Goal: Information Seeking & Learning: Learn about a topic

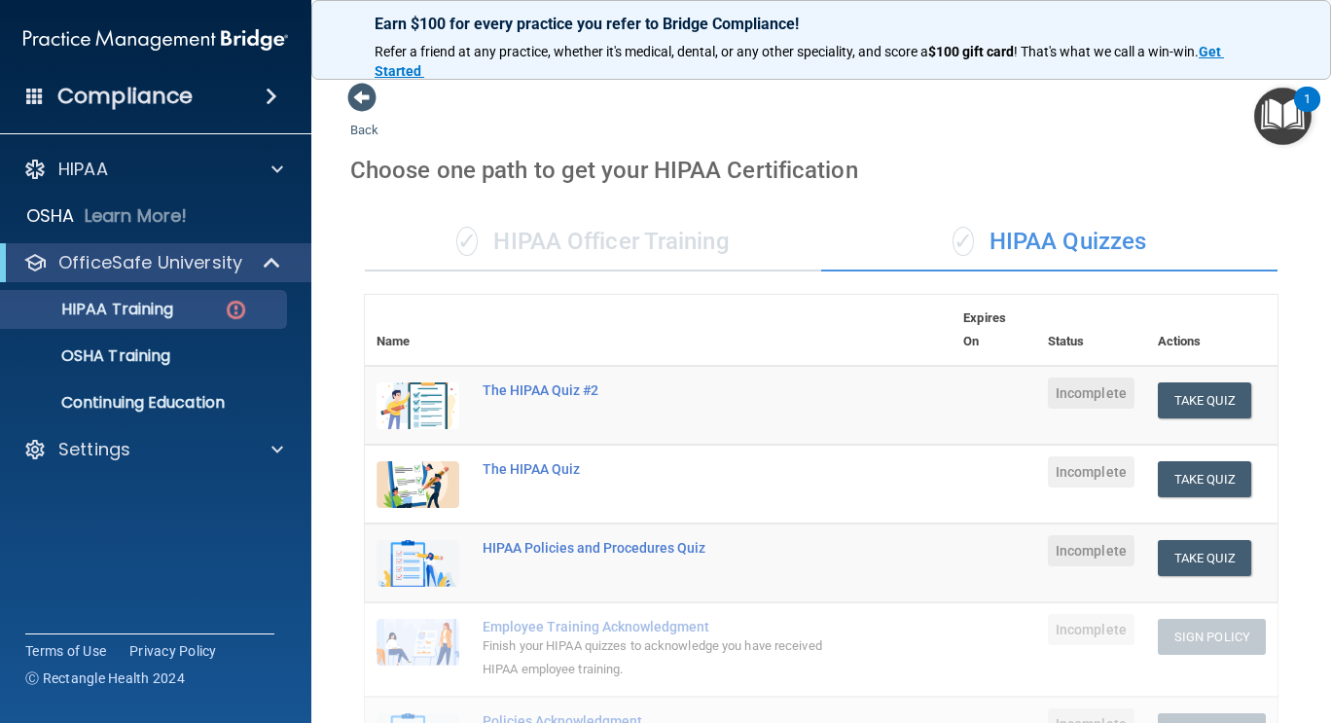
scroll to position [696, 0]
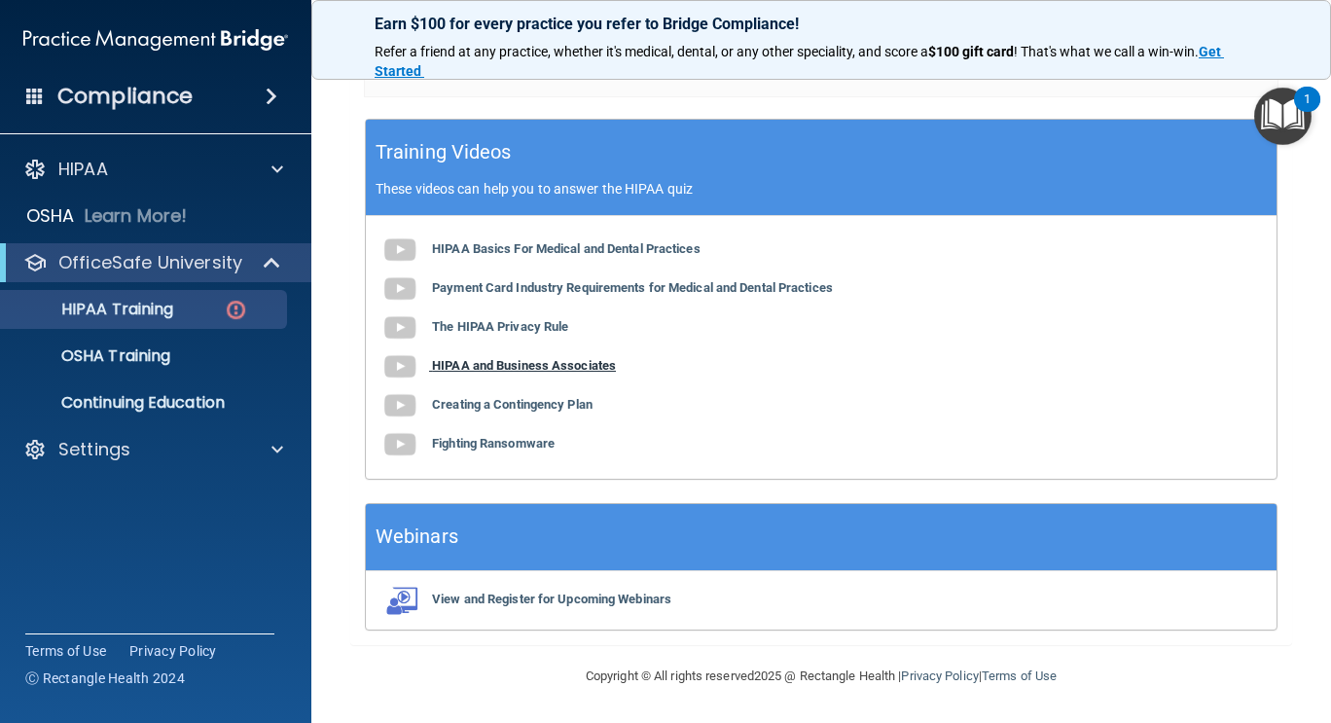
click at [590, 365] on b "HIPAA and Business Associates" at bounding box center [524, 365] width 184 height 15
click at [545, 409] on b "Creating a Contingency Plan" at bounding box center [512, 404] width 161 height 15
click at [514, 449] on b "Fighting Ransomware" at bounding box center [493, 443] width 123 height 15
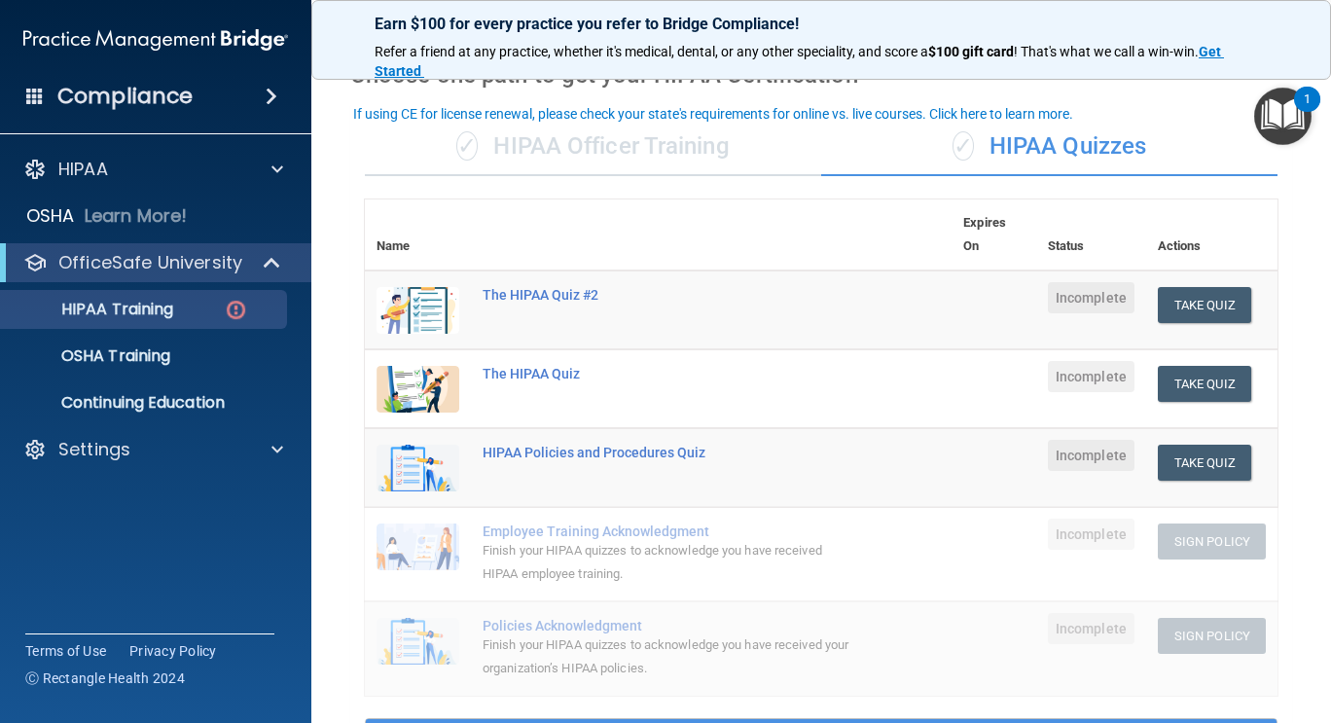
scroll to position [81, 0]
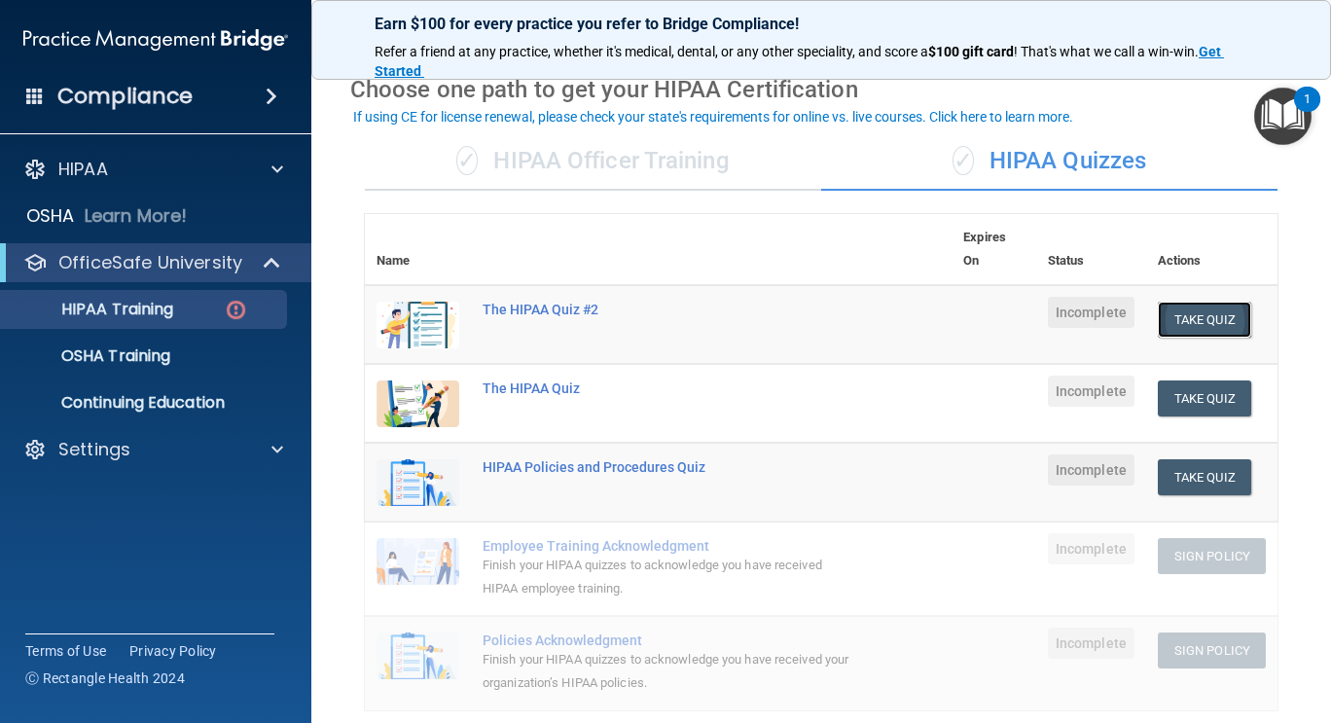
click at [1168, 311] on button "Take Quiz" at bounding box center [1204, 320] width 93 height 36
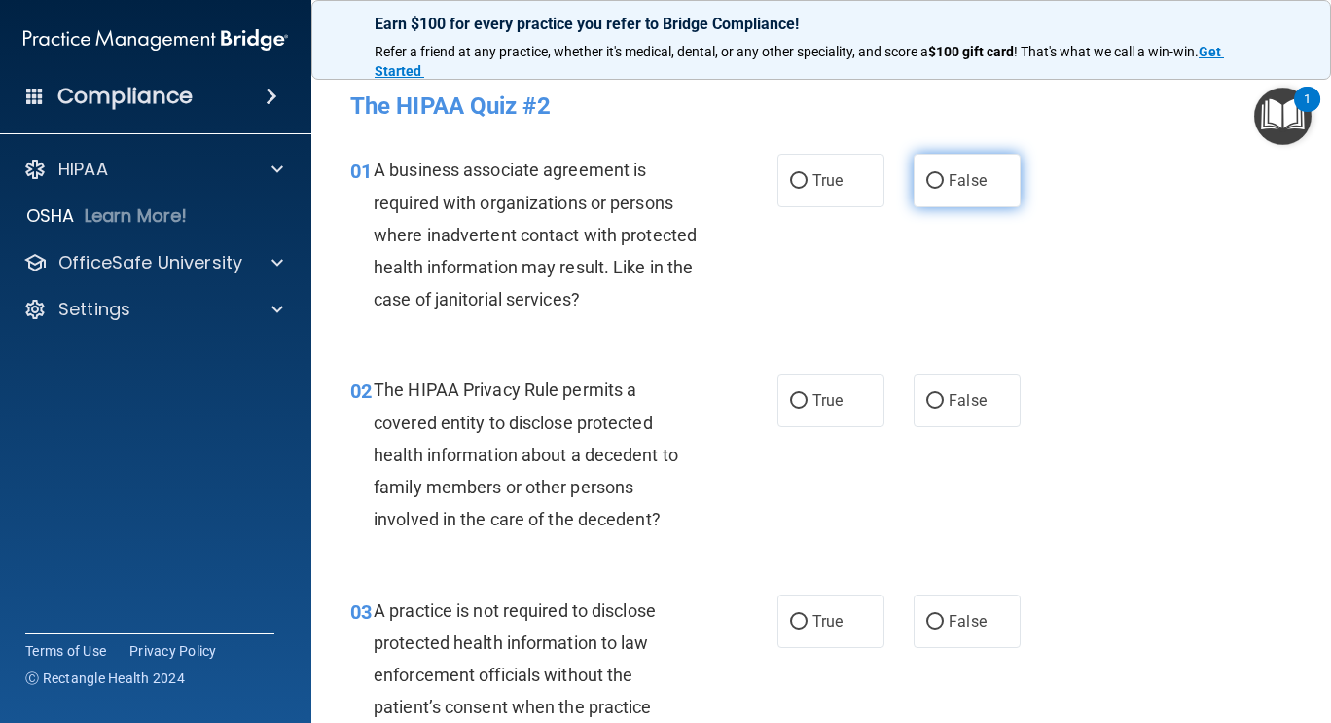
click at [933, 180] on input "False" at bounding box center [935, 181] width 18 height 15
radio input "true"
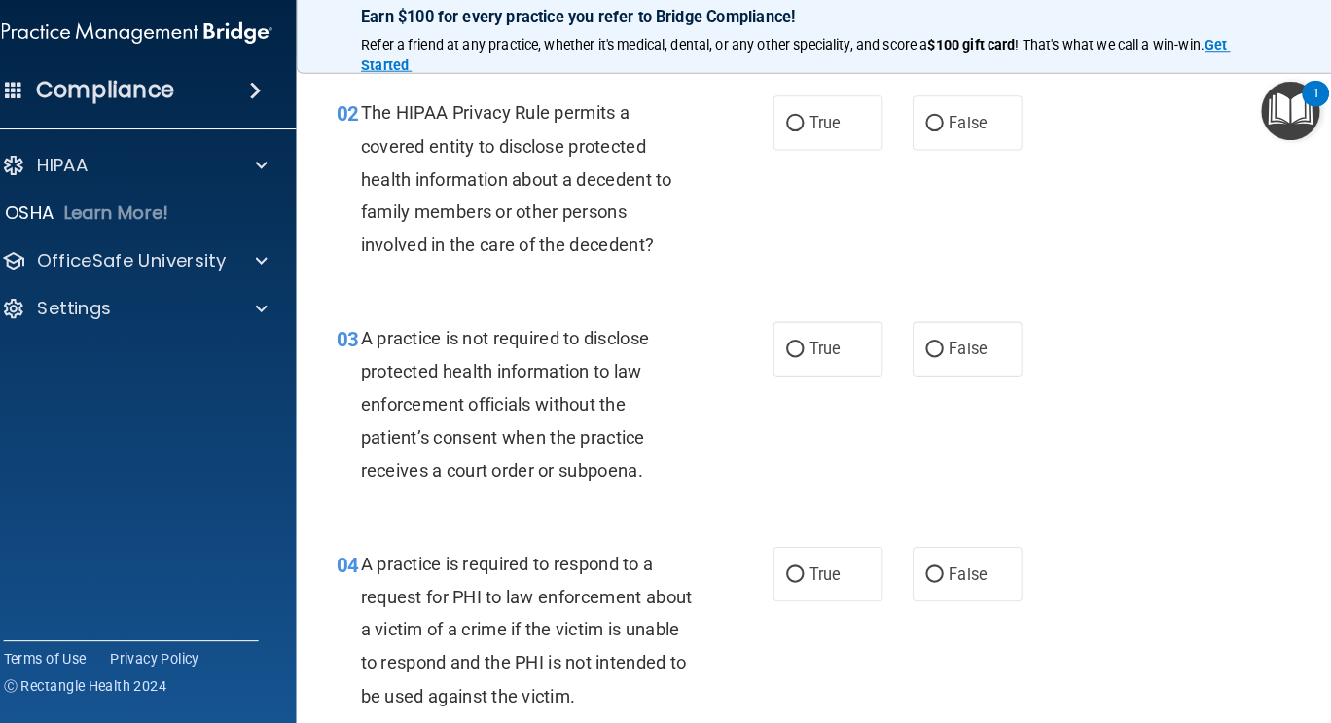
scroll to position [270, 0]
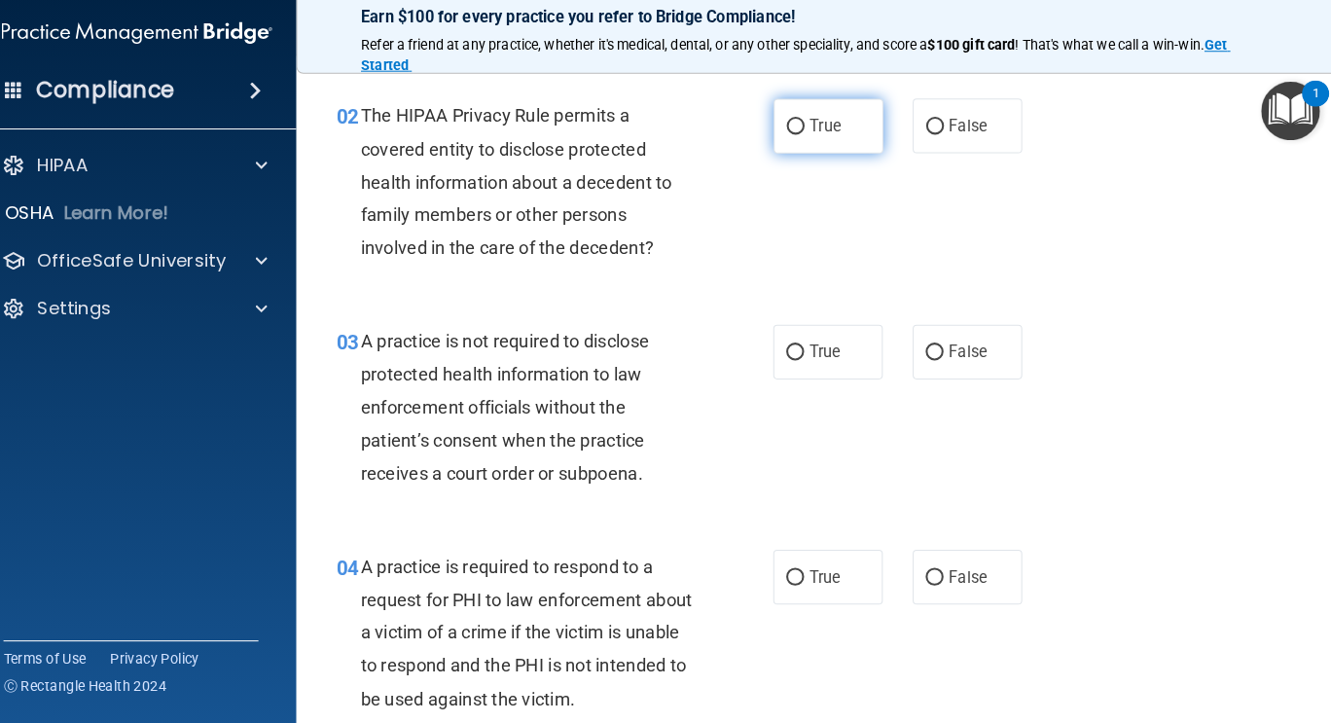
click at [791, 134] on input "True" at bounding box center [799, 132] width 18 height 15
radio input "true"
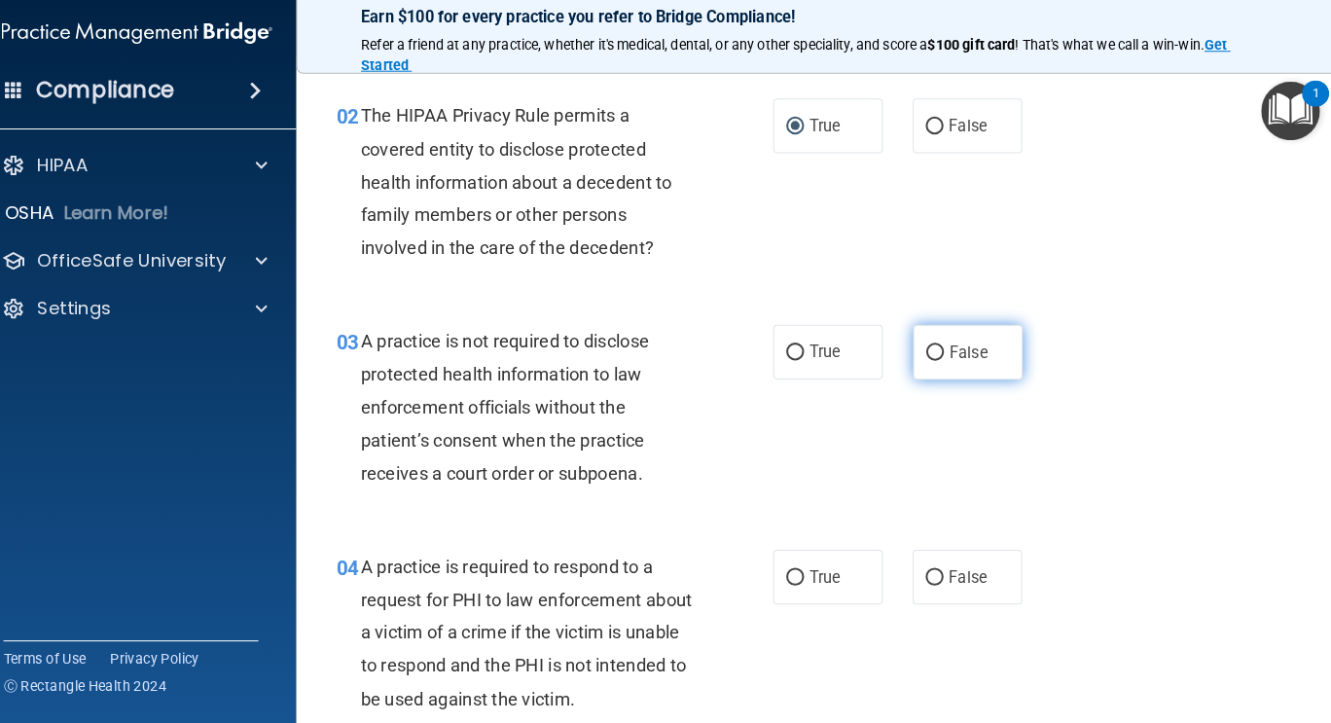
click at [926, 350] on input "False" at bounding box center [935, 352] width 18 height 15
radio input "true"
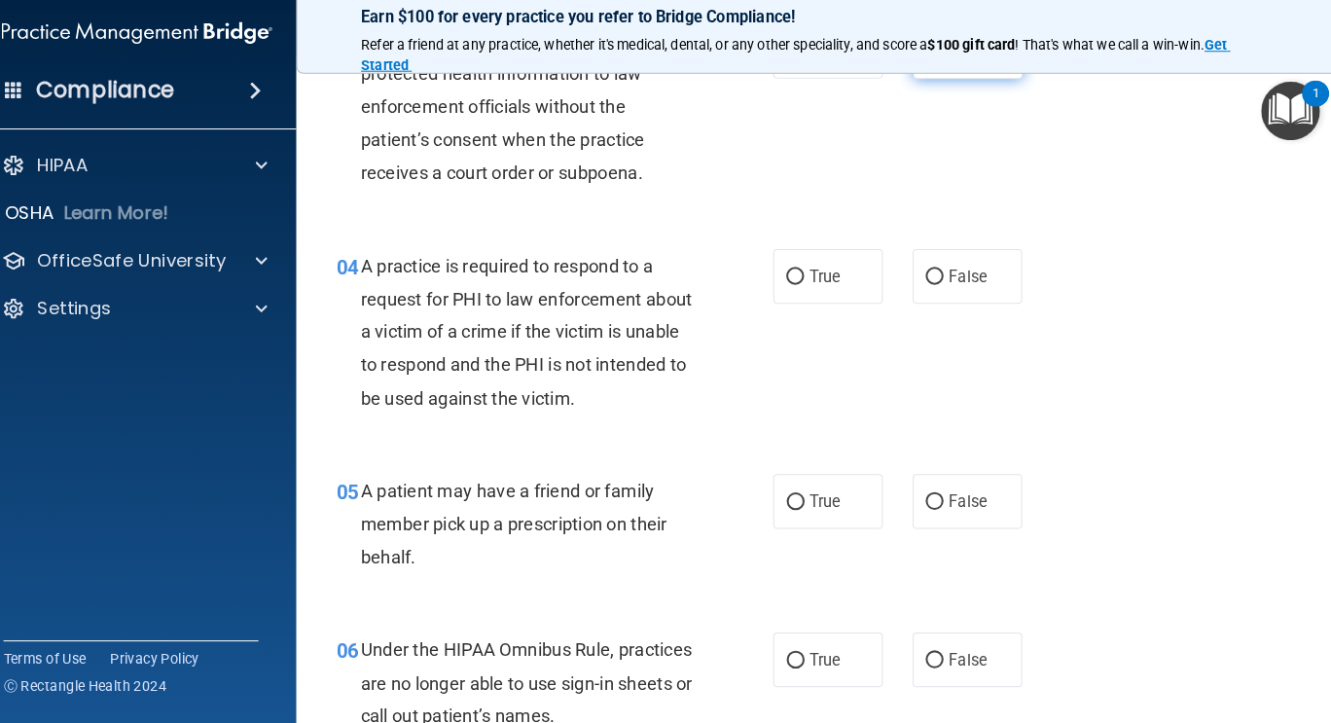
scroll to position [568, 0]
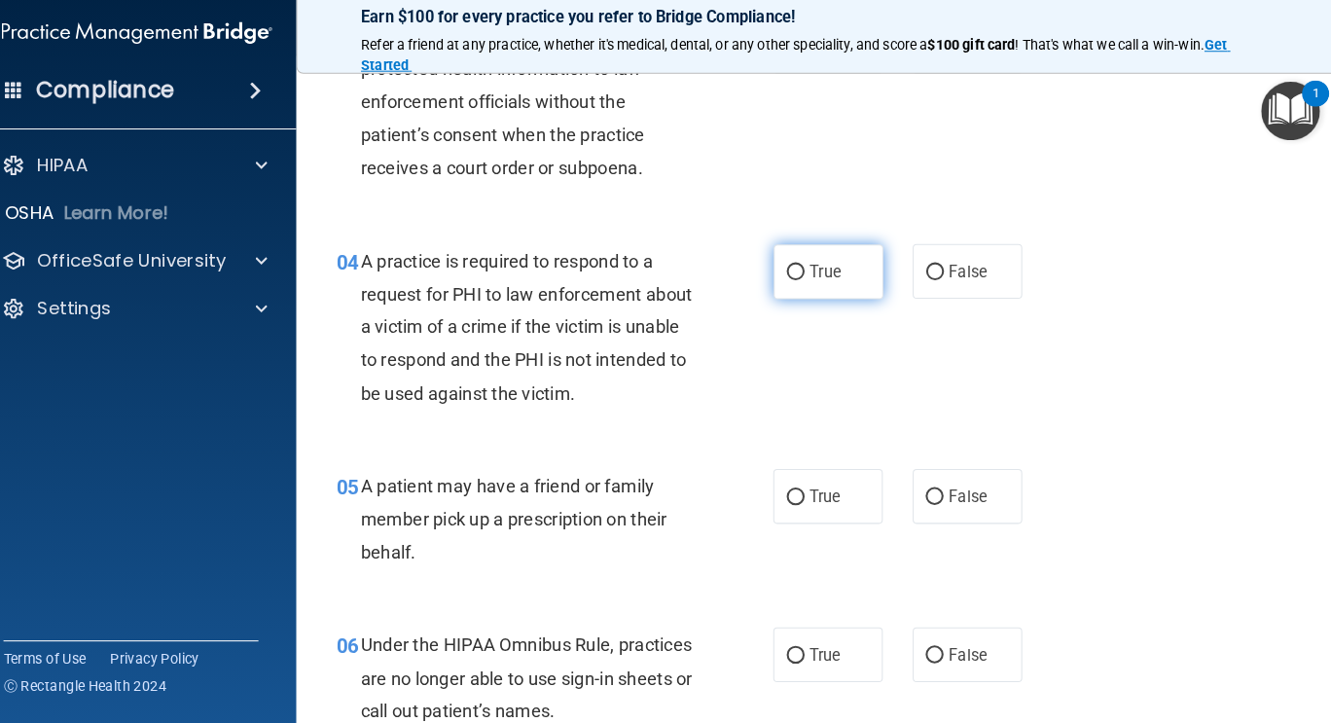
click at [795, 274] on input "True" at bounding box center [799, 274] width 18 height 15
radio input "true"
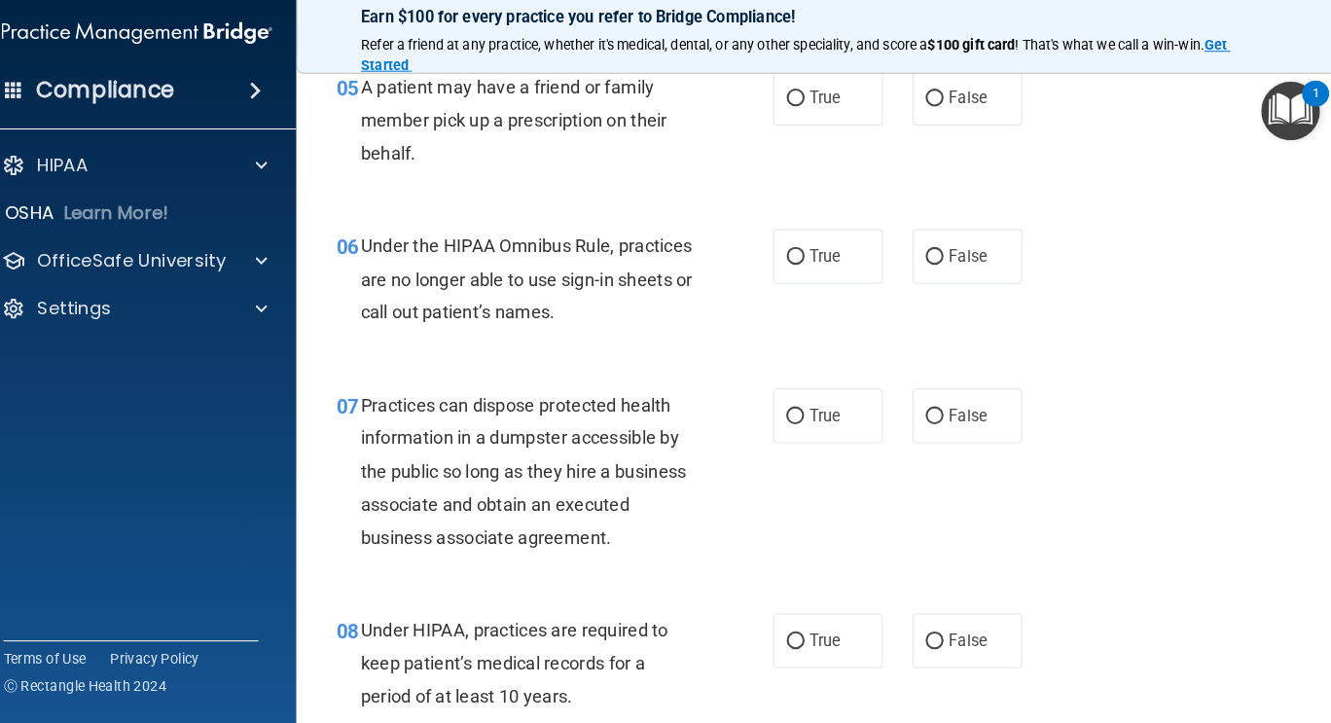
scroll to position [958, 0]
click at [800, 111] on input "True" at bounding box center [799, 104] width 18 height 15
radio input "true"
click at [926, 265] on input "False" at bounding box center [935, 259] width 18 height 15
radio input "true"
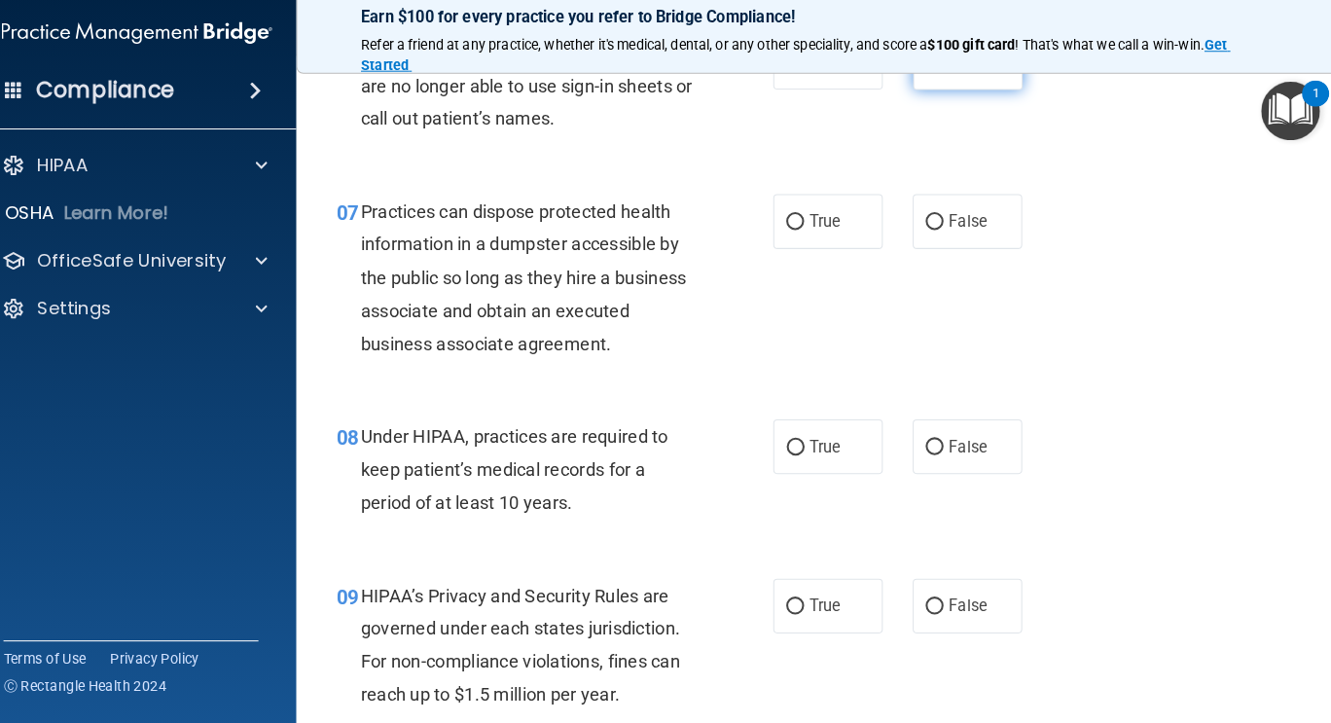
scroll to position [1183, 0]
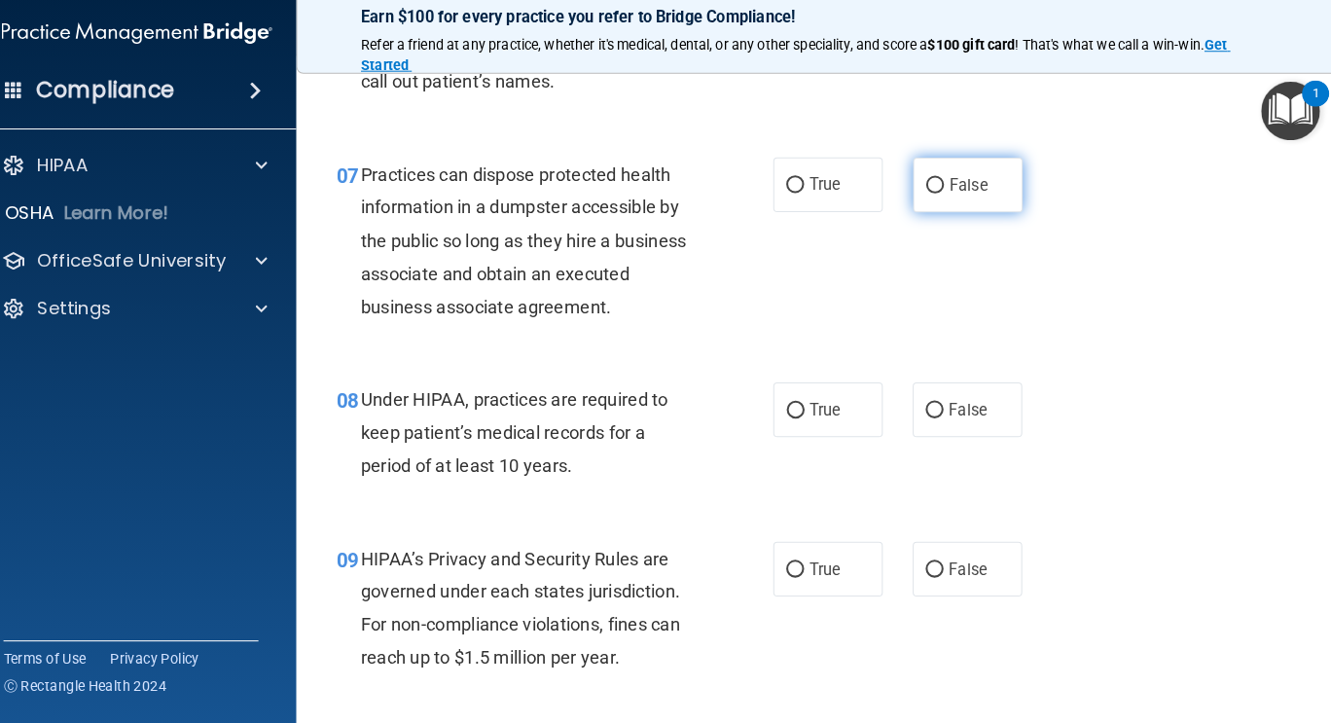
click at [927, 193] on input "False" at bounding box center [935, 189] width 18 height 15
radio input "true"
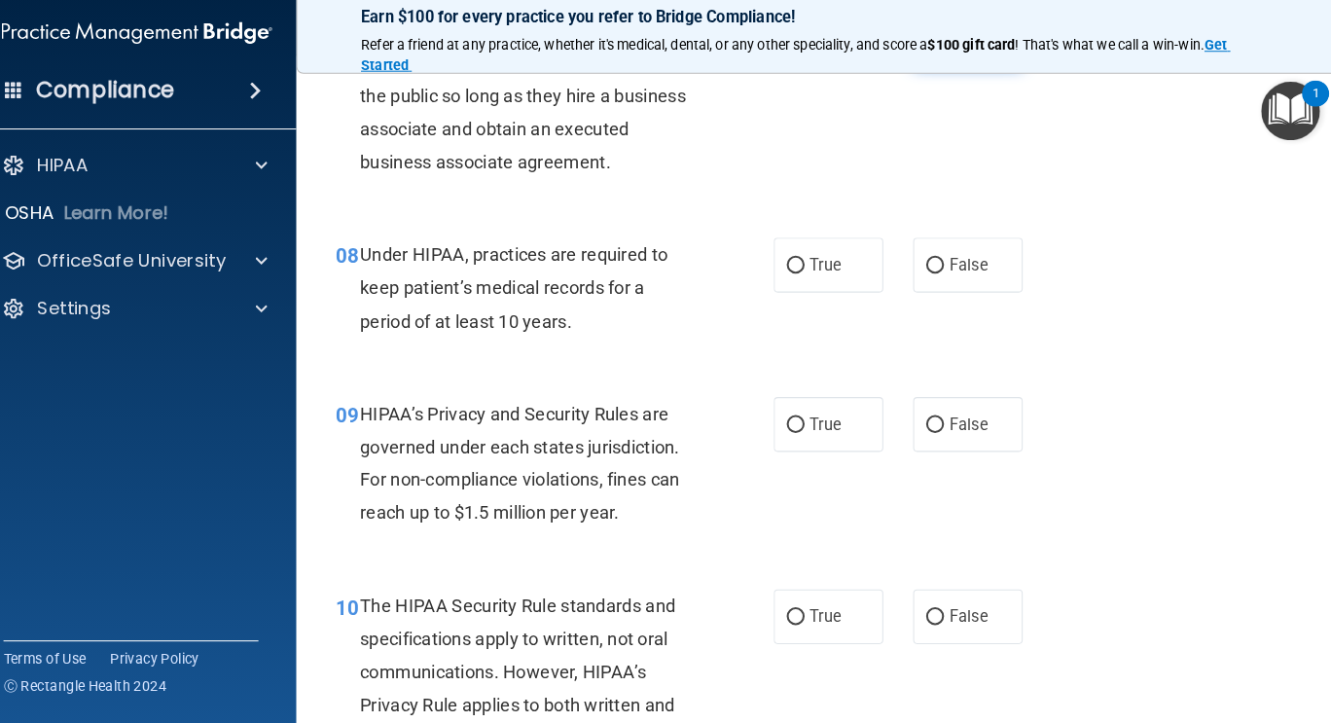
scroll to position [1325, 0]
click at [931, 273] on input "False" at bounding box center [935, 268] width 18 height 15
radio input "true"
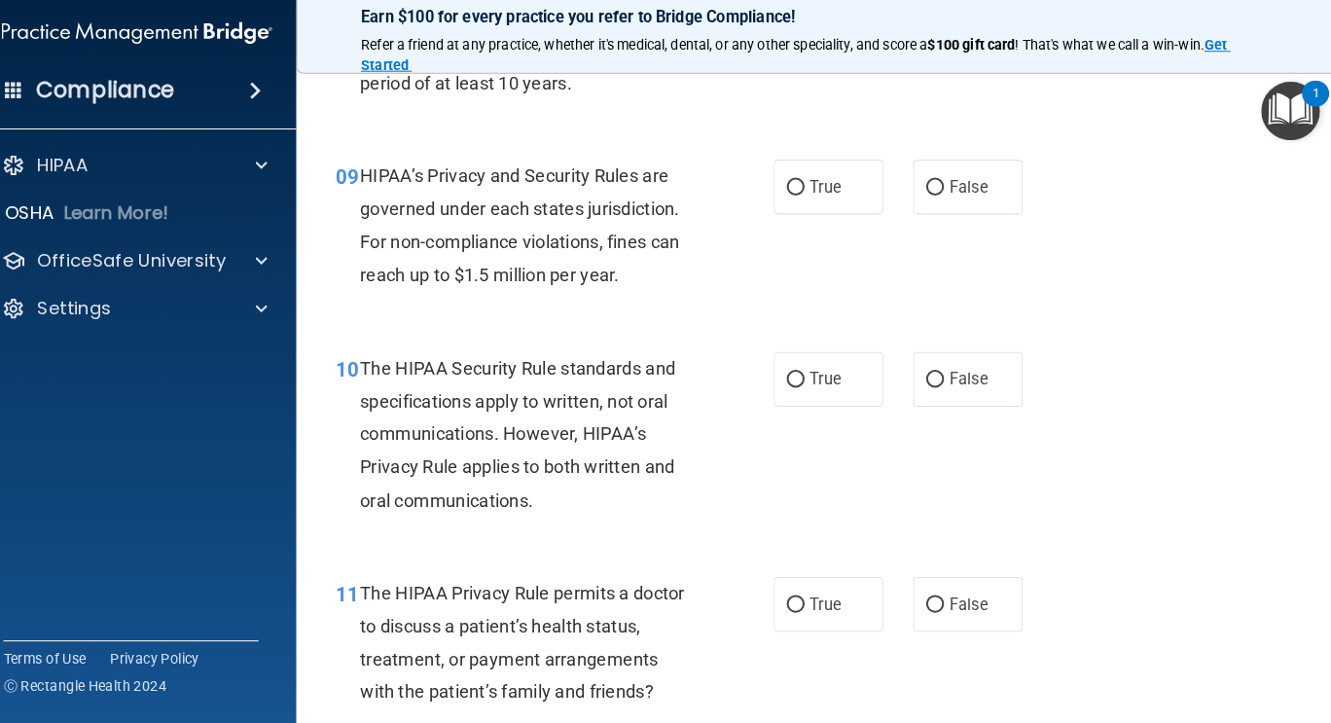
scroll to position [1559, 0]
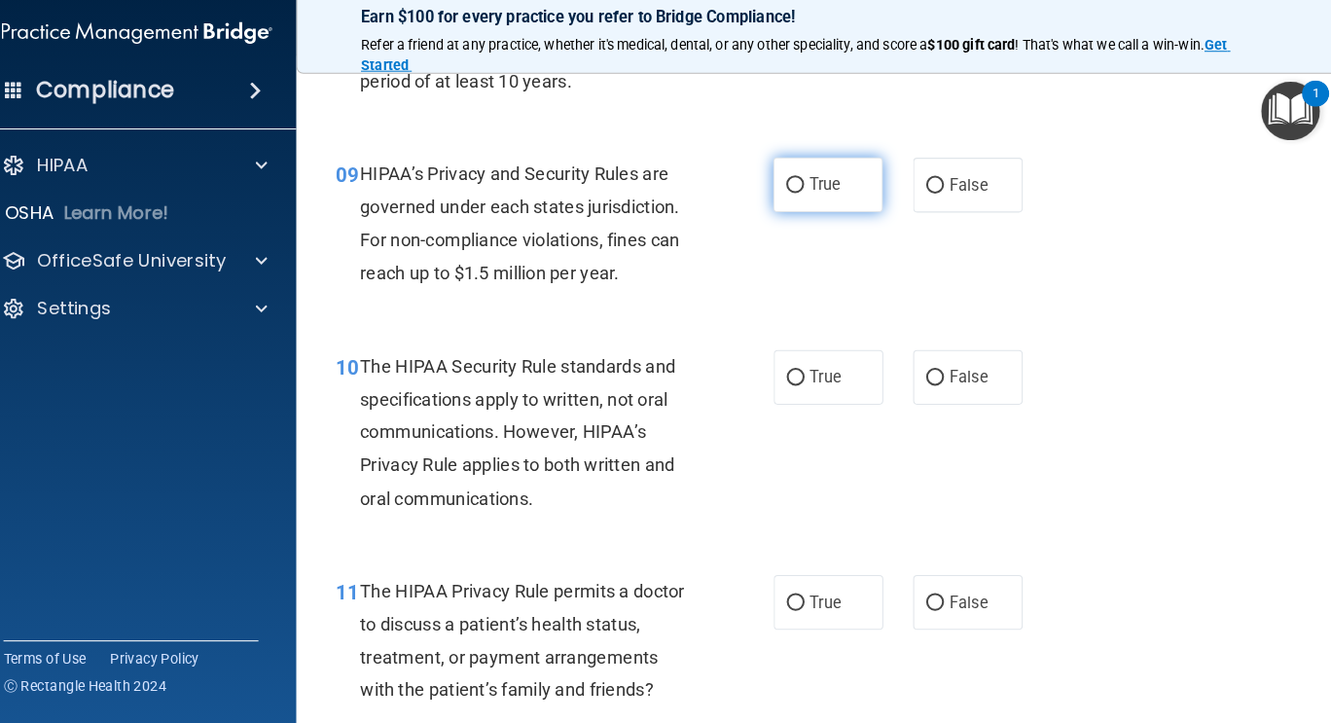
click at [792, 192] on input "True" at bounding box center [799, 189] width 18 height 15
radio input "true"
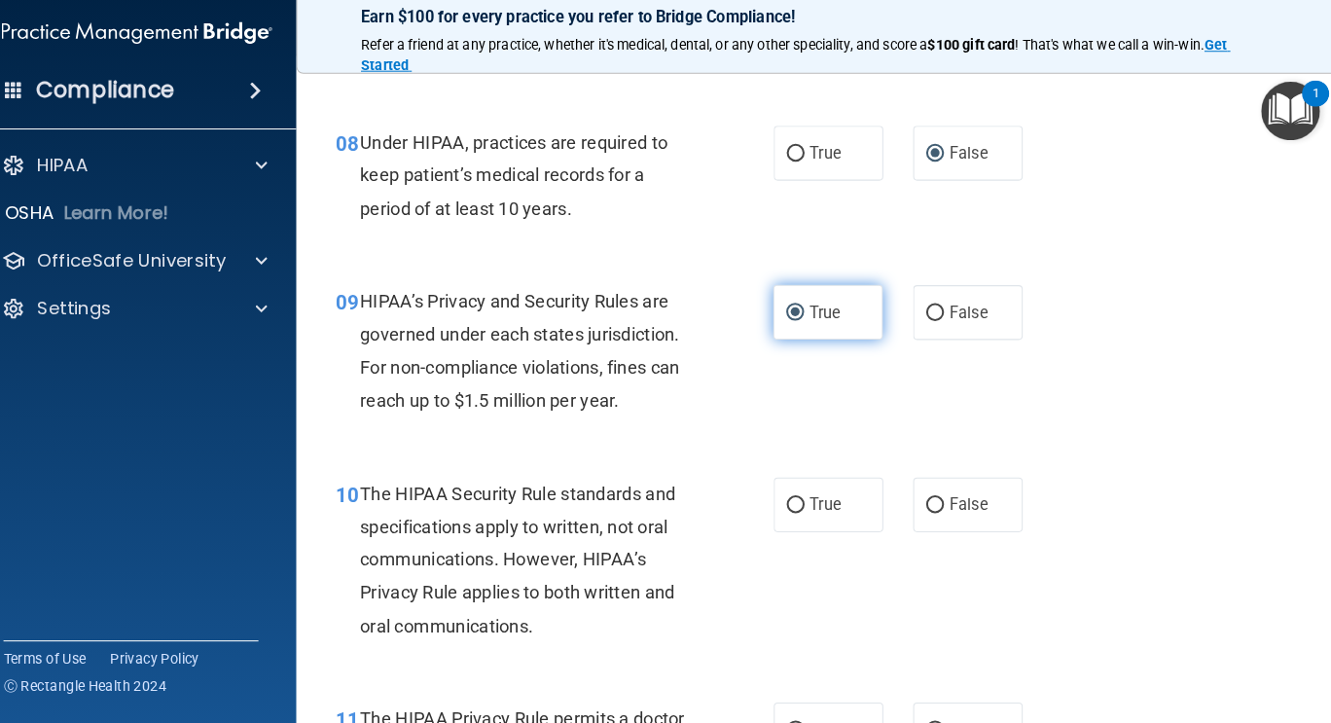
scroll to position [1434, 0]
click at [791, 316] on input "True" at bounding box center [799, 315] width 18 height 15
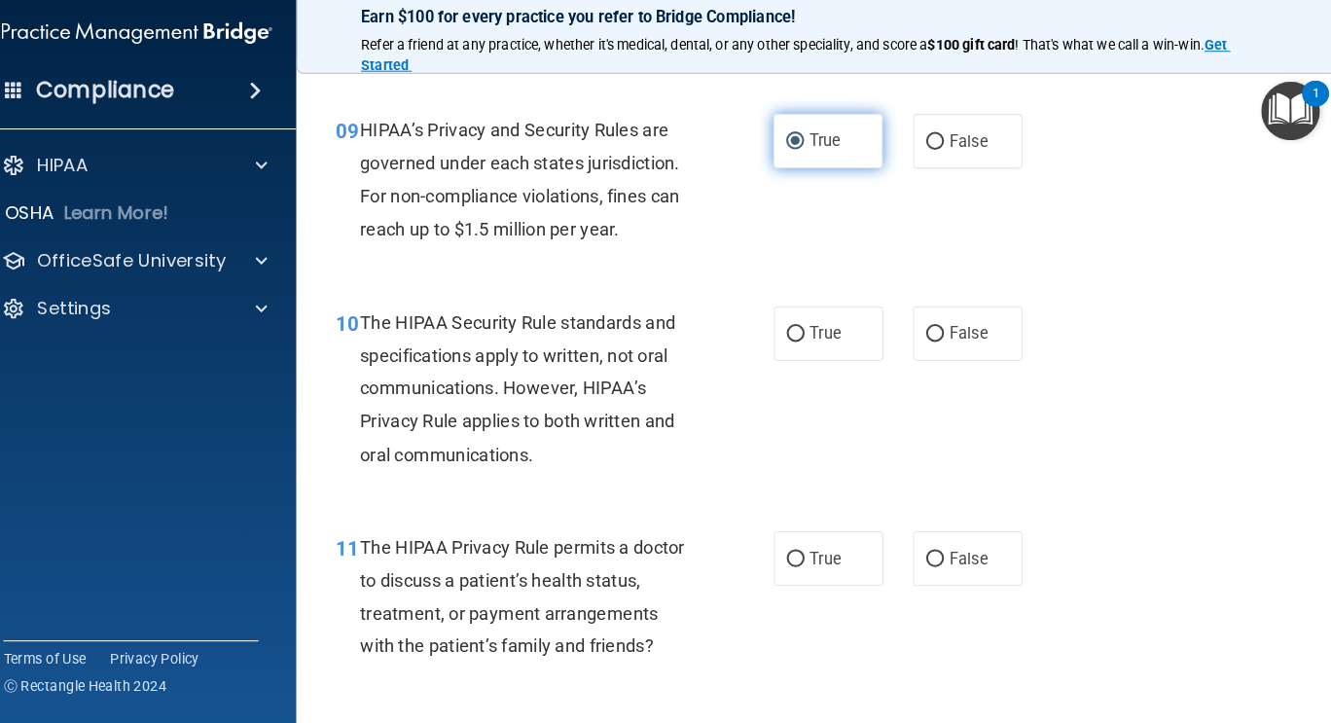
scroll to position [1604, 0]
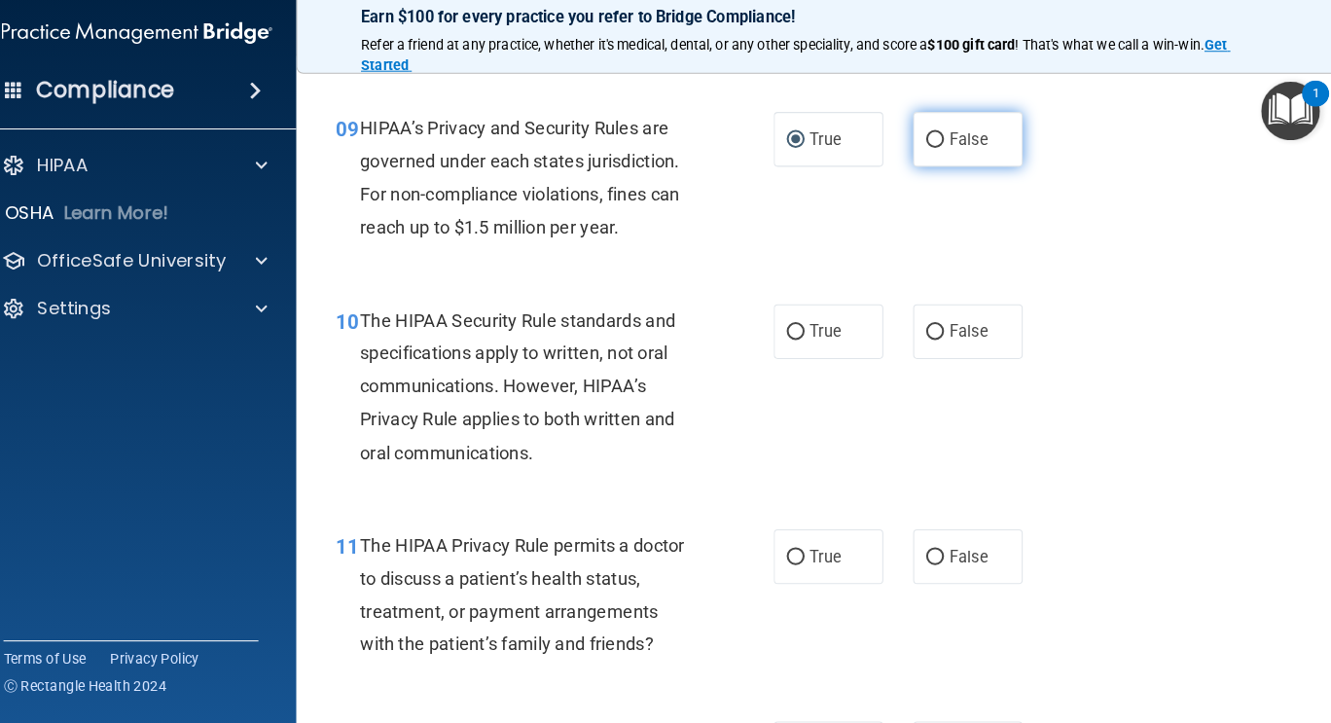
click at [930, 142] on input "False" at bounding box center [935, 144] width 18 height 15
radio input "true"
radio input "false"
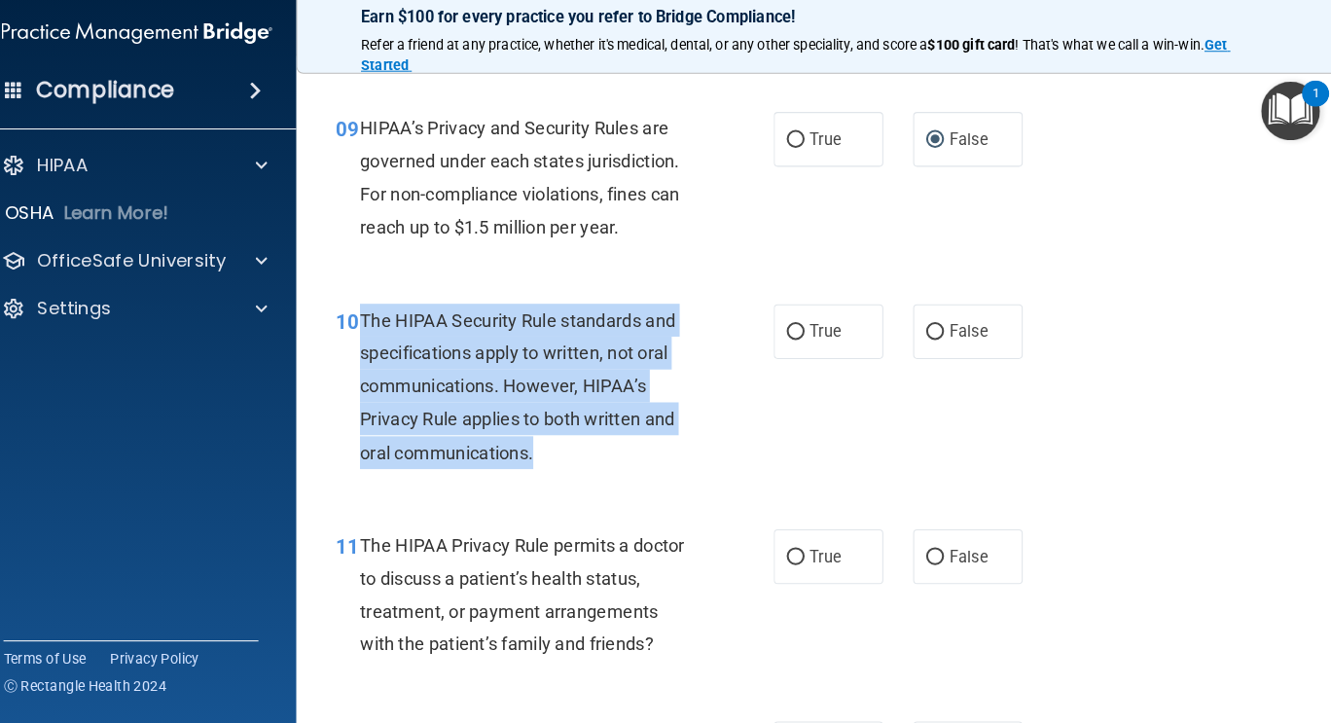
drag, startPoint x: 377, startPoint y: 315, endPoint x: 562, endPoint y: 454, distance: 231.4
click at [562, 454] on div "The HIPAA Security Rule standards and specifications apply to written, not oral…" at bounding box center [545, 386] width 343 height 162
copy span "The HIPAA Security Rule standards and specifications apply to written, not oral…"
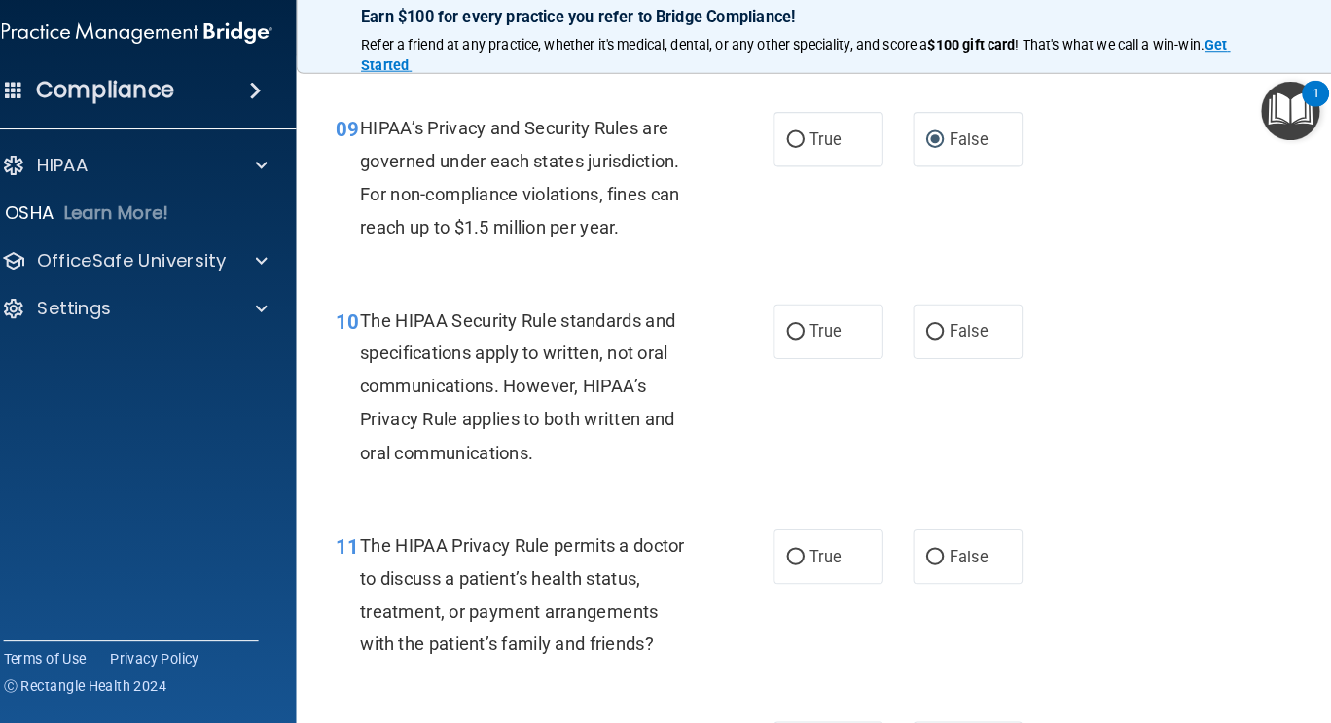
click at [1164, 257] on div "09 HIPAA’s Privacy and Security Rules are governed under each states jurisdicti…" at bounding box center [821, 186] width 971 height 188
click at [792, 336] on input "True" at bounding box center [799, 332] width 18 height 15
radio input "true"
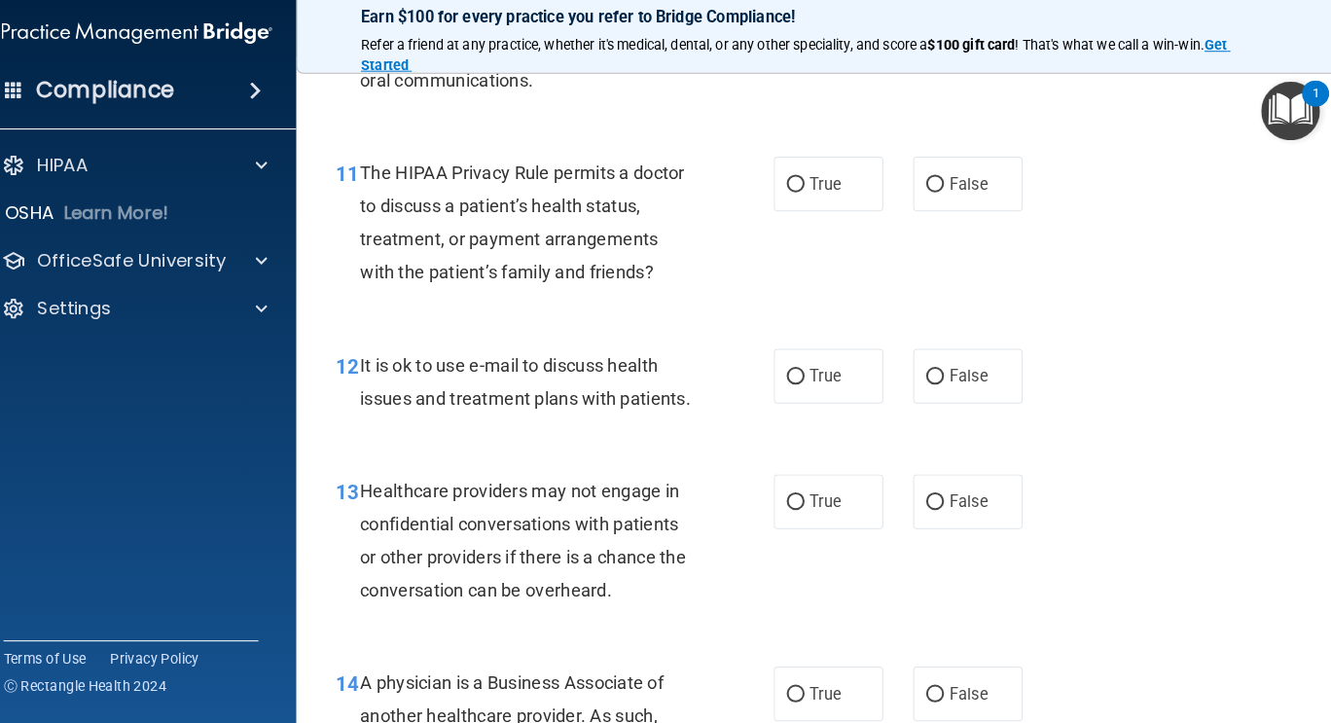
scroll to position [1966, 0]
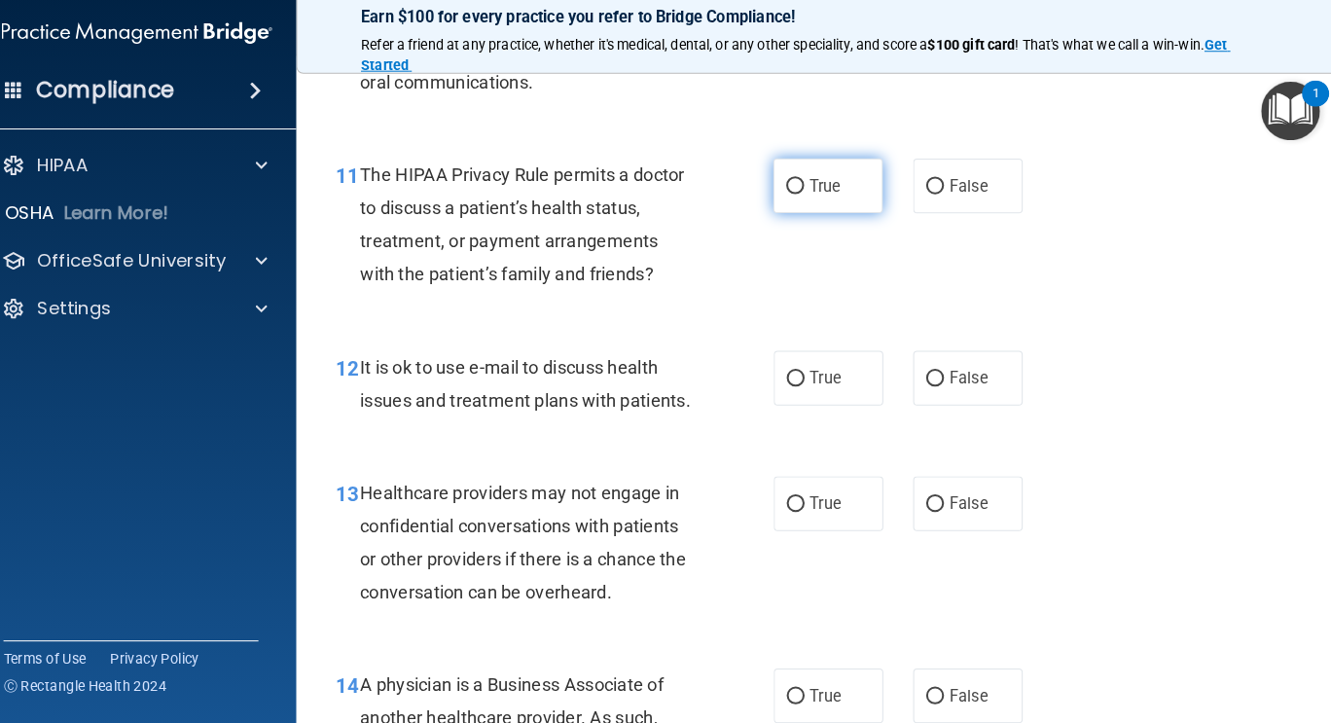
click at [784, 207] on label "True" at bounding box center [831, 190] width 107 height 54
click at [790, 198] on input "True" at bounding box center [799, 190] width 18 height 15
radio input "true"
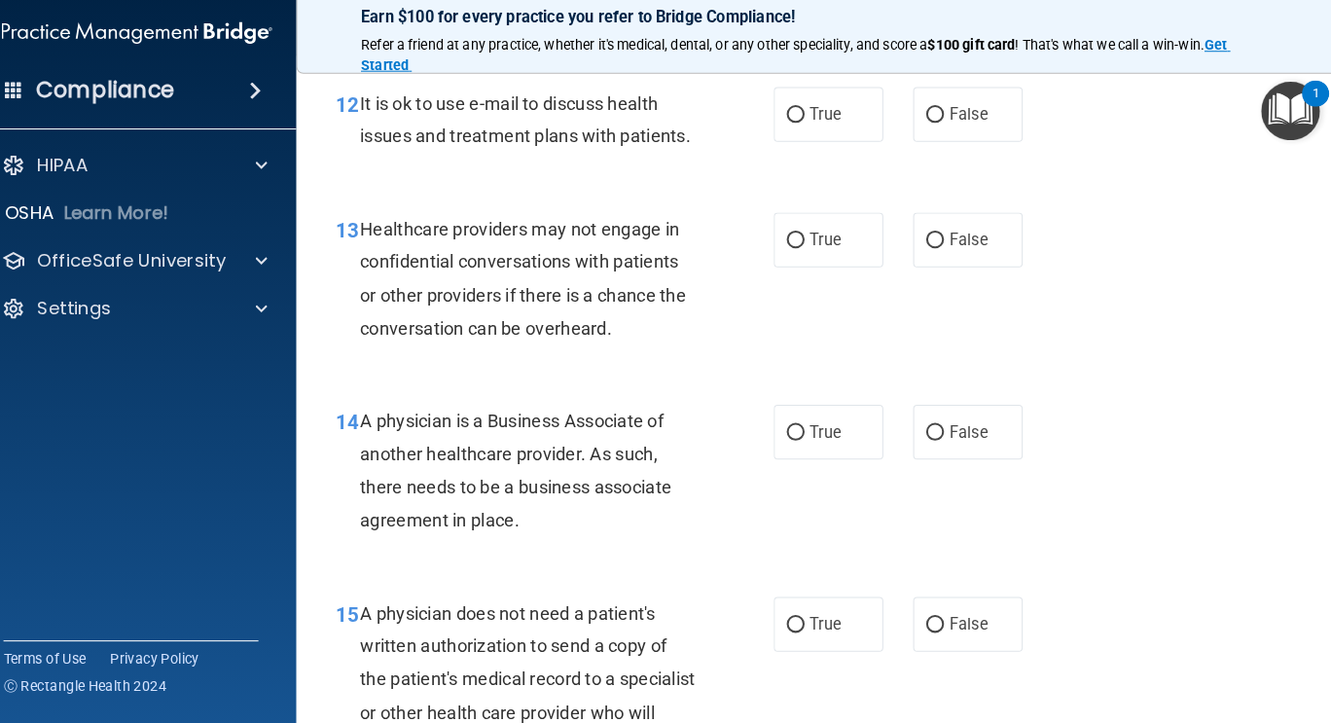
scroll to position [2222, 0]
click at [930, 127] on input "False" at bounding box center [935, 122] width 18 height 15
radio input "true"
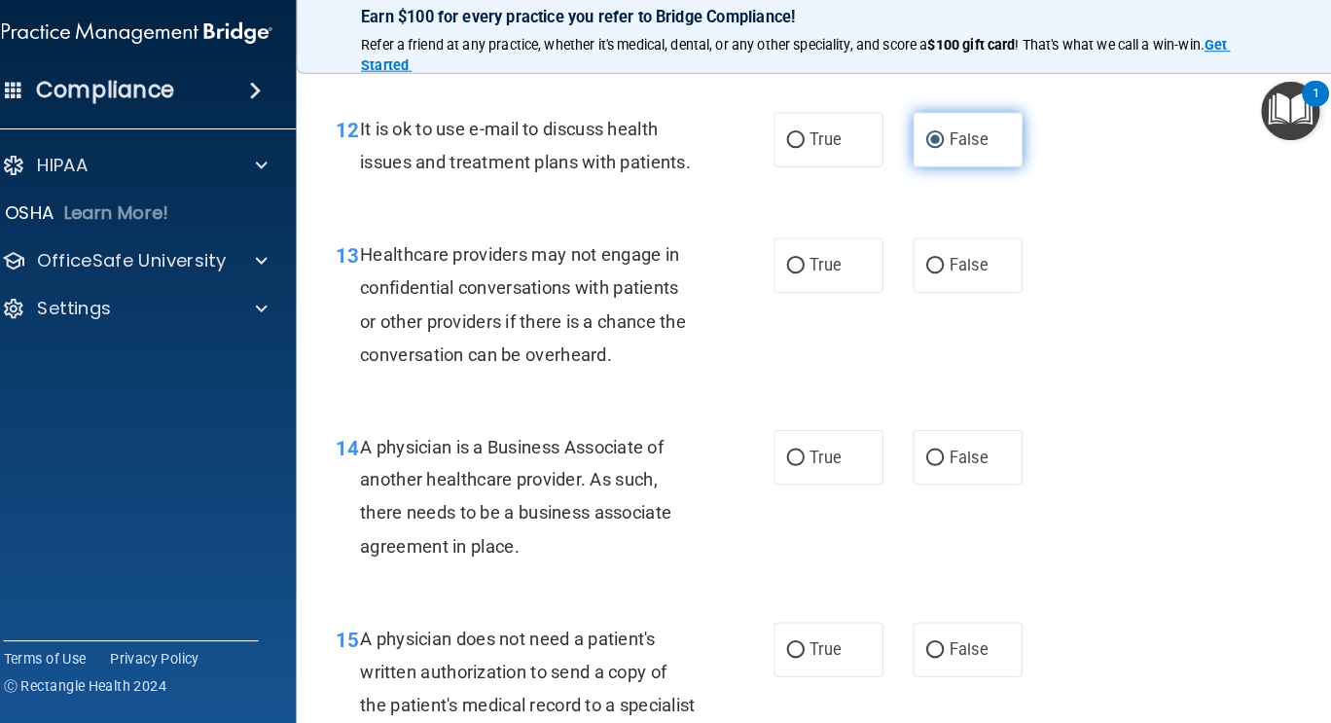
scroll to position [2199, 0]
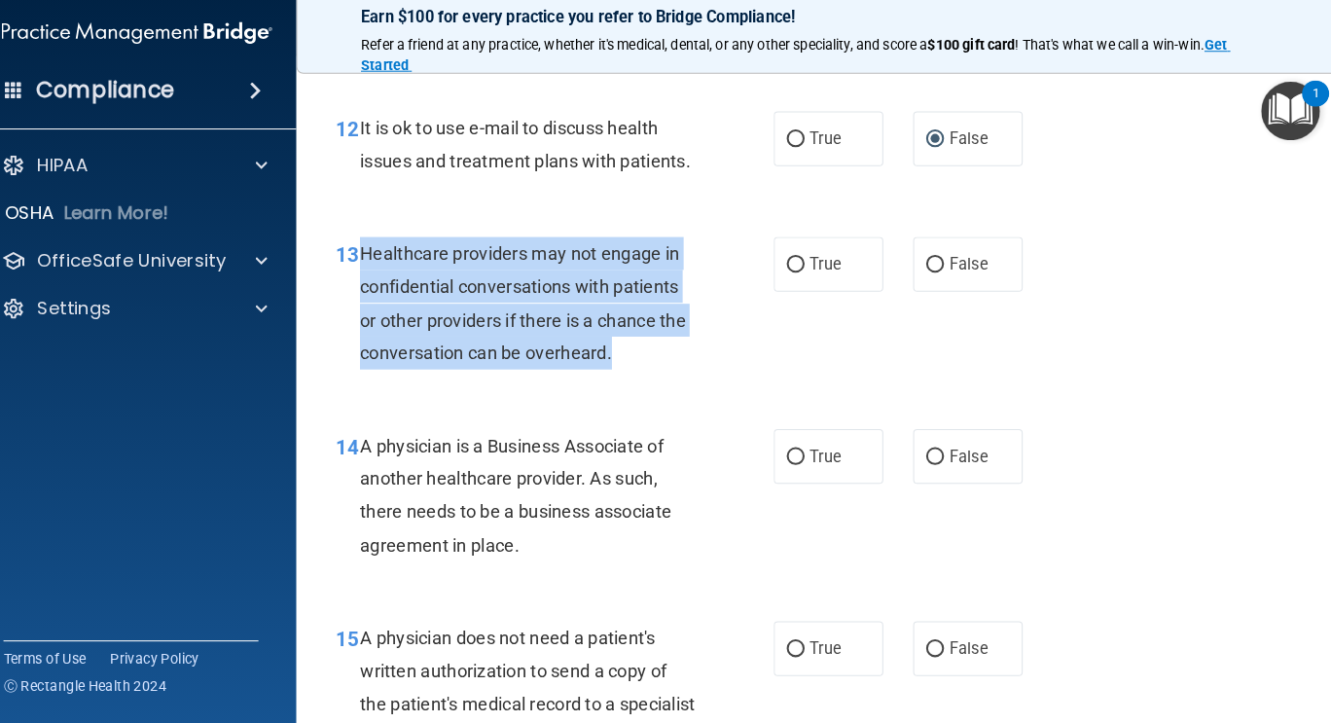
drag, startPoint x: 369, startPoint y: 291, endPoint x: 622, endPoint y: 396, distance: 274.0
click at [622, 379] on div "13 Healthcare providers may not engage in confidential conversations with patie…" at bounding box center [564, 308] width 486 height 139
copy div "Healthcare providers may not engage in confidential conversations with patients…"
click at [790, 274] on input "True" at bounding box center [799, 267] width 18 height 15
radio input "true"
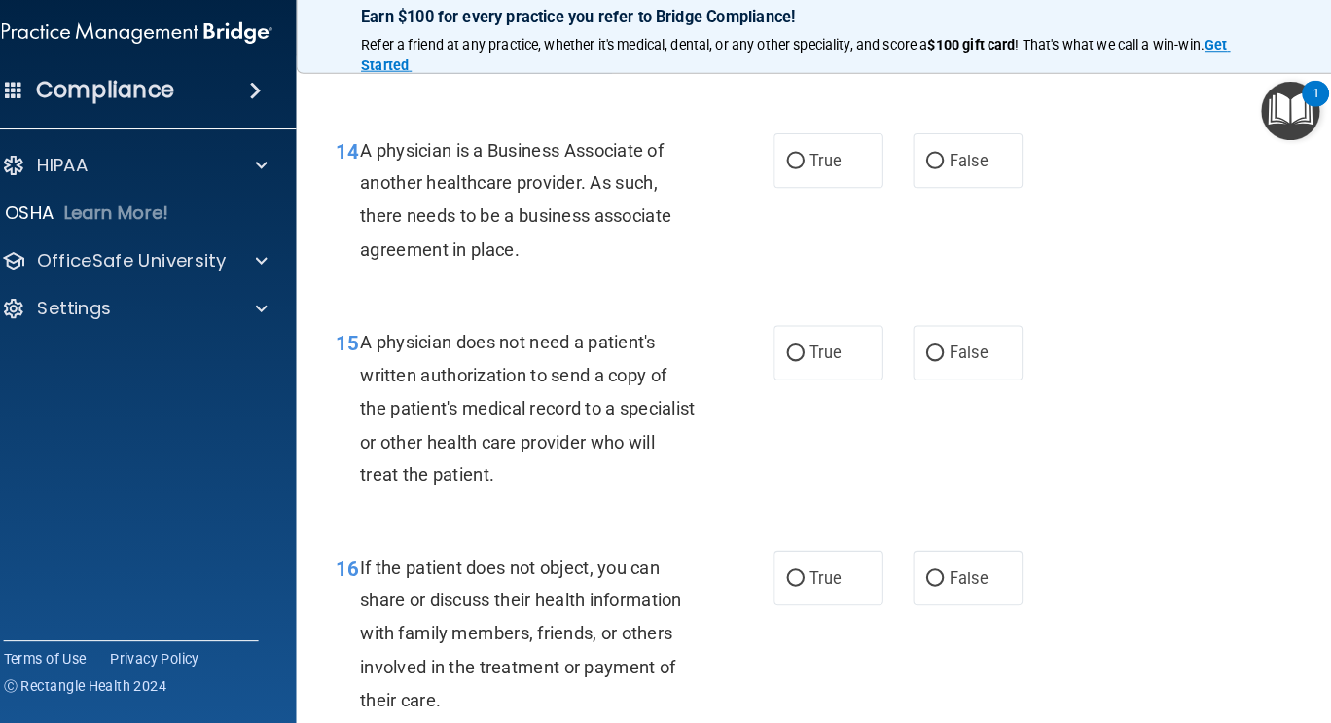
scroll to position [2511, 0]
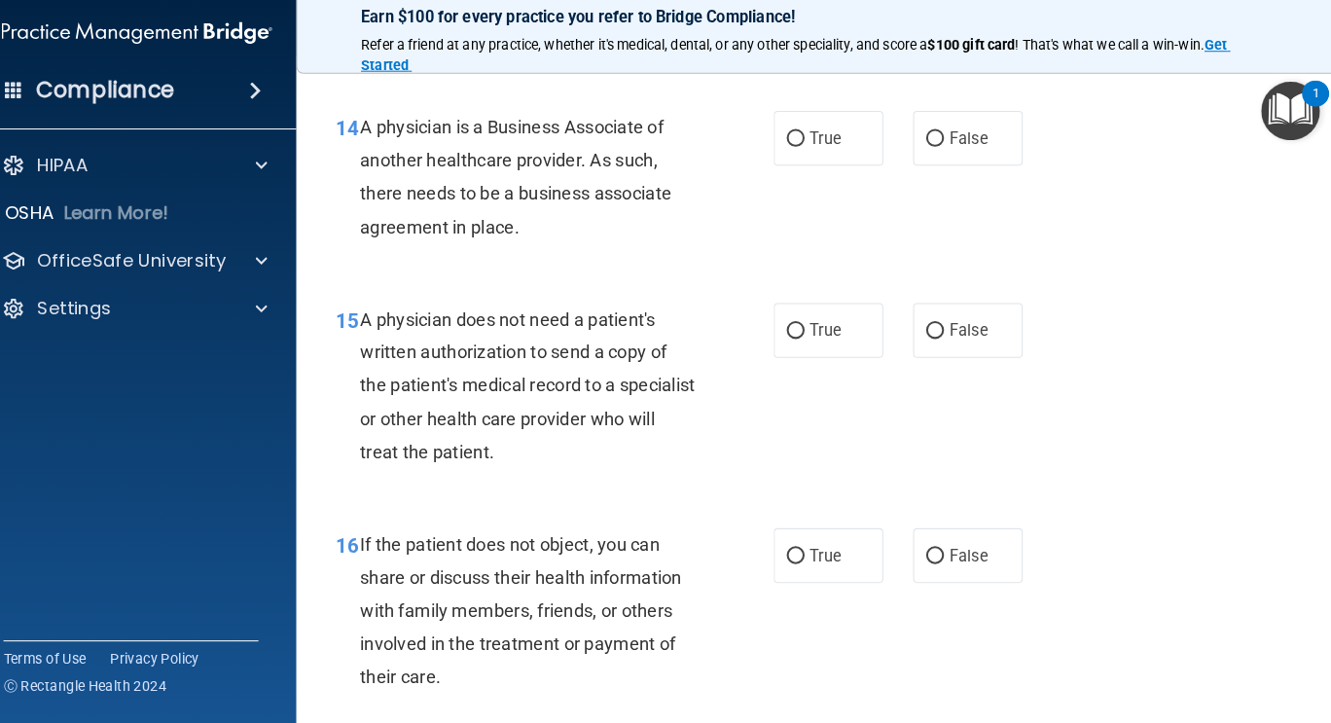
drag, startPoint x: 374, startPoint y: 164, endPoint x: 535, endPoint y: 271, distance: 193.3
click at [535, 245] on div "A physician is a Business Associate of another healthcare provider. As such, th…" at bounding box center [545, 180] width 343 height 129
copy span "A physician is a Business Associate of another healthcare provider. As such, th…"
click at [926, 339] on input "False" at bounding box center [935, 331] width 18 height 15
radio input "true"
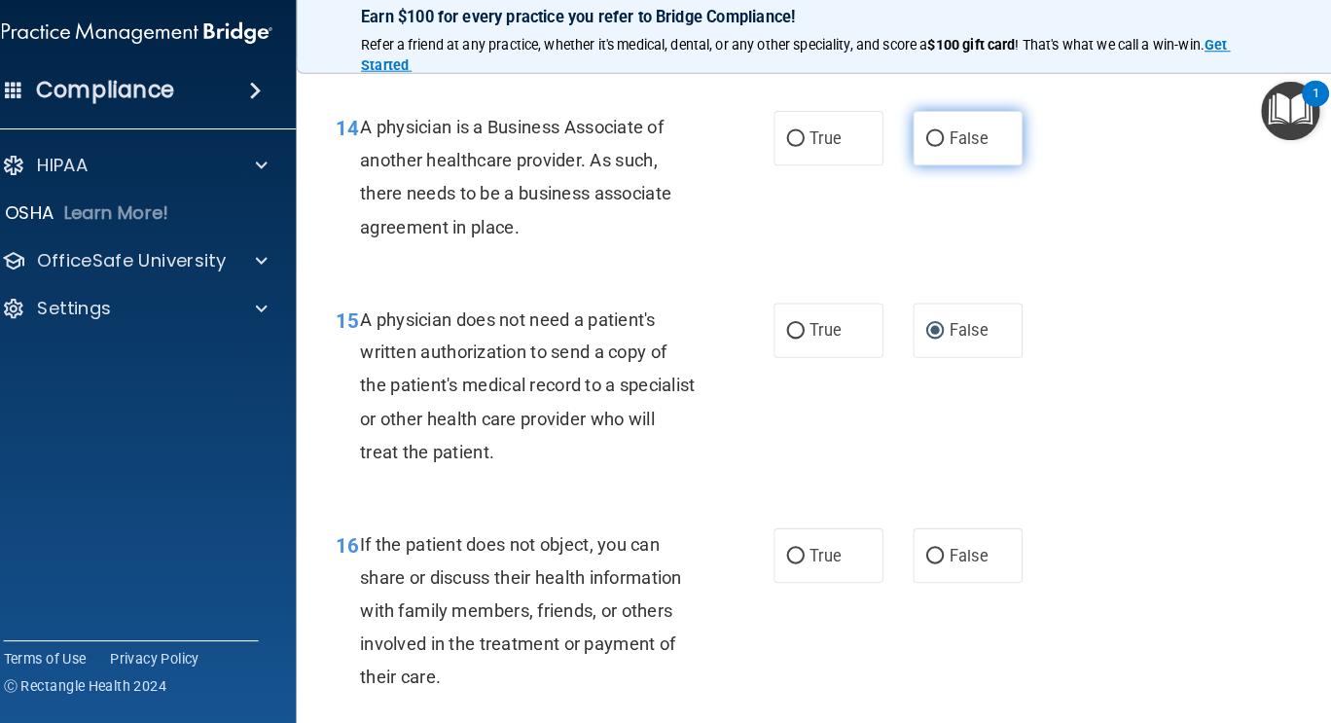
click at [924, 164] on label "False" at bounding box center [967, 143] width 107 height 54
click at [926, 151] on input "False" at bounding box center [935, 143] width 18 height 15
radio input "true"
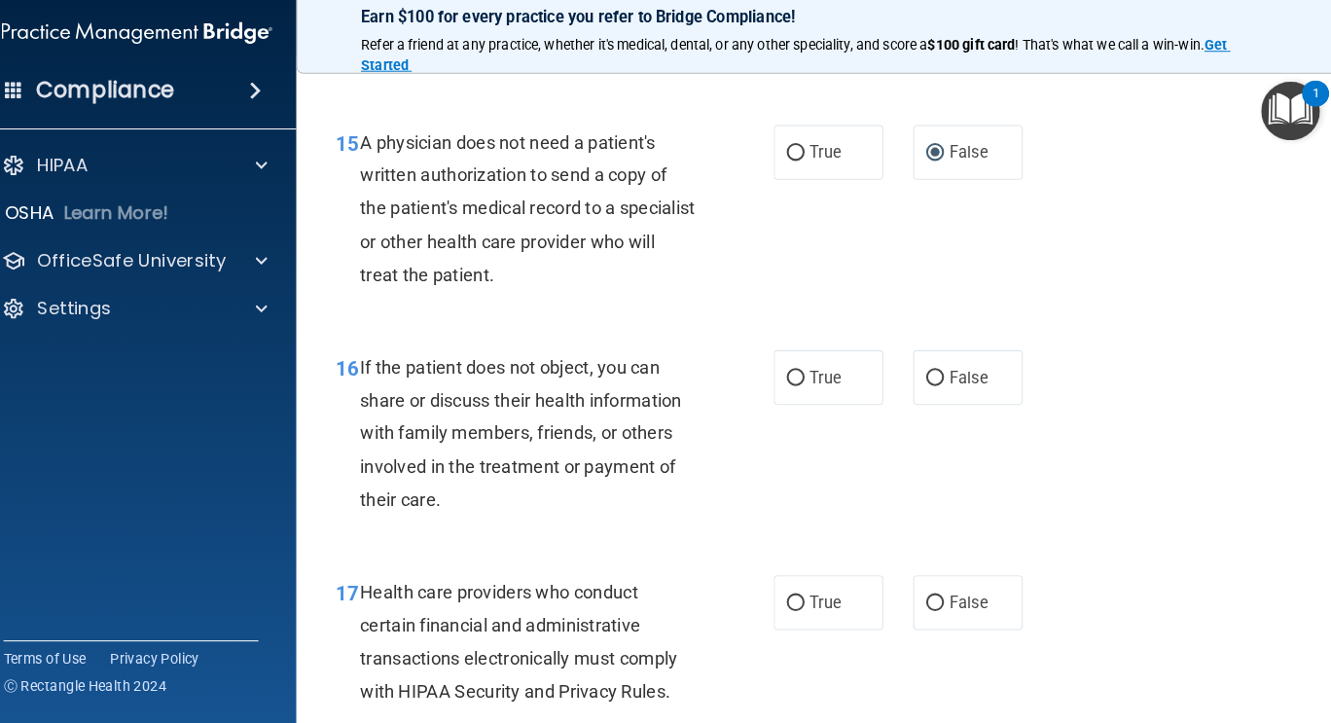
scroll to position [2689, 0]
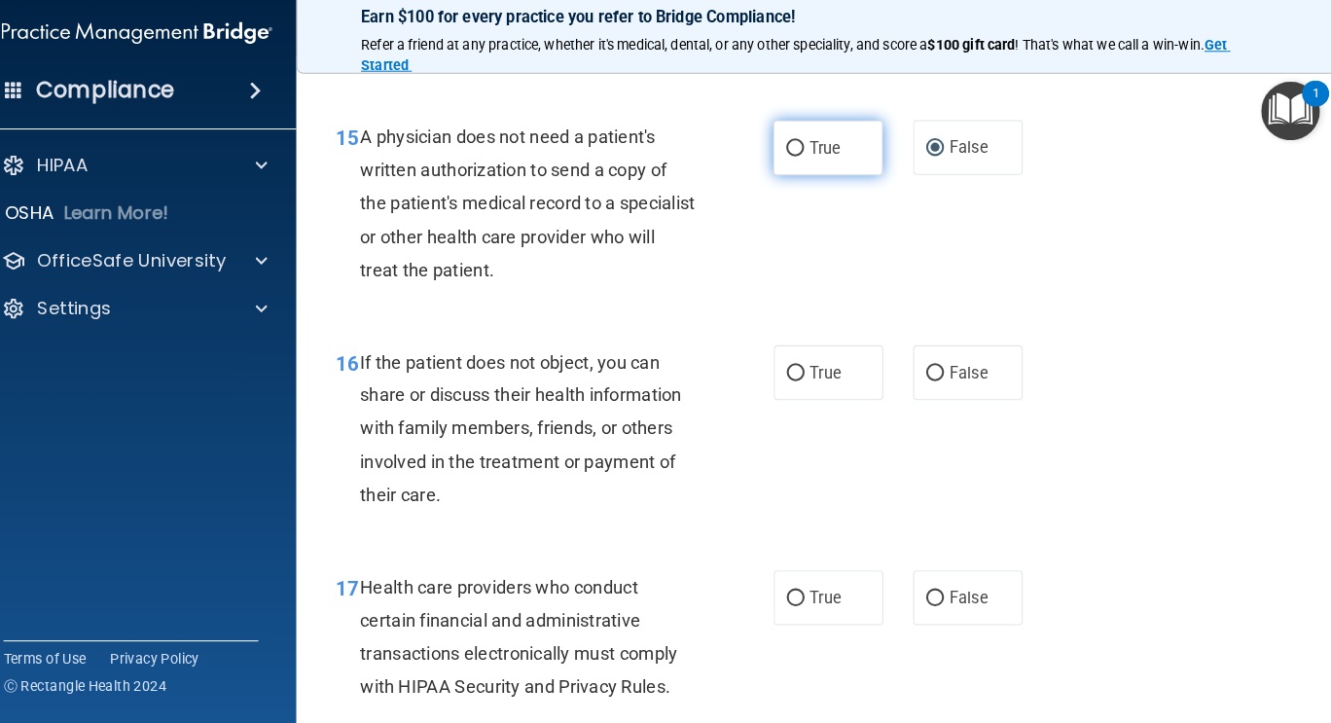
click at [790, 161] on input "True" at bounding box center [799, 153] width 18 height 15
radio input "true"
radio input "false"
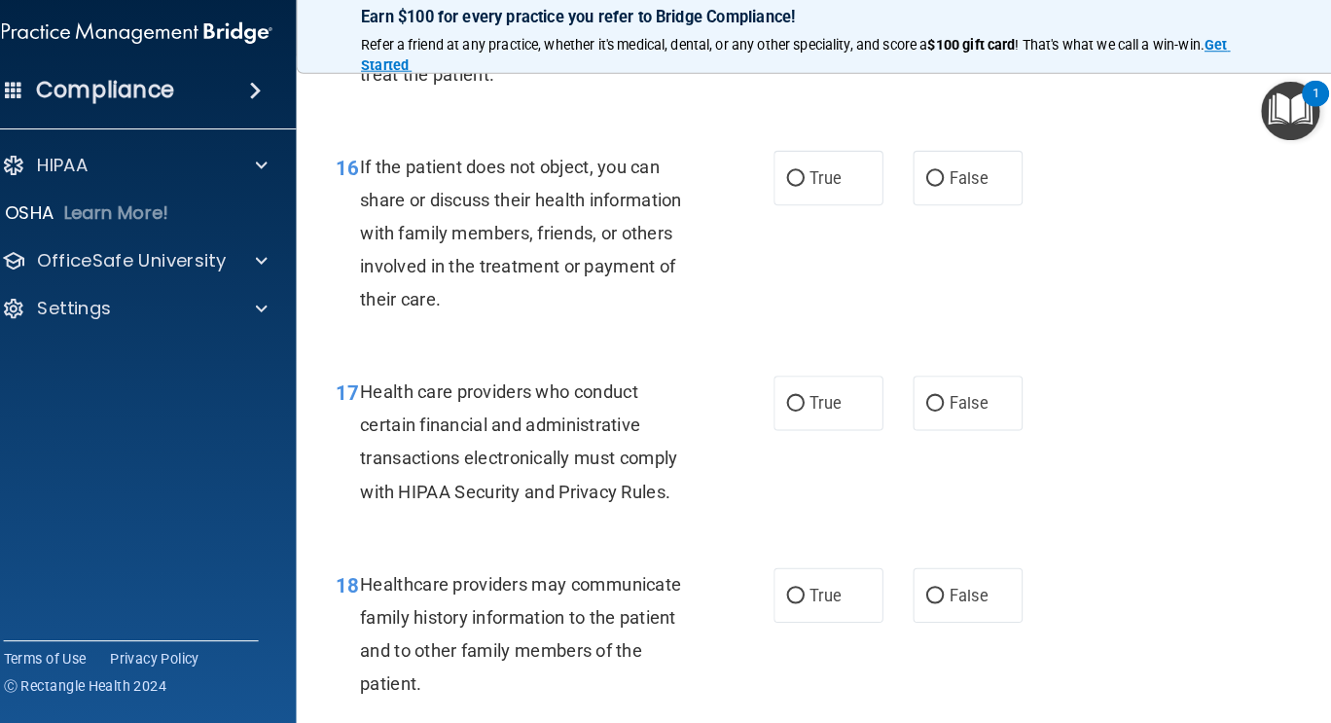
scroll to position [2924, 0]
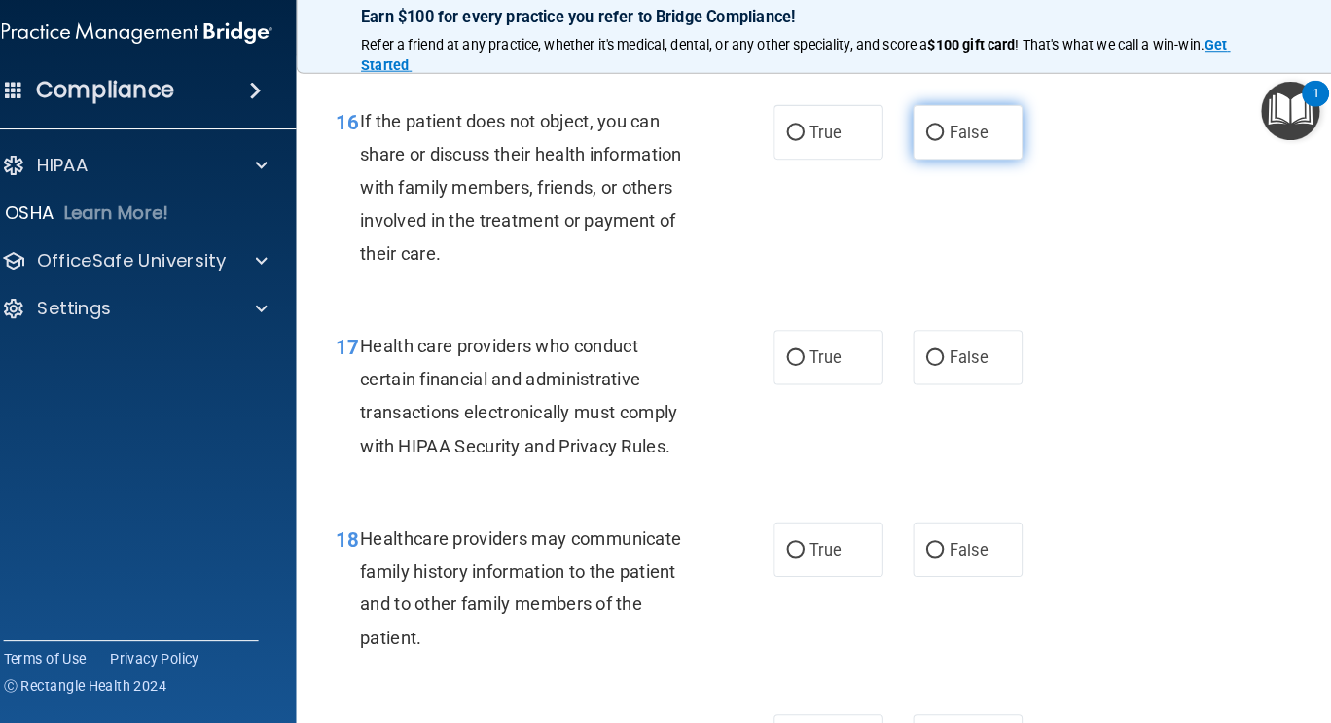
click at [926, 145] on input "False" at bounding box center [935, 137] width 18 height 15
radio input "true"
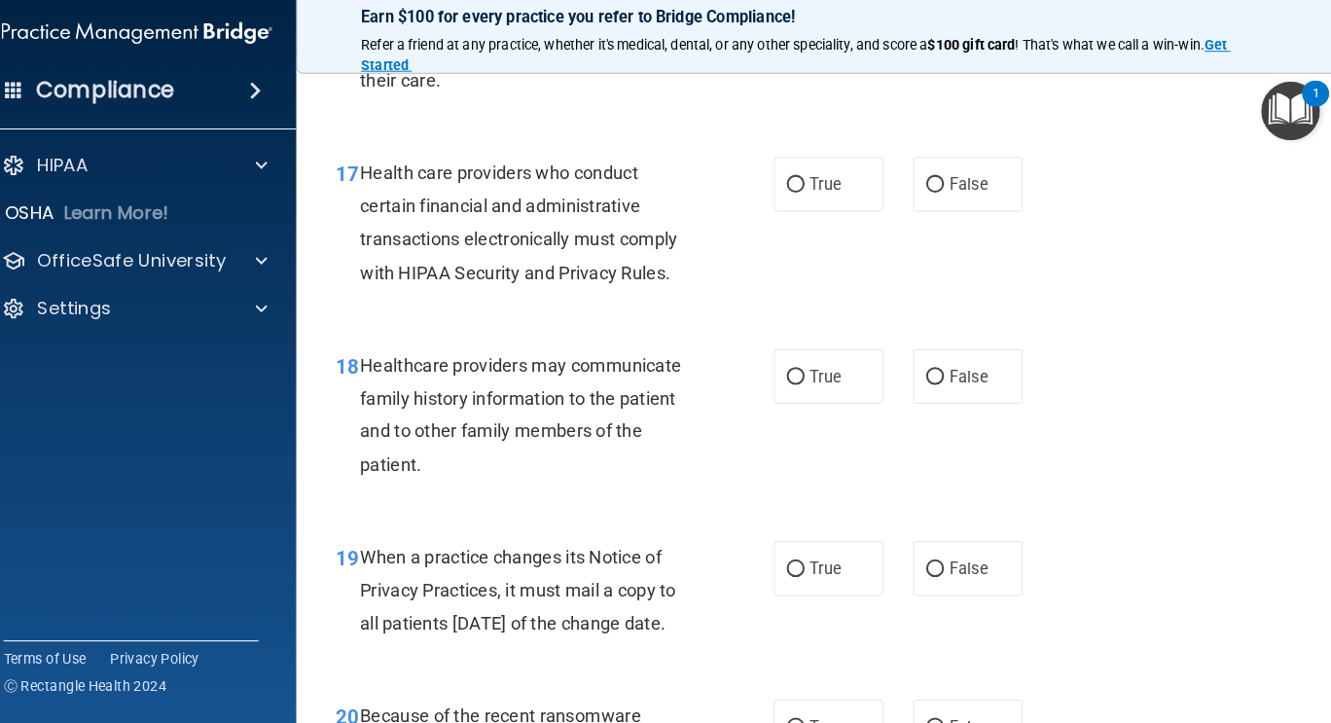
scroll to position [3120, 0]
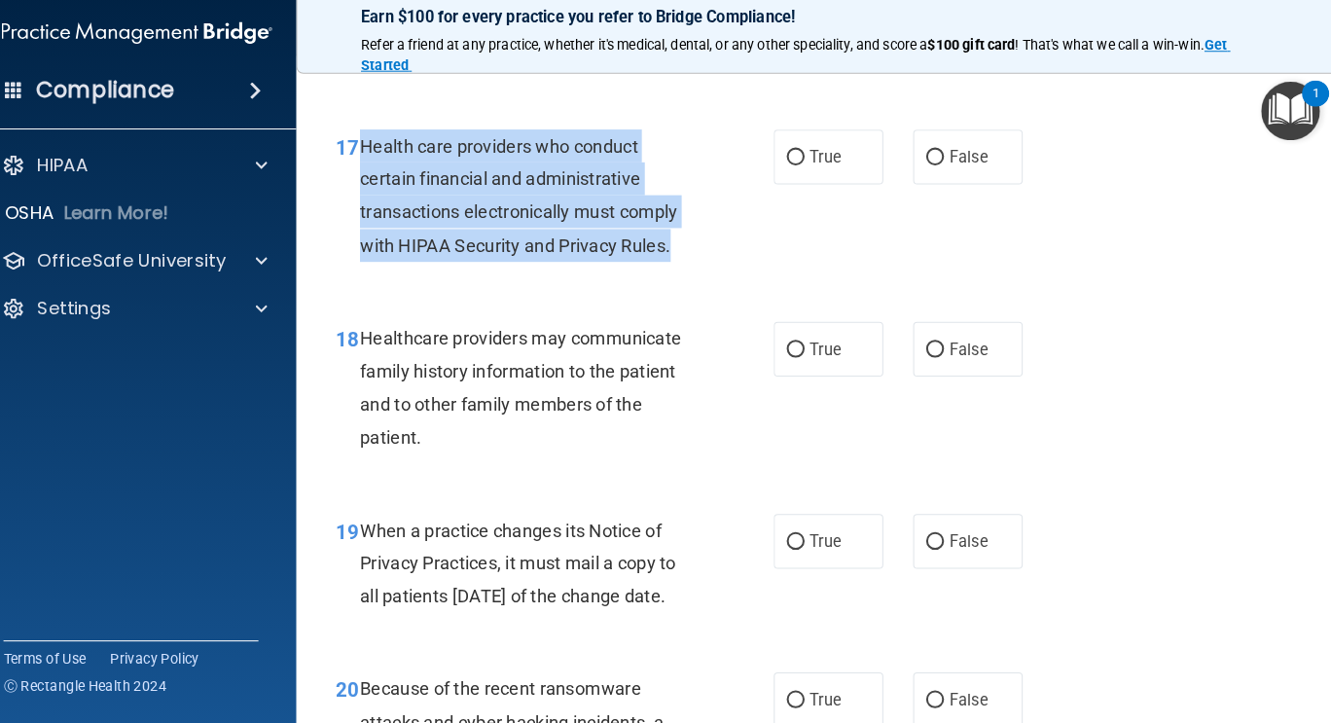
drag, startPoint x: 377, startPoint y: 183, endPoint x: 681, endPoint y: 274, distance: 318.0
click at [681, 264] on div "Health care providers who conduct certain financial and administrative transact…" at bounding box center [545, 198] width 343 height 129
copy span "Health care providers who conduct certain financial and administrative transact…"
click at [790, 169] on input "True" at bounding box center [799, 162] width 18 height 15
radio input "true"
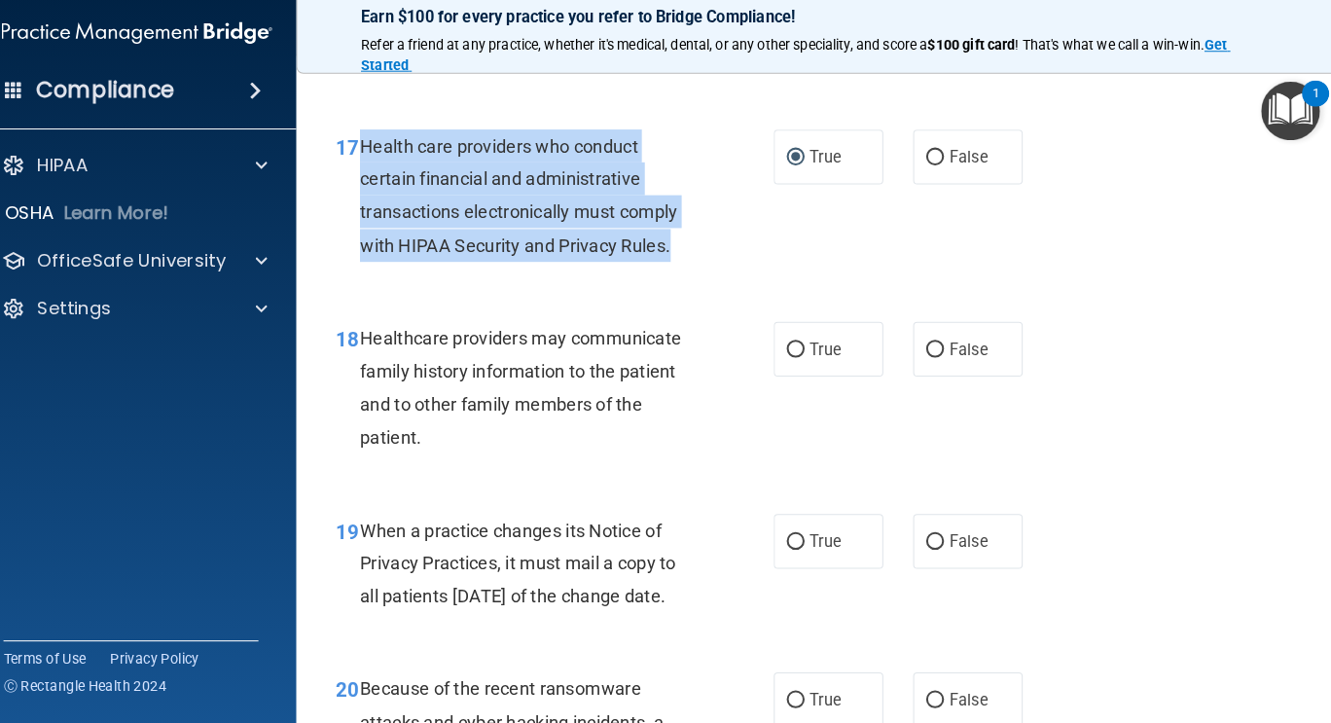
click at [1209, 384] on div "18 Healthcare providers may communicate family history information to the patie…" at bounding box center [821, 392] width 971 height 188
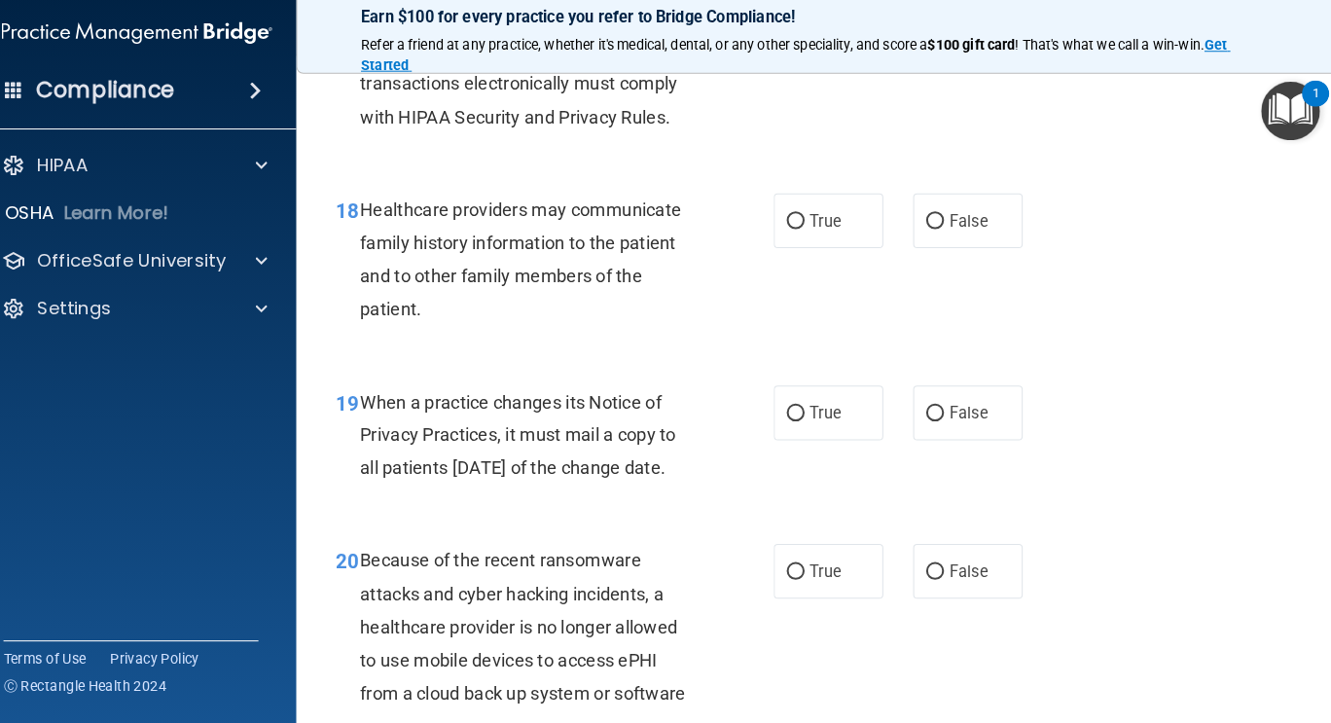
scroll to position [3246, 0]
click at [790, 232] on input "True" at bounding box center [799, 224] width 18 height 15
radio input "true"
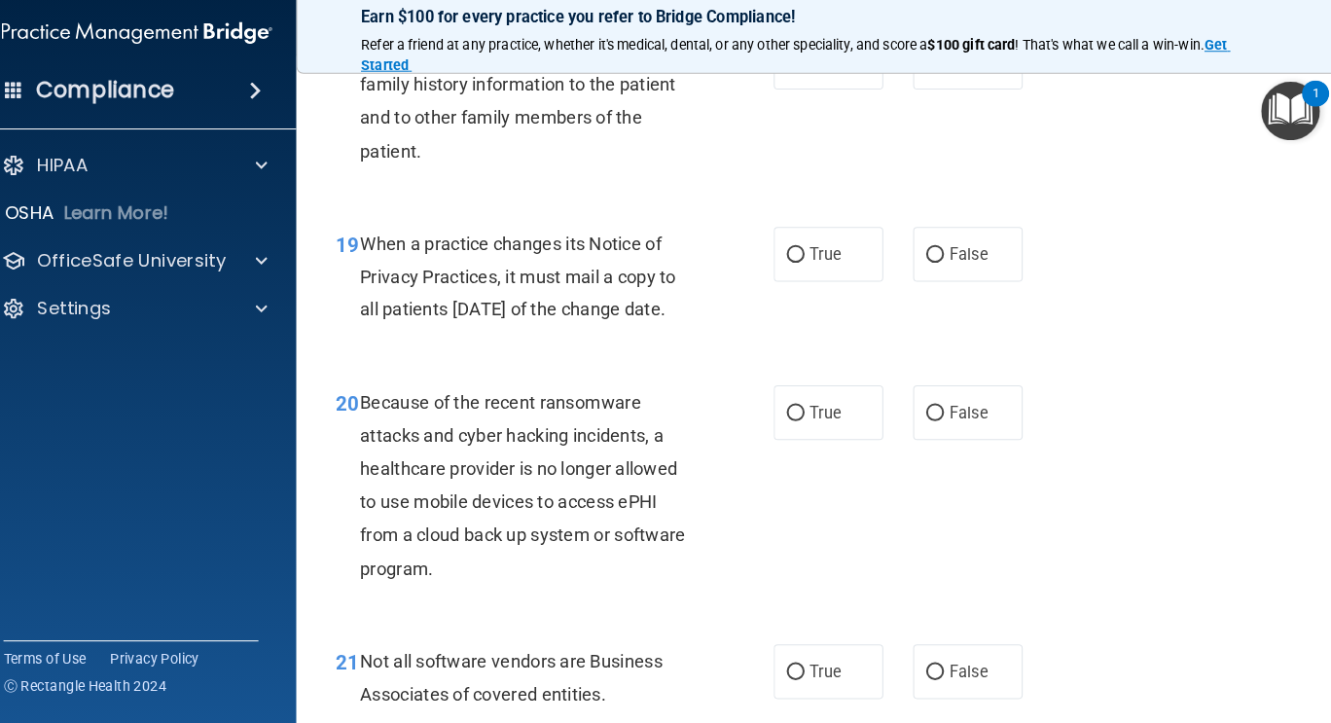
scroll to position [3397, 0]
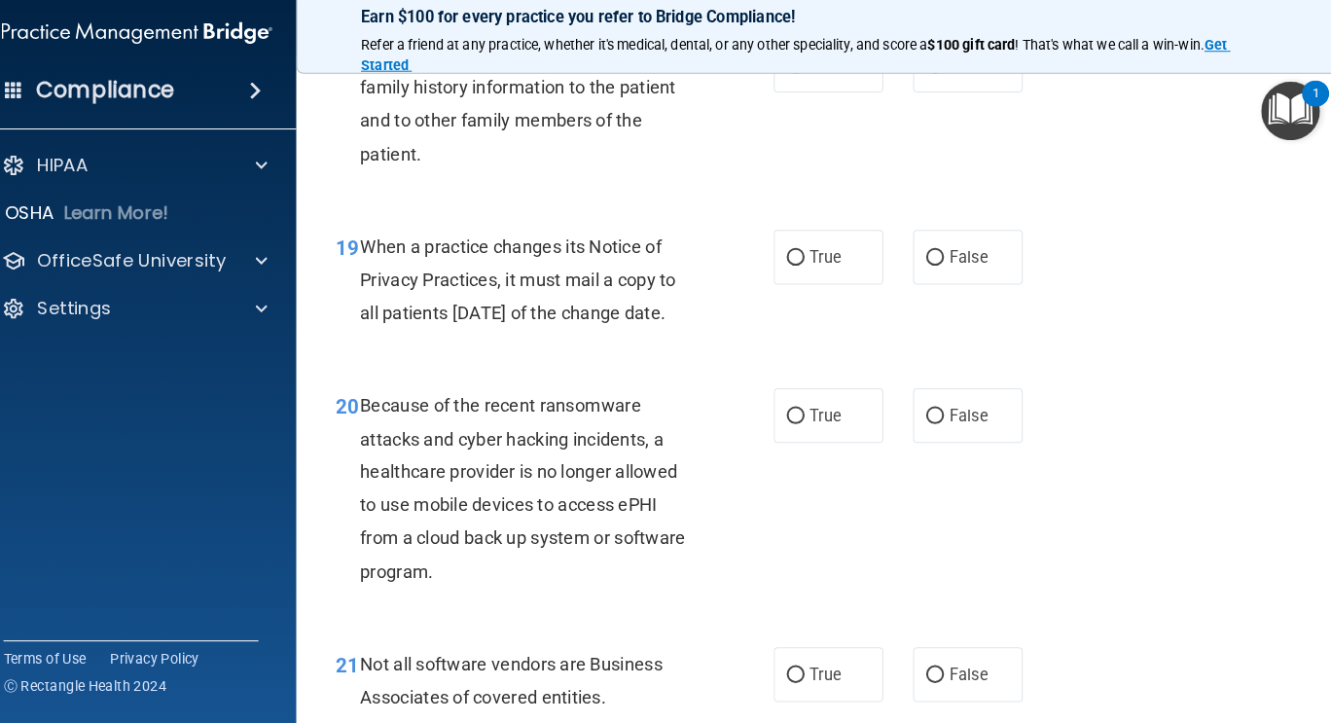
drag, startPoint x: 374, startPoint y: 279, endPoint x: 438, endPoint y: 376, distance: 115.8
click at [438, 330] on div "When a practice changes its Notice of Privacy Practices, it must mail a copy to…" at bounding box center [545, 281] width 343 height 97
copy span "When a practice changes its Notice of Privacy Practices, it must mail a copy to…"
click at [929, 281] on label "False" at bounding box center [967, 260] width 107 height 54
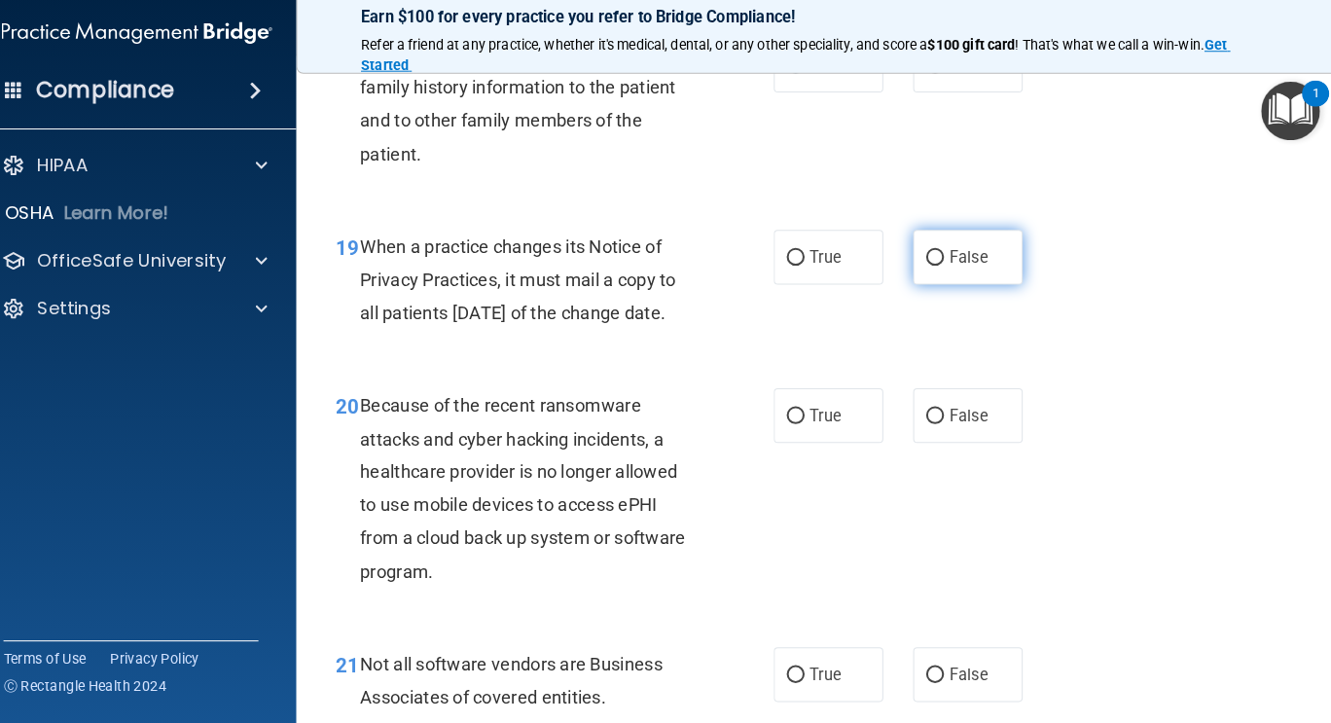
click at [929, 268] on input "False" at bounding box center [935, 260] width 18 height 15
radio input "true"
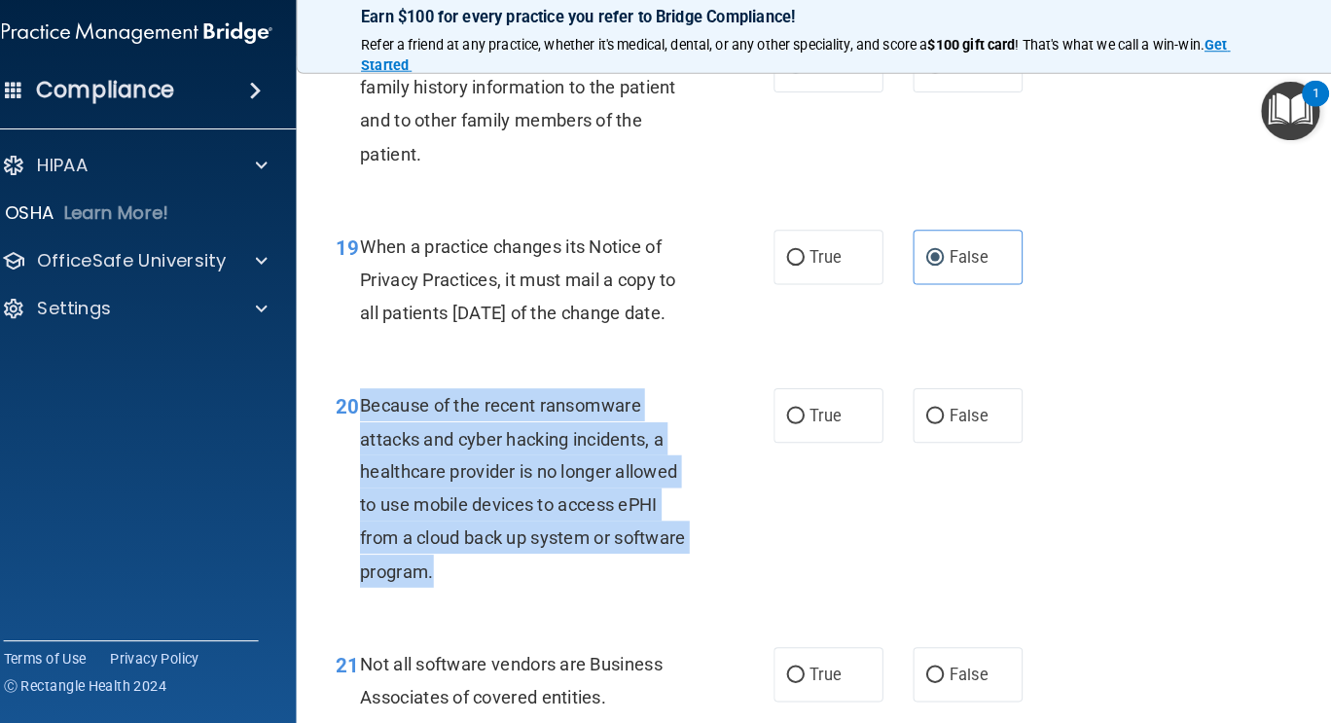
drag, startPoint x: 376, startPoint y: 469, endPoint x: 521, endPoint y: 631, distance: 217.1
click at [521, 581] on div "Because of the recent ransomware attacks and cyber hacking incidents, a healthc…" at bounding box center [545, 484] width 343 height 194
copy span "Because of the recent ransomware attacks and cyber hacking incidents, a healthc…"
click at [928, 422] on input "False" at bounding box center [935, 415] width 18 height 15
radio input "true"
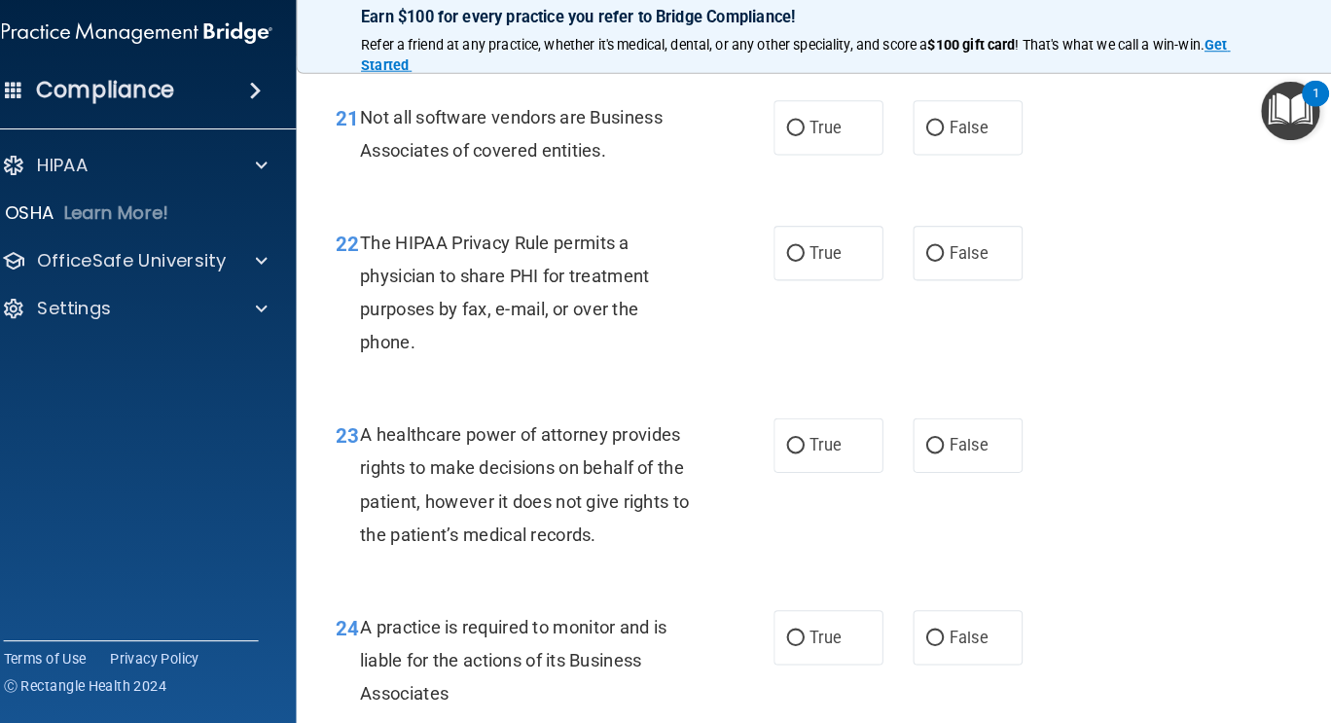
scroll to position [3963, 0]
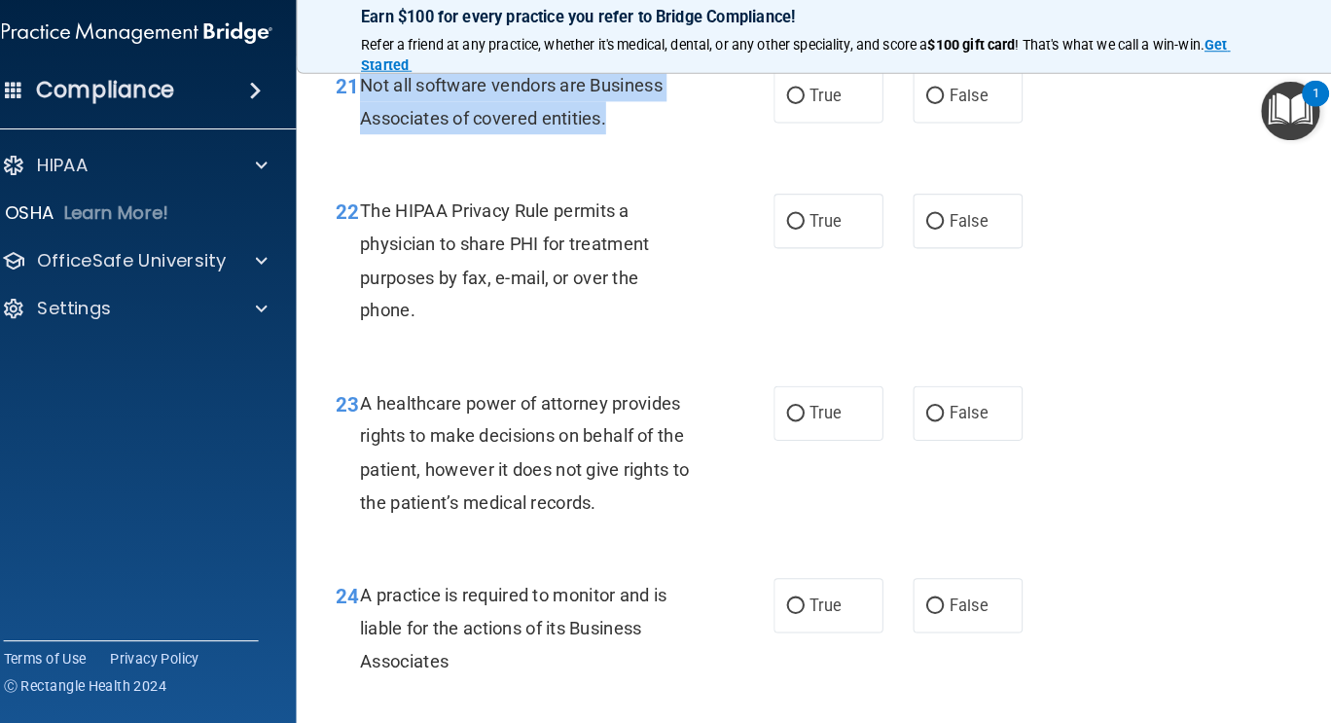
drag, startPoint x: 373, startPoint y: 156, endPoint x: 622, endPoint y: 187, distance: 251.1
click at [622, 139] on div "Not all software vendors are Business Associates of covered entities." at bounding box center [545, 107] width 343 height 64
copy span "Not all software vendors are Business Associates of covered entities."
click at [794, 110] on input "True" at bounding box center [799, 102] width 18 height 15
radio input "true"
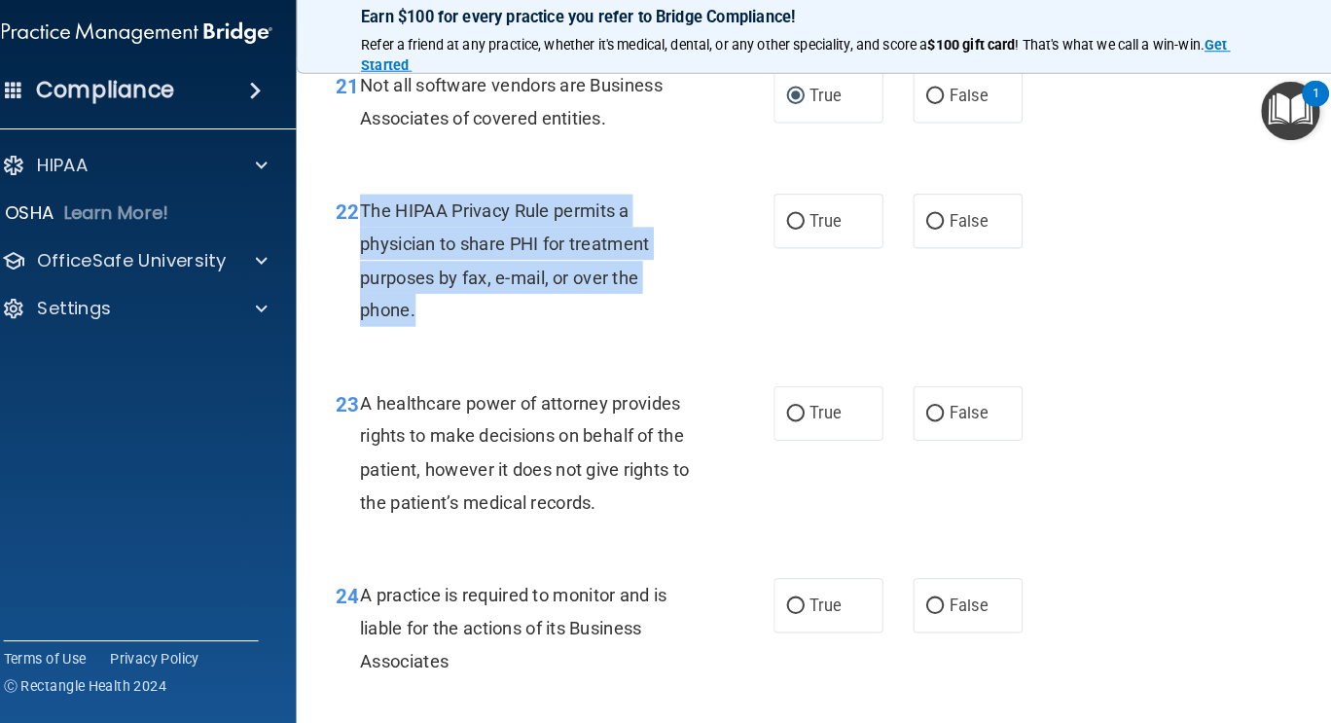
drag, startPoint x: 377, startPoint y: 273, endPoint x: 475, endPoint y: 381, distance: 146.1
click at [475, 327] on div "The HIPAA Privacy Rule permits a physician to share PHI for treatment purposes …" at bounding box center [545, 262] width 343 height 129
copy span "The HIPAA Privacy Rule permits a physician to share PHI for treatment purposes …"
click at [790, 420] on input "True" at bounding box center [799, 413] width 18 height 15
radio input "true"
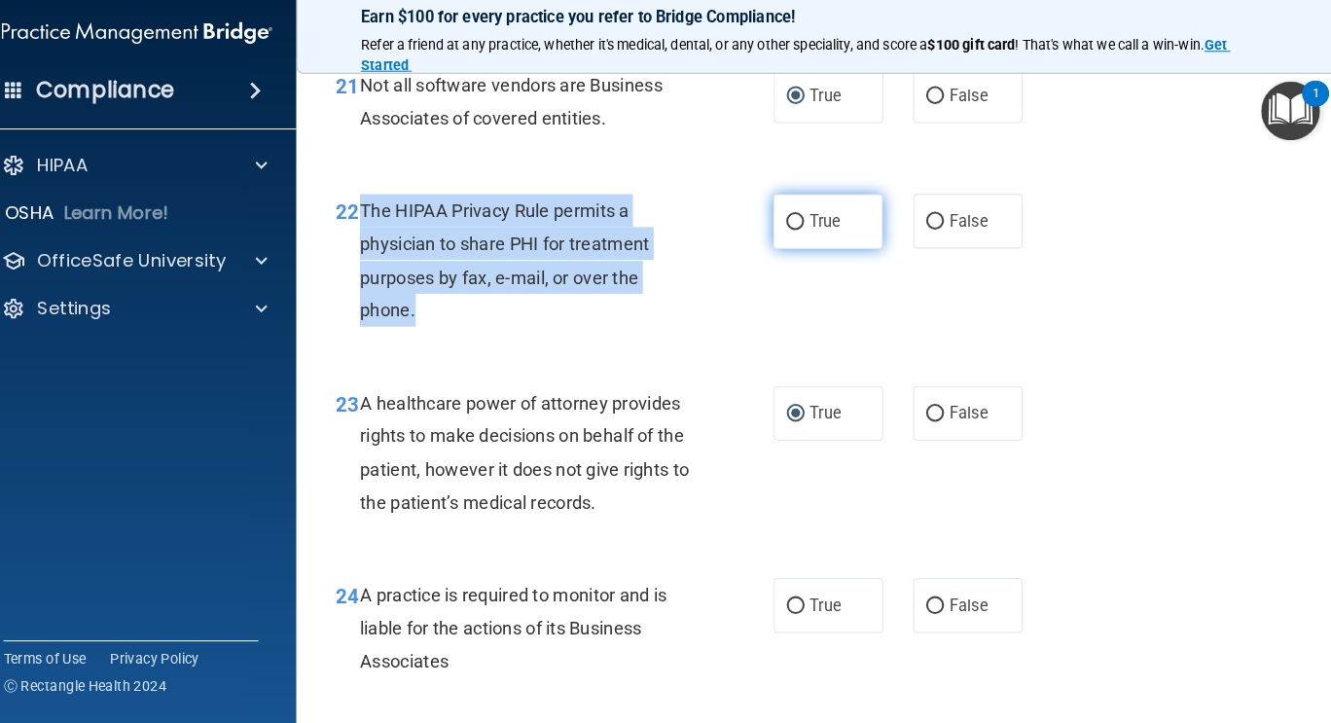
click at [795, 233] on input "True" at bounding box center [799, 225] width 18 height 15
radio input "true"
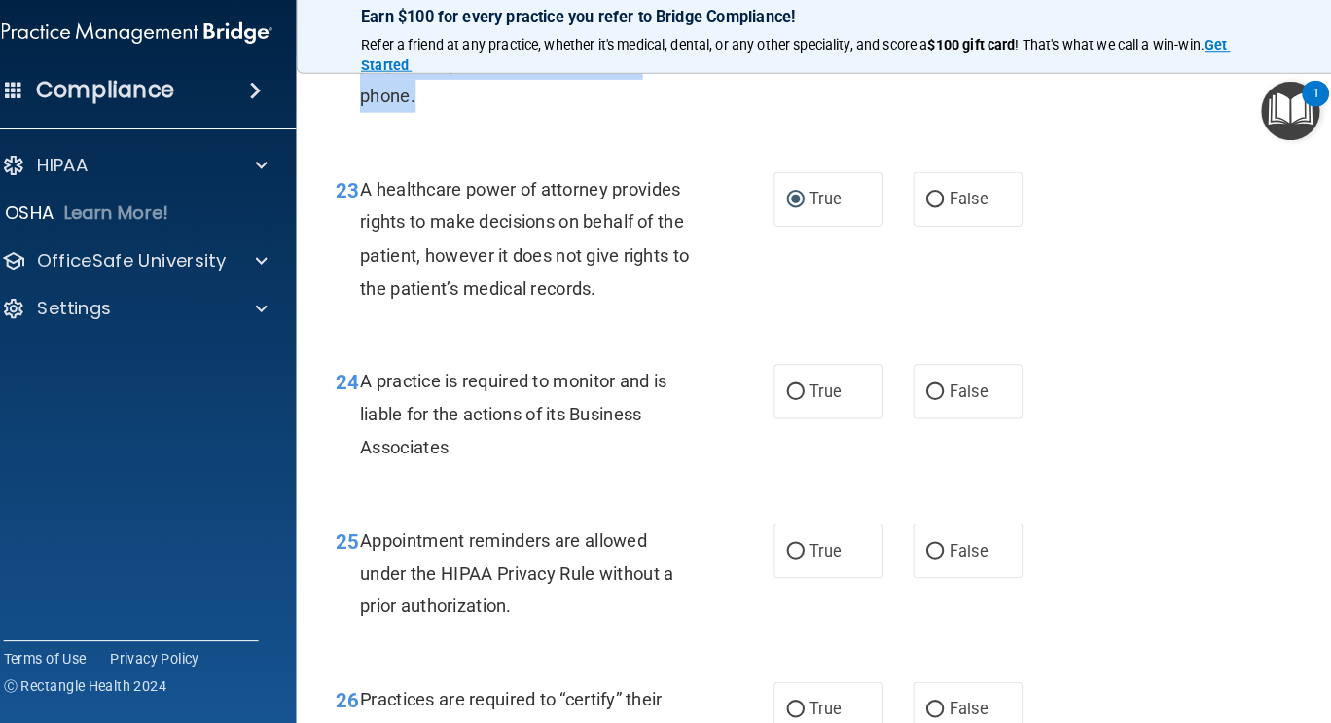
scroll to position [4221, 0]
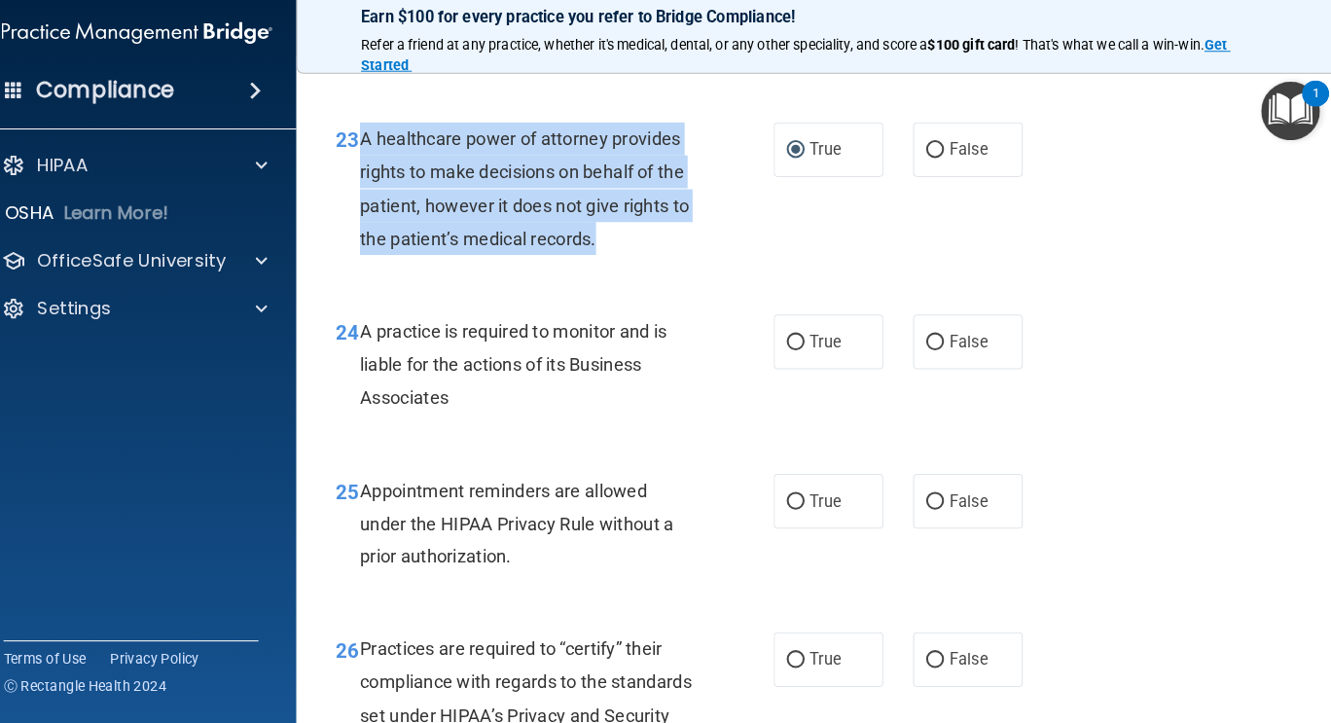
drag, startPoint x: 377, startPoint y: 203, endPoint x: 635, endPoint y: 301, distance: 276.6
click at [635, 257] on div "A healthcare power of attorney provides rights to make decisions on behalf of t…" at bounding box center [545, 191] width 343 height 129
copy span "A healthcare power of attorney provides rights to make decisions on behalf of t…"
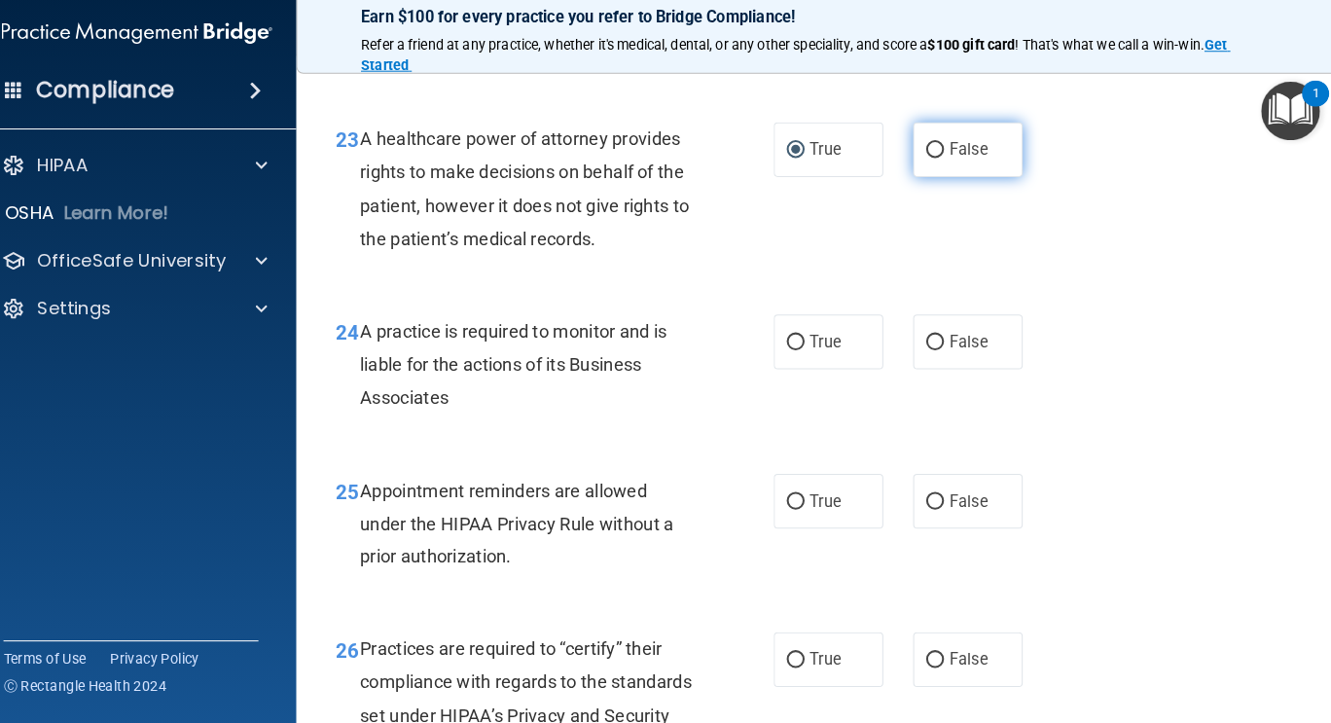
click at [937, 181] on label "False" at bounding box center [967, 154] width 107 height 54
click at [937, 163] on input "False" at bounding box center [935, 155] width 18 height 15
radio input "true"
radio input "false"
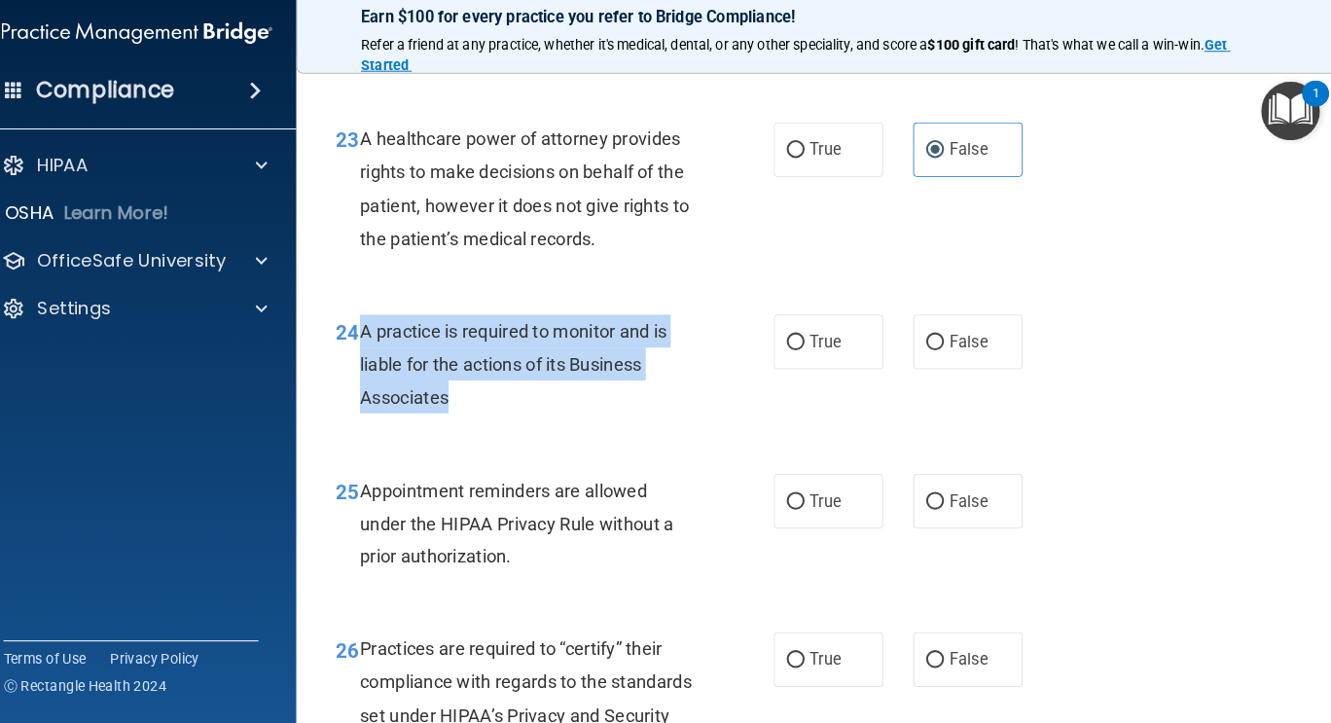
drag, startPoint x: 373, startPoint y: 394, endPoint x: 493, endPoint y: 474, distance: 144.7
click at [493, 413] on div "A practice is required to monitor and is liable for the actions of its Business…" at bounding box center [545, 363] width 343 height 97
click at [796, 350] on input "True" at bounding box center [799, 343] width 18 height 15
radio input "true"
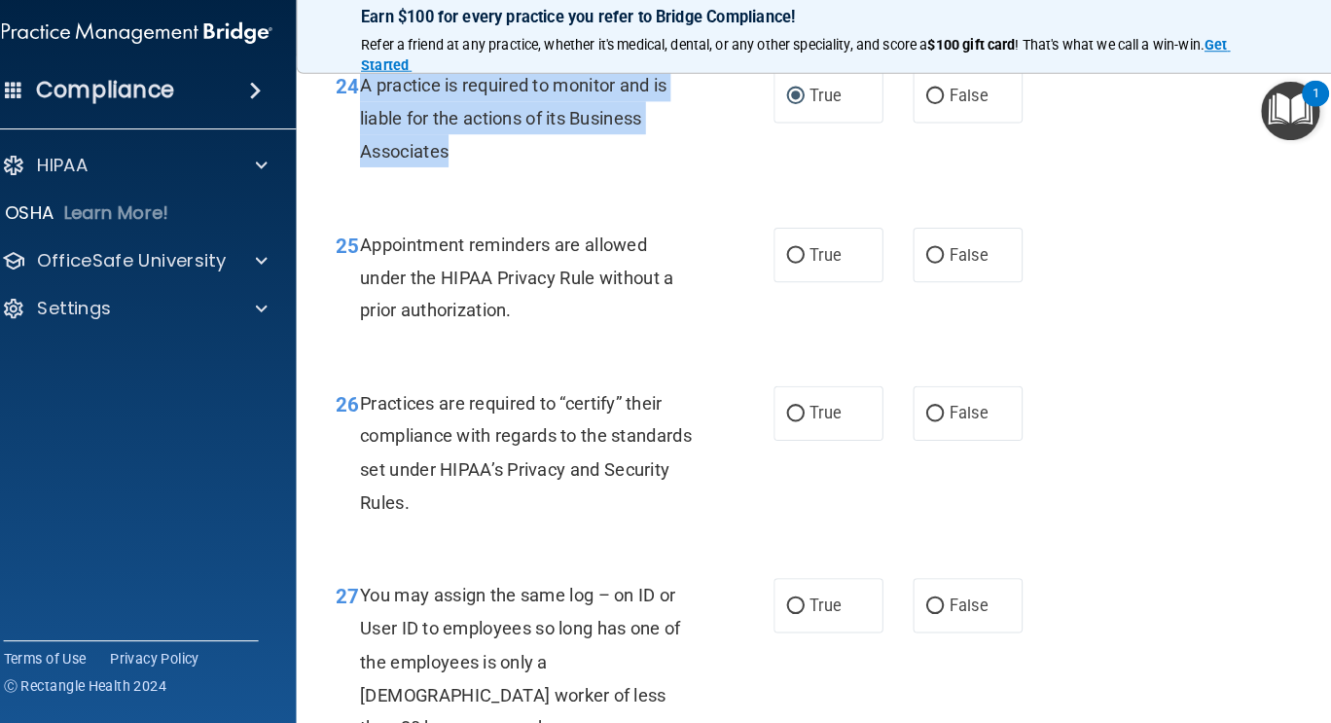
scroll to position [4447, 0]
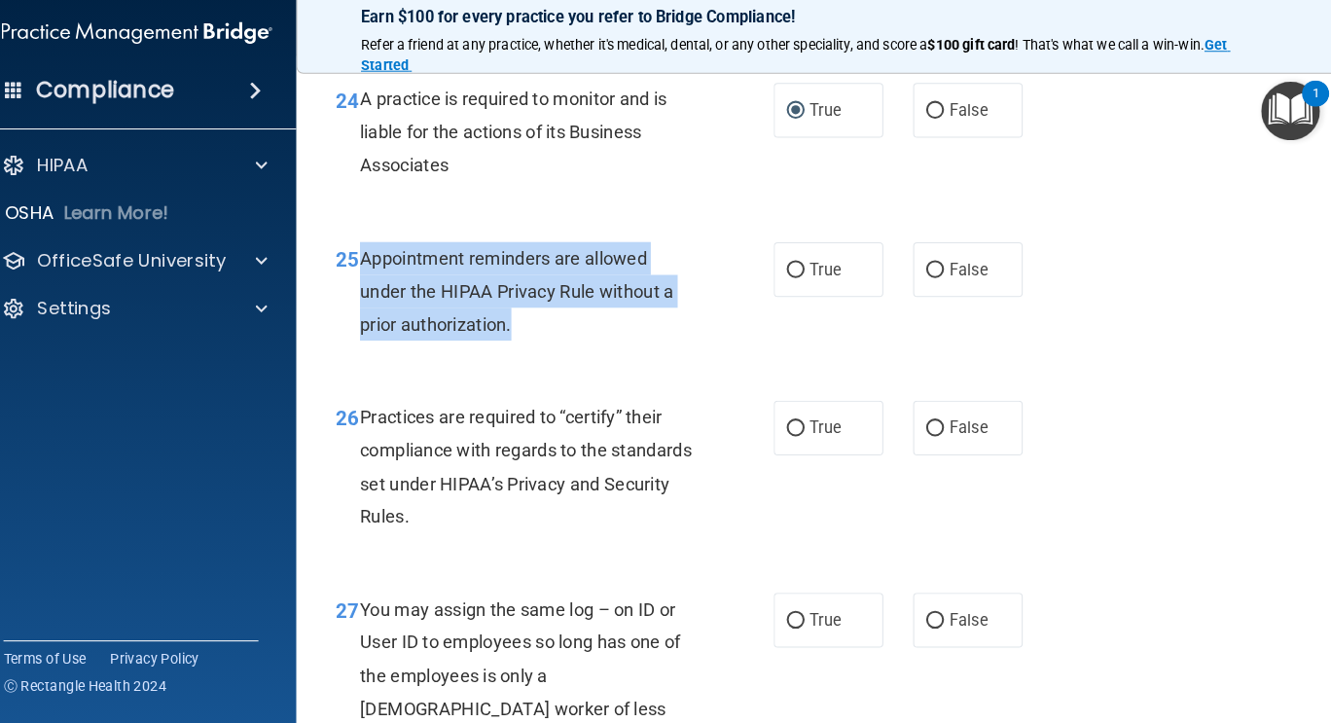
drag, startPoint x: 376, startPoint y: 319, endPoint x: 540, endPoint y: 397, distance: 182.0
click at [540, 342] on div "Appointment reminders are allowed under the HIPAA Privacy Rule without a prior …" at bounding box center [545, 292] width 343 height 97
click at [797, 279] on input "True" at bounding box center [799, 272] width 18 height 15
radio input "true"
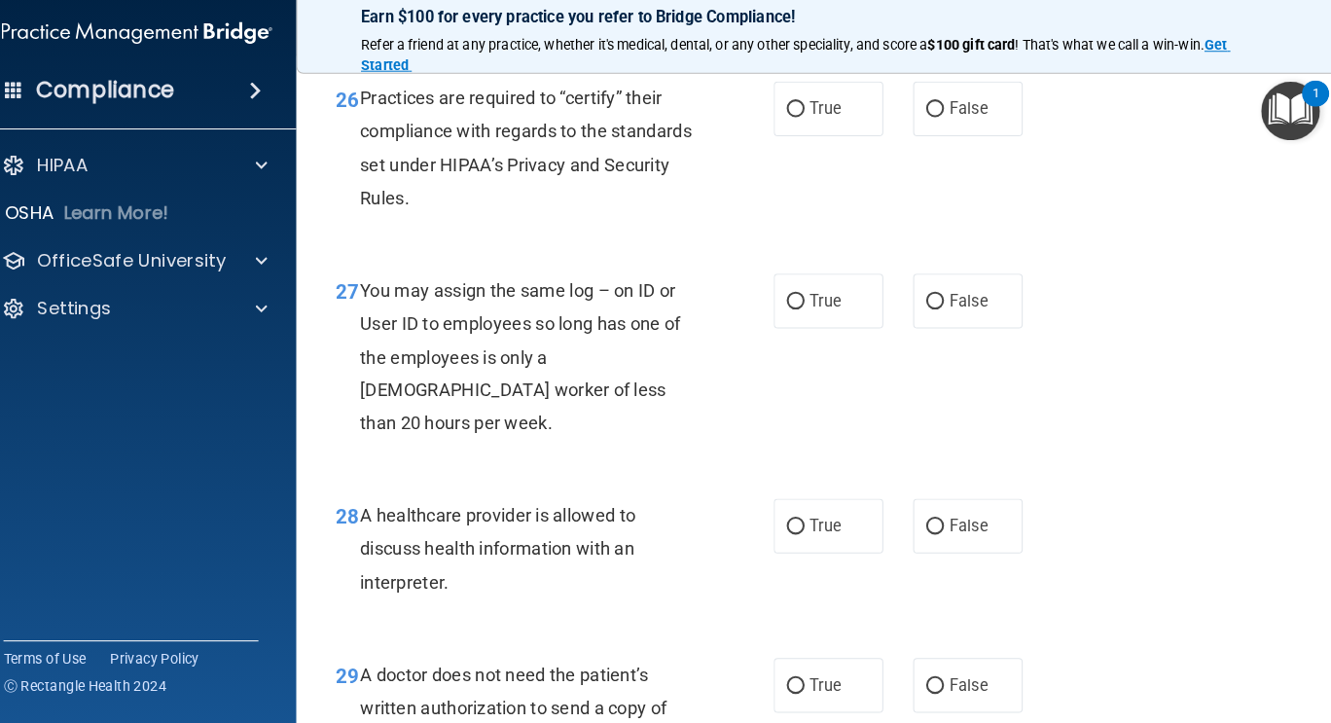
scroll to position [4835, 0]
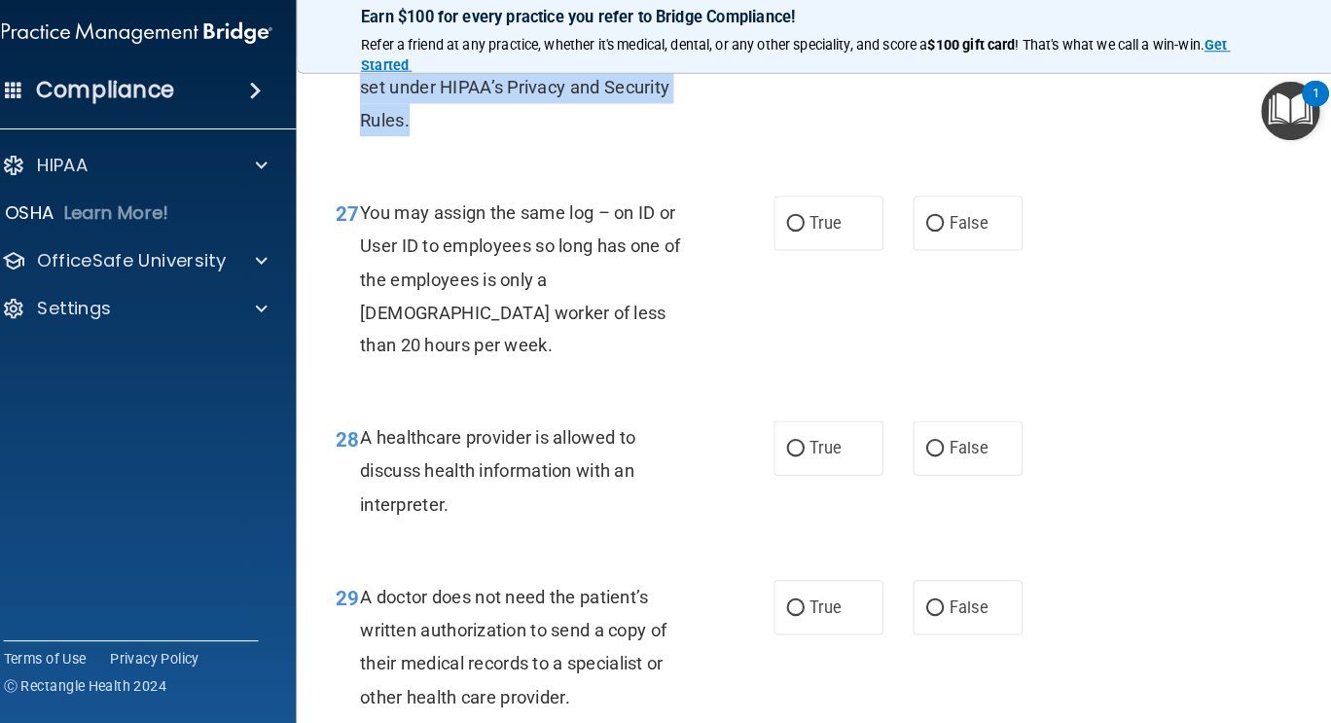
drag, startPoint x: 373, startPoint y: 94, endPoint x: 490, endPoint y: 199, distance: 157.2
click at [490, 141] on div "Practices are required to “certify” their compliance with regards to the standa…" at bounding box center [545, 76] width 343 height 129
click at [926, 47] on input "False" at bounding box center [935, 39] width 18 height 15
radio input "true"
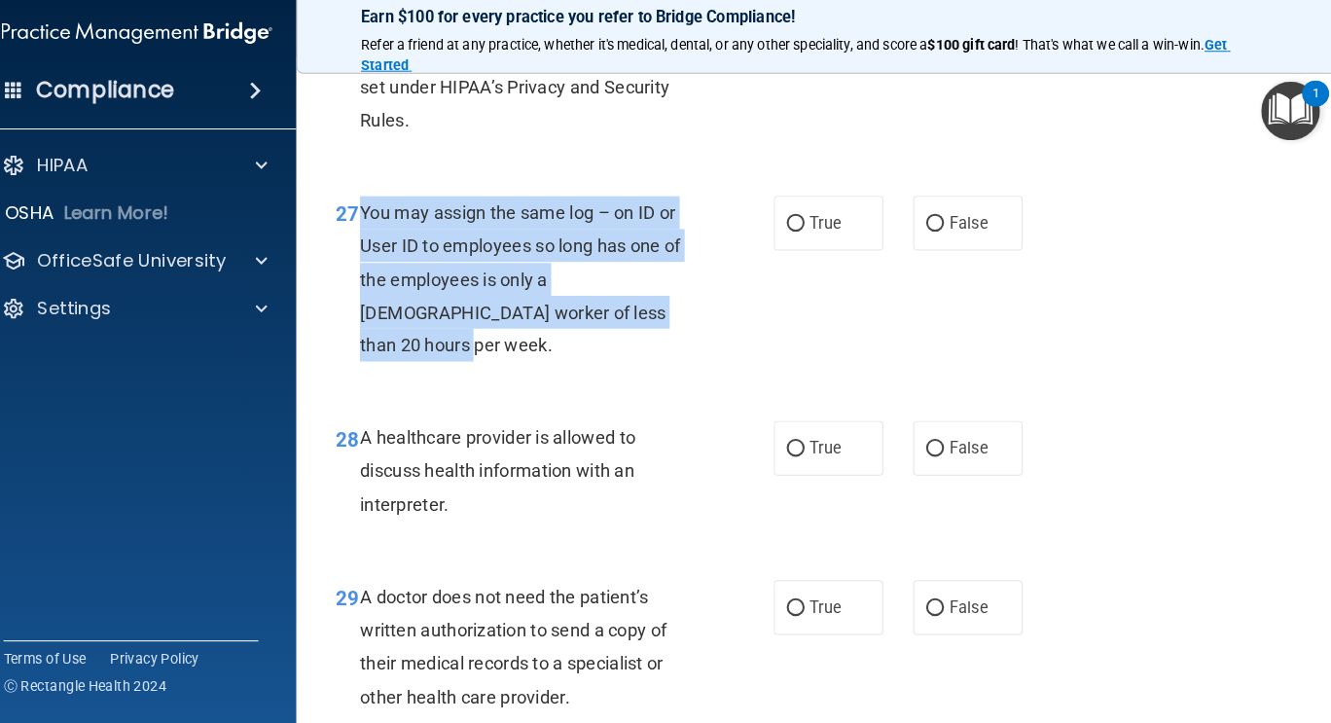
drag, startPoint x: 376, startPoint y: 277, endPoint x: 643, endPoint y: 381, distance: 286.8
click at [643, 361] on div "You may assign the same log – on ID or User ID to employees so long has one of …" at bounding box center [545, 281] width 343 height 162
click at [929, 235] on input "False" at bounding box center [935, 227] width 18 height 15
radio input "true"
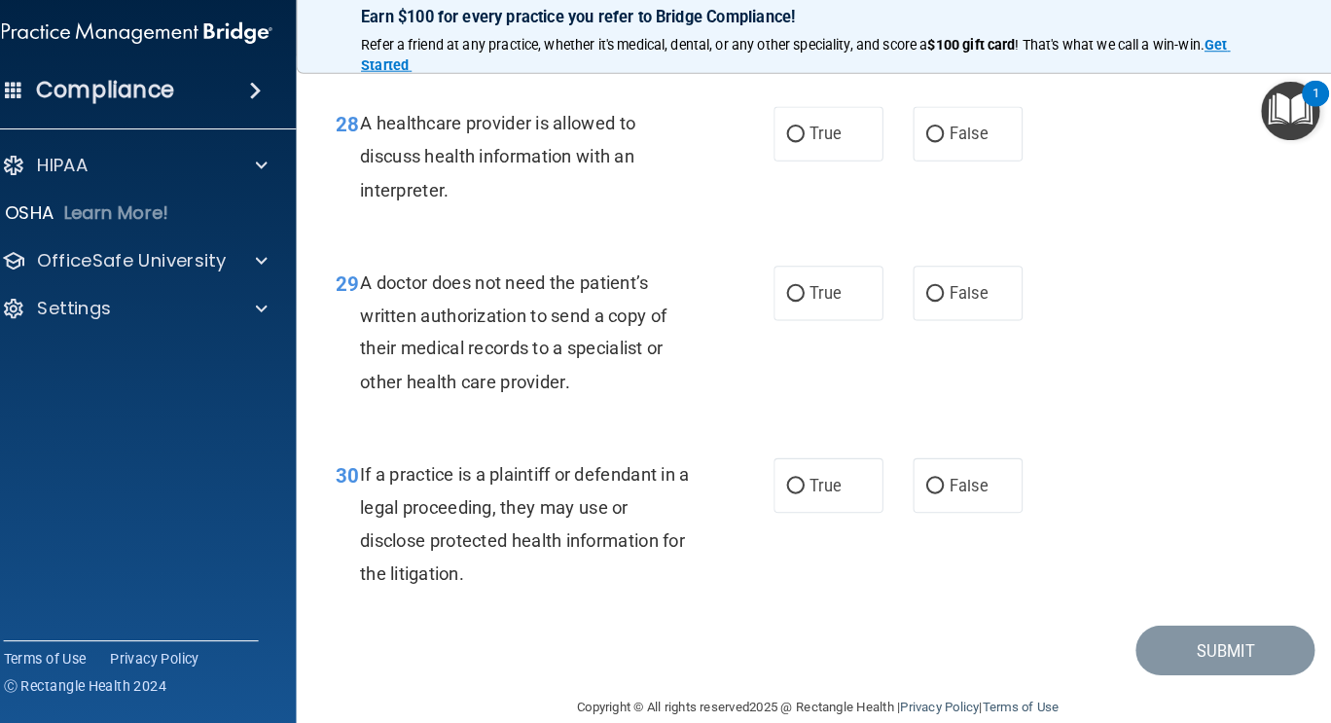
scroll to position [5198, 0]
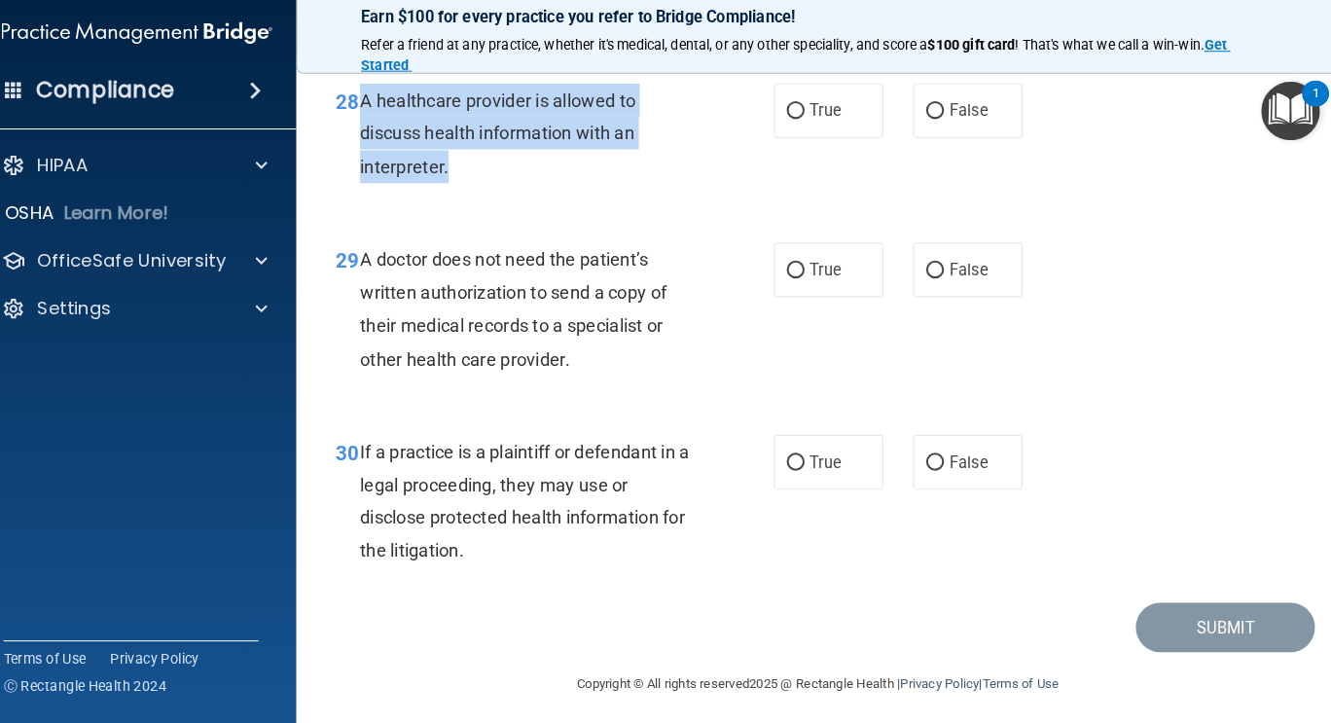
drag, startPoint x: 372, startPoint y: 105, endPoint x: 471, endPoint y: 170, distance: 118.8
click at [471, 170] on div "28 A healthcare provider is allowed to discuss health information with an inter…" at bounding box center [564, 143] width 486 height 107
click at [792, 111] on input "True" at bounding box center [799, 117] width 18 height 15
radio input "true"
drag, startPoint x: 370, startPoint y: 255, endPoint x: 584, endPoint y: 355, distance: 236.4
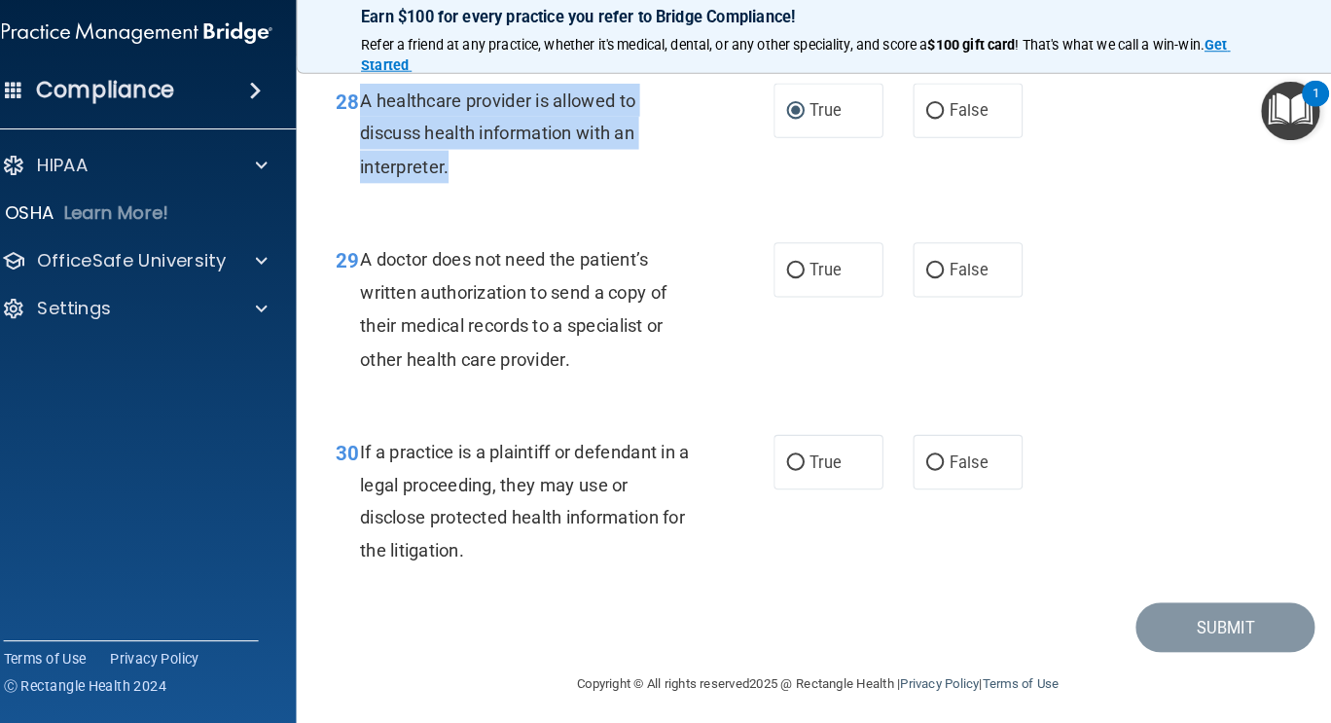
click at [584, 355] on div "29 A doctor does not need the patient’s written authorization to send a copy of…" at bounding box center [564, 314] width 486 height 139
click at [792, 272] on input "True" at bounding box center [799, 273] width 18 height 15
radio input "true"
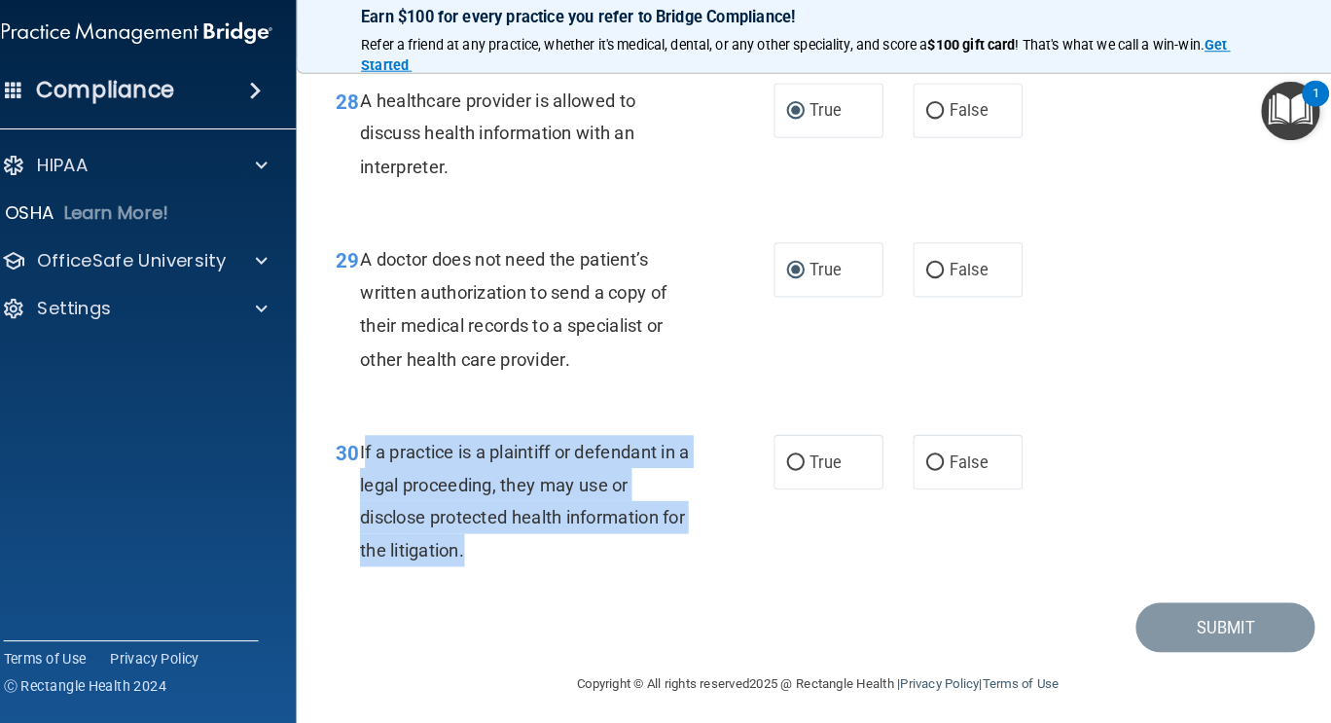
drag, startPoint x: 376, startPoint y: 447, endPoint x: 493, endPoint y: 563, distance: 165.8
click at [493, 563] on div "30 If a practice is a plaintiff or defendant in a legal proceeding, they may us…" at bounding box center [564, 502] width 486 height 139
drag, startPoint x: 374, startPoint y: 445, endPoint x: 492, endPoint y: 542, distance: 153.5
click at [492, 542] on div "If a practice is a plaintiff or defendant in a legal proceeding, they may use o…" at bounding box center [545, 497] width 343 height 129
click at [790, 458] on input "True" at bounding box center [799, 461] width 18 height 15
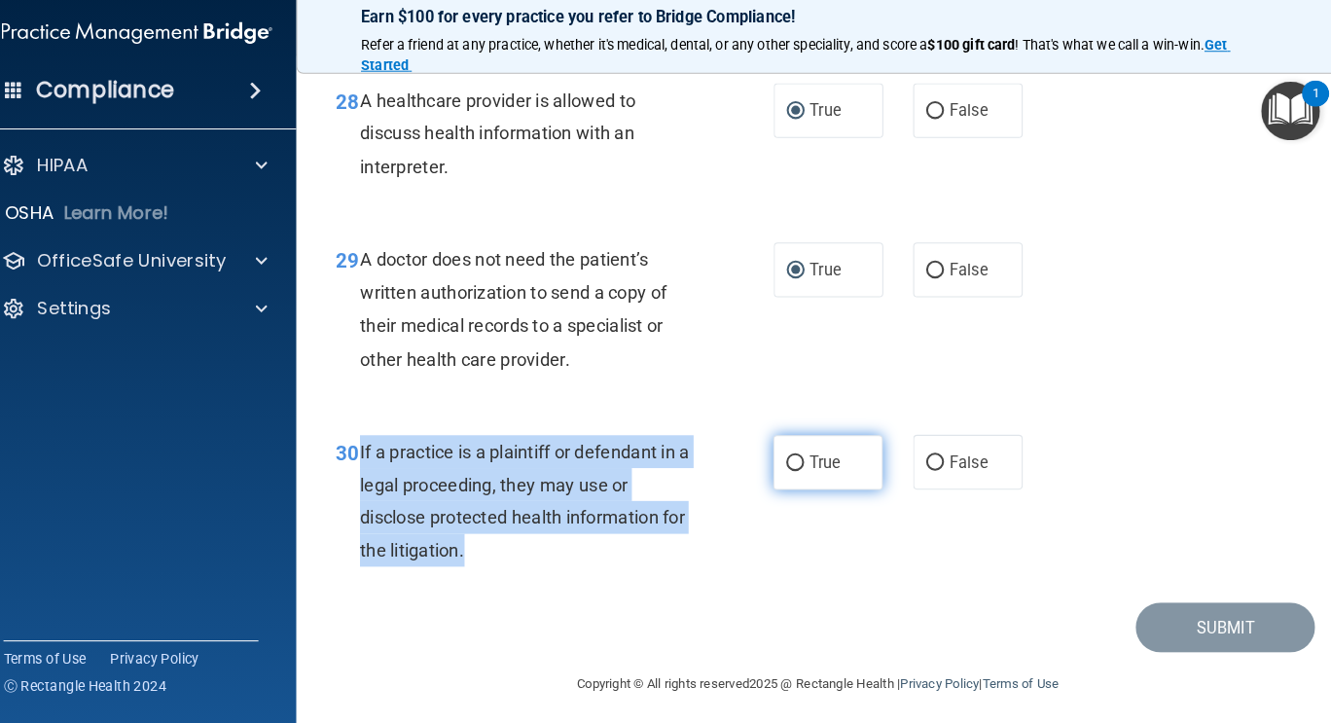
radio input "true"
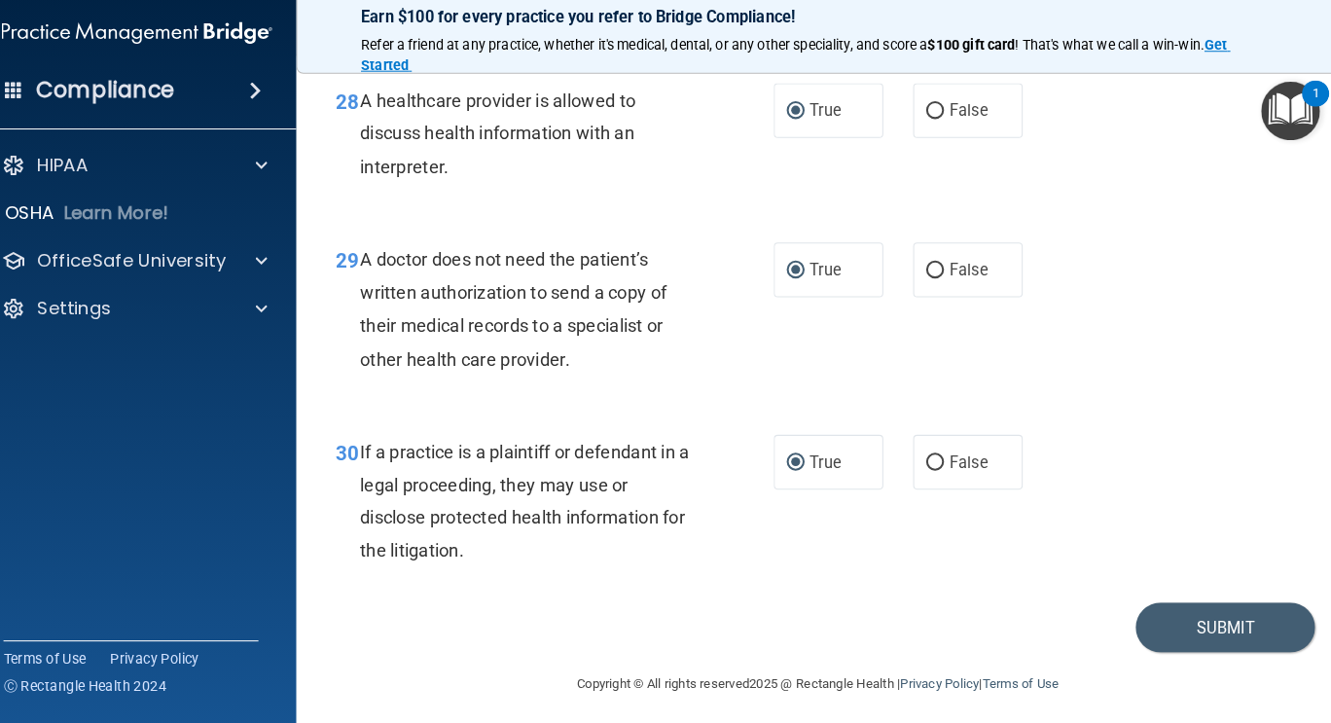
click at [800, 513] on div "30 If a practice is a plaintiff or defendant in a legal proceeding, they may us…" at bounding box center [821, 503] width 971 height 188
click at [1179, 605] on button "Submit" at bounding box center [1219, 622] width 175 height 50
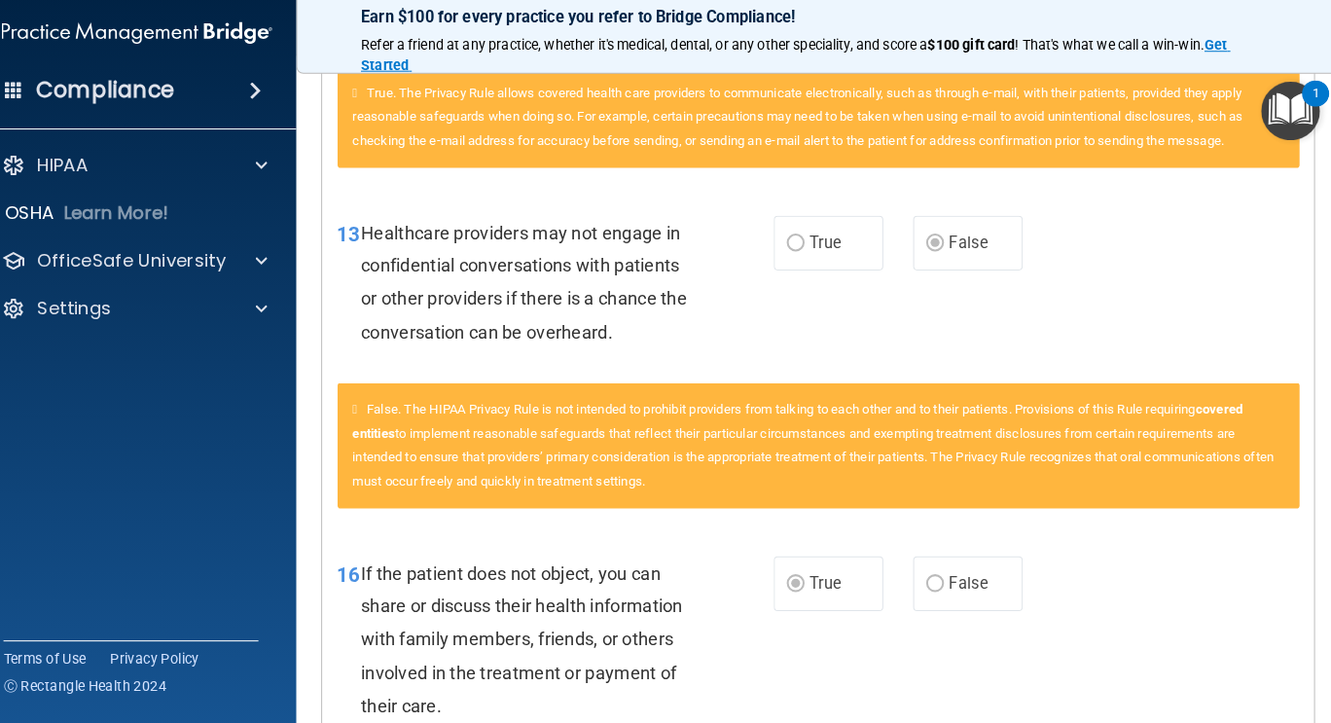
scroll to position [572, 0]
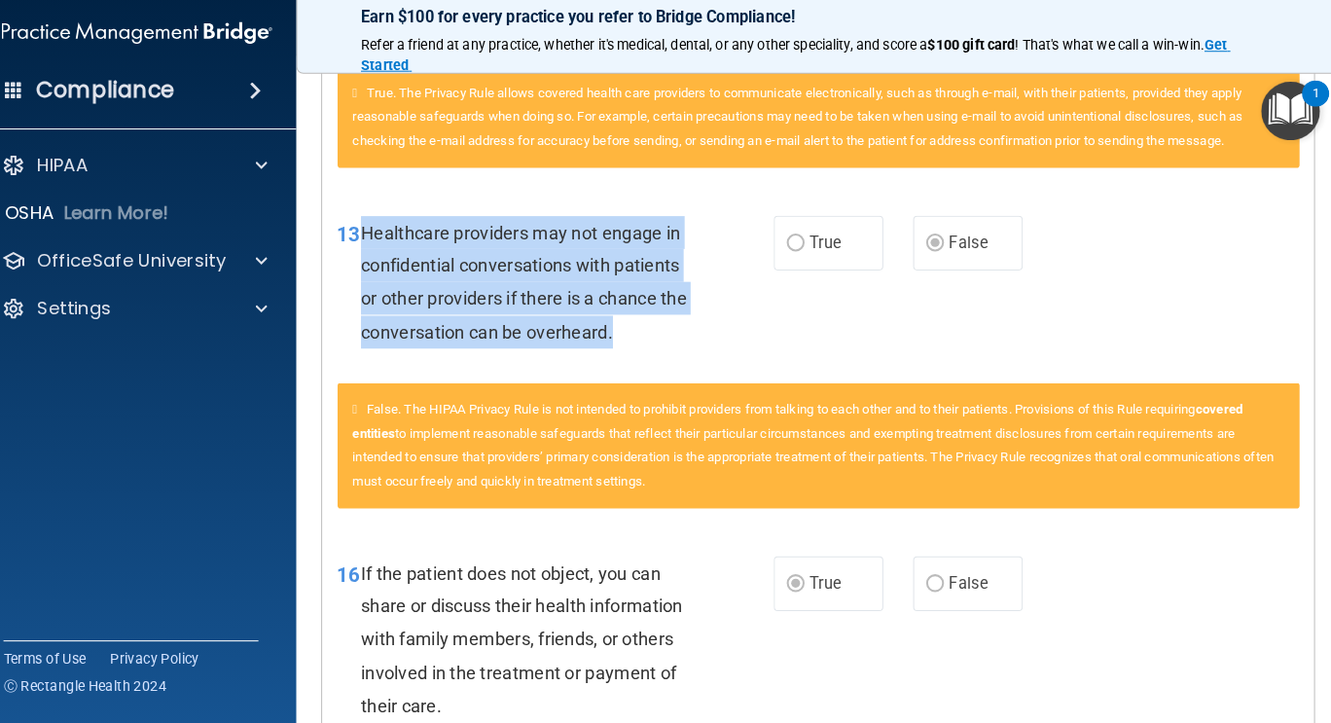
drag, startPoint x: 375, startPoint y: 266, endPoint x: 665, endPoint y: 366, distance: 306.8
click at [665, 348] on div "Healthcare providers may not engage in confidential conversations with patients…" at bounding box center [546, 283] width 342 height 129
drag, startPoint x: 382, startPoint y: 437, endPoint x: 929, endPoint y: 502, distance: 550.8
click at [929, 502] on div "False. The HIPAA Privacy Rule is not intended to prohibit providers from talkin…" at bounding box center [821, 443] width 940 height 123
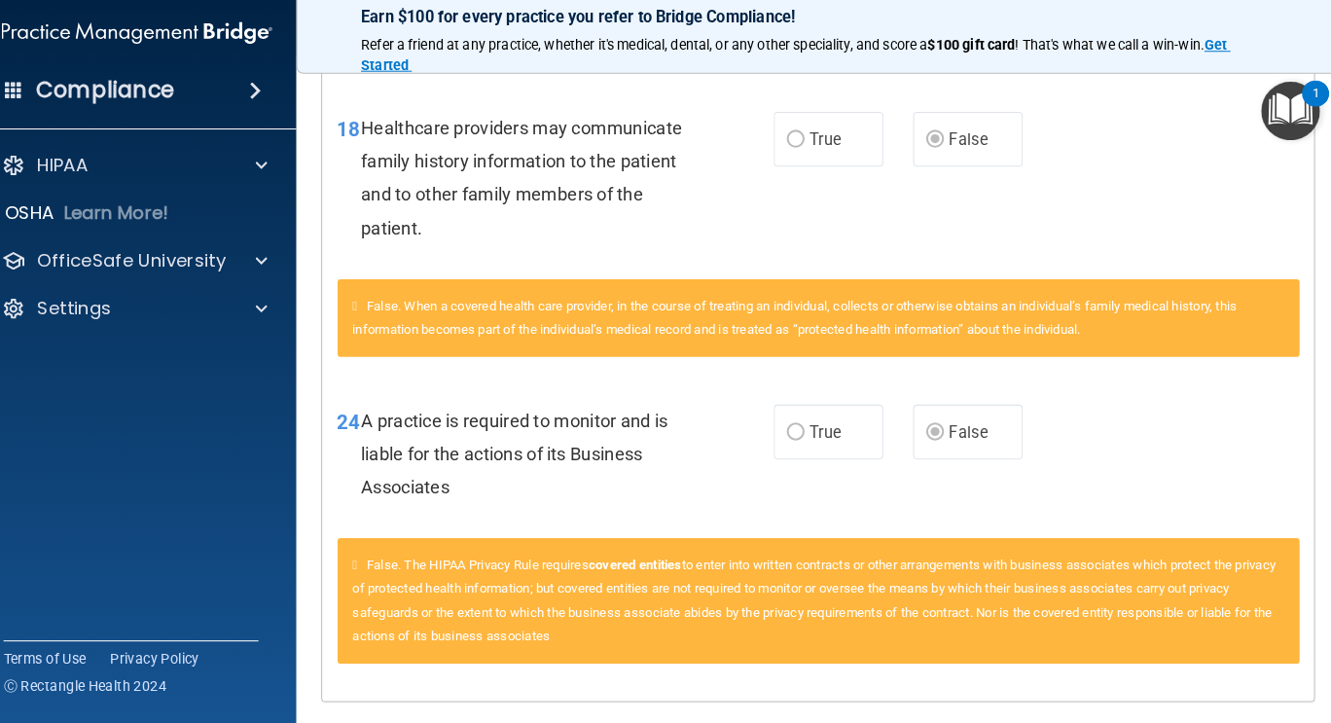
scroll to position [1431, 0]
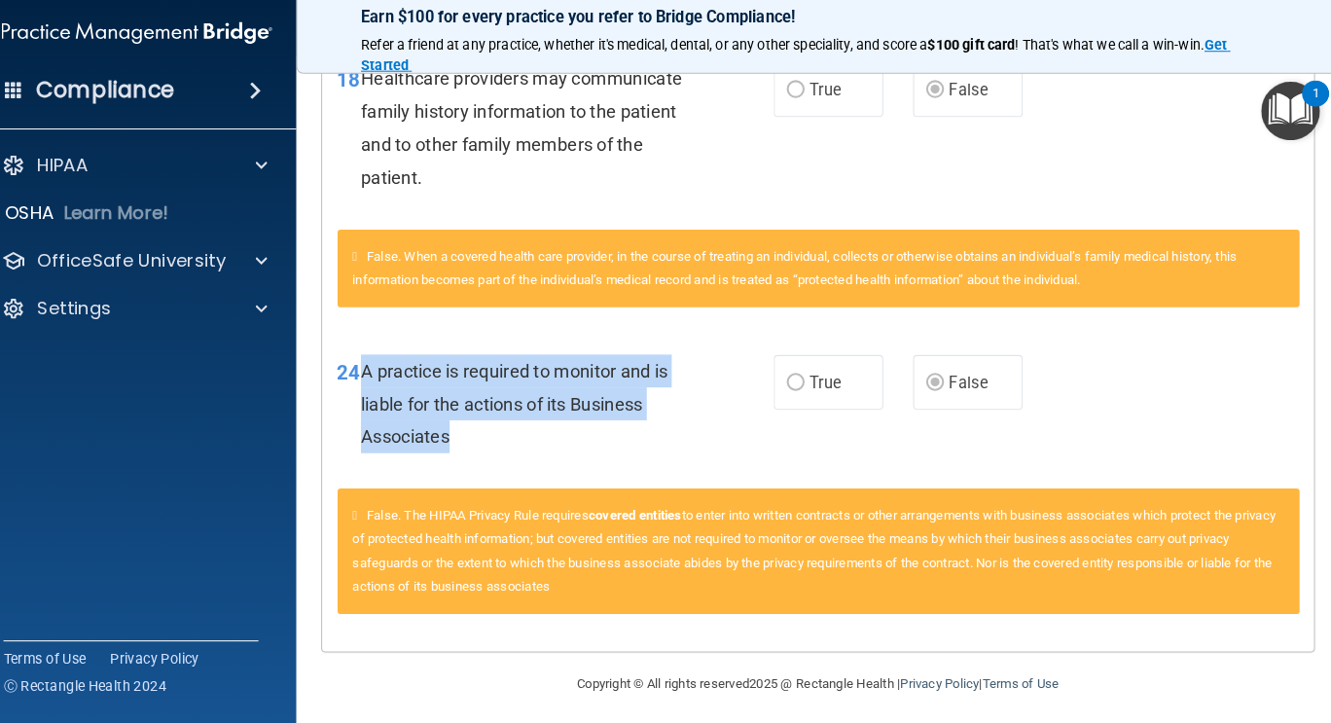
drag, startPoint x: 376, startPoint y: 360, endPoint x: 478, endPoint y: 426, distance: 121.7
click at [478, 426] on div "A practice is required to monitor and is liable for the actions of its Business…" at bounding box center [546, 402] width 342 height 97
drag, startPoint x: 387, startPoint y: 513, endPoint x: 669, endPoint y: 586, distance: 290.6
click at [669, 586] on div "False. The HIPAA Privacy Rule requires covered entities to enter into written c…" at bounding box center [821, 546] width 940 height 123
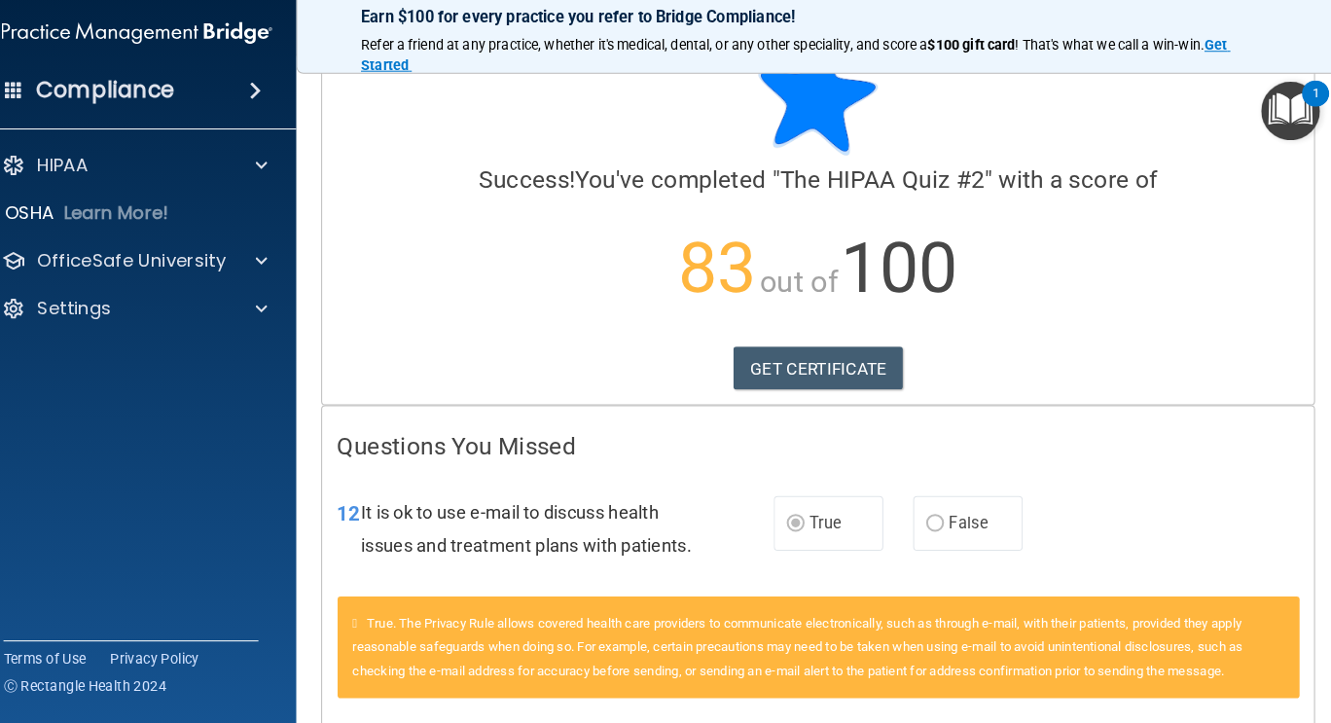
scroll to position [52, 0]
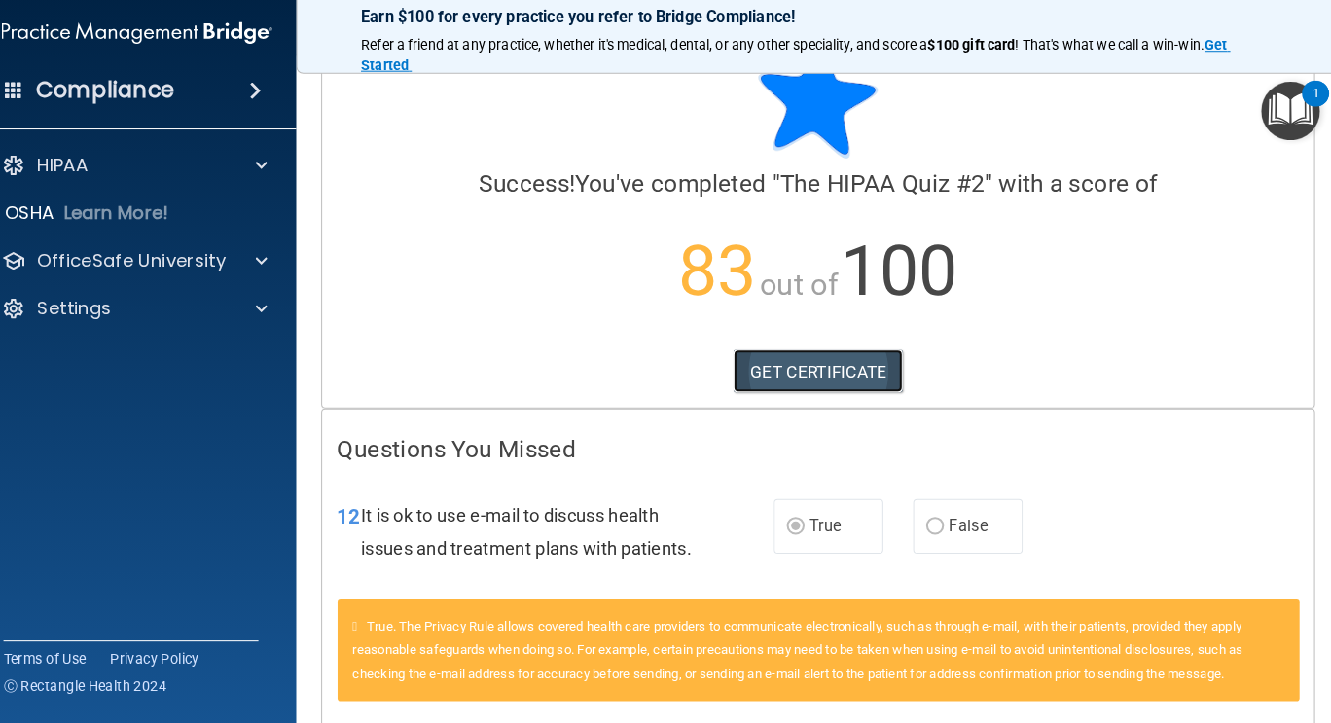
click at [792, 362] on link "GET CERTIFICATE" at bounding box center [822, 370] width 166 height 43
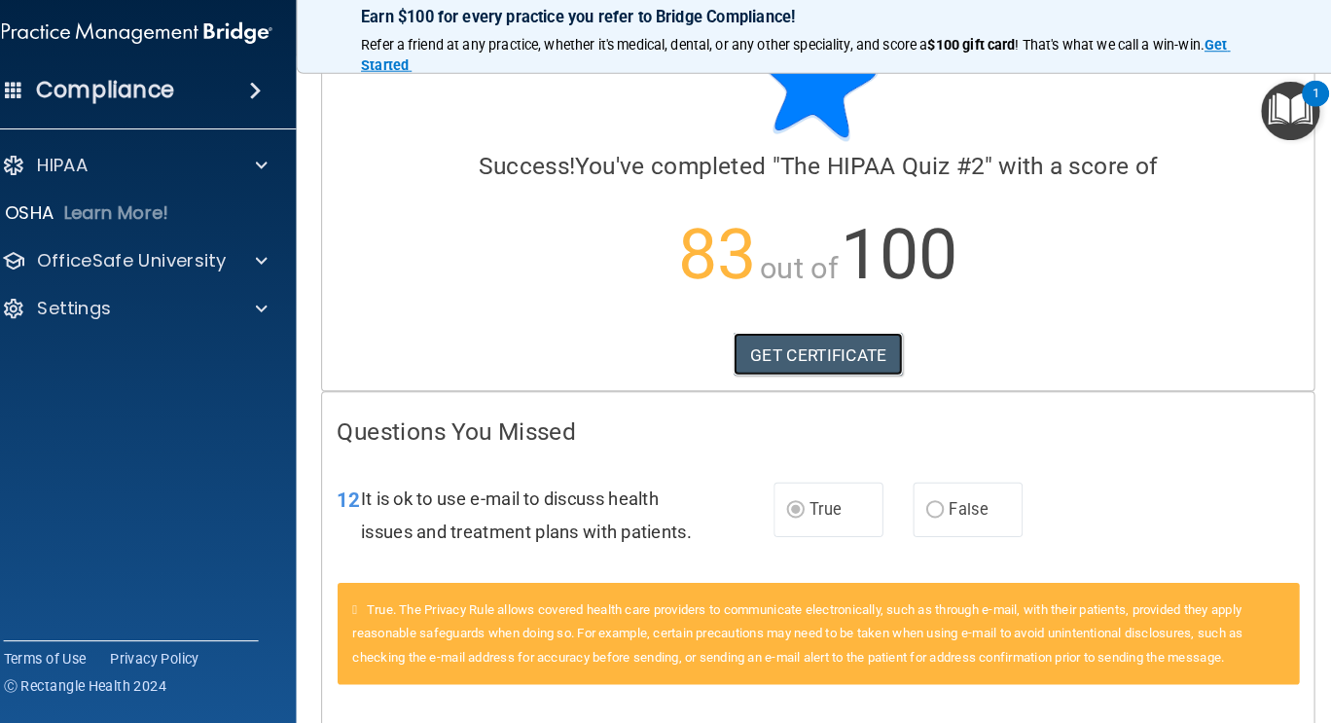
scroll to position [0, 0]
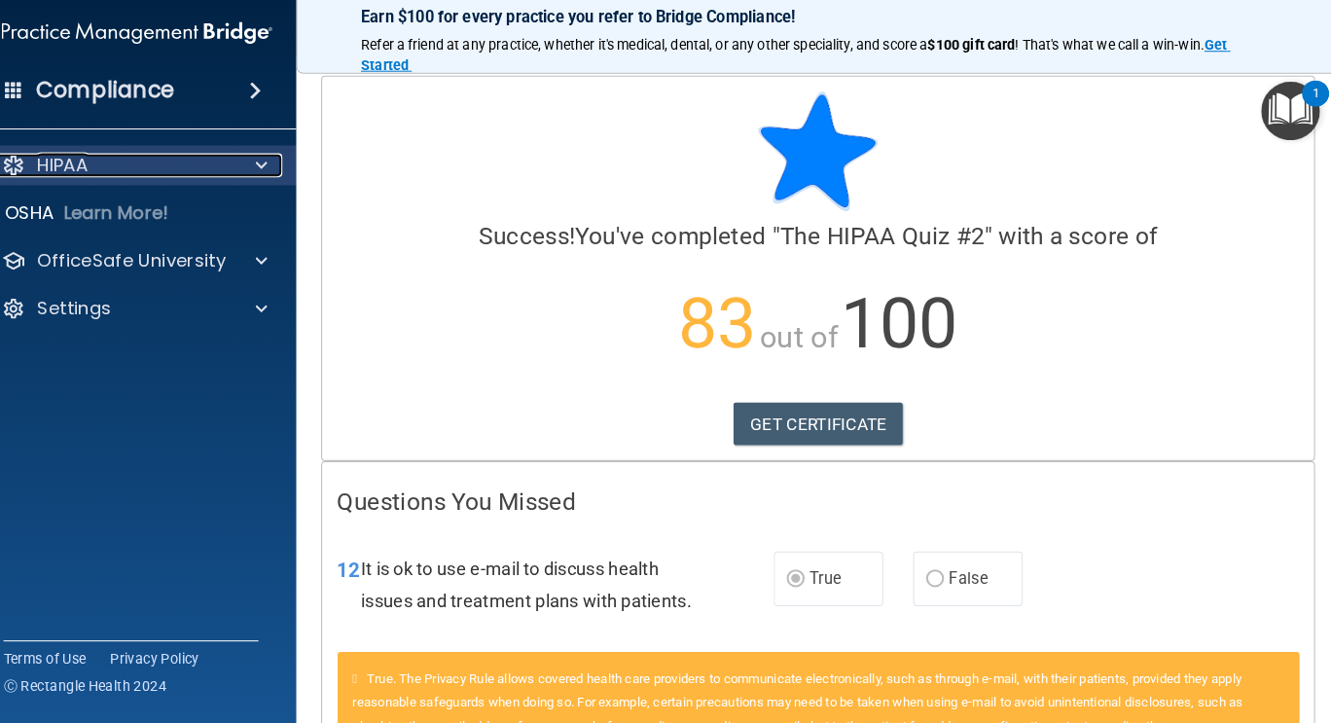
click at [93, 175] on p "HIPAA" at bounding box center [83, 169] width 50 height 23
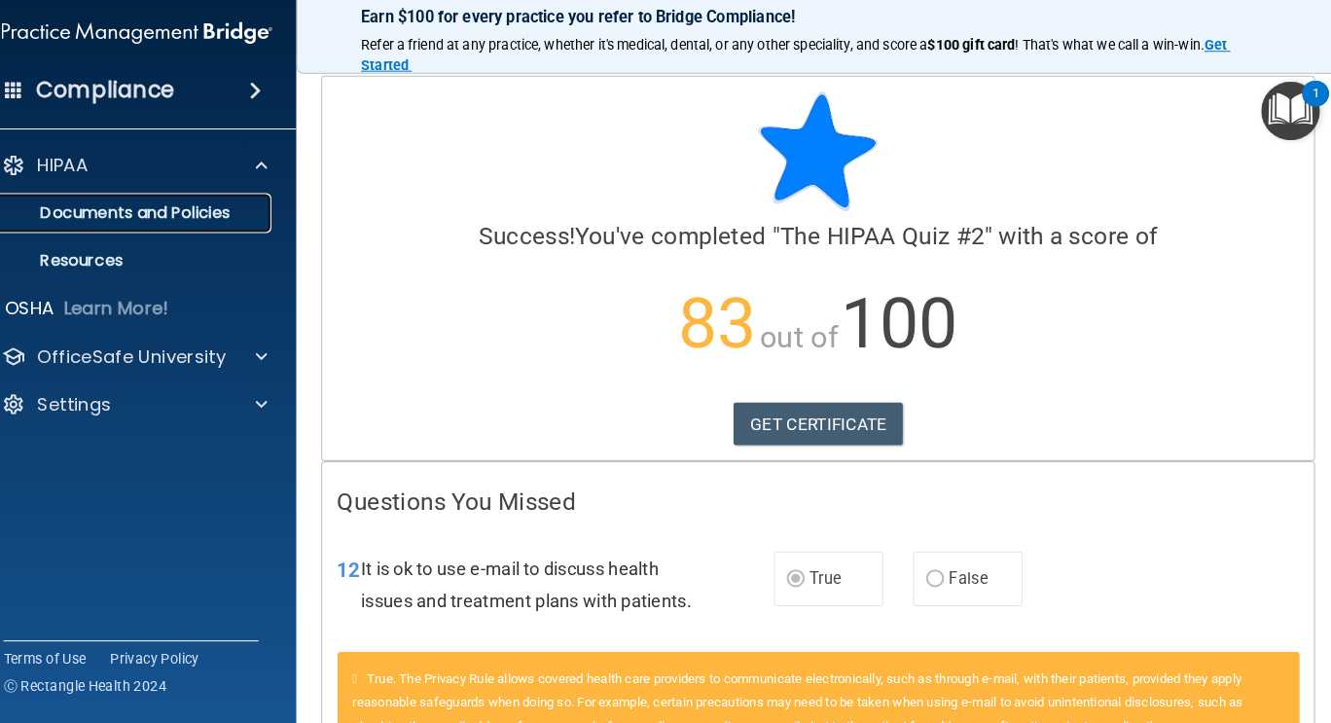
click at [137, 225] on p "Documents and Policies" at bounding box center [146, 215] width 266 height 19
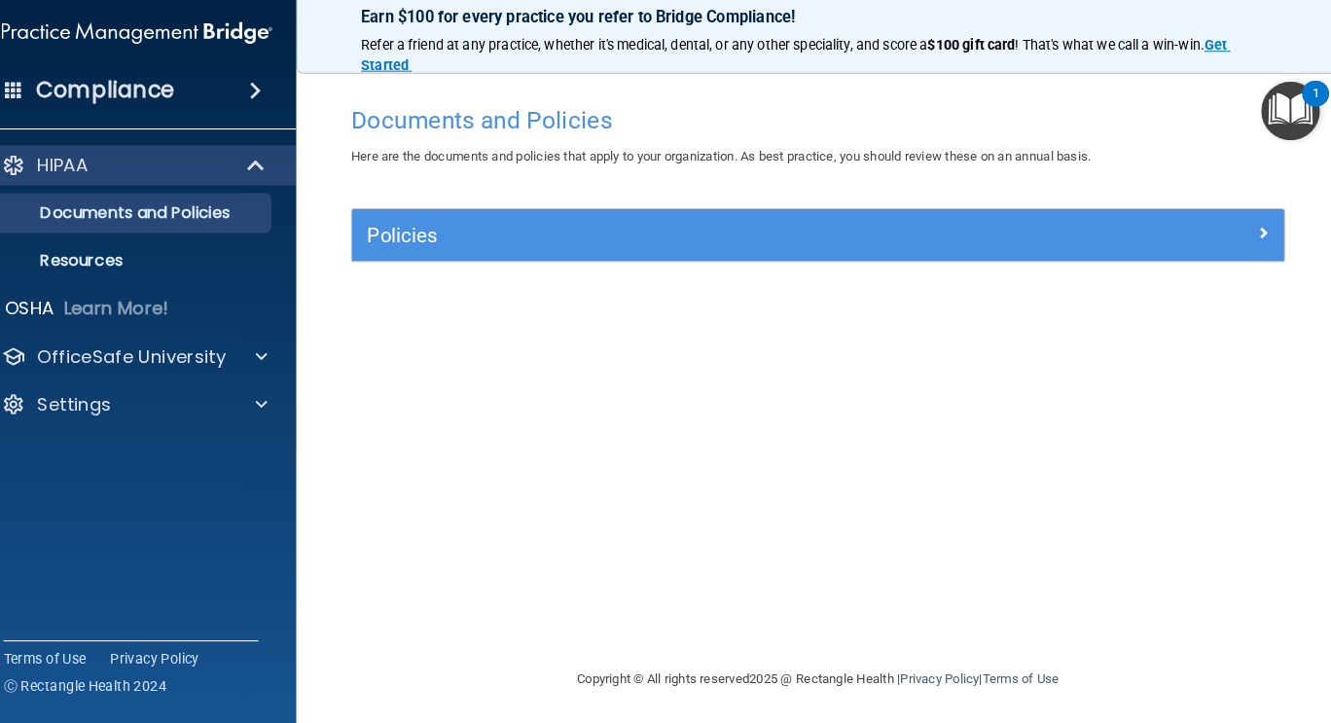
click at [254, 181] on div "HIPAA" at bounding box center [155, 169] width 311 height 39
click at [270, 169] on span at bounding box center [274, 169] width 17 height 23
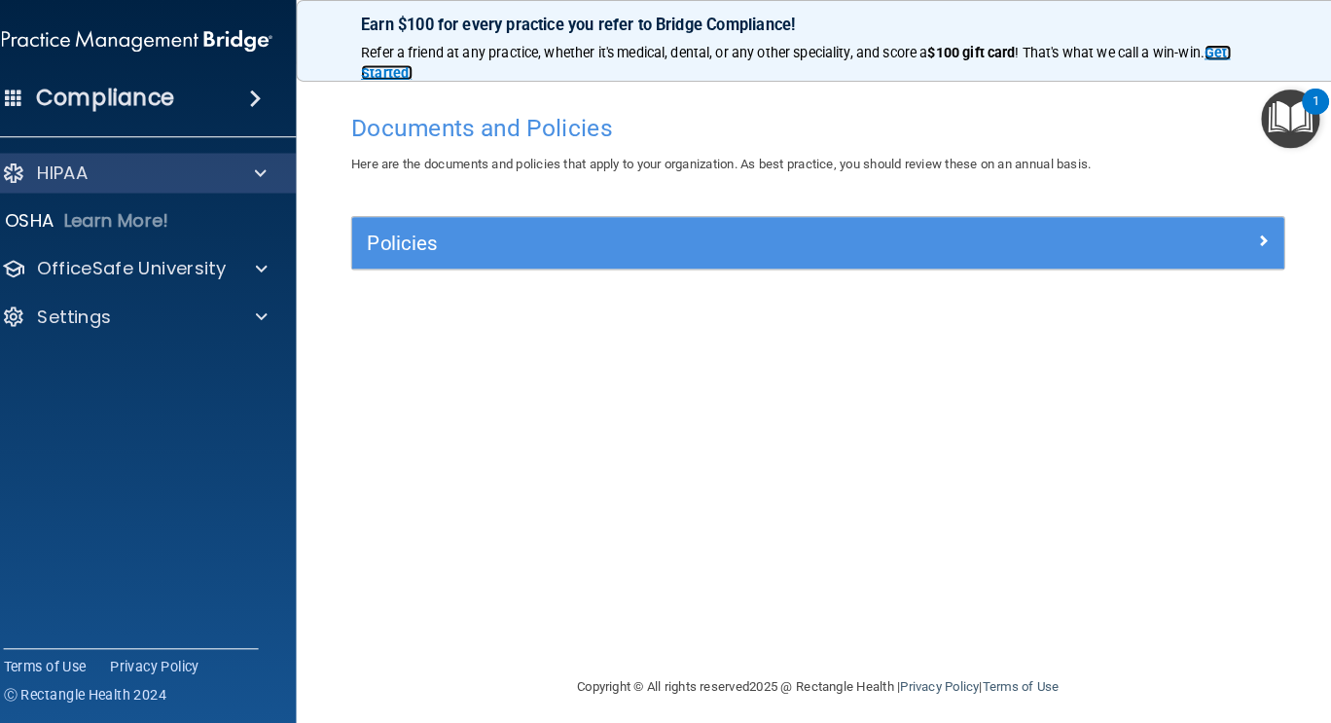
click at [1224, 54] on strong "Get Started" at bounding box center [800, 61] width 850 height 35
click at [256, 174] on div at bounding box center [273, 169] width 48 height 23
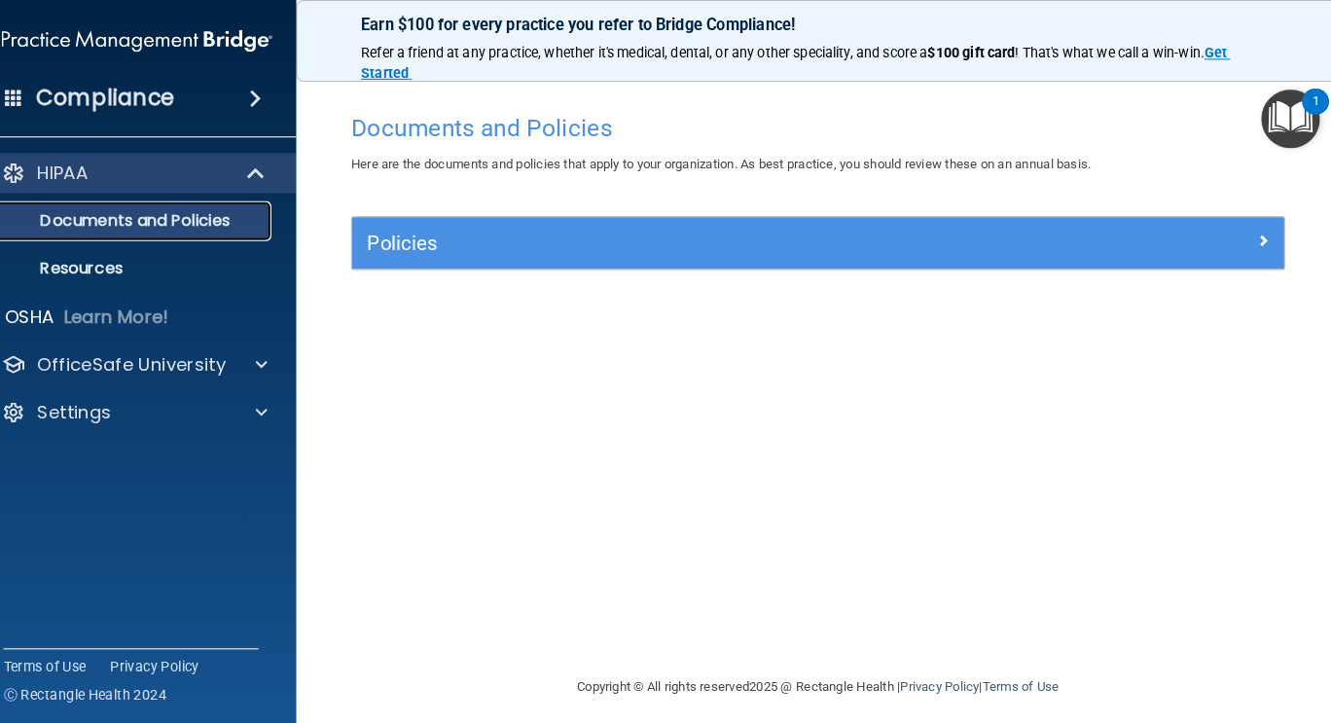
click at [259, 234] on link "Documents and Policies" at bounding box center [134, 216] width 307 height 39
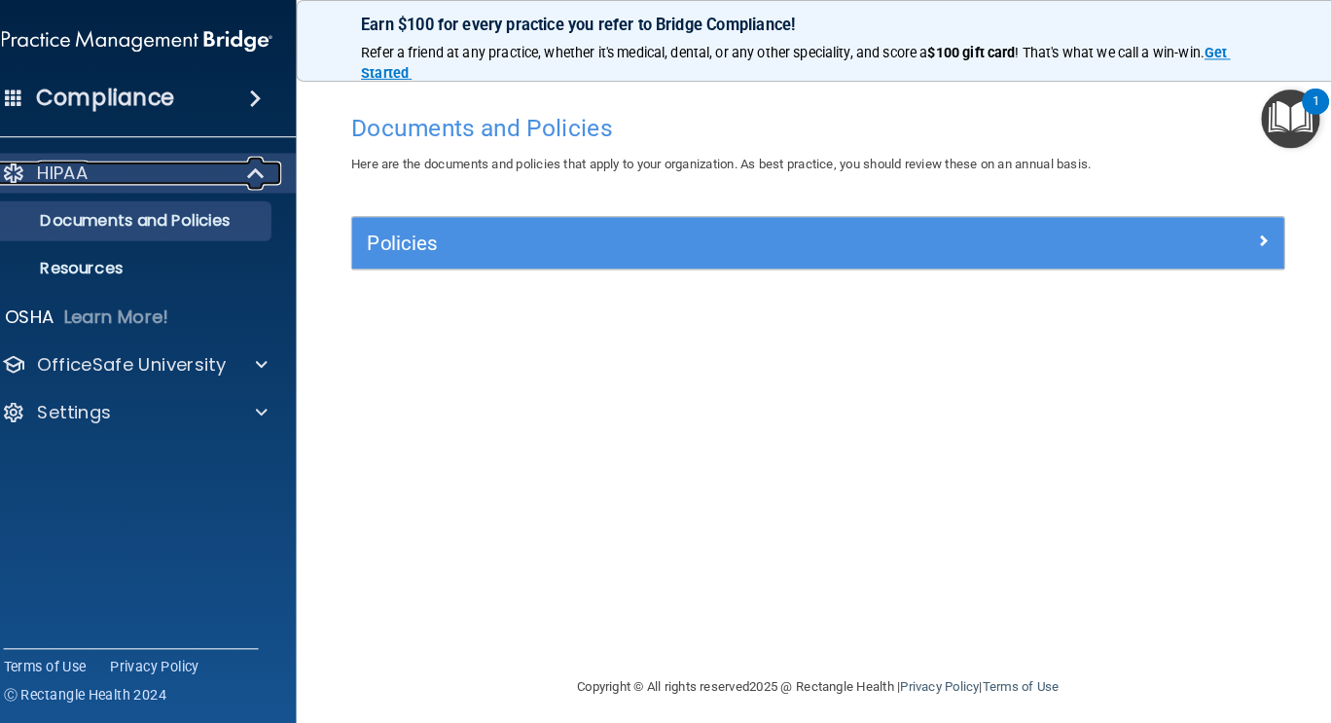
click at [189, 170] on div "HIPAA" at bounding box center [129, 169] width 240 height 23
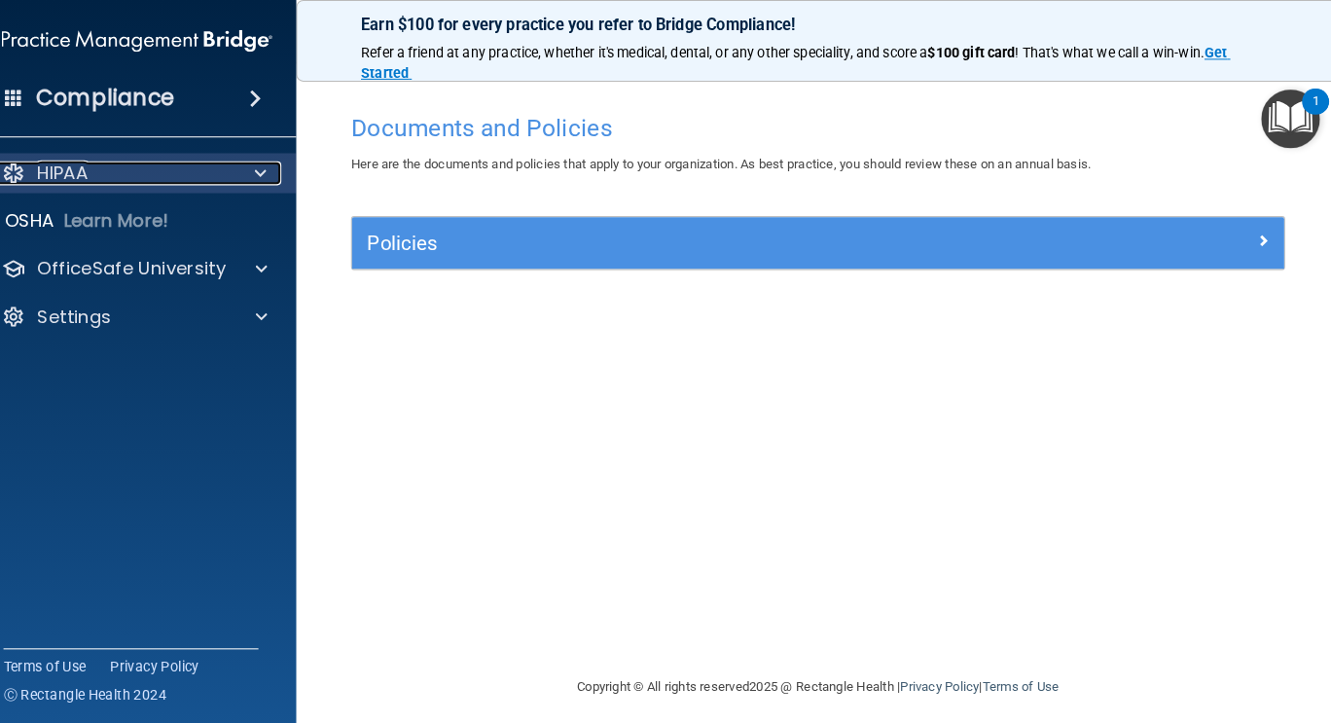
click at [272, 167] on span at bounding box center [277, 169] width 12 height 23
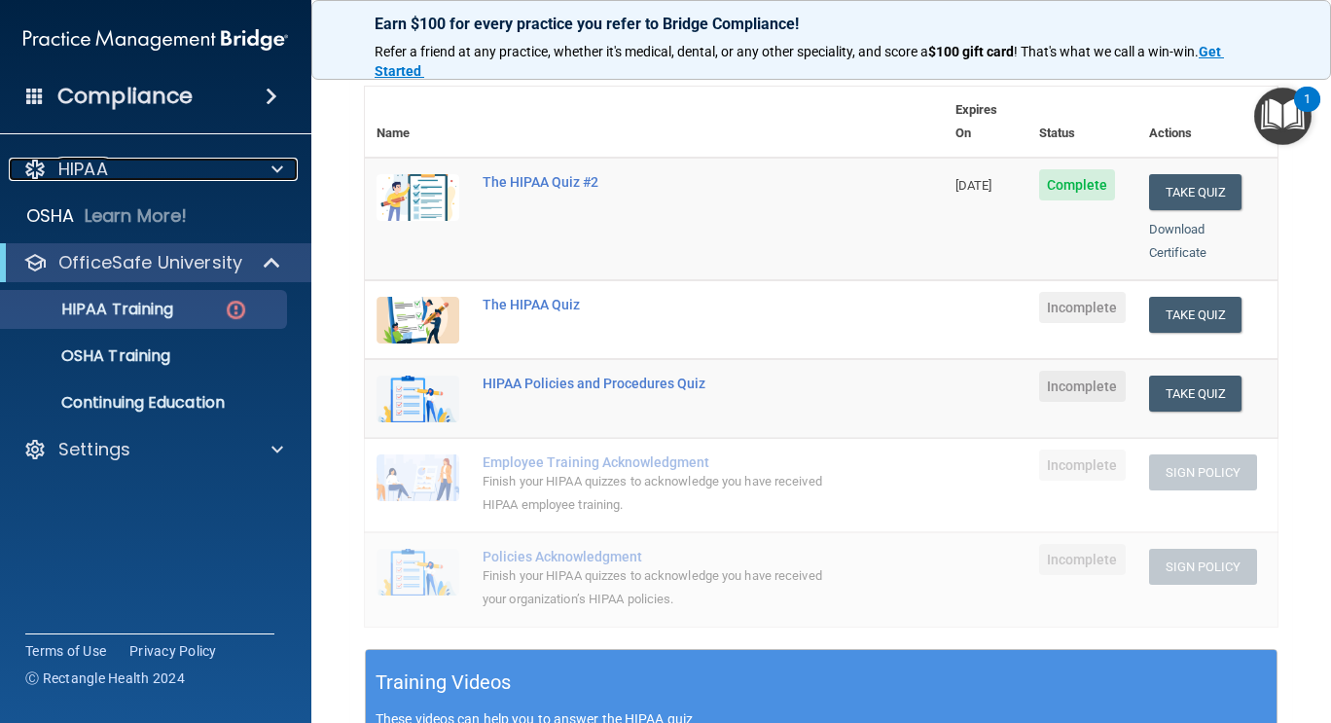
scroll to position [216, 0]
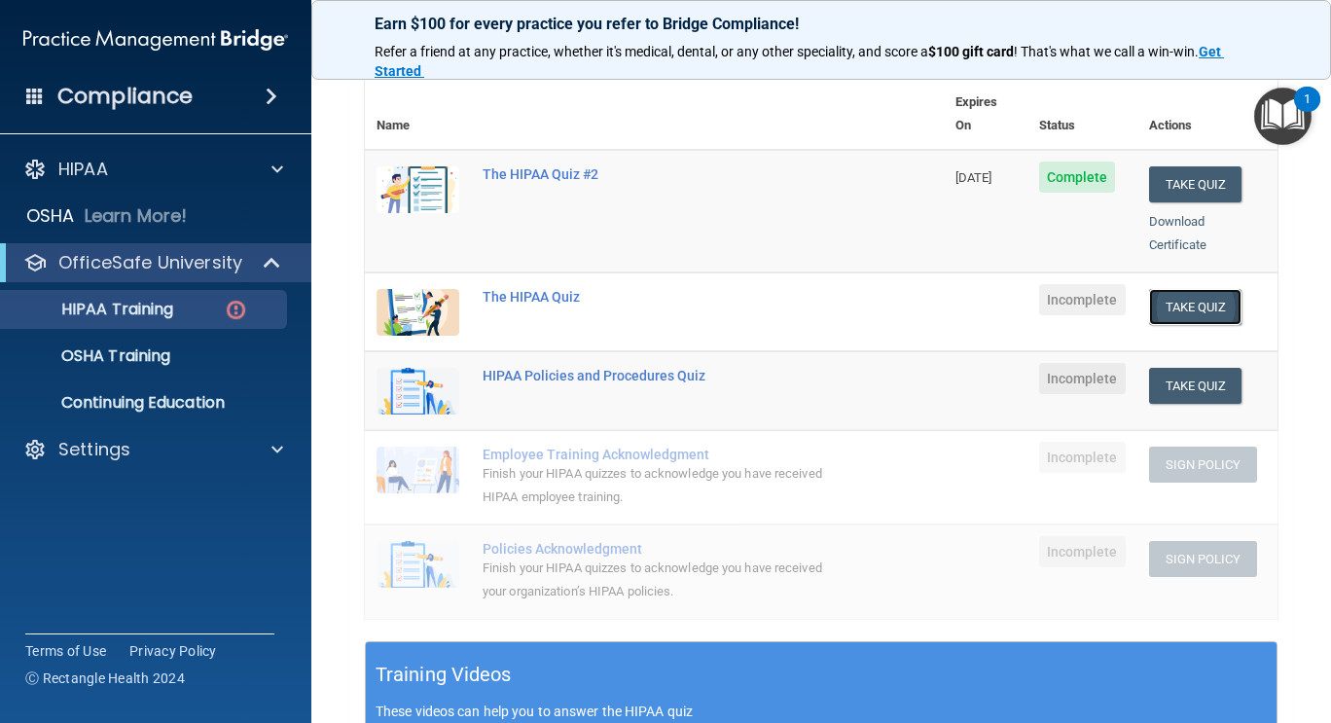
click at [1180, 289] on button "Take Quiz" at bounding box center [1195, 307] width 93 height 36
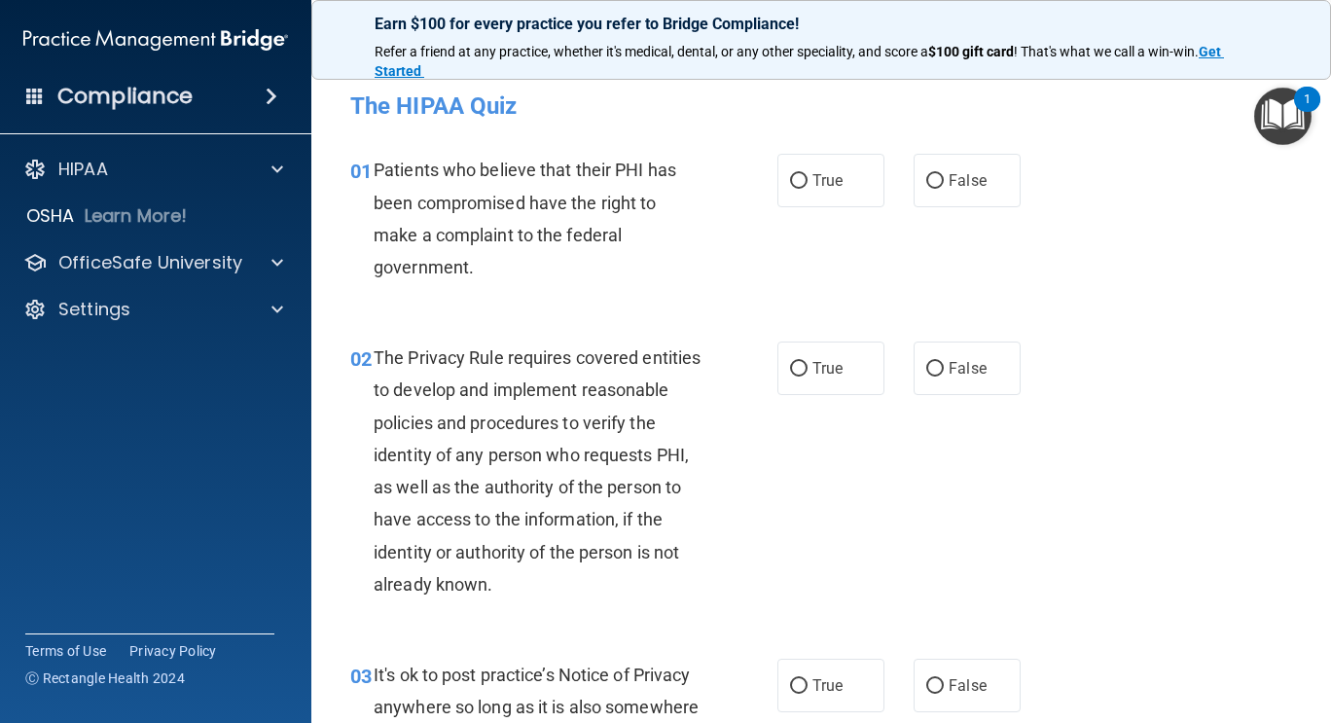
click at [1330, 1] on div "Earn $100 for every practice you refer to Bridge Compliance! Refer a friend at …" at bounding box center [821, 24] width 1020 height 49
click at [795, 181] on input "True" at bounding box center [799, 181] width 18 height 15
radio input "true"
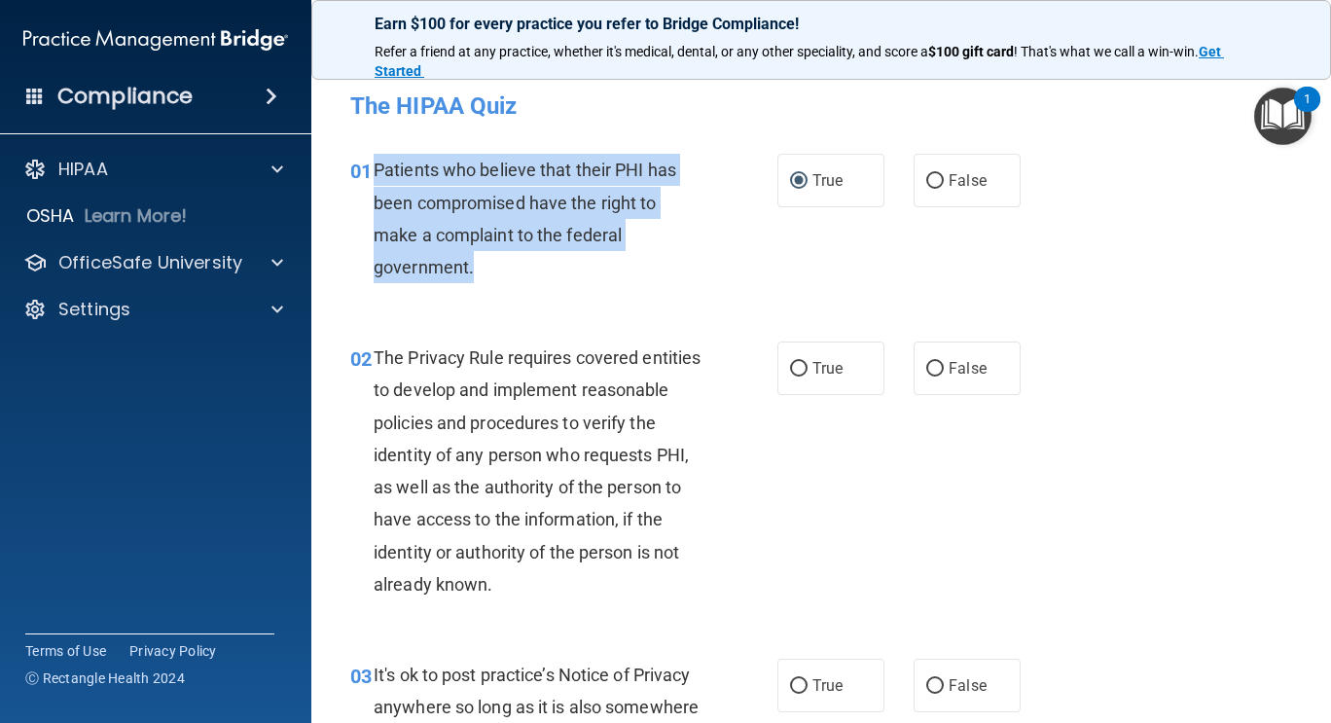
drag, startPoint x: 376, startPoint y: 173, endPoint x: 496, endPoint y: 279, distance: 160.7
click at [496, 279] on div "Patients who believe that their PHI has been compromised have the right to make…" at bounding box center [545, 218] width 343 height 129
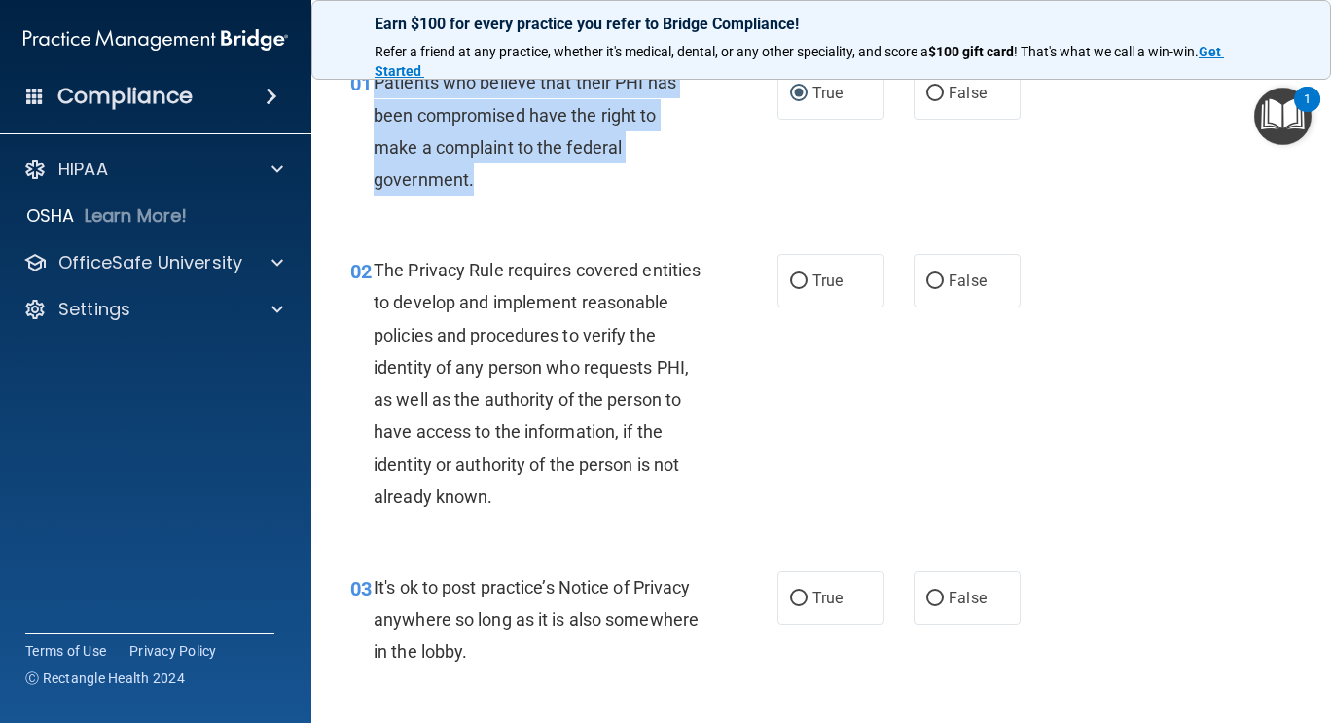
scroll to position [4, 0]
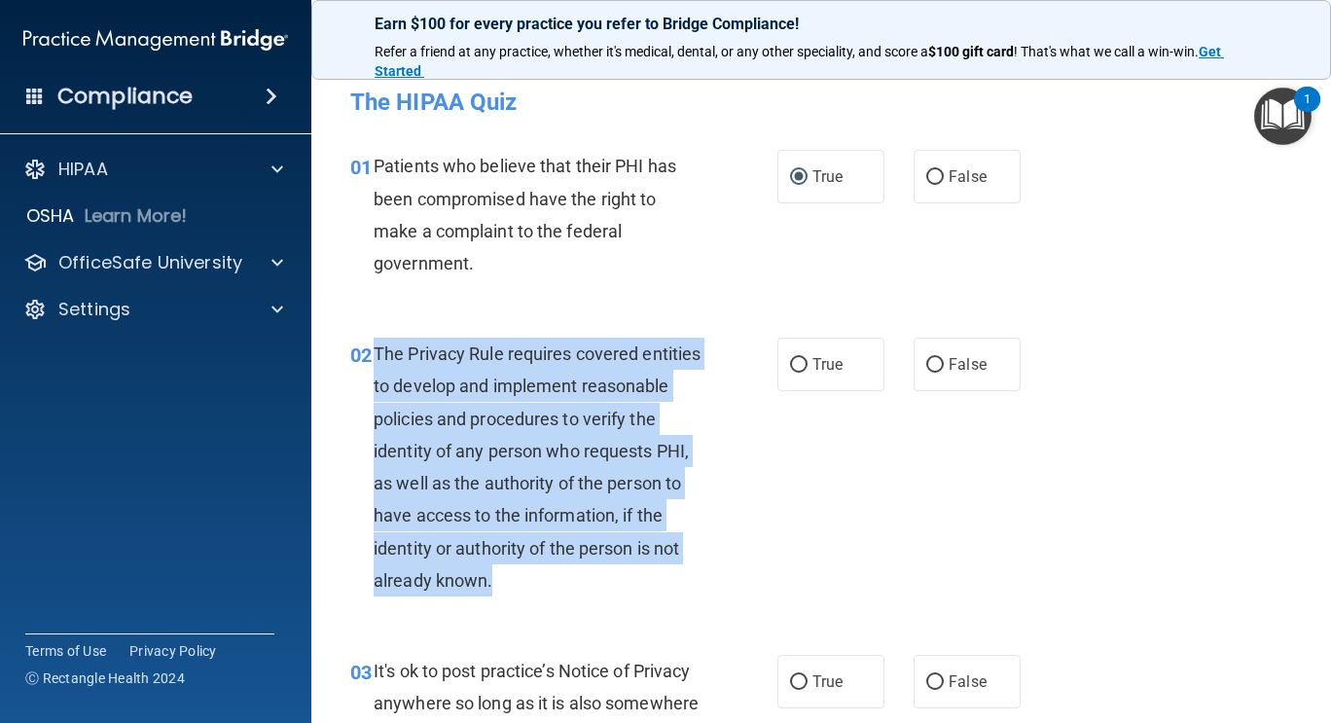
drag, startPoint x: 372, startPoint y: 350, endPoint x: 649, endPoint y: 590, distance: 366.4
click at [649, 590] on div "02 The Privacy Rule requires covered entities to develop and implement reasonab…" at bounding box center [564, 472] width 486 height 269
click at [790, 362] on input "True" at bounding box center [799, 365] width 18 height 15
radio input "true"
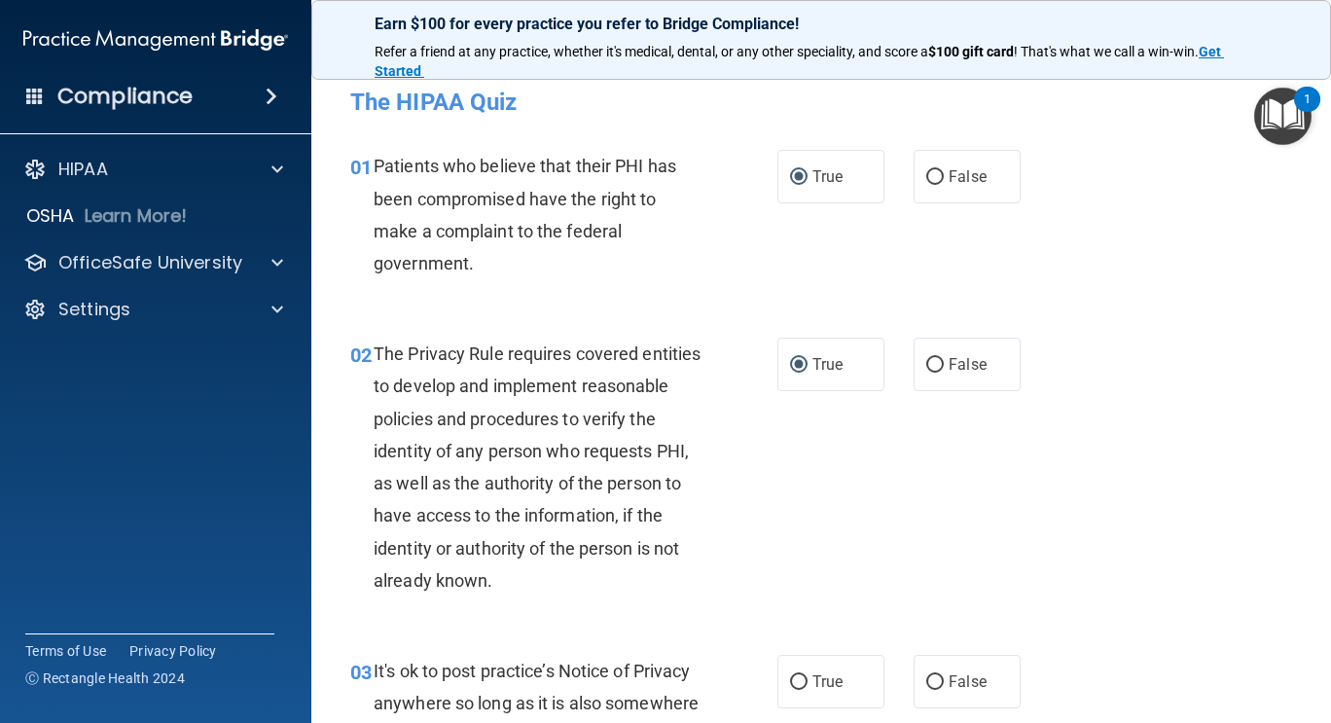
click at [1233, 234] on div "01 Patients who believe that their PHI has been compromised have the right to m…" at bounding box center [821, 220] width 971 height 188
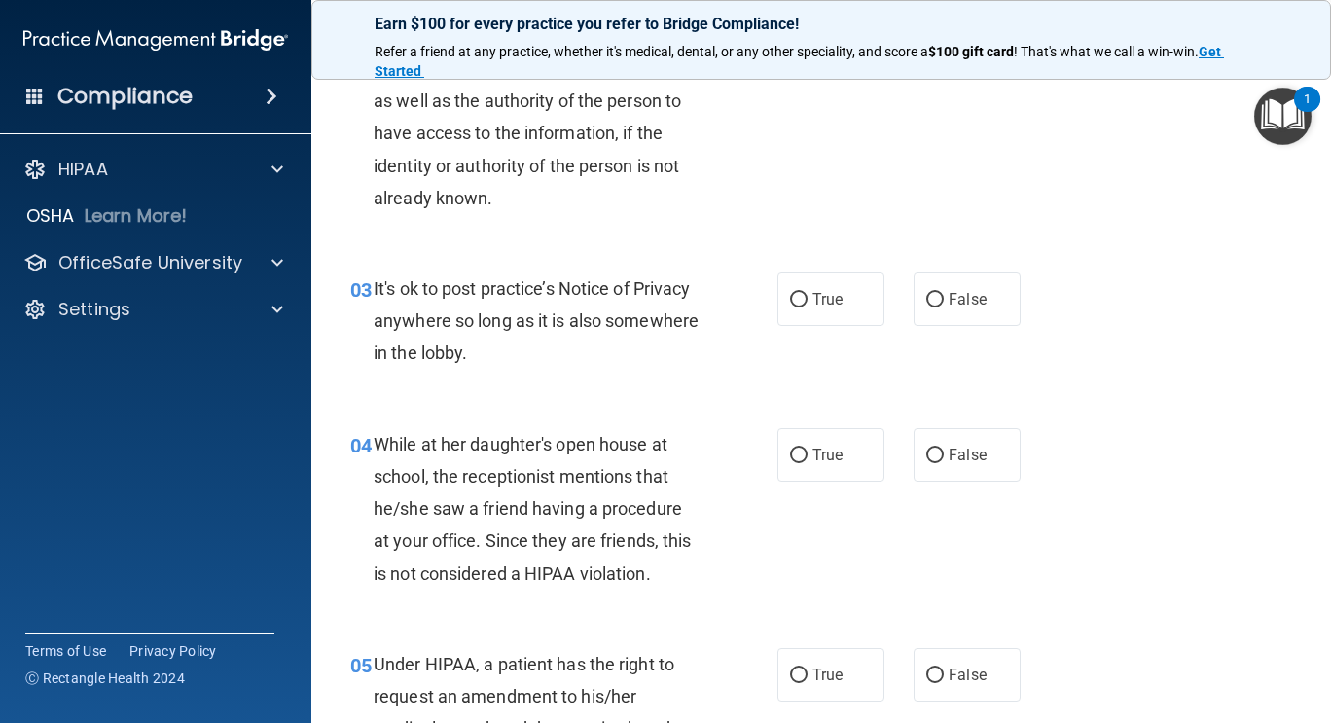
scroll to position [400, 0]
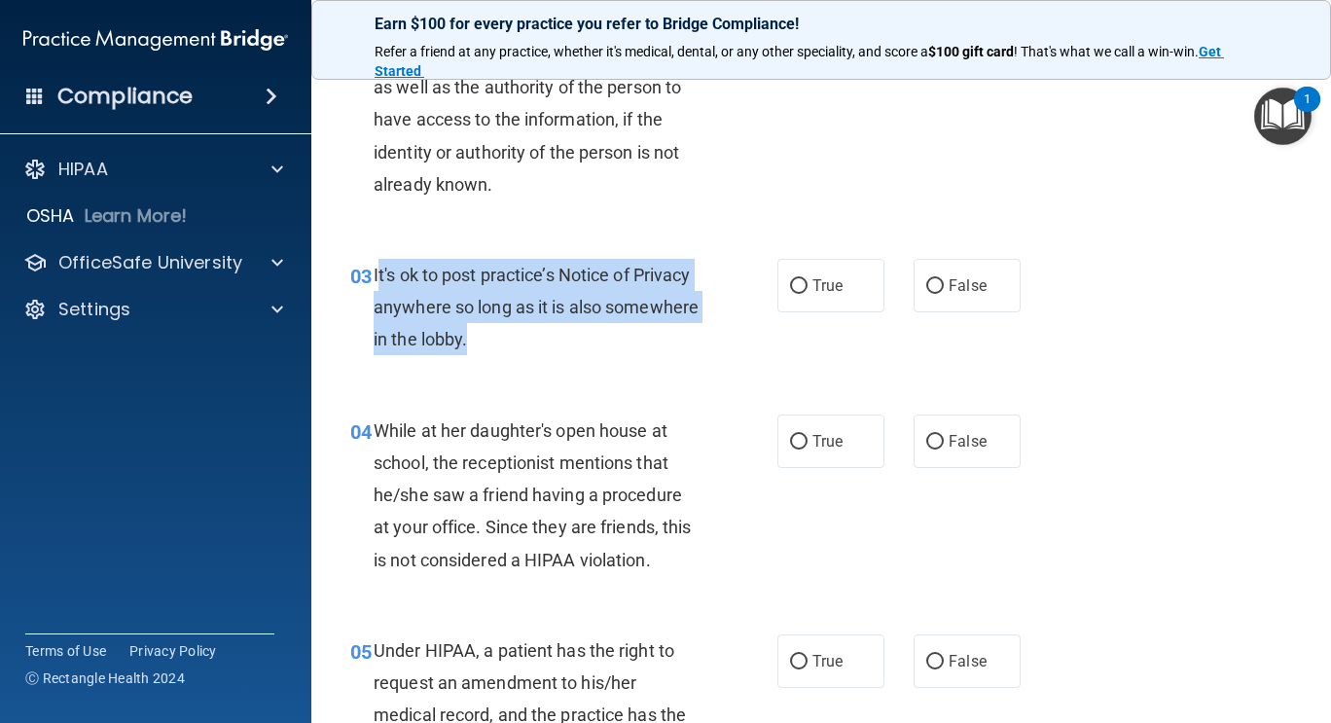
drag, startPoint x: 378, startPoint y: 272, endPoint x: 583, endPoint y: 351, distance: 220.3
click at [583, 351] on div "It's ok to post practice’s Notice of Privacy anywhere so long as it is also som…" at bounding box center [545, 307] width 343 height 97
drag, startPoint x: 375, startPoint y: 272, endPoint x: 588, endPoint y: 337, distance: 222.9
click at [588, 337] on div "It's ok to post practice’s Notice of Privacy anywhere so long as it is also som…" at bounding box center [545, 307] width 343 height 97
drag, startPoint x: 924, startPoint y: 290, endPoint x: 937, endPoint y: 284, distance: 14.8
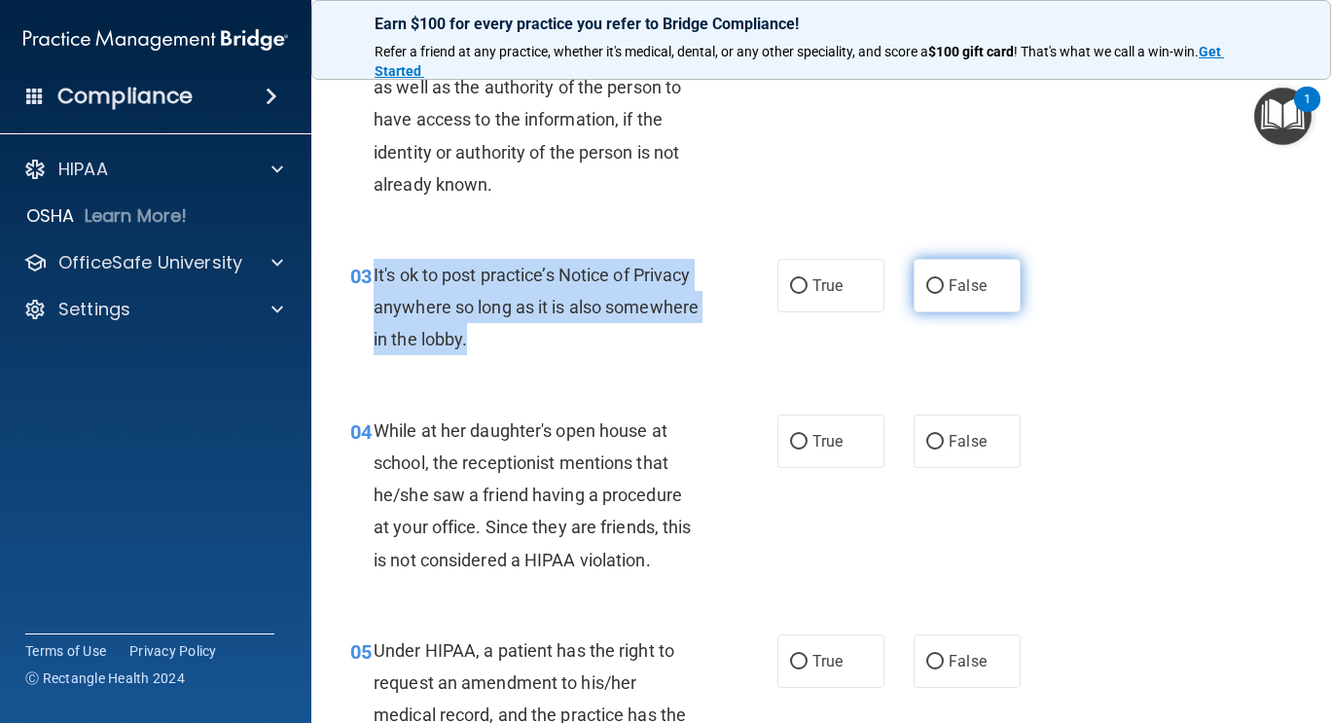
click at [937, 284] on label "False" at bounding box center [967, 286] width 107 height 54
click at [926, 284] on input "False" at bounding box center [935, 286] width 18 height 15
radio input "true"
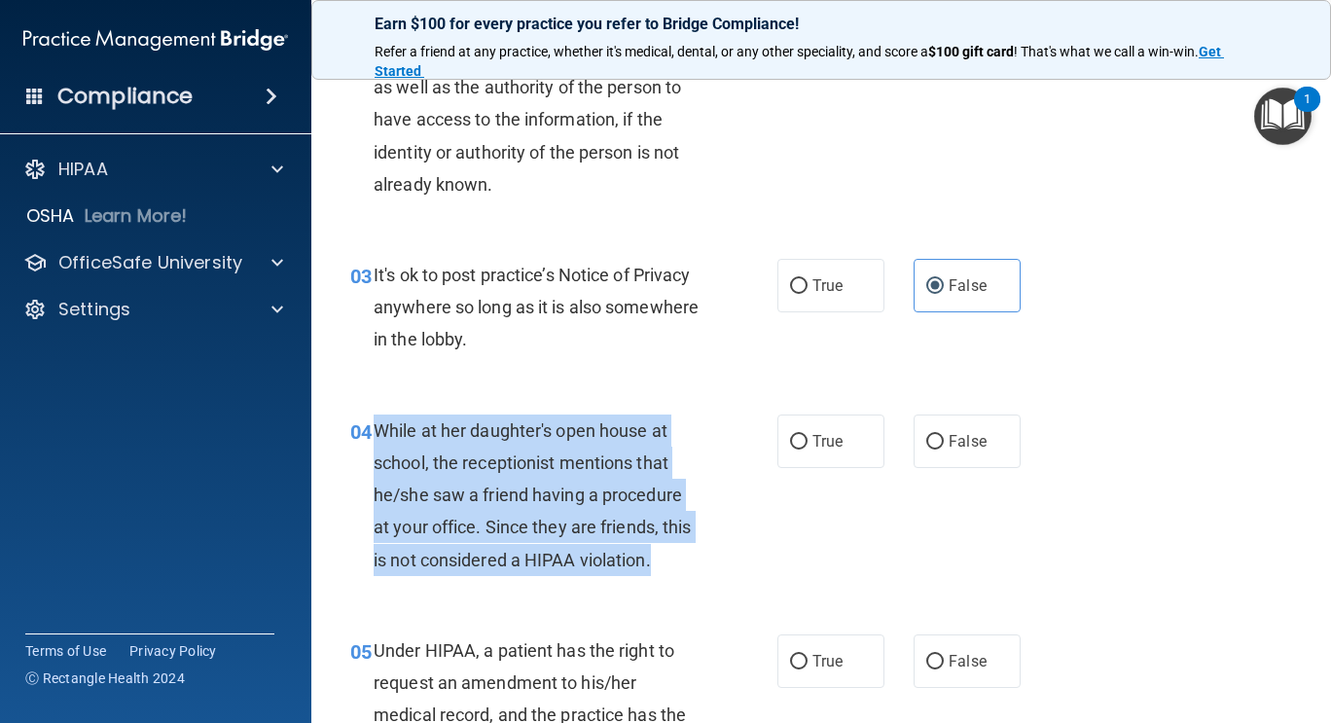
drag, startPoint x: 376, startPoint y: 428, endPoint x: 661, endPoint y: 563, distance: 315.6
click at [661, 563] on div "While at her daughter's open house at school, the receptionist mentions that he…" at bounding box center [545, 496] width 343 height 162
click at [930, 439] on input "False" at bounding box center [935, 442] width 18 height 15
radio input "true"
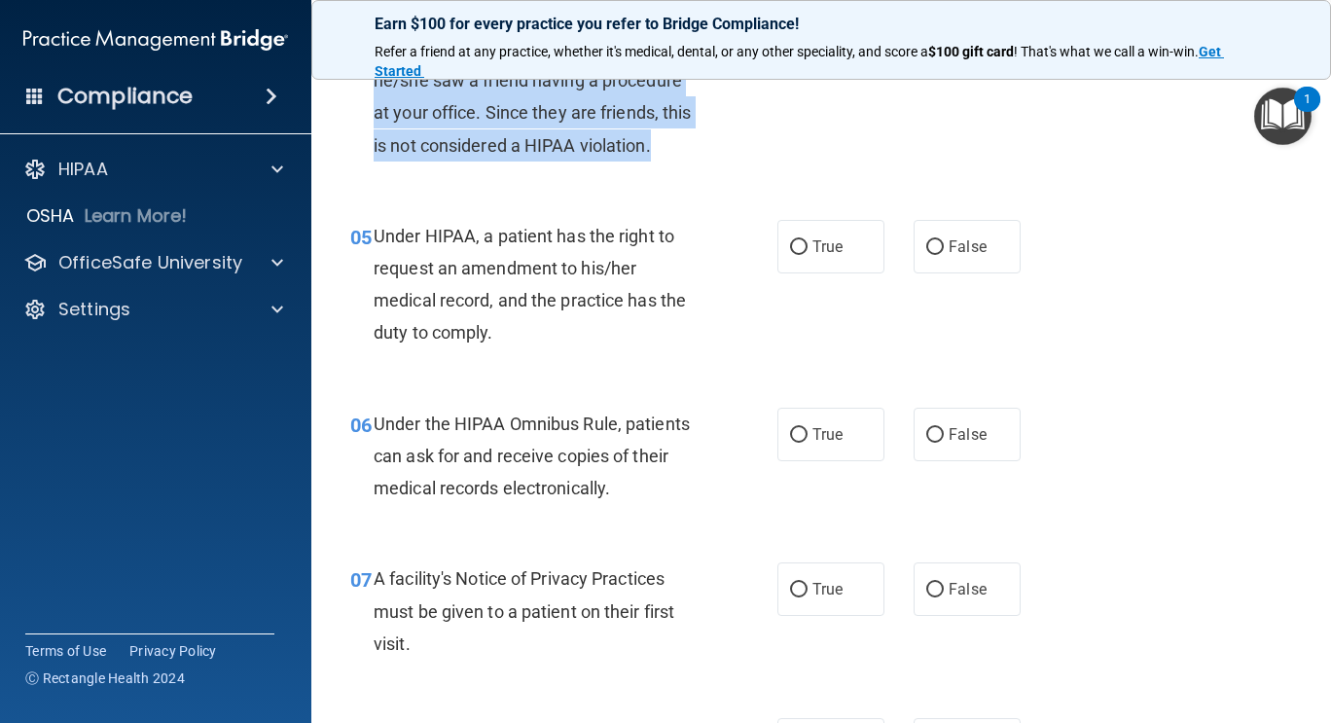
scroll to position [824, 0]
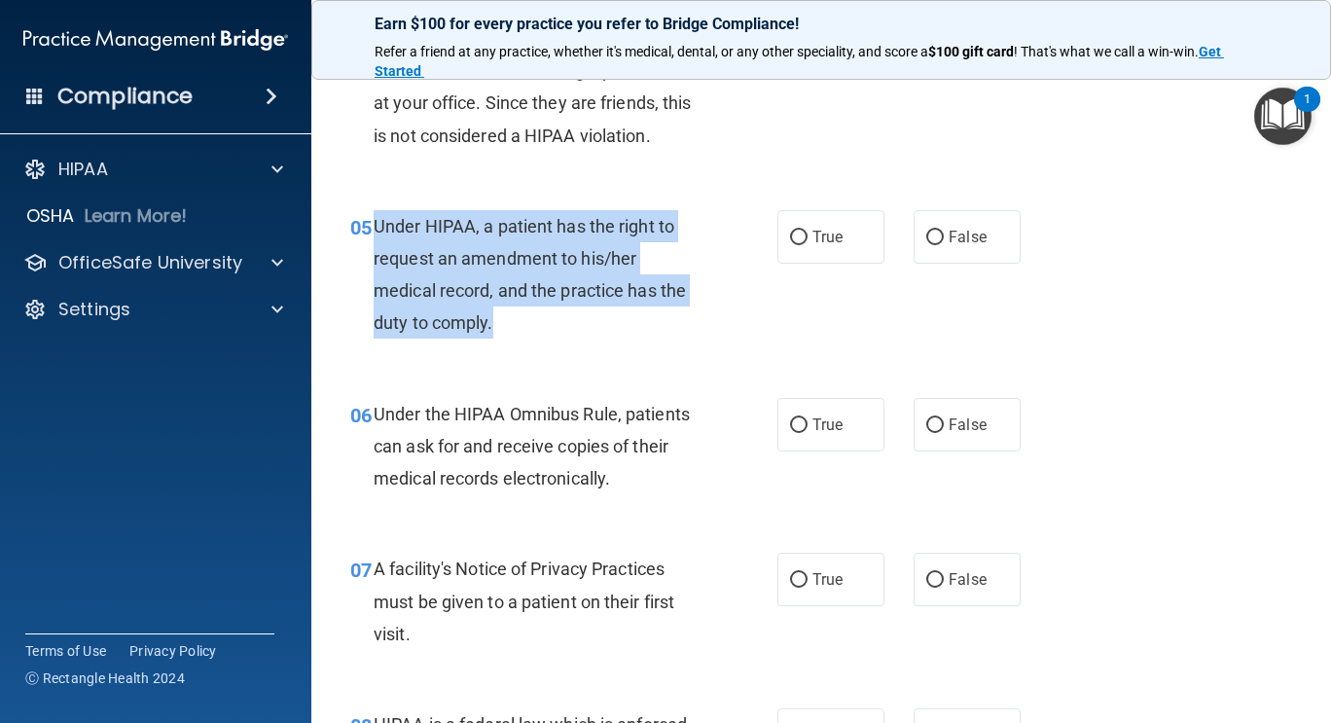
drag, startPoint x: 376, startPoint y: 230, endPoint x: 508, endPoint y: 327, distance: 164.3
click at [508, 327] on div "Under HIPAA, a patient has the right to request an amendment to his/her medical…" at bounding box center [545, 274] width 343 height 129
click at [926, 240] on input "False" at bounding box center [935, 238] width 18 height 15
radio input "true"
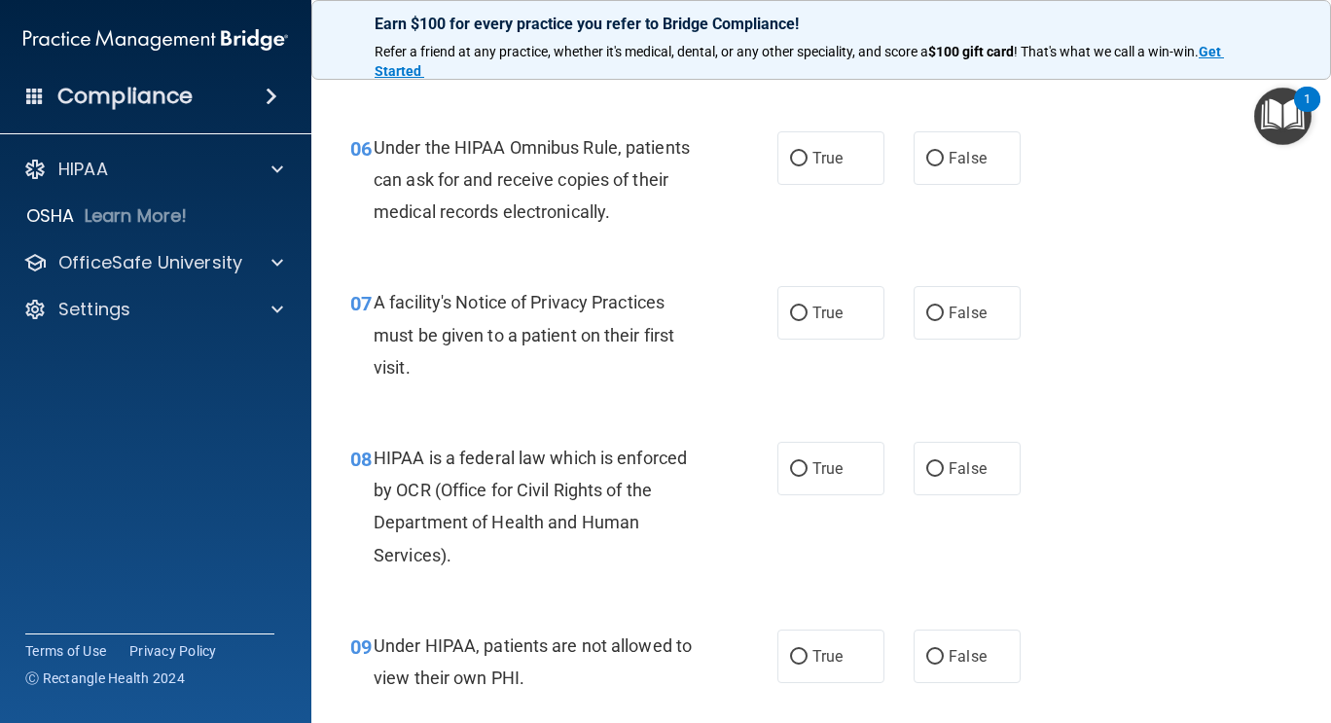
scroll to position [1096, 0]
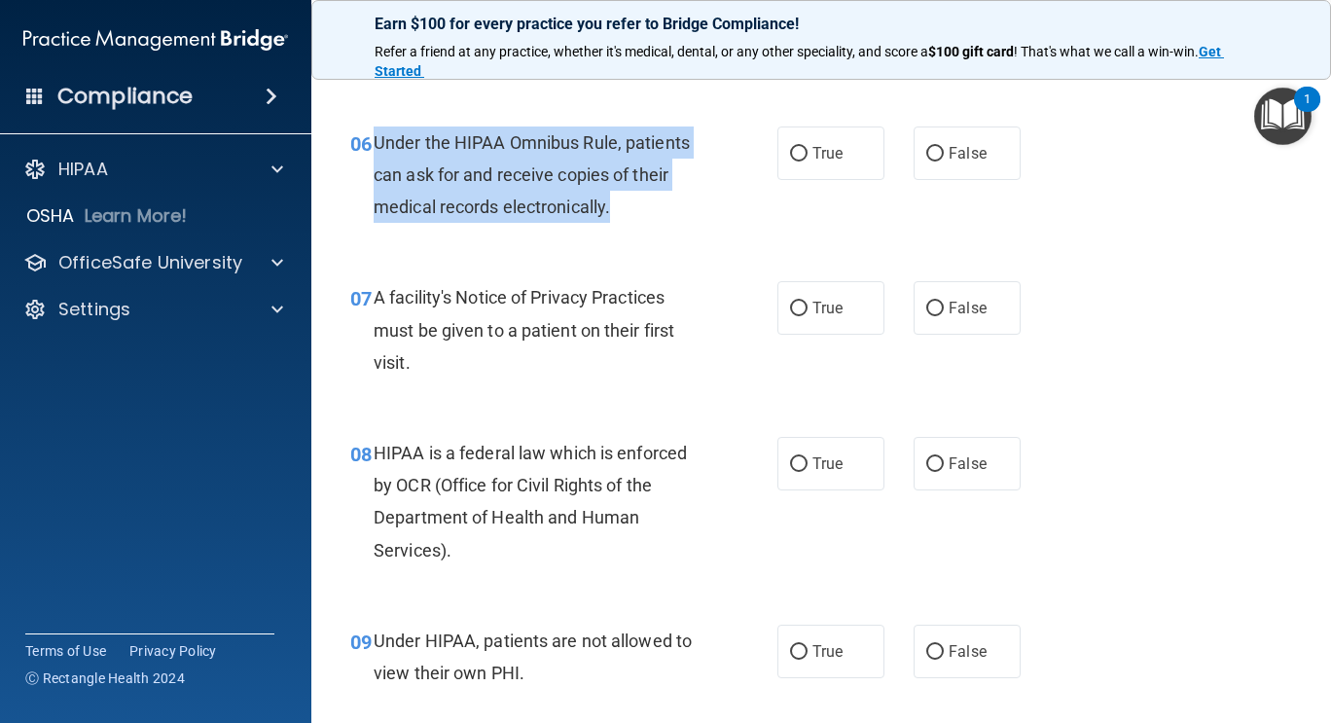
drag, startPoint x: 373, startPoint y: 138, endPoint x: 661, endPoint y: 204, distance: 295.6
click at [661, 204] on div "Under the HIPAA Omnibus Rule, patients can ask for and receive copies of their …" at bounding box center [545, 175] width 343 height 97
click at [790, 151] on input "True" at bounding box center [799, 154] width 18 height 15
radio input "true"
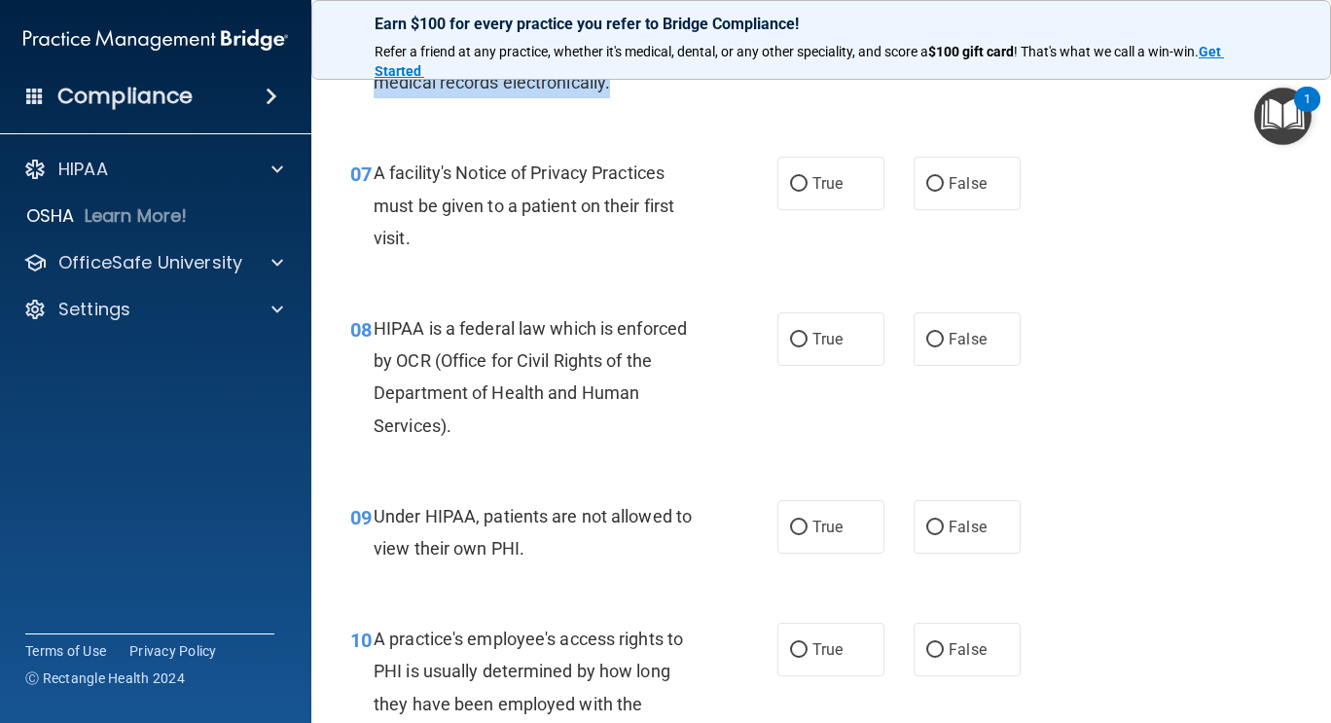
scroll to position [1252, 0]
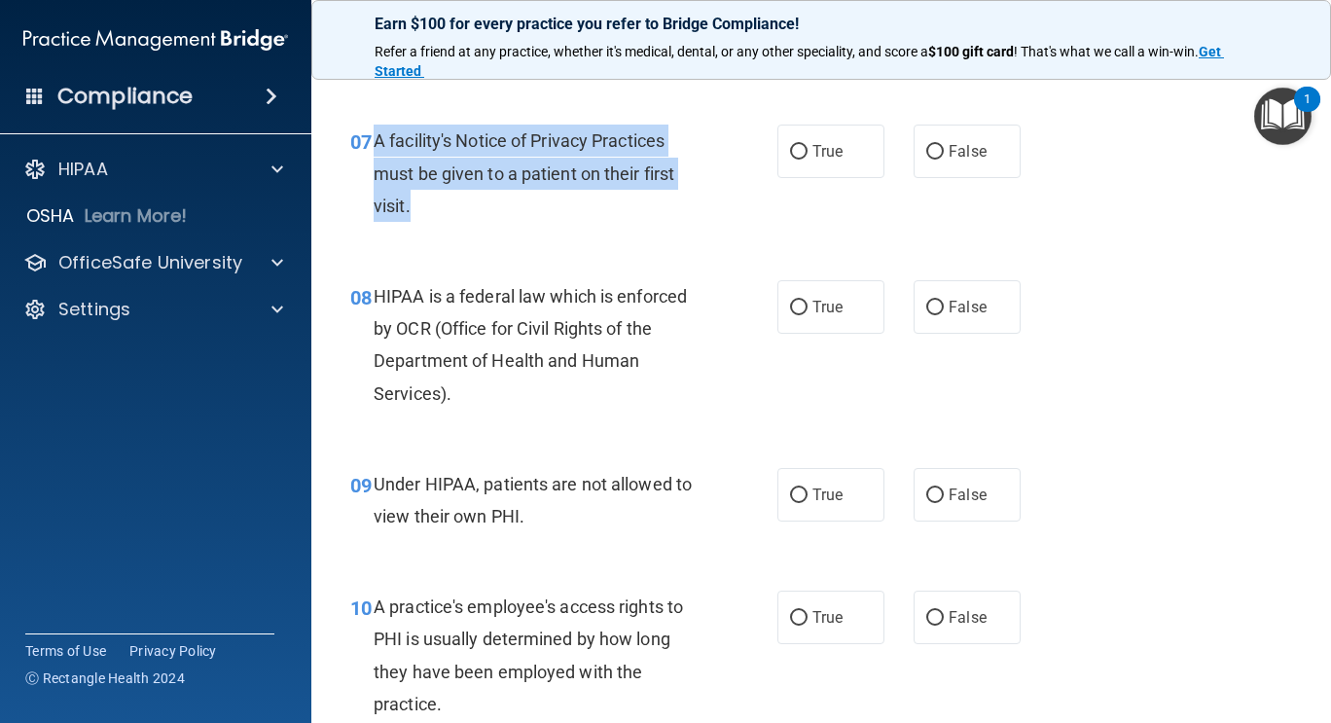
drag, startPoint x: 373, startPoint y: 141, endPoint x: 454, endPoint y: 200, distance: 101.0
click at [454, 200] on div "A facility's Notice of Privacy Practices must be given to a patient on their fi…" at bounding box center [545, 173] width 343 height 97
click at [790, 153] on input "True" at bounding box center [799, 152] width 18 height 15
radio input "true"
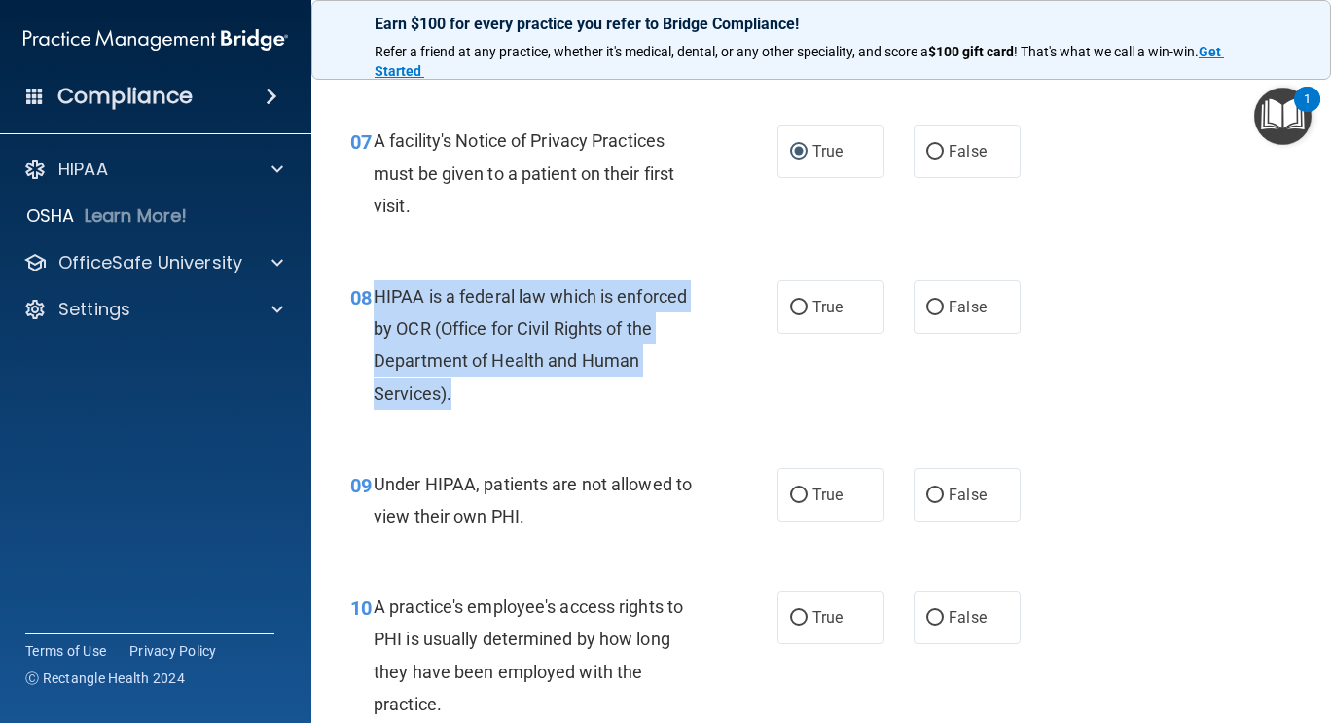
drag, startPoint x: 375, startPoint y: 290, endPoint x: 463, endPoint y: 396, distance: 138.2
click at [463, 396] on div "HIPAA is a federal law which is enforced by OCR (Office for Civil Rights of the…" at bounding box center [545, 344] width 343 height 129
click at [791, 308] on input "True" at bounding box center [799, 308] width 18 height 15
radio input "true"
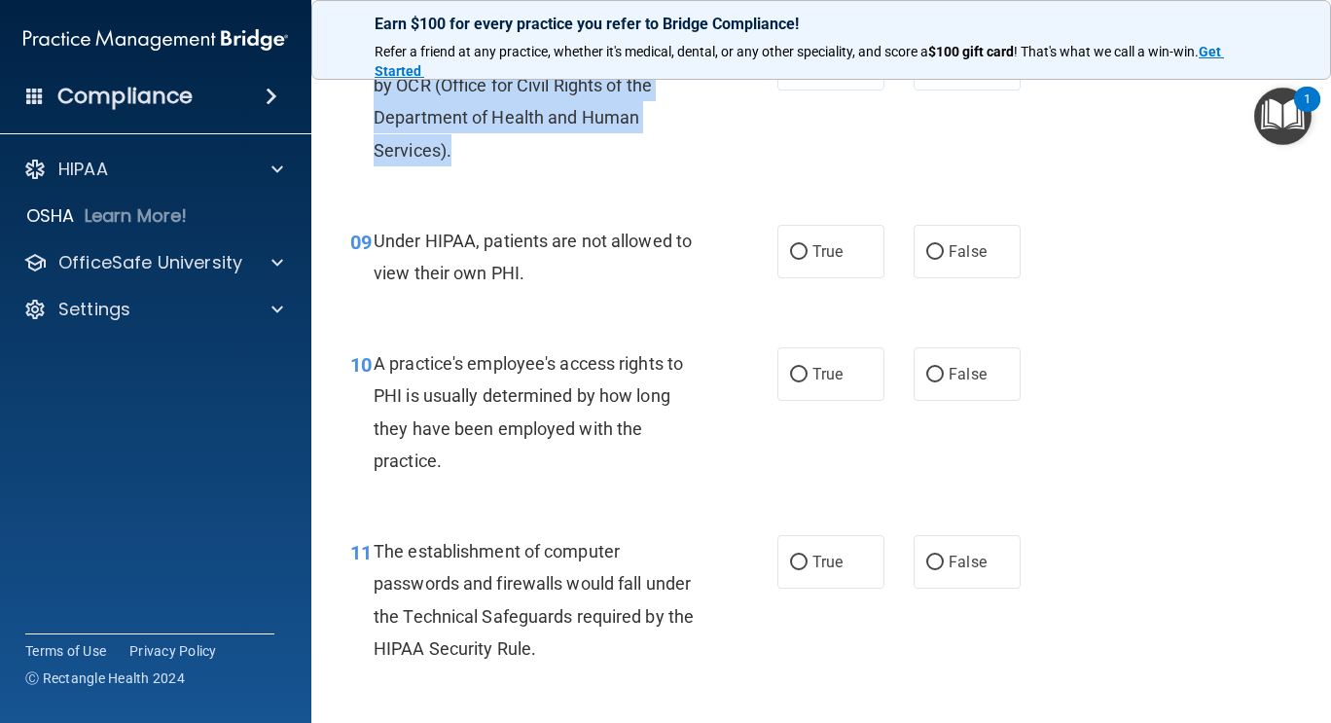
scroll to position [1514, 0]
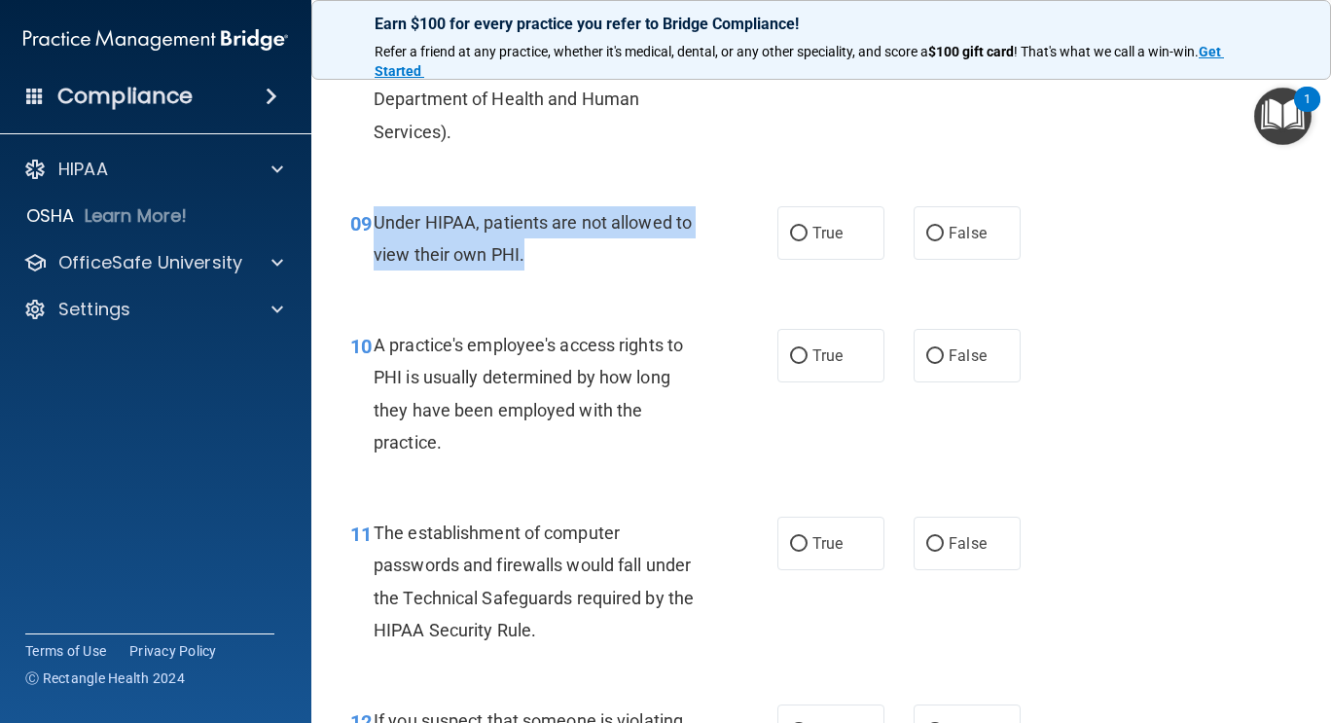
drag, startPoint x: 376, startPoint y: 218, endPoint x: 533, endPoint y: 243, distance: 159.7
click at [533, 243] on div "Under HIPAA, patients are not allowed to view their own PHI." at bounding box center [545, 238] width 343 height 64
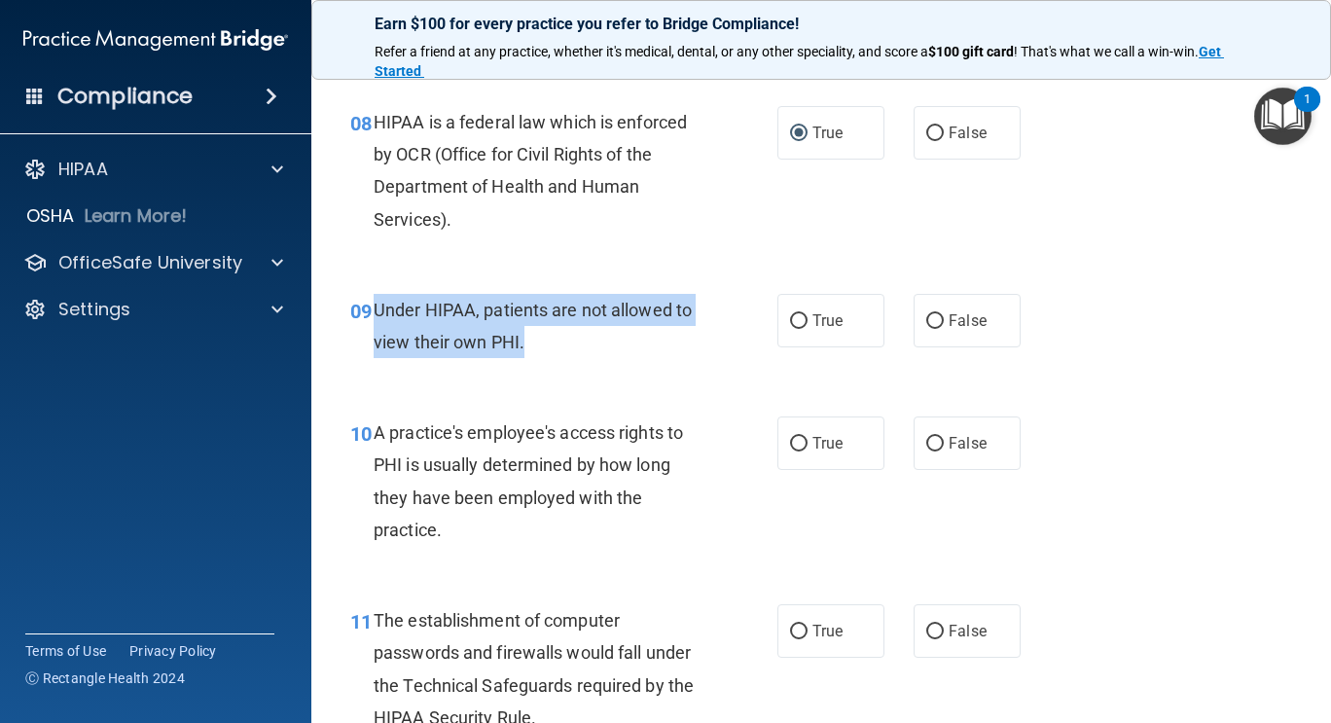
scroll to position [1395, 0]
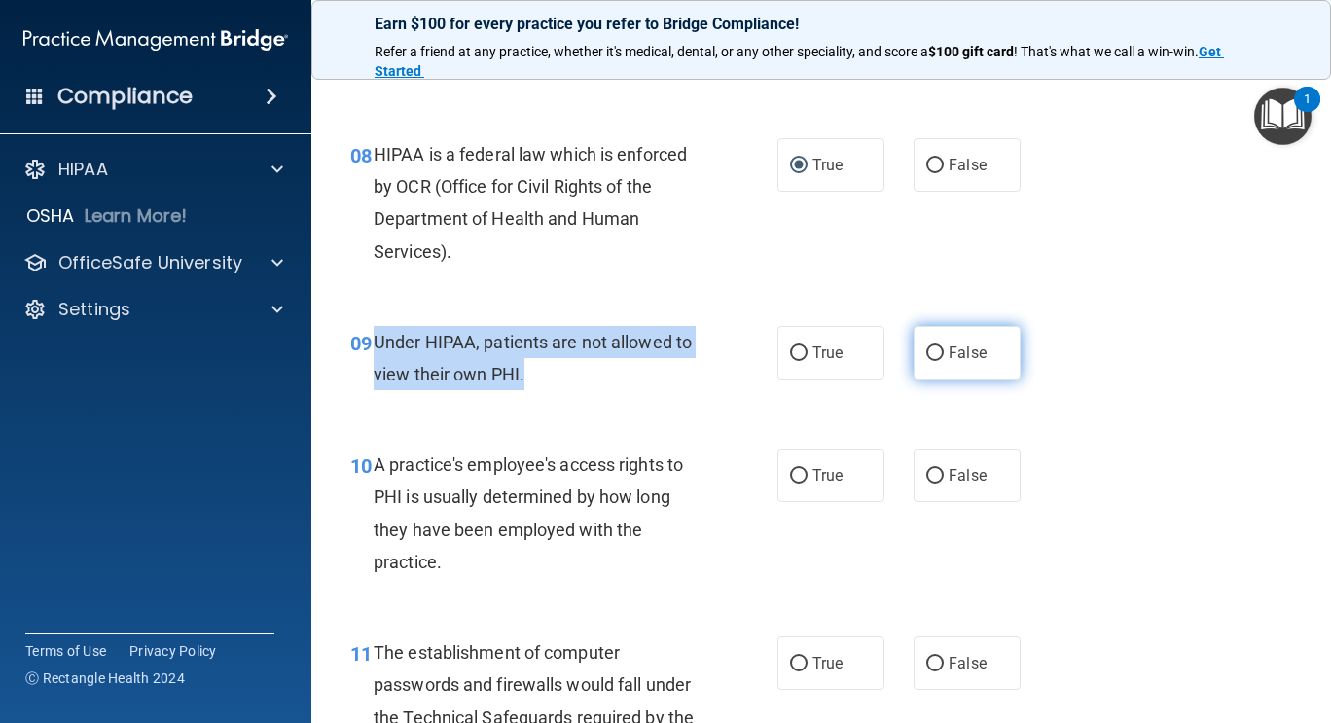
click at [927, 346] on input "False" at bounding box center [935, 353] width 18 height 15
radio input "true"
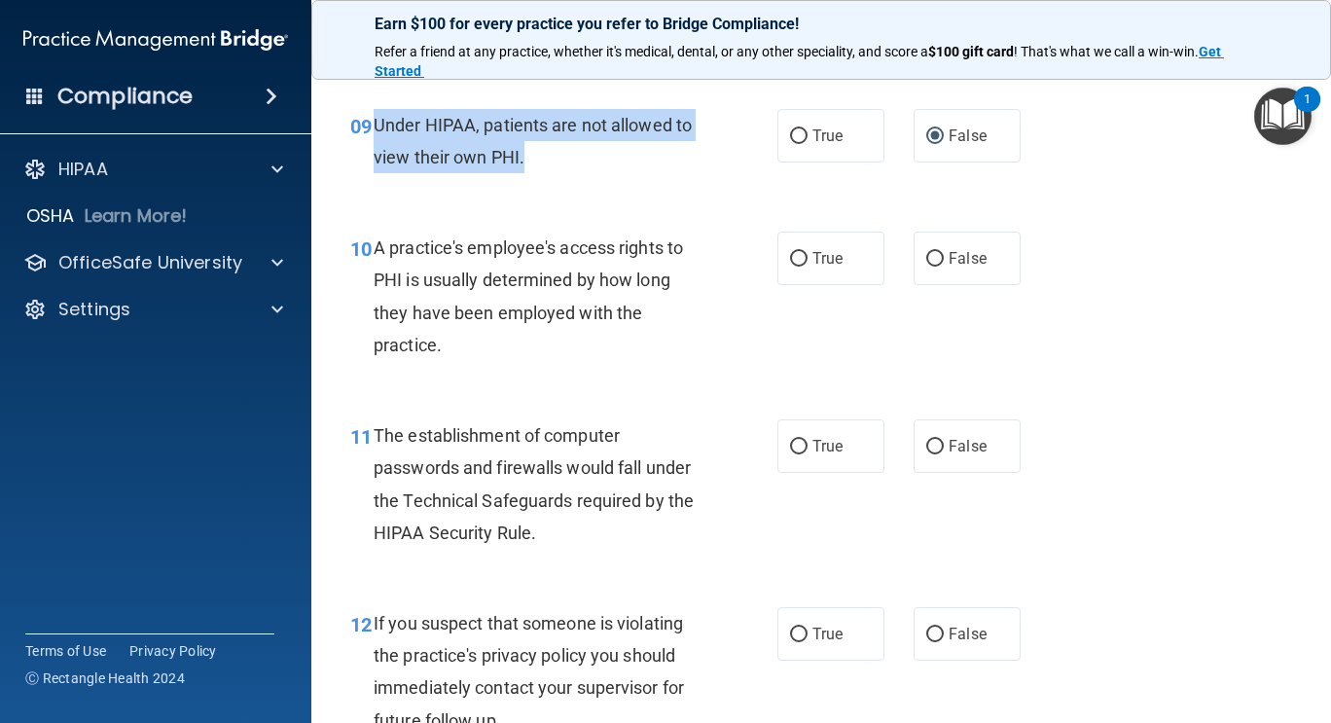
scroll to position [1625, 0]
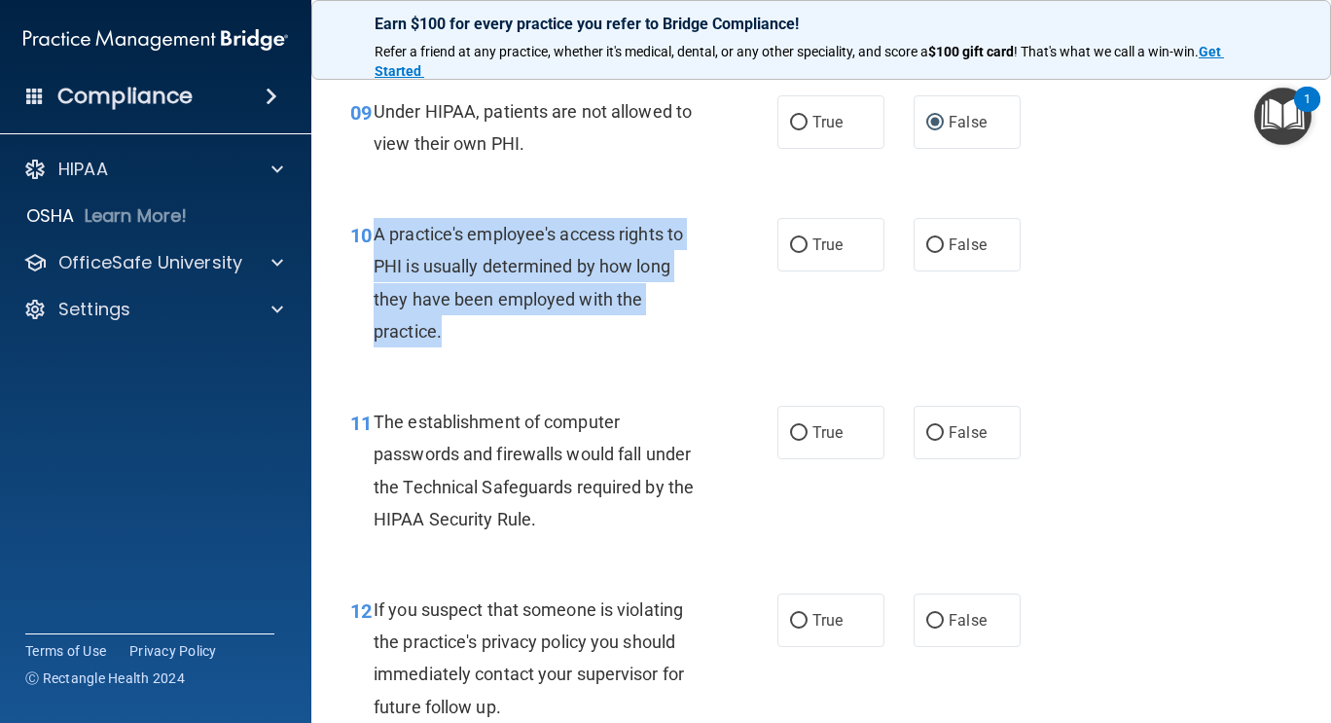
drag, startPoint x: 375, startPoint y: 234, endPoint x: 469, endPoint y: 330, distance: 134.9
click at [469, 330] on div "A practice's employee's access rights to PHI is usually determined by how long …" at bounding box center [545, 282] width 343 height 129
click at [933, 245] on input "False" at bounding box center [935, 245] width 18 height 15
radio input "true"
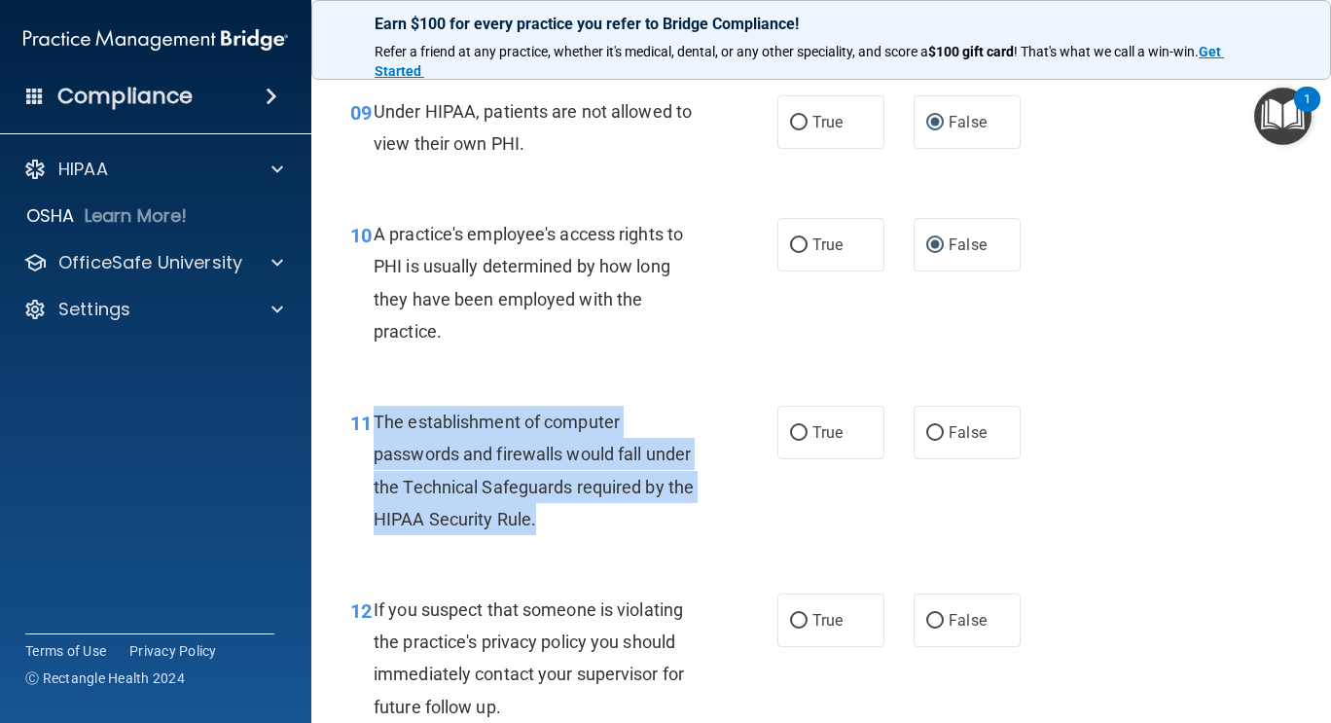
drag, startPoint x: 374, startPoint y: 422, endPoint x: 573, endPoint y: 516, distance: 220.3
click at [573, 516] on div "The establishment of computer passwords and firewalls would fall under the Tech…" at bounding box center [545, 470] width 343 height 129
click at [792, 431] on input "True" at bounding box center [799, 433] width 18 height 15
radio input "true"
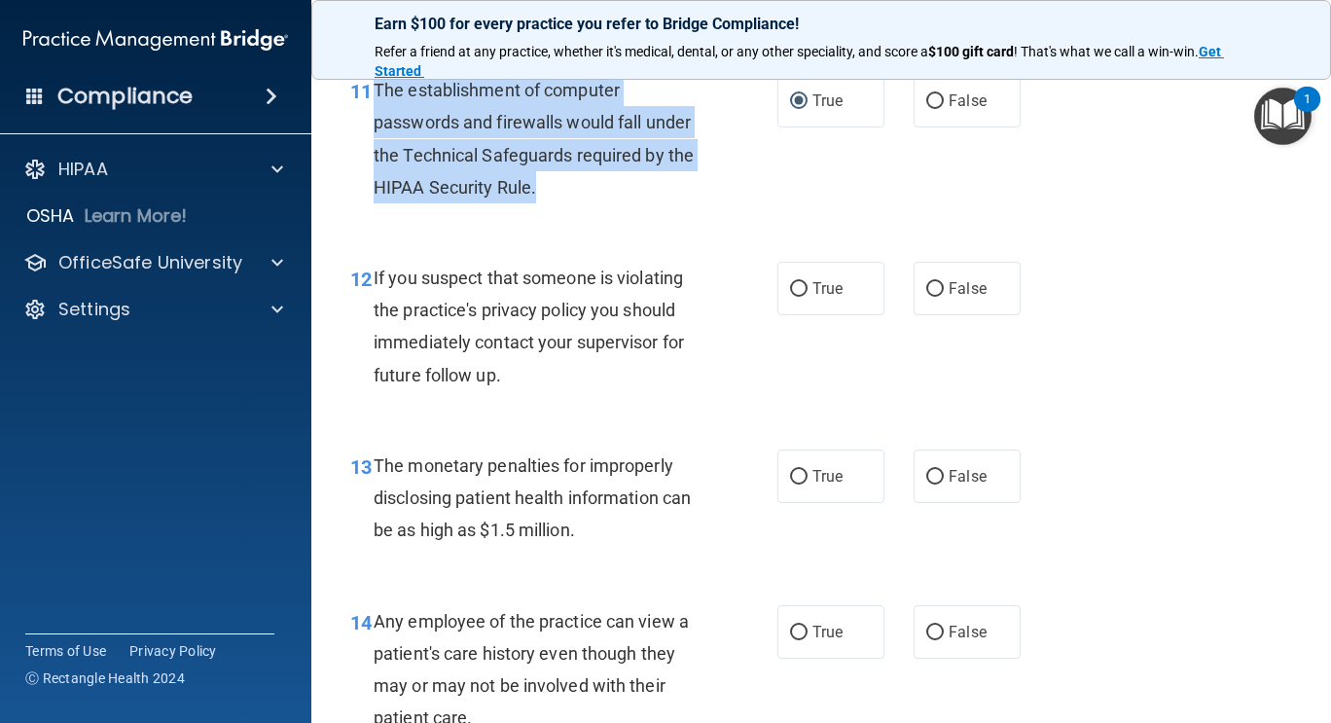
scroll to position [1961, 0]
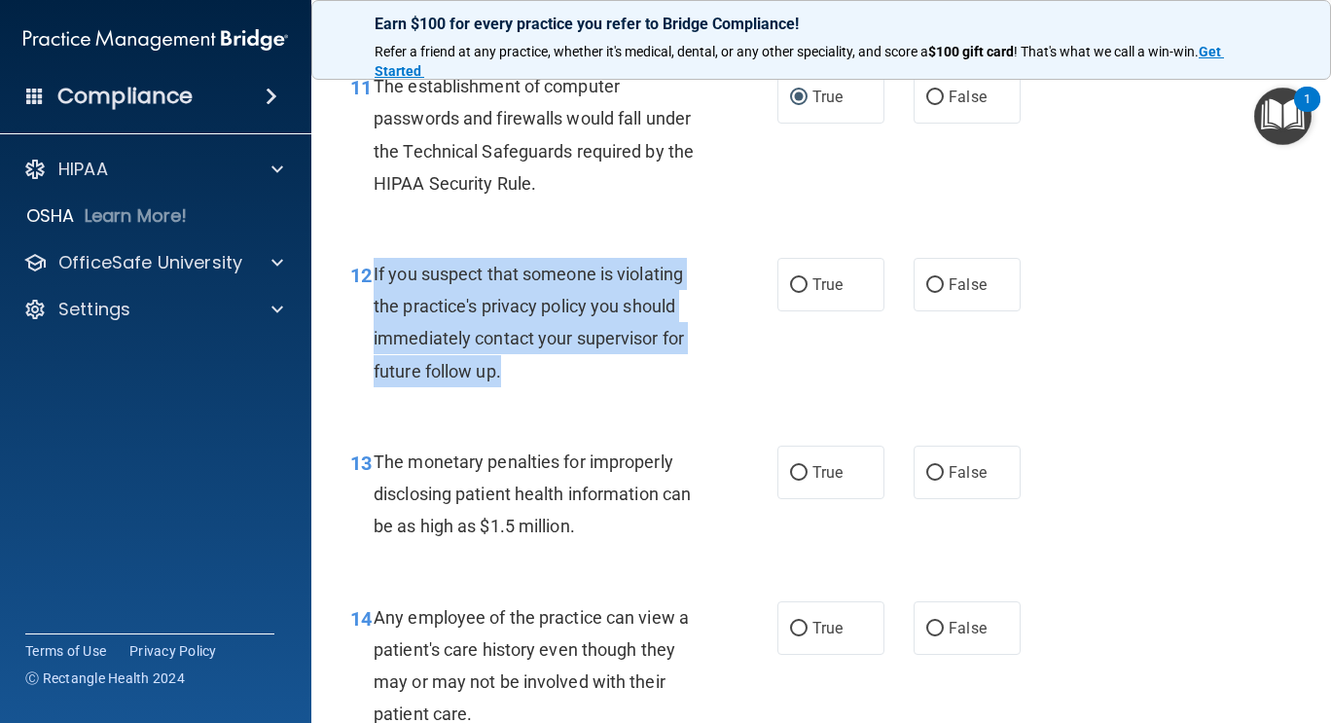
drag, startPoint x: 375, startPoint y: 276, endPoint x: 514, endPoint y: 385, distance: 176.8
click at [514, 385] on div "If you suspect that someone is violating the practice's privacy policy you shou…" at bounding box center [545, 322] width 343 height 129
click at [793, 287] on input "True" at bounding box center [799, 285] width 18 height 15
radio input "true"
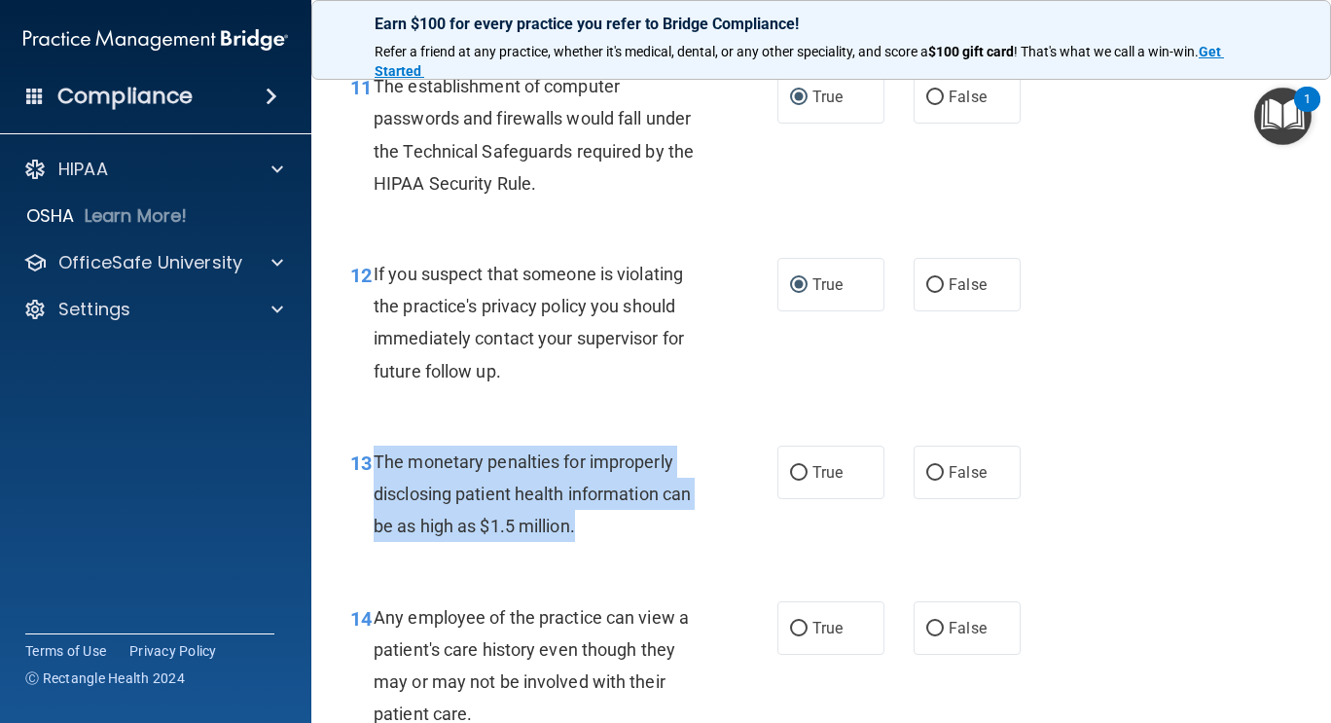
drag, startPoint x: 373, startPoint y: 457, endPoint x: 594, endPoint y: 531, distance: 233.0
click at [594, 531] on div "The monetary penalties for improperly disclosing patient health information can…" at bounding box center [545, 494] width 343 height 97
click at [790, 473] on input "True" at bounding box center [799, 473] width 18 height 15
radio input "true"
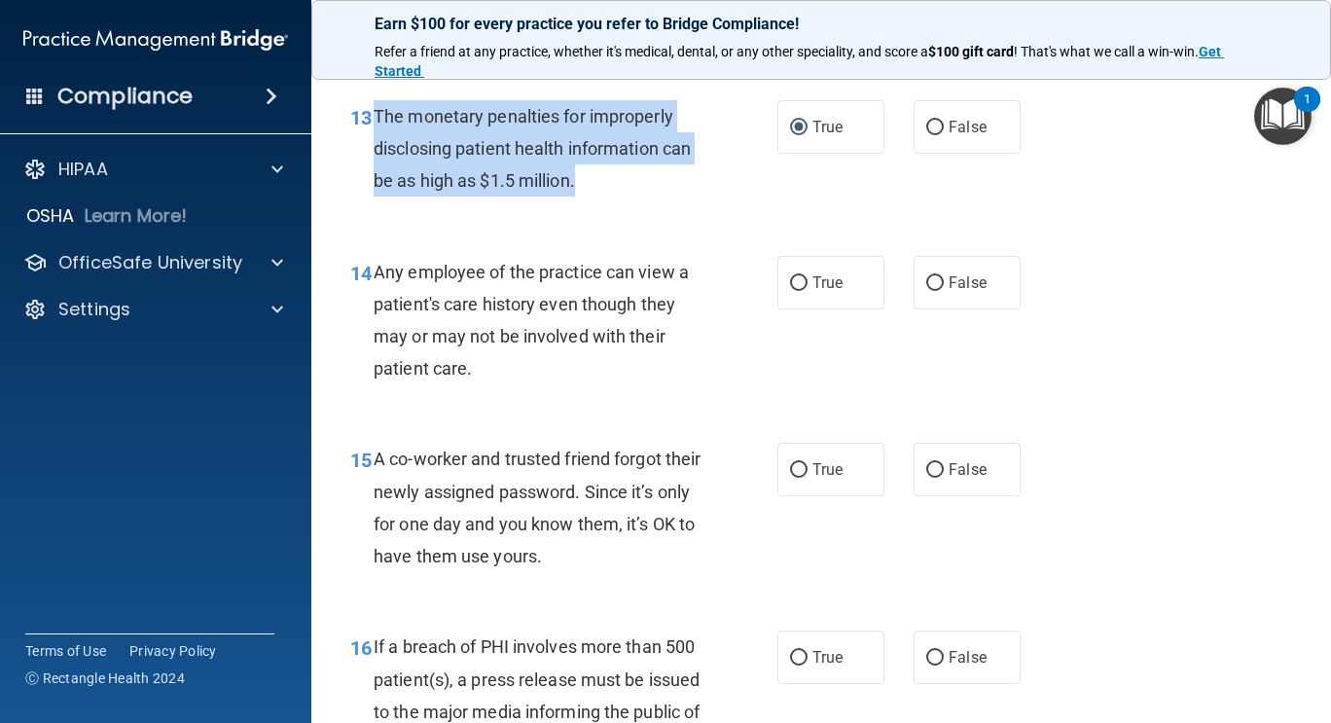
scroll to position [2376, 0]
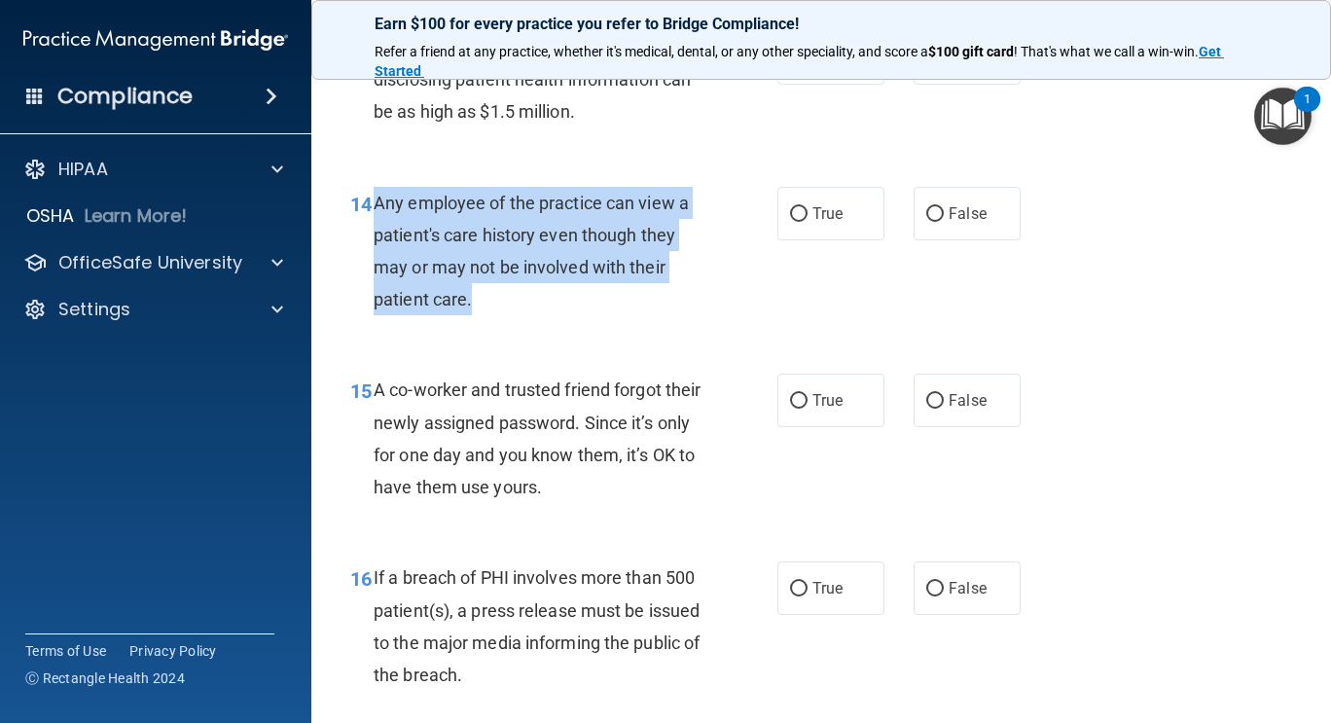
drag, startPoint x: 375, startPoint y: 202, endPoint x: 490, endPoint y: 303, distance: 153.2
click at [490, 303] on div "Any employee of the practice can view a patient's care history even though they…" at bounding box center [545, 251] width 343 height 129
click at [927, 213] on input "False" at bounding box center [935, 214] width 18 height 15
radio input "true"
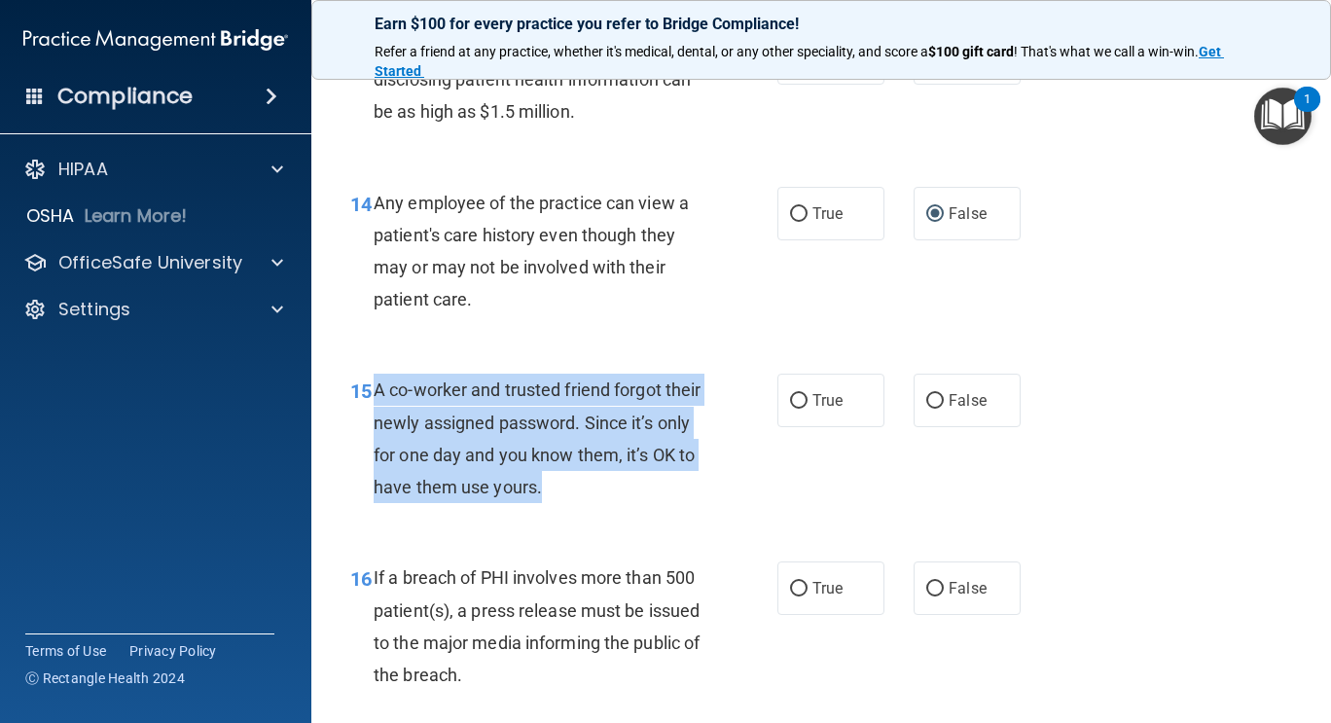
drag, startPoint x: 374, startPoint y: 384, endPoint x: 657, endPoint y: 493, distance: 303.5
click at [657, 493] on div "A co-worker and trusted friend forgot their newly assigned password. Since it’s…" at bounding box center [545, 438] width 343 height 129
click at [926, 400] on input "False" at bounding box center [935, 401] width 18 height 15
radio input "true"
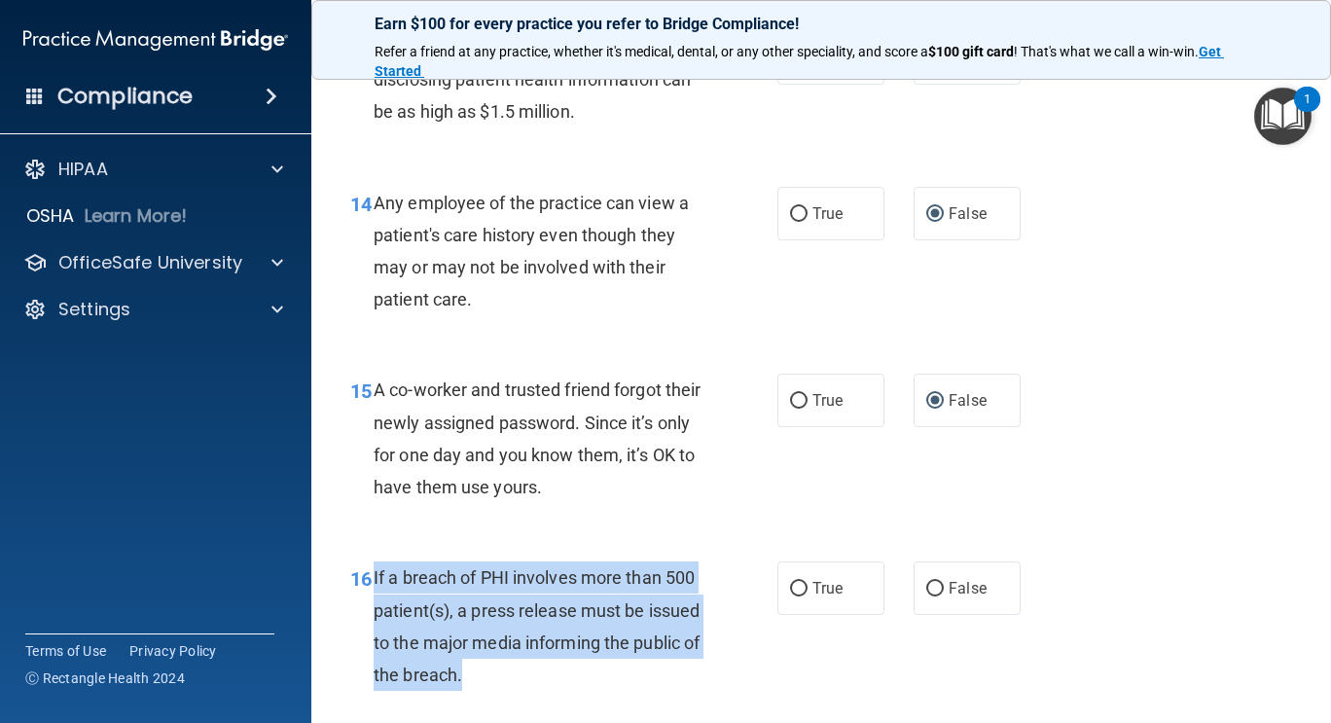
drag, startPoint x: 372, startPoint y: 575, endPoint x: 565, endPoint y: 674, distance: 217.6
click at [565, 674] on div "16 If a breach of PHI involves more than 500 patient(s), a press release must b…" at bounding box center [564, 631] width 486 height 139
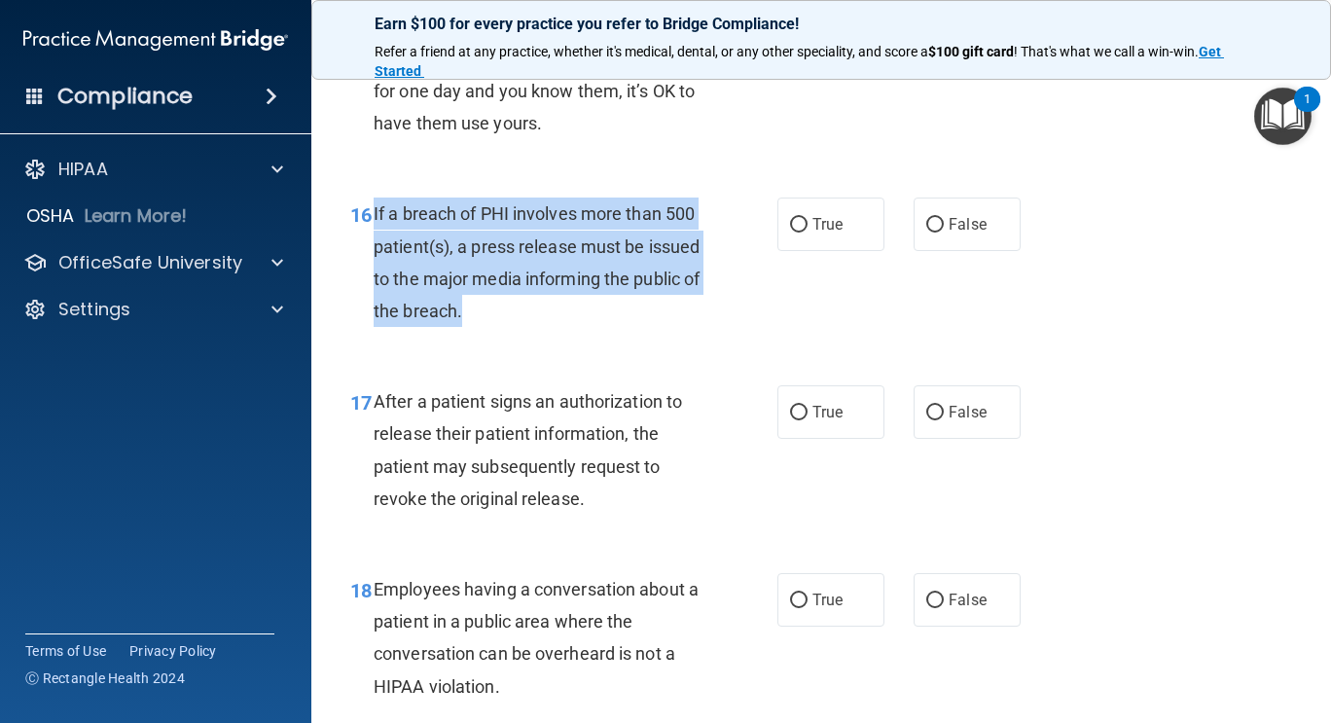
scroll to position [2822, 0]
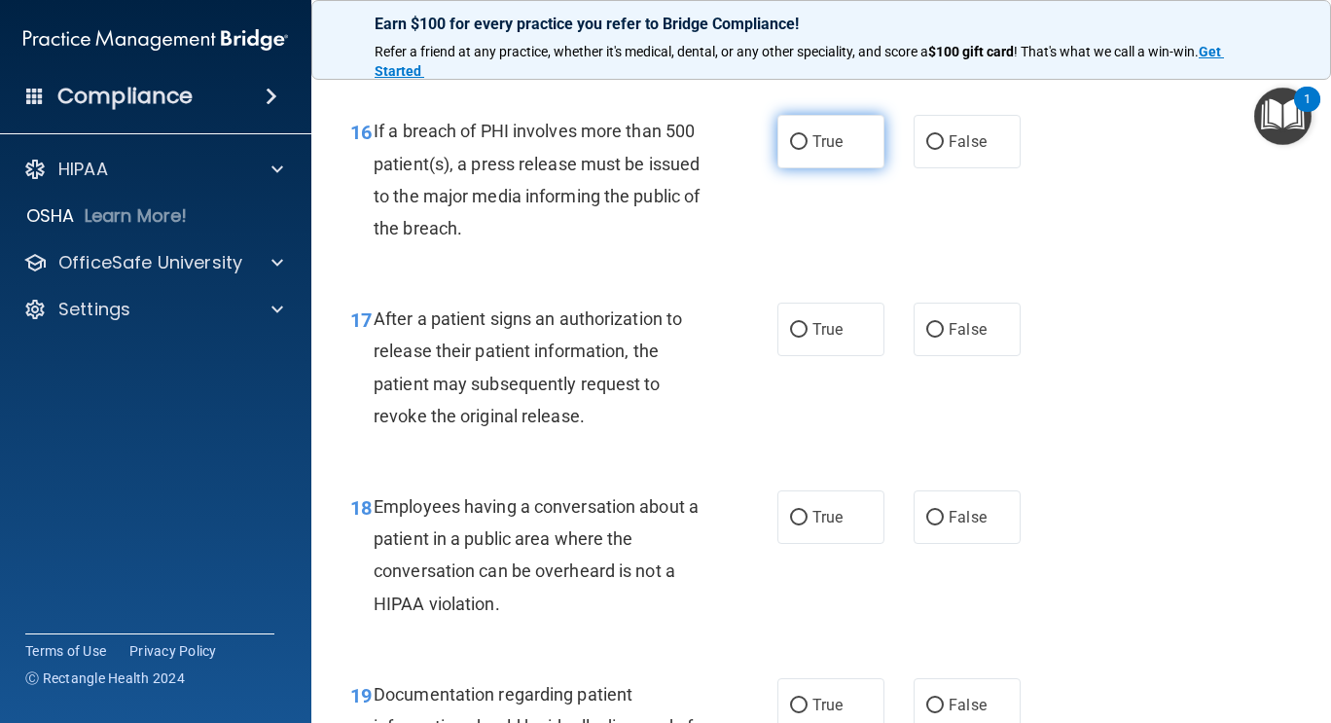
click at [788, 151] on label "True" at bounding box center [831, 142] width 107 height 54
click at [790, 150] on input "True" at bounding box center [799, 142] width 18 height 15
radio input "true"
click at [377, 319] on span "After a patient signs an authorization to release their patient information, th…" at bounding box center [528, 368] width 309 height 118
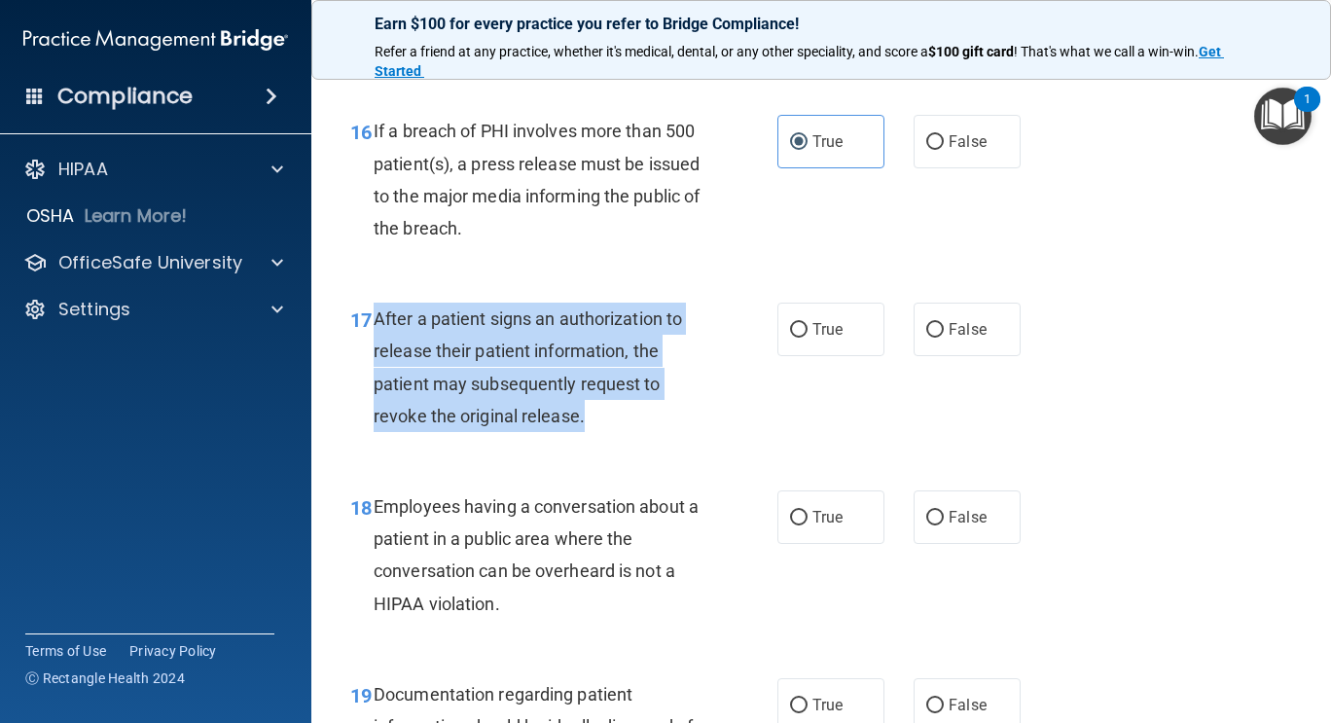
drag, startPoint x: 374, startPoint y: 315, endPoint x: 623, endPoint y: 409, distance: 266.1
click at [623, 409] on div "After a patient signs an authorization to release their patient information, th…" at bounding box center [545, 367] width 343 height 129
click at [790, 333] on input "True" at bounding box center [799, 330] width 18 height 15
radio input "true"
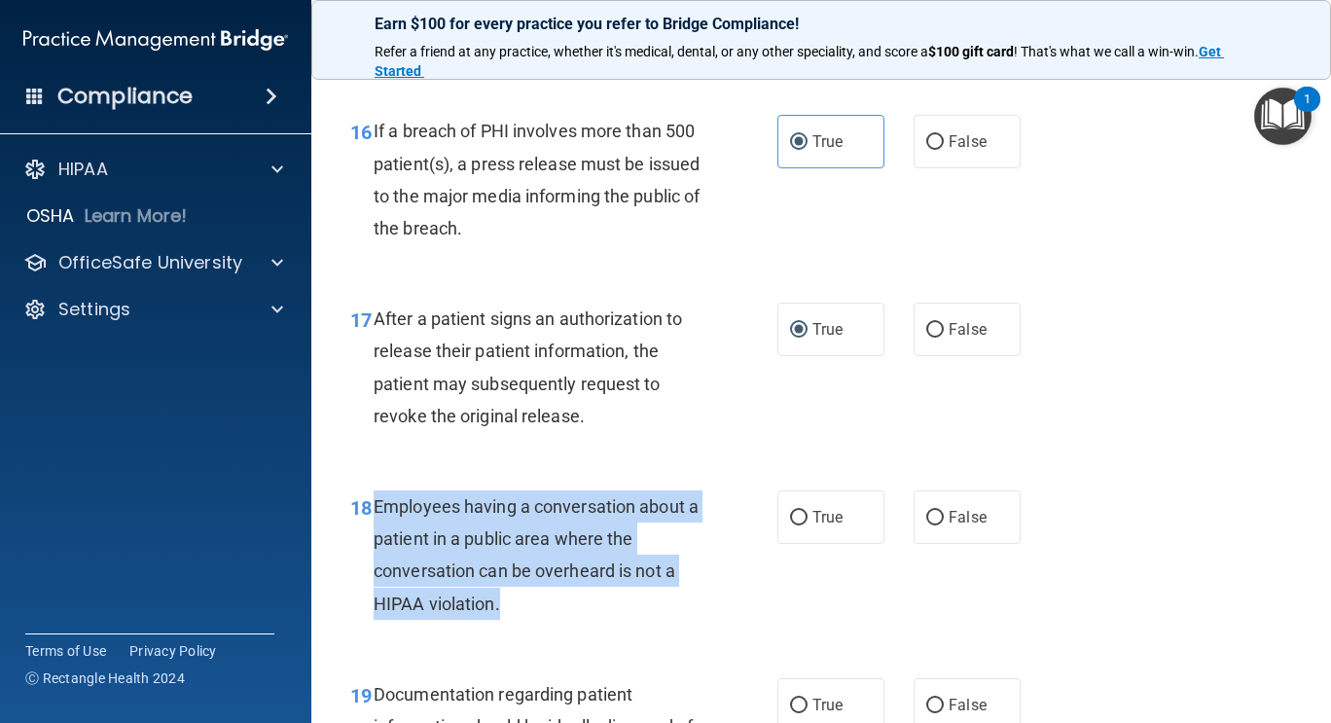
drag, startPoint x: 374, startPoint y: 502, endPoint x: 595, endPoint y: 599, distance: 241.4
click at [595, 599] on div "Employees having a conversation about a patient in a public area where the conv…" at bounding box center [545, 554] width 343 height 129
click at [928, 511] on input "False" at bounding box center [935, 518] width 18 height 15
radio input "true"
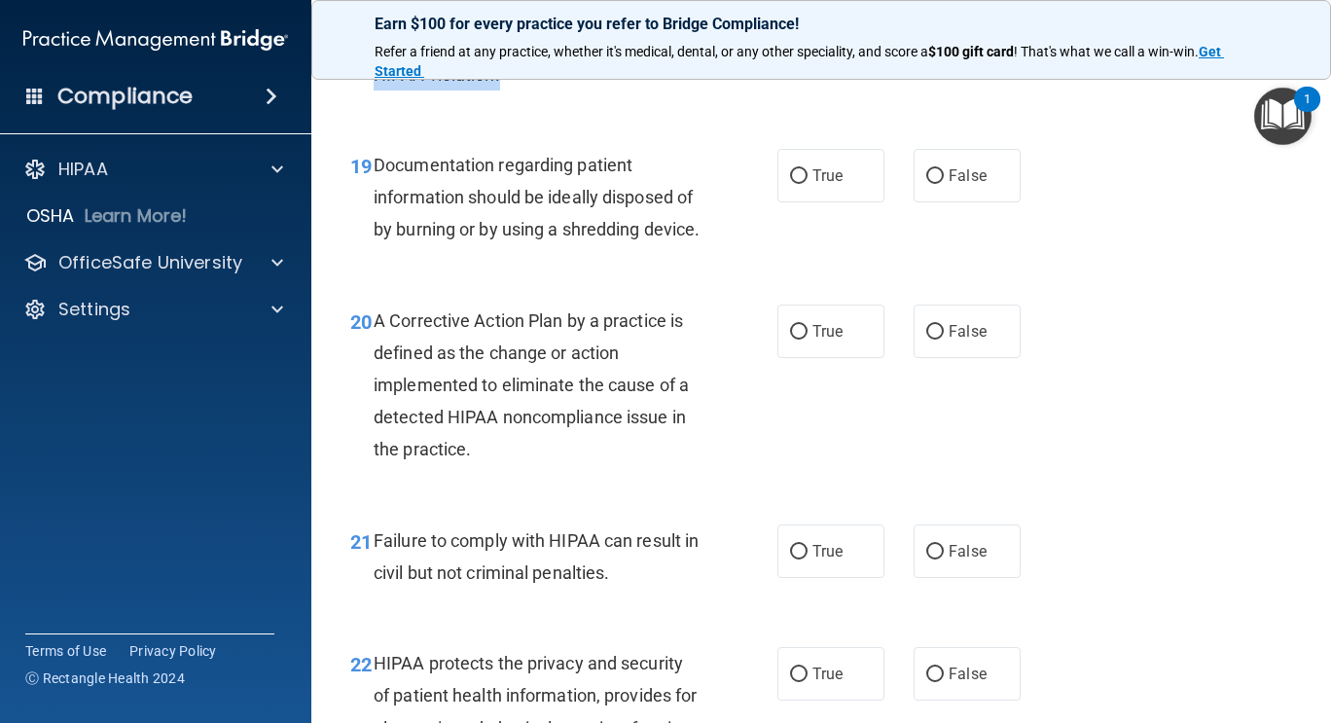
scroll to position [3361, 0]
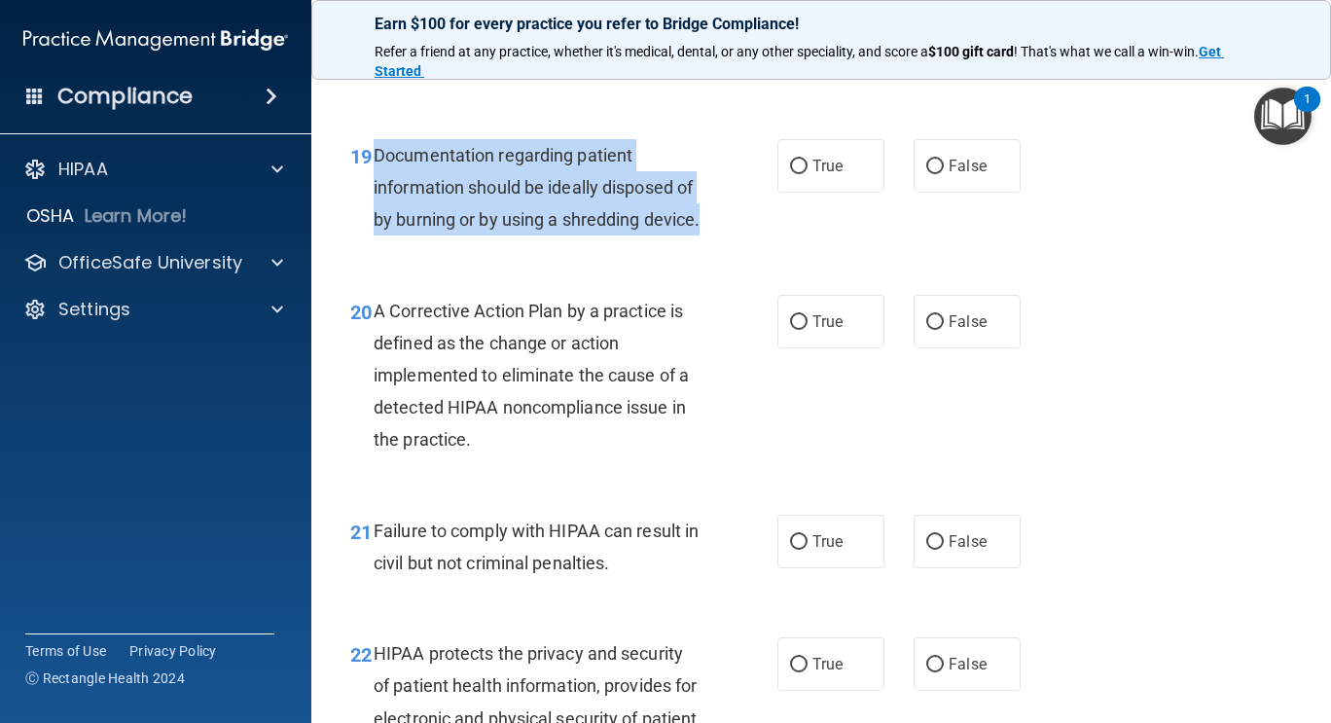
drag, startPoint x: 375, startPoint y: 157, endPoint x: 480, endPoint y: 247, distance: 138.7
click at [480, 236] on div "Documentation regarding patient information should be ideally disposed of by bu…" at bounding box center [545, 187] width 343 height 97
click at [796, 165] on input "True" at bounding box center [799, 167] width 18 height 15
radio input "true"
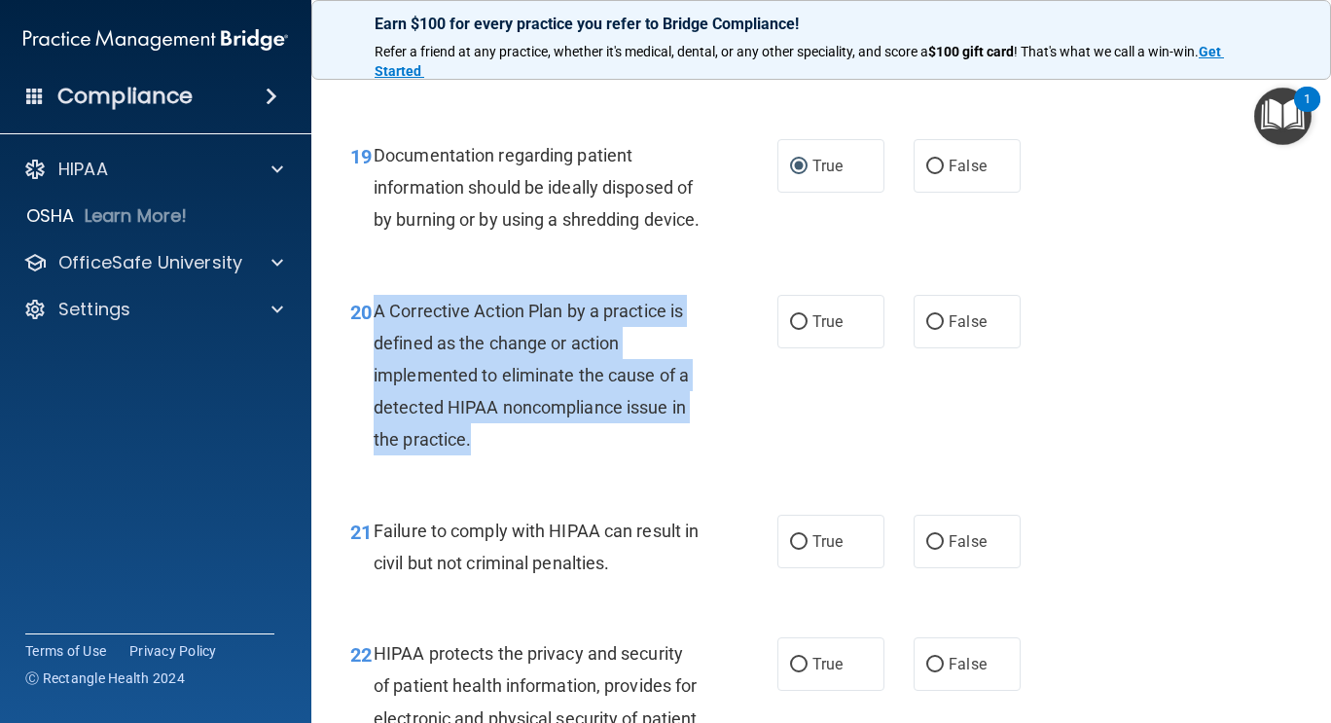
drag, startPoint x: 376, startPoint y: 340, endPoint x: 480, endPoint y: 479, distance: 173.8
click at [480, 456] on div "A Corrective Action Plan by a practice is defined as the change or action imple…" at bounding box center [545, 376] width 343 height 162
click at [796, 330] on input "True" at bounding box center [799, 322] width 18 height 15
radio input "true"
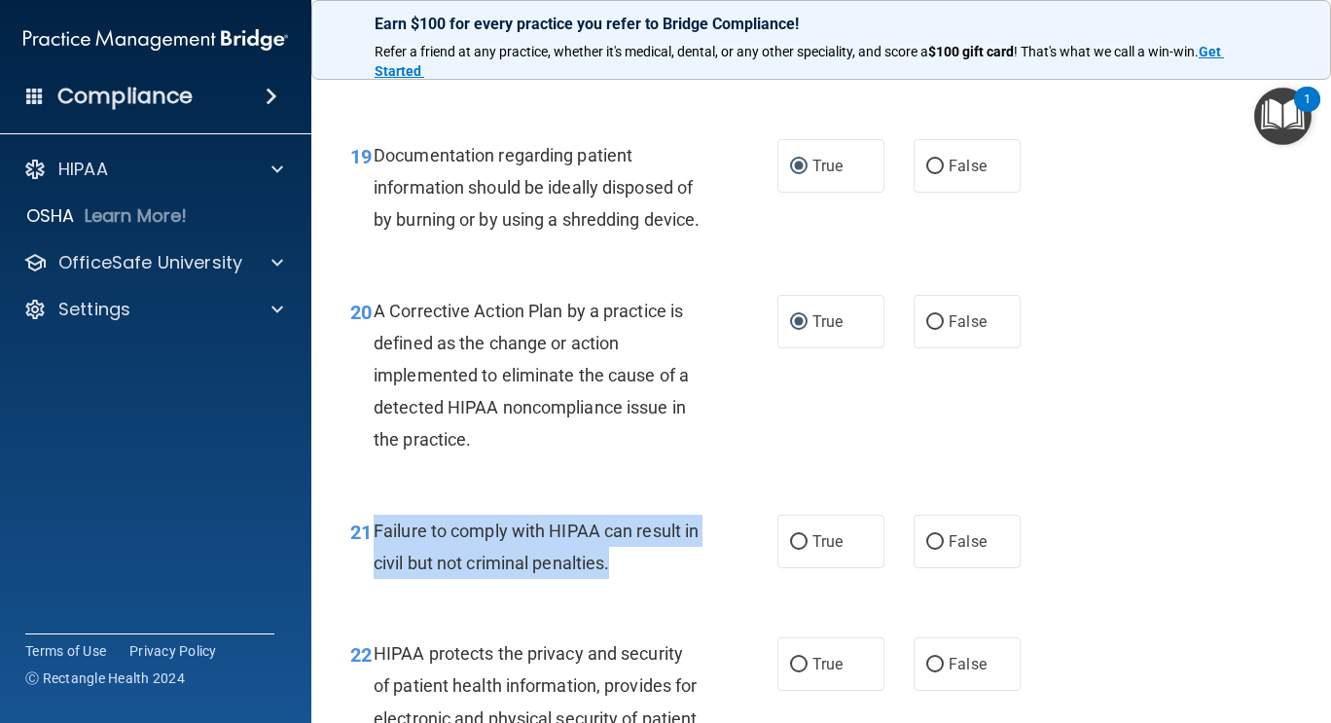
drag, startPoint x: 375, startPoint y: 562, endPoint x: 692, endPoint y: 610, distance: 321.0
click at [692, 579] on div "Failure to comply with HIPAA can result in civil but not criminal penalties." at bounding box center [545, 547] width 343 height 64
click at [926, 550] on input "False" at bounding box center [935, 542] width 18 height 15
radio input "true"
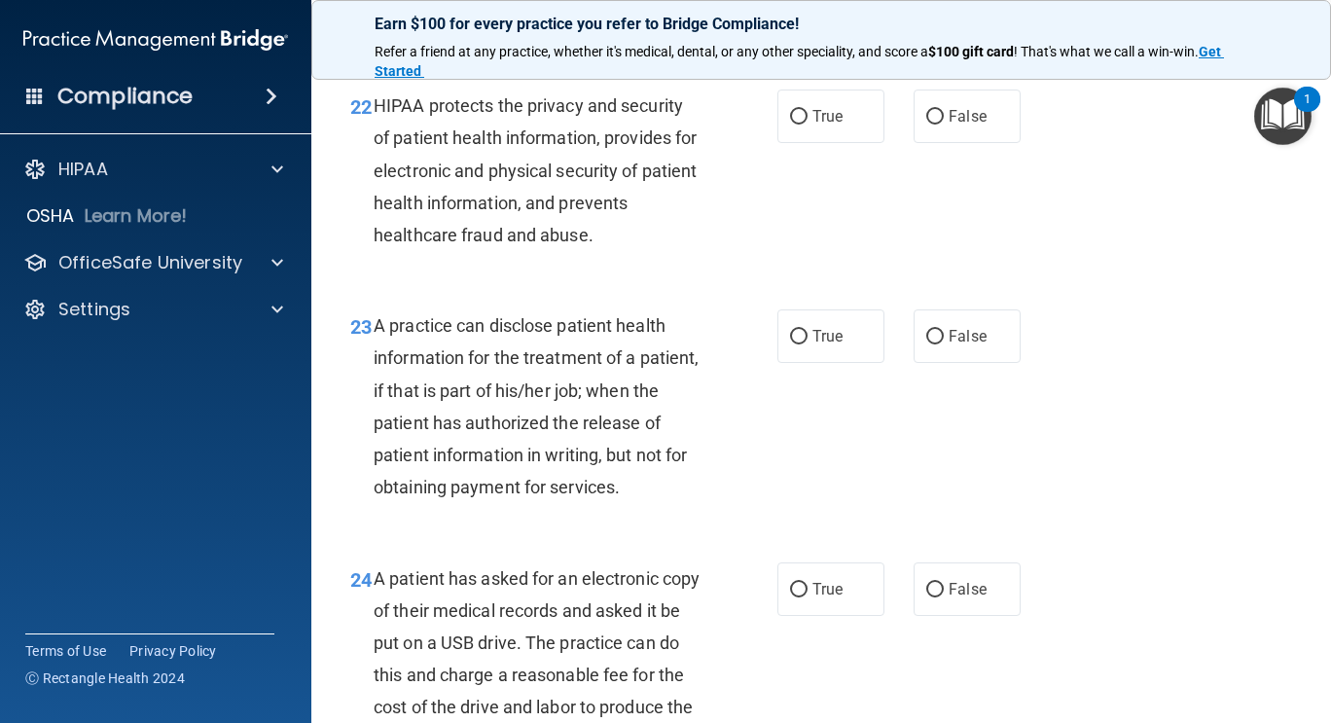
scroll to position [3937, 0]
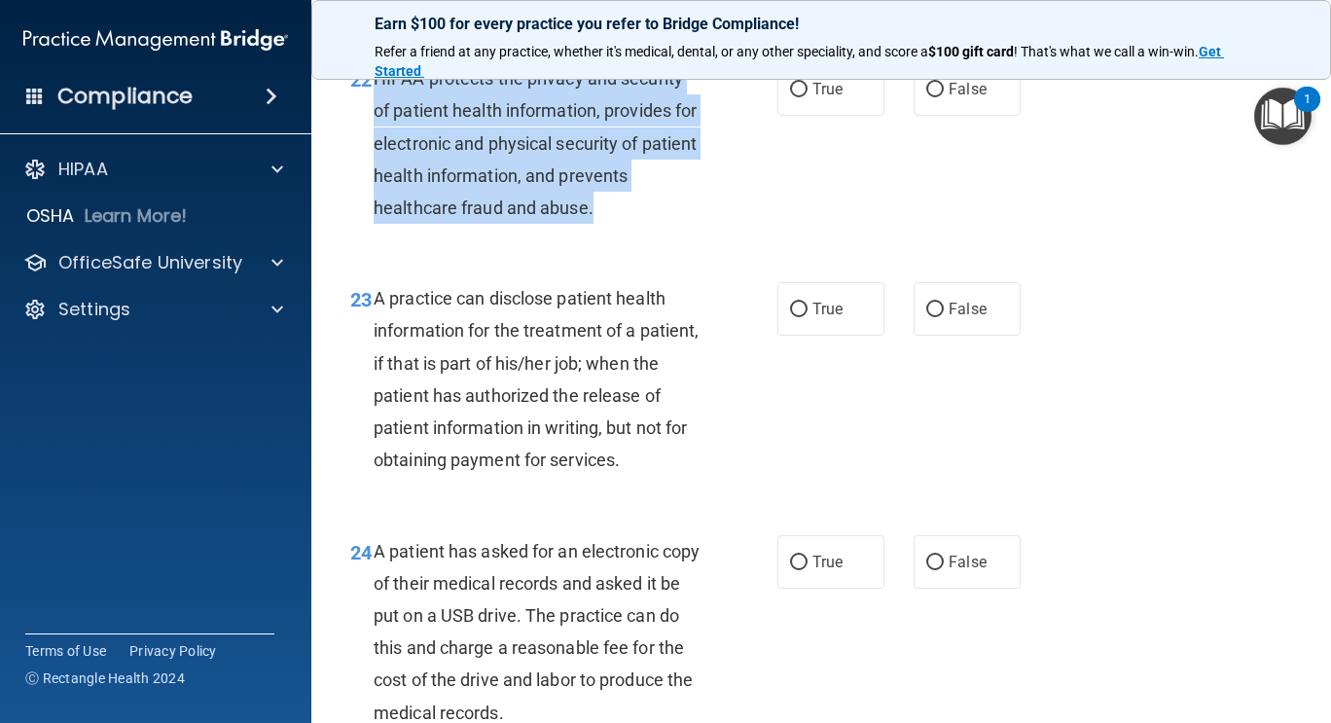
drag, startPoint x: 374, startPoint y: 111, endPoint x: 611, endPoint y: 255, distance: 277.7
click at [611, 224] on div "HIPAA protects the privacy and security of patient health information, provides…" at bounding box center [545, 143] width 343 height 162
click at [795, 97] on input "True" at bounding box center [799, 90] width 18 height 15
radio input "true"
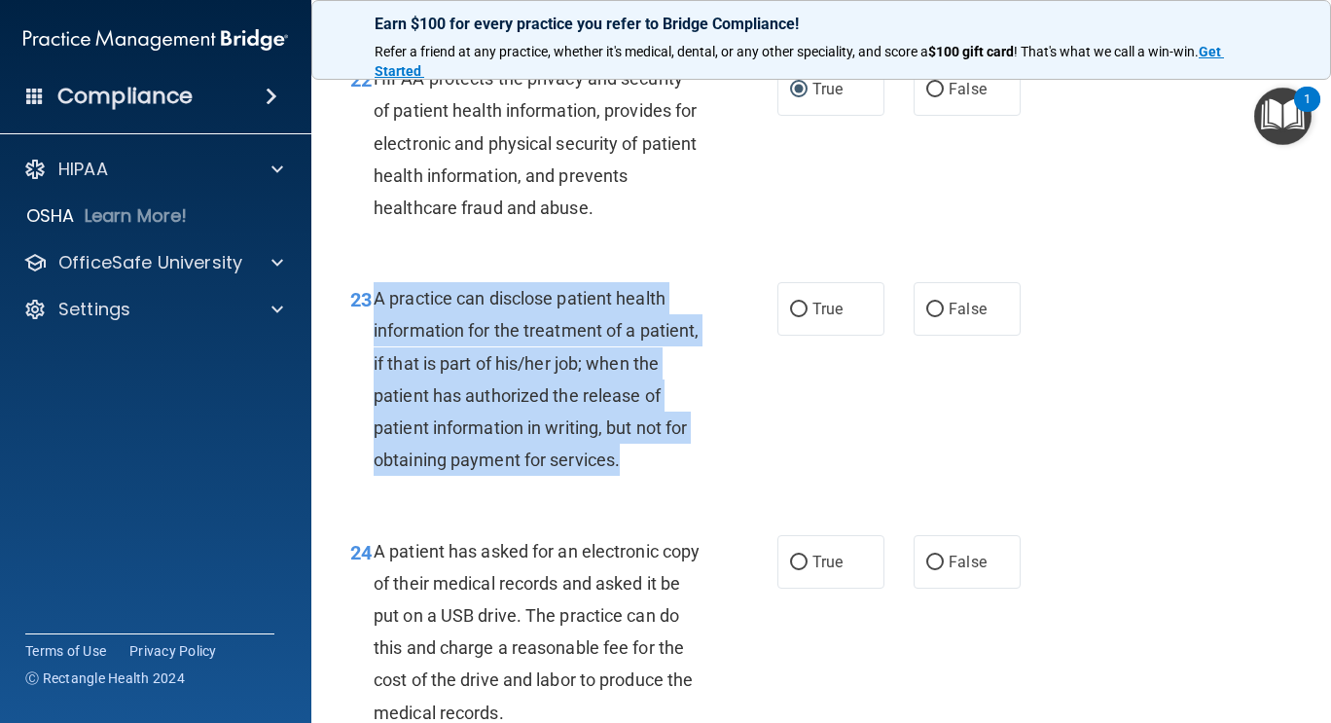
drag, startPoint x: 378, startPoint y: 330, endPoint x: 527, endPoint y: 514, distance: 237.3
click at [527, 476] on div "A practice can disclose patient health information for the treatment of a patie…" at bounding box center [545, 379] width 343 height 194
click at [926, 317] on input "False" at bounding box center [935, 310] width 18 height 15
radio input "true"
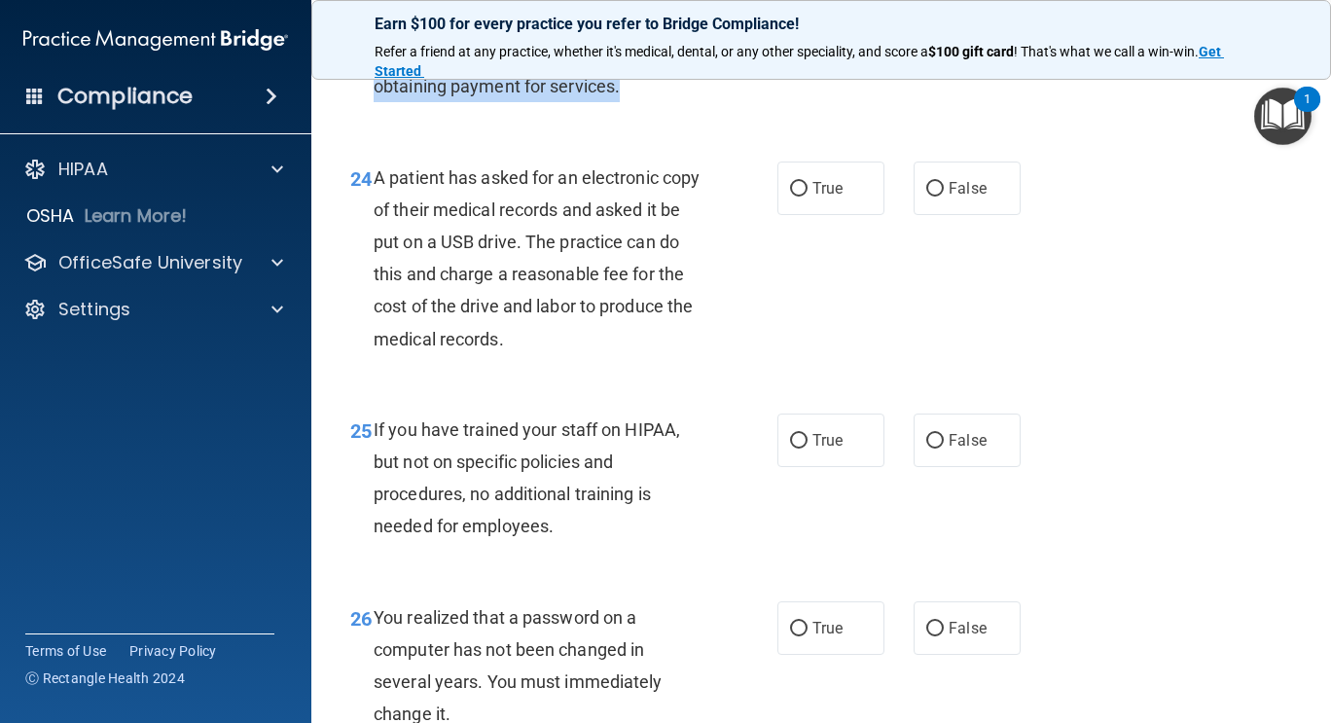
scroll to position [4306, 0]
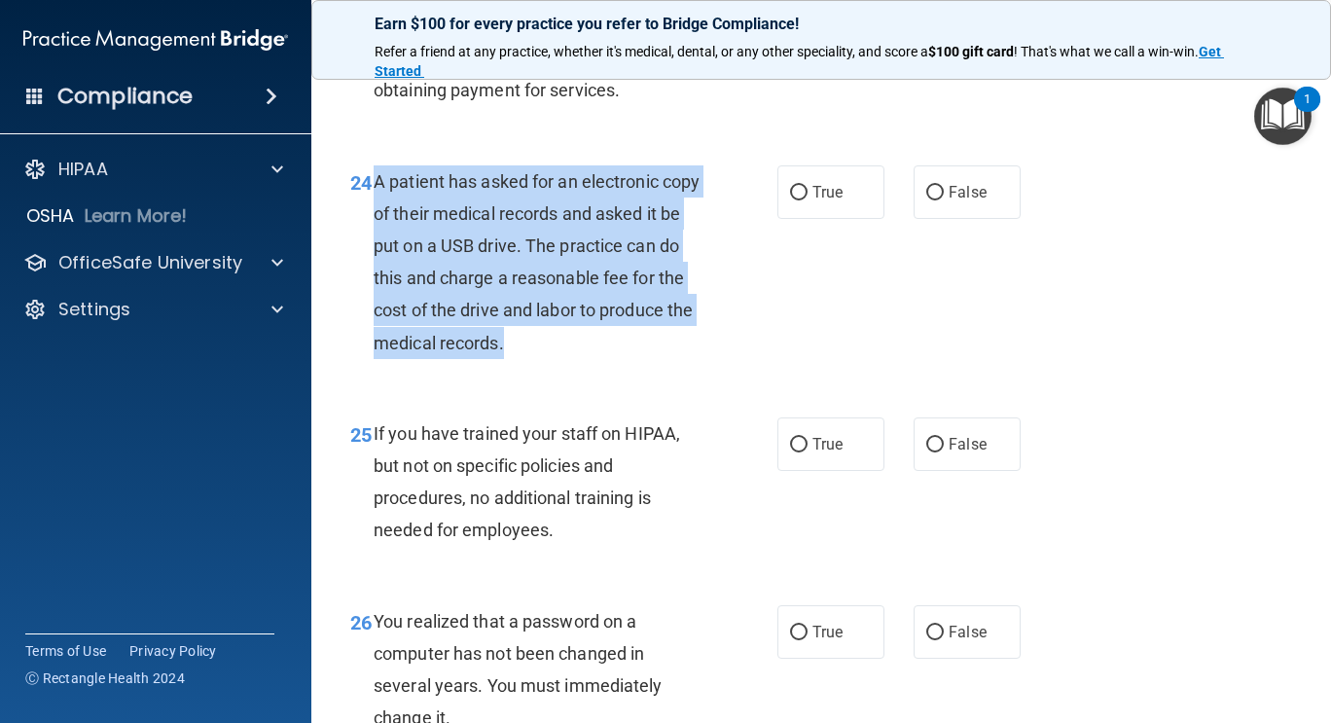
drag, startPoint x: 374, startPoint y: 245, endPoint x: 612, endPoint y: 429, distance: 301.1
click at [612, 369] on div "24 A patient has asked for an electronic copy of their medical records and aske…" at bounding box center [564, 266] width 486 height 203
click at [790, 200] on input "True" at bounding box center [799, 193] width 18 height 15
radio input "true"
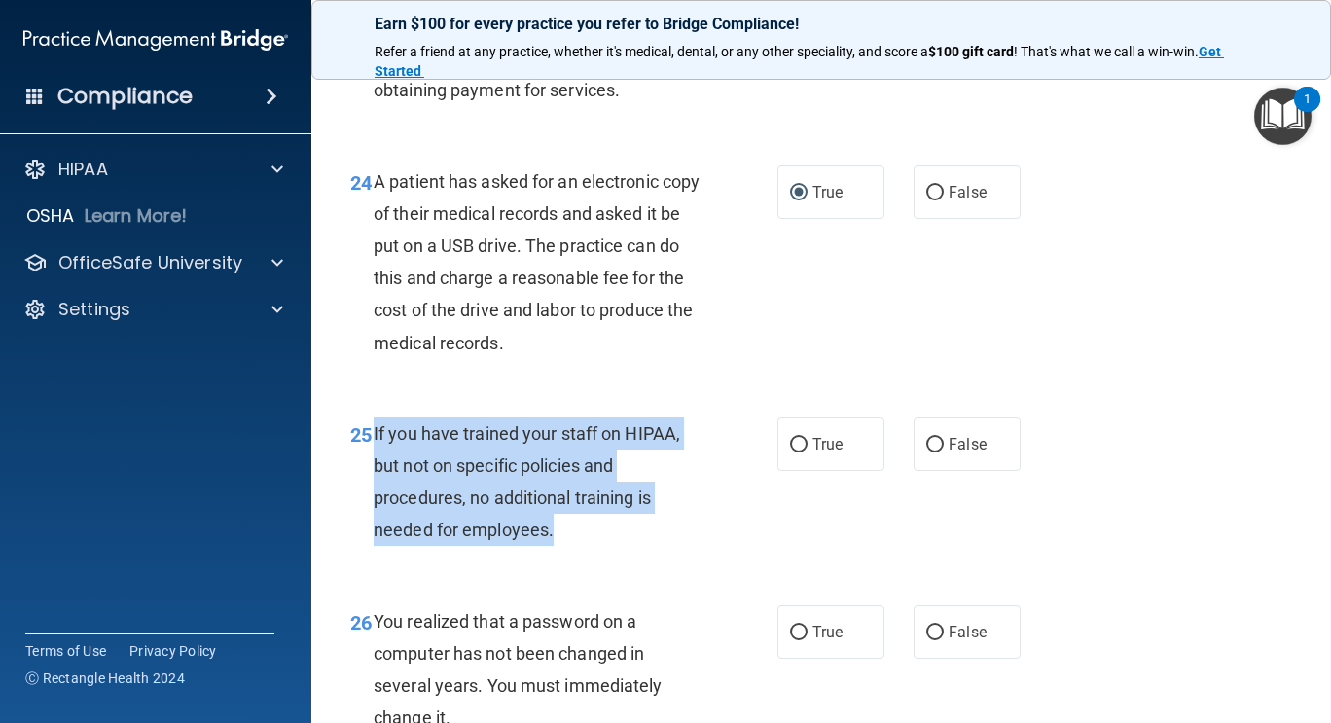
drag, startPoint x: 375, startPoint y: 492, endPoint x: 622, endPoint y: 587, distance: 264.6
click at [622, 547] on div "If you have trained your staff on HIPAA, but not on specific policies and proce…" at bounding box center [545, 481] width 343 height 129
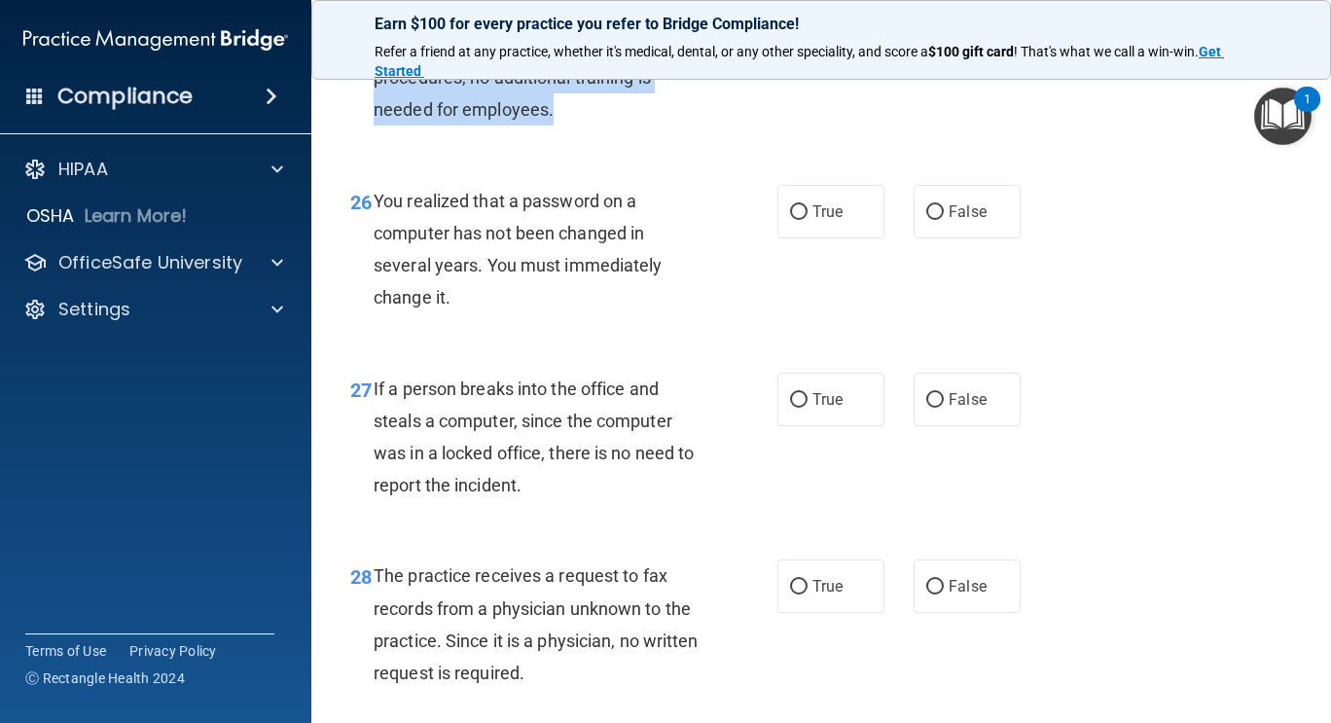
scroll to position [4725, 0]
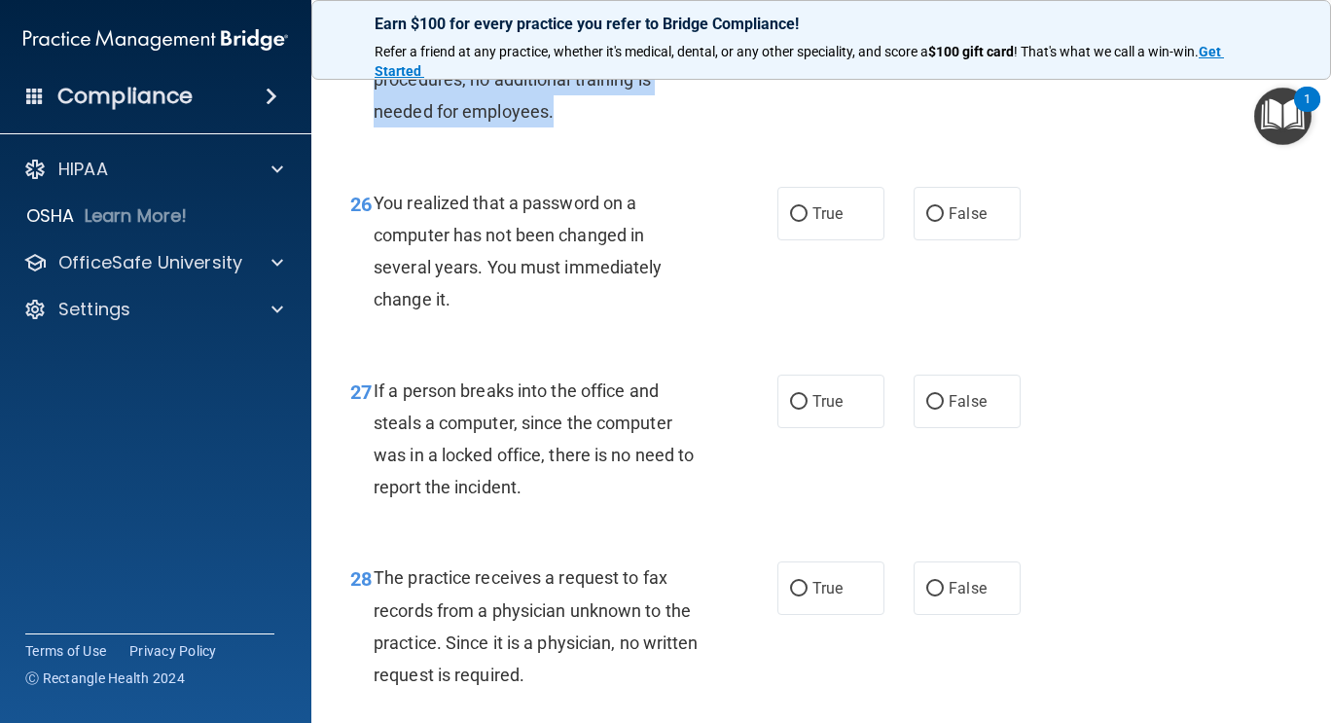
click at [931, 34] on input "False" at bounding box center [935, 26] width 18 height 15
radio input "true"
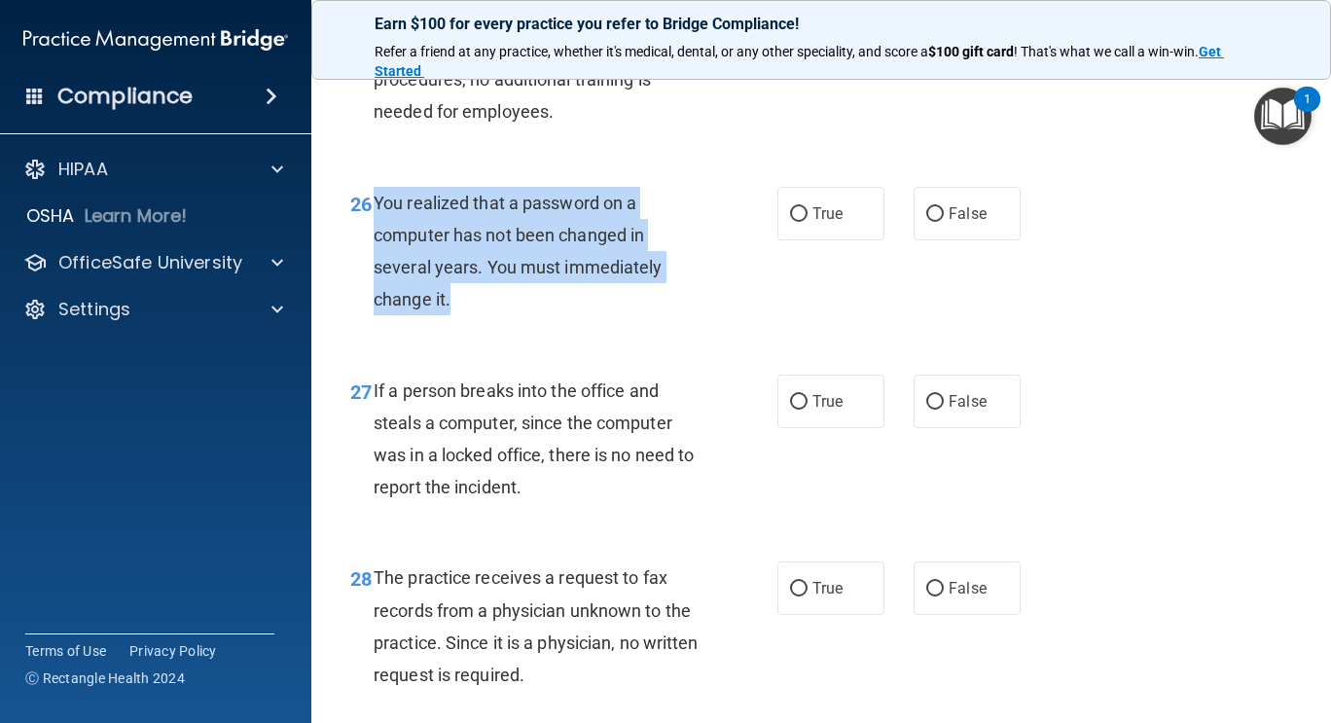
drag, startPoint x: 375, startPoint y: 264, endPoint x: 503, endPoint y: 361, distance: 161.2
click at [503, 316] on div "You realized that a password on a computer has not been changed in several year…" at bounding box center [545, 251] width 343 height 129
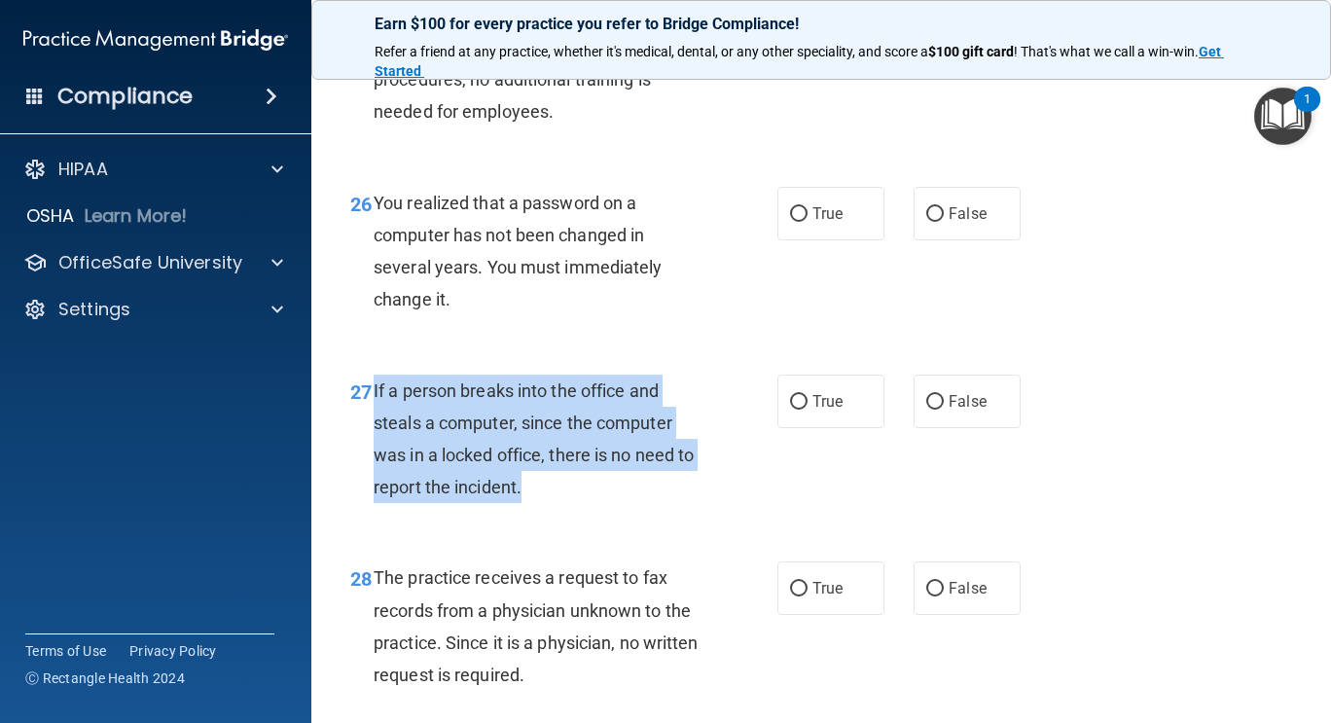
drag, startPoint x: 374, startPoint y: 452, endPoint x: 579, endPoint y: 545, distance: 225.6
click at [579, 504] on div "If a person breaks into the office and steals a computer, since the computer wa…" at bounding box center [545, 439] width 343 height 129
click at [926, 222] on input "False" at bounding box center [935, 214] width 18 height 15
radio input "true"
click at [790, 222] on input "True" at bounding box center [799, 214] width 18 height 15
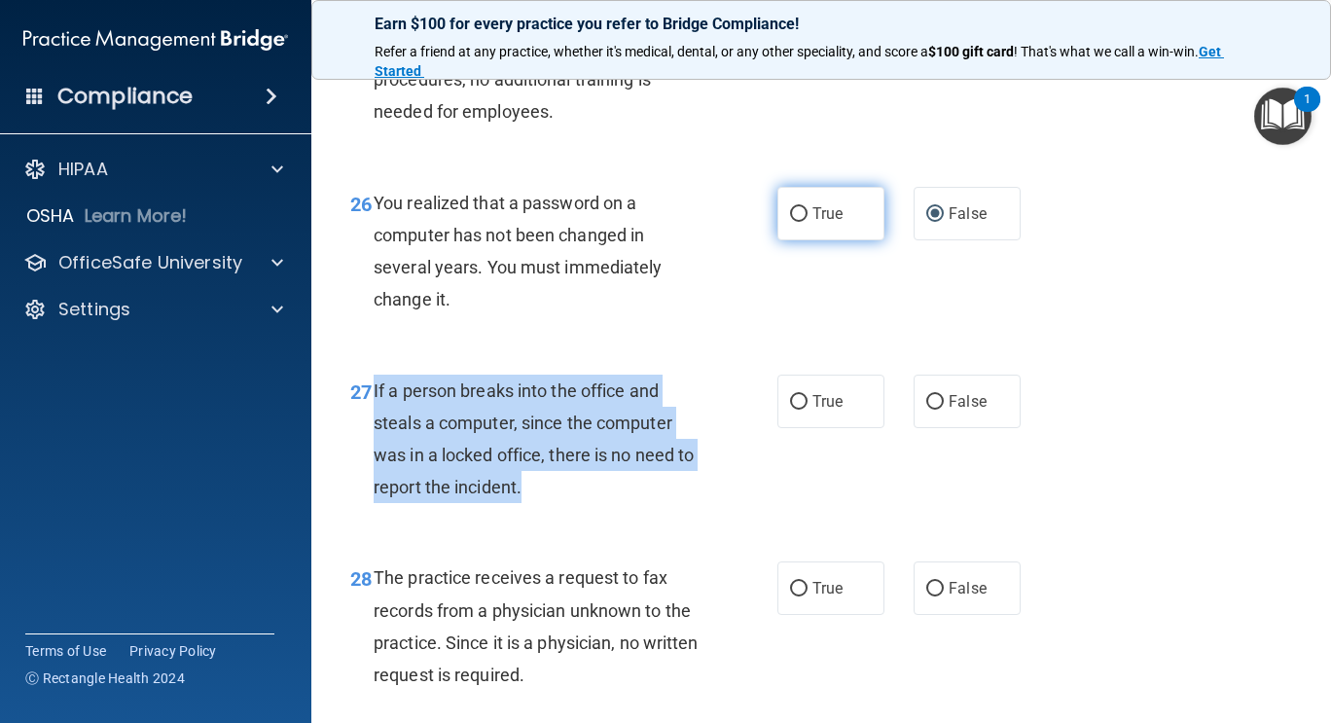
radio input "true"
radio input "false"
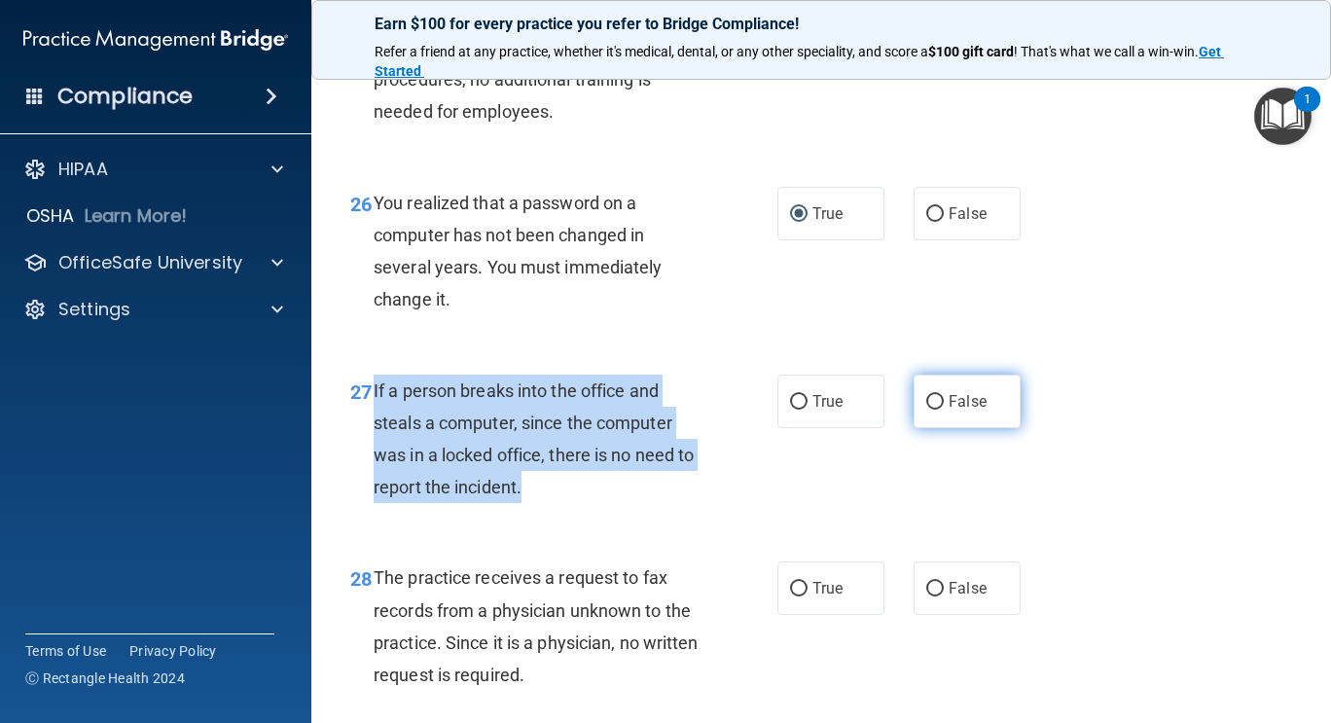
click at [931, 410] on input "False" at bounding box center [935, 402] width 18 height 15
radio input "true"
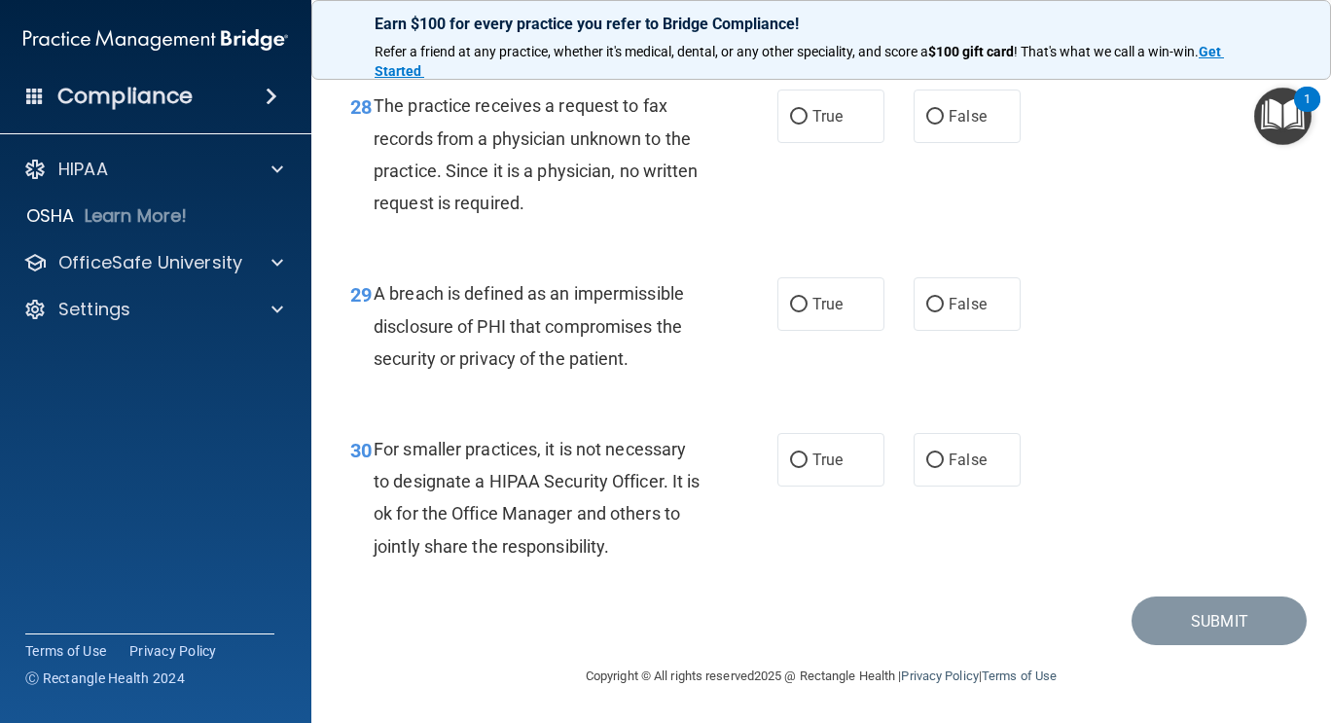
scroll to position [5245, 0]
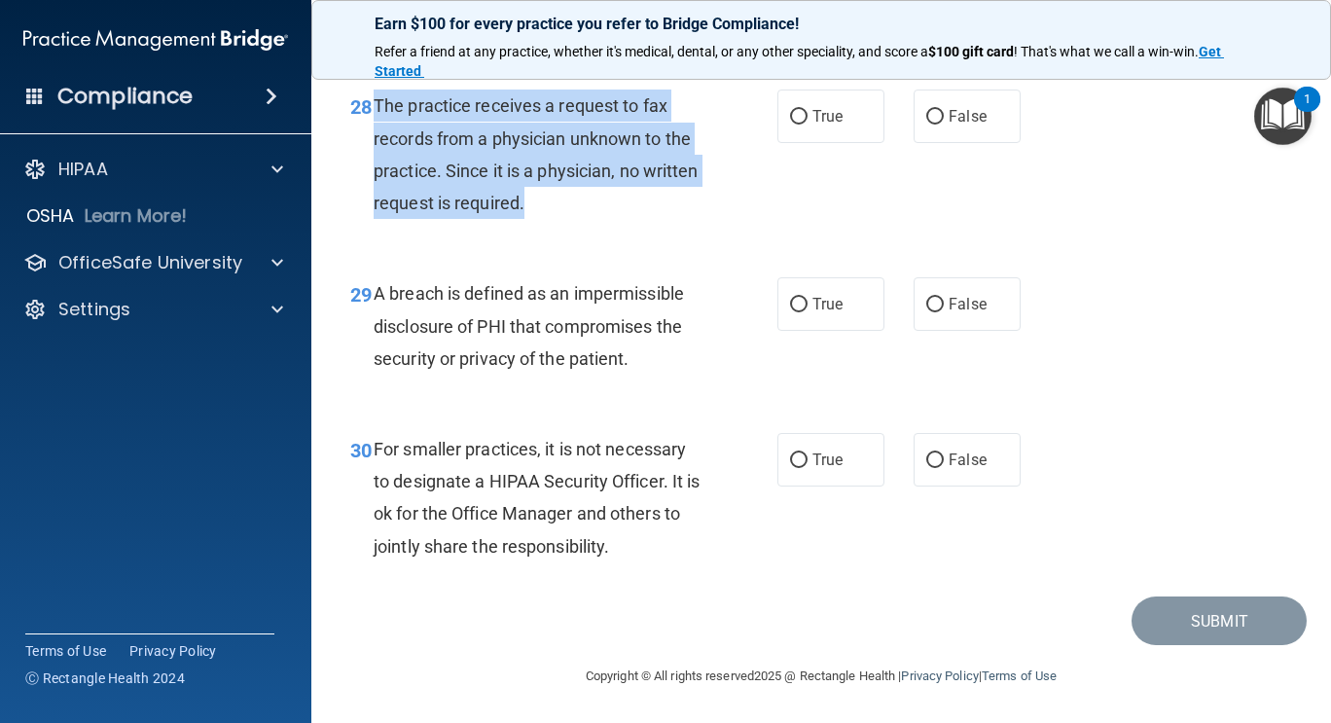
drag, startPoint x: 369, startPoint y: 116, endPoint x: 634, endPoint y: 235, distance: 290.1
click at [634, 229] on div "28 The practice receives a request to fax records from a physician unknown to t…" at bounding box center [564, 159] width 486 height 139
click at [934, 125] on input "False" at bounding box center [935, 117] width 18 height 15
radio input "true"
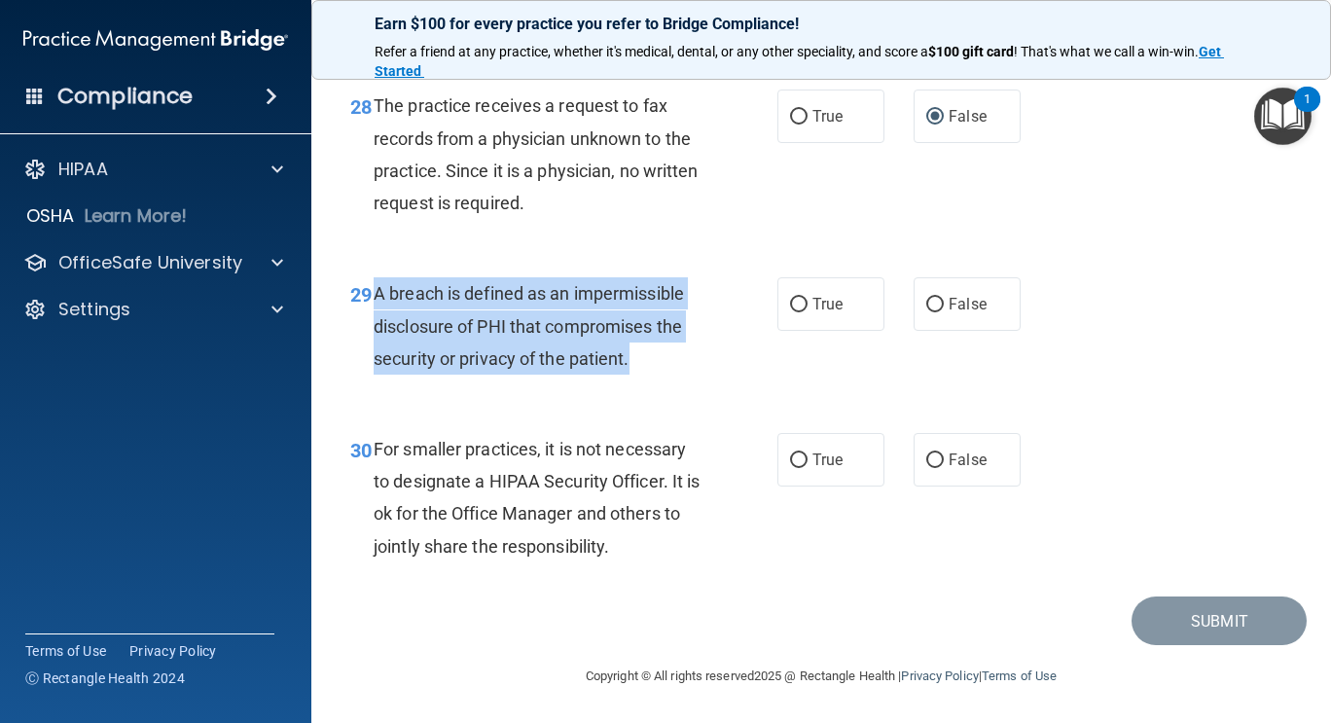
drag, startPoint x: 375, startPoint y: 312, endPoint x: 654, endPoint y: 382, distance: 288.0
click at [654, 375] on div "A breach is defined as an impermissible disclosure of PHI that compromises the …" at bounding box center [545, 325] width 343 height 97
click at [791, 312] on input "True" at bounding box center [799, 305] width 18 height 15
radio input "true"
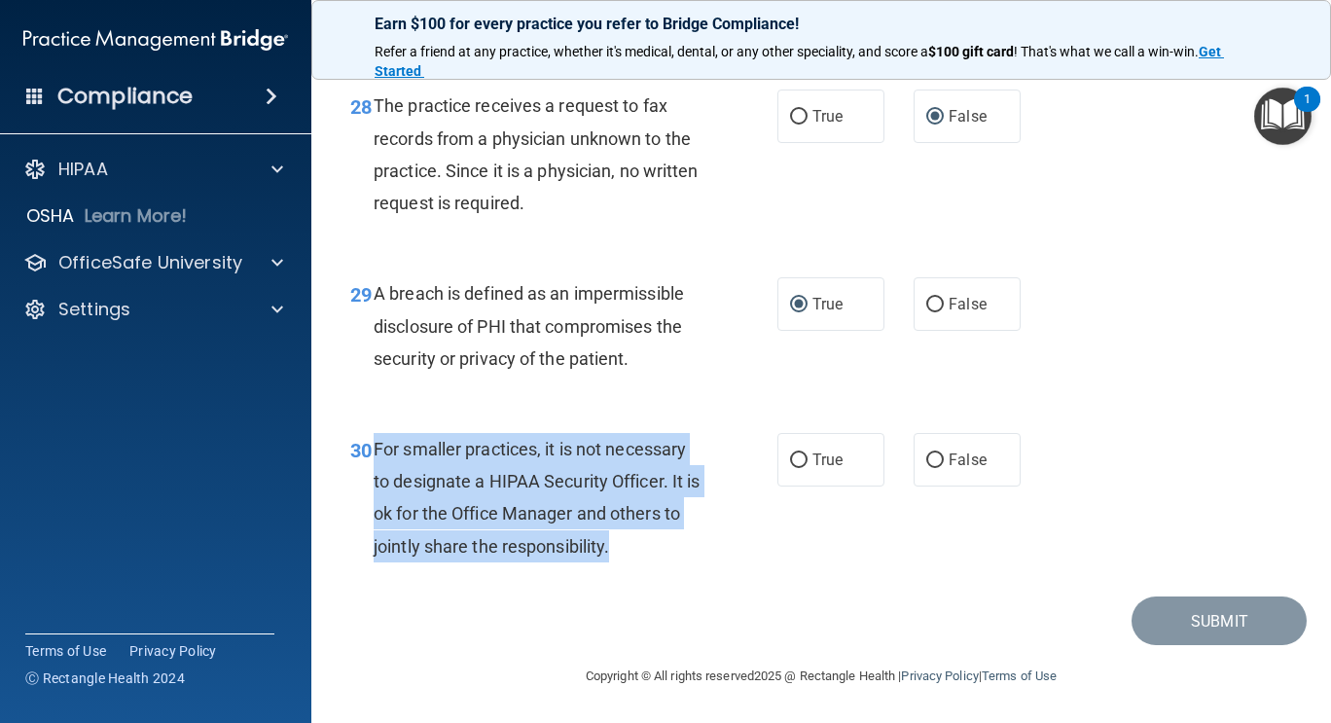
drag, startPoint x: 371, startPoint y: 465, endPoint x: 672, endPoint y: 570, distance: 318.6
click at [672, 570] on div "30 For smaller practices, it is not necessary to designate a HIPAA Security Off…" at bounding box center [564, 502] width 486 height 139
click at [794, 468] on input "True" at bounding box center [799, 461] width 18 height 15
radio input "true"
click at [1181, 639] on button "Submit" at bounding box center [1219, 622] width 175 height 50
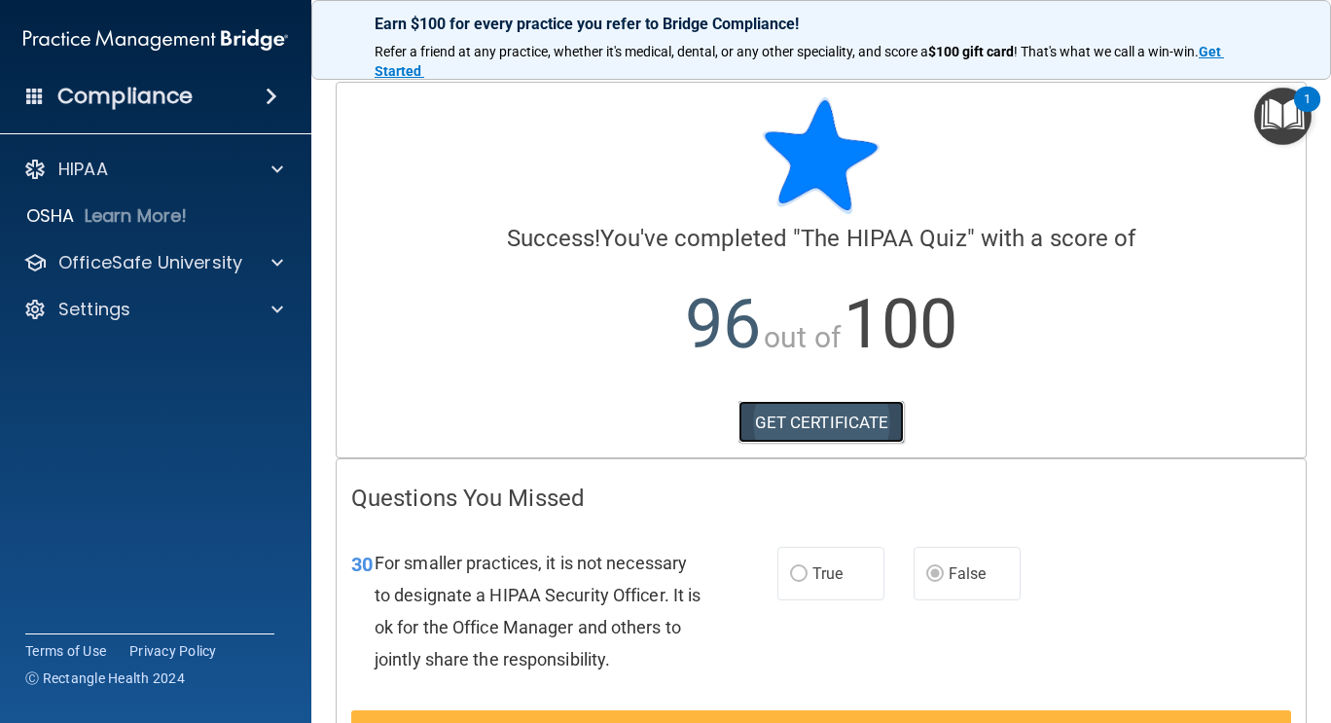
click at [815, 429] on link "GET CERTIFICATE" at bounding box center [822, 422] width 166 height 43
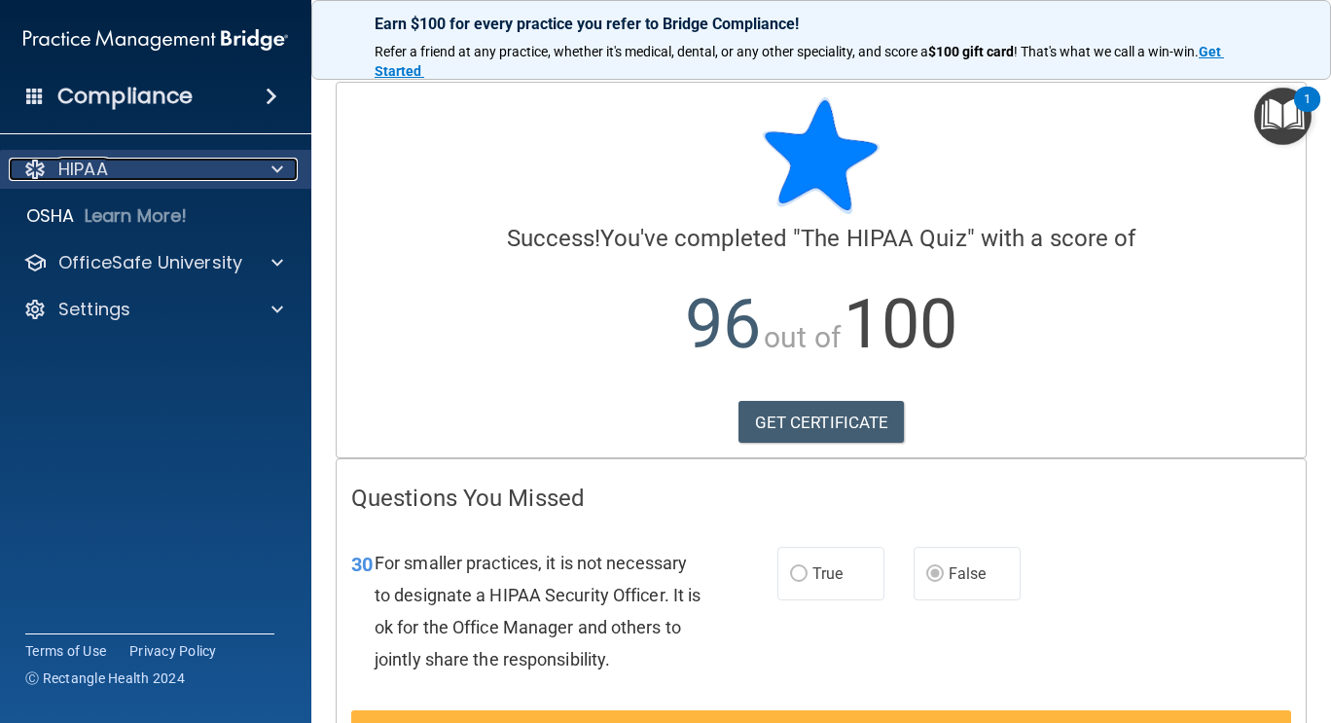
click at [284, 173] on div at bounding box center [274, 169] width 49 height 23
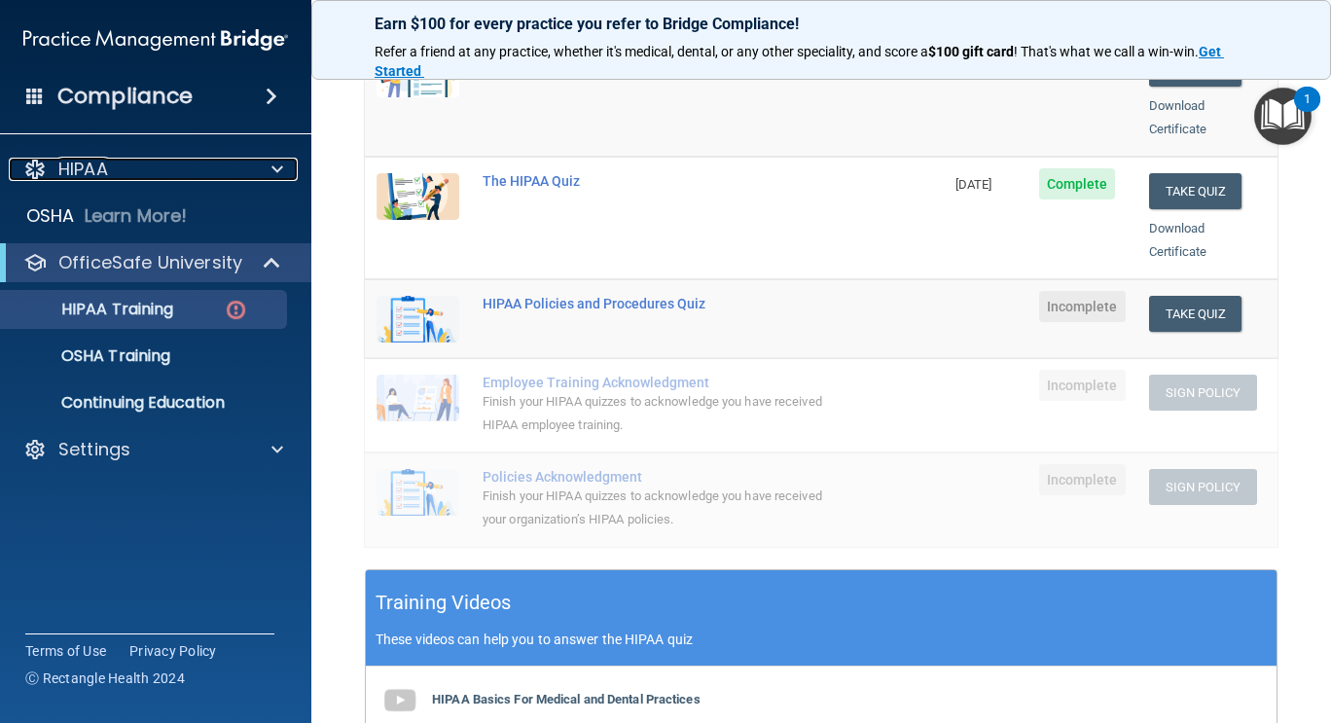
scroll to position [373, 0]
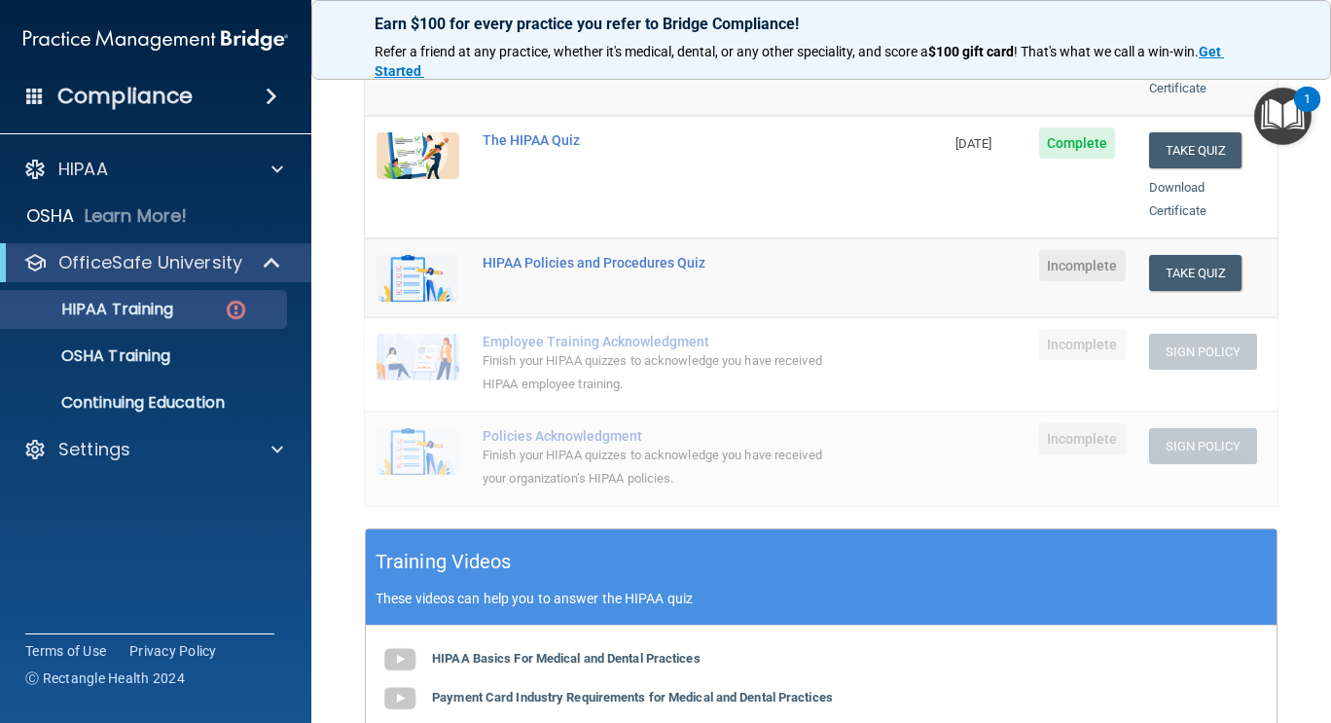
click at [1079, 250] on span "Incomplete" at bounding box center [1082, 265] width 87 height 31
click at [1198, 255] on button "Take Quiz" at bounding box center [1195, 273] width 93 height 36
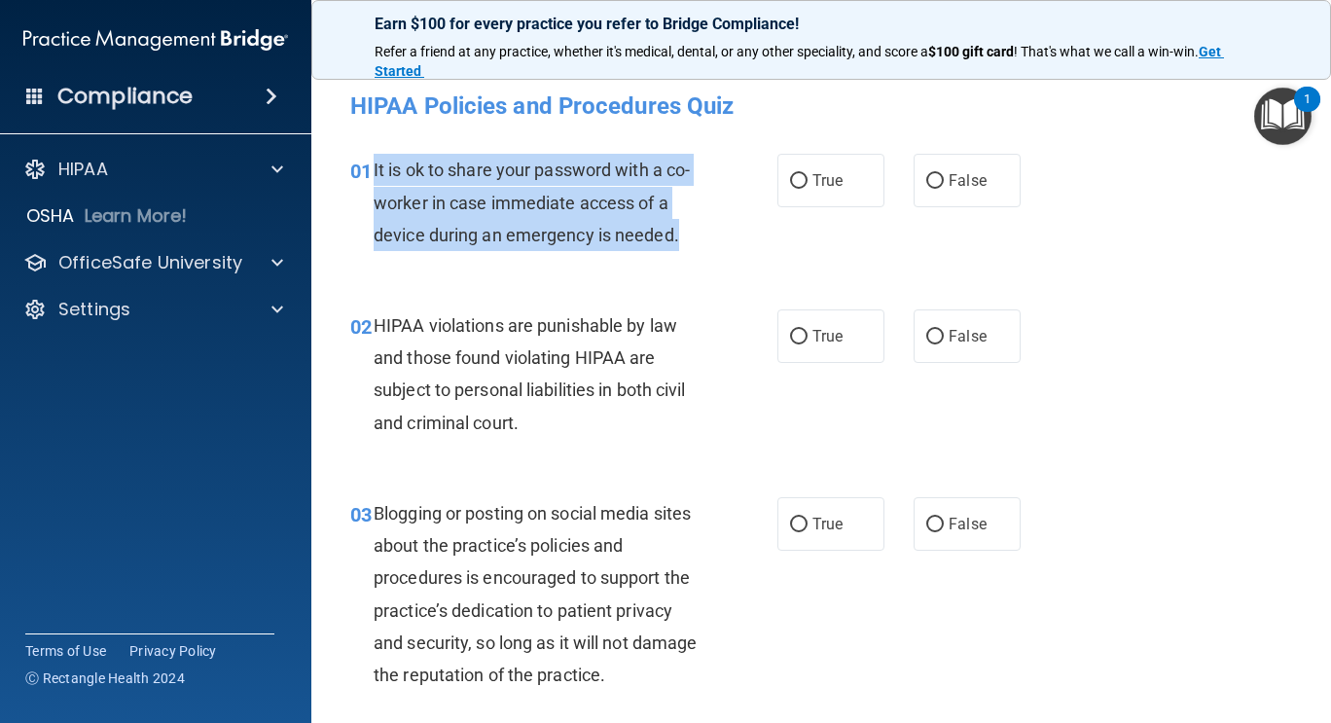
drag, startPoint x: 371, startPoint y: 167, endPoint x: 683, endPoint y: 235, distance: 319.5
click at [683, 235] on div "01 It is ok to share your password with a co-worker in case immediate access of…" at bounding box center [564, 207] width 486 height 107
click at [926, 184] on input "False" at bounding box center [935, 181] width 18 height 15
radio input "true"
click at [790, 341] on input "True" at bounding box center [799, 337] width 18 height 15
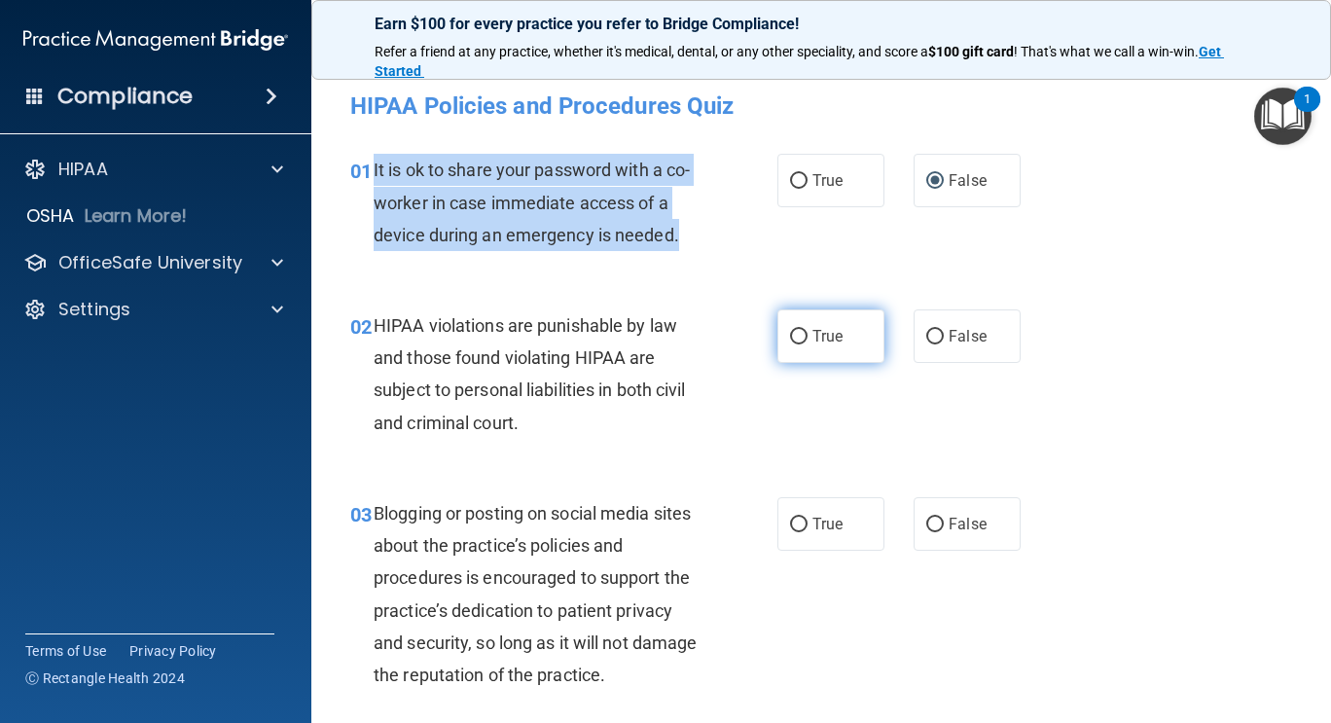
radio input "true"
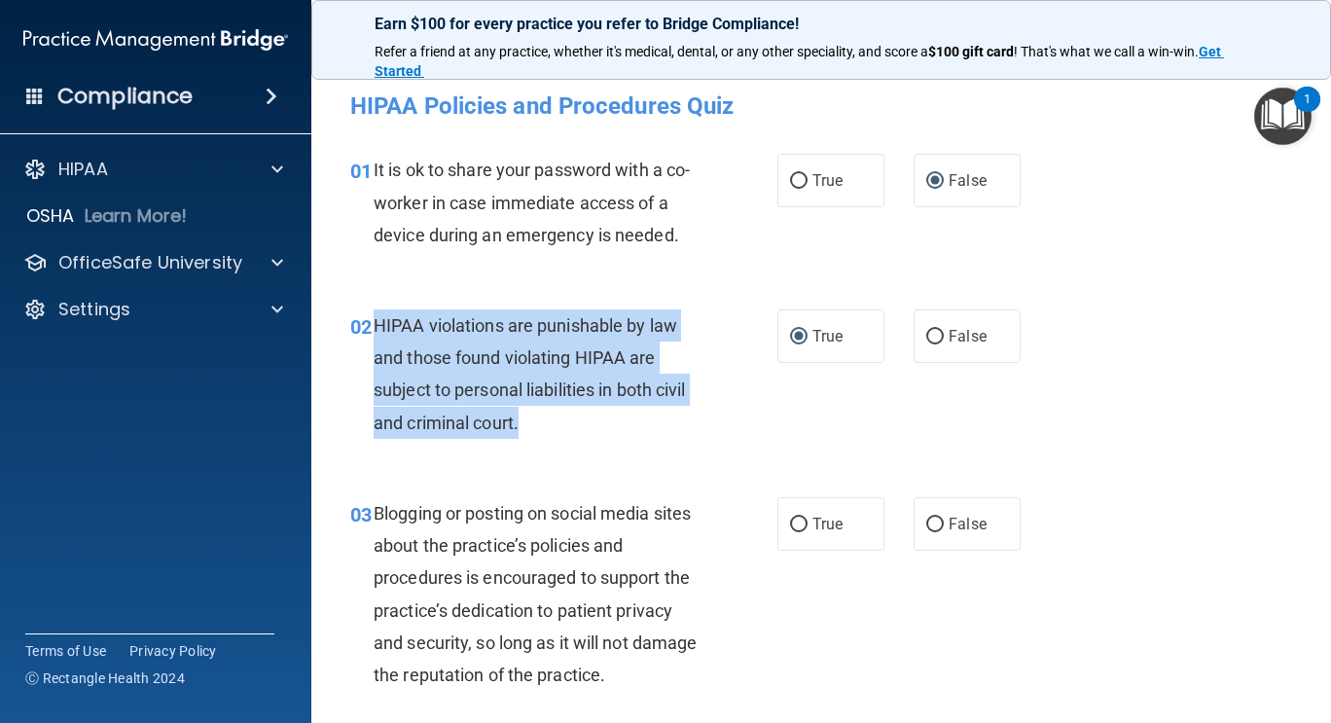
drag, startPoint x: 372, startPoint y: 331, endPoint x: 541, endPoint y: 435, distance: 198.8
click at [541, 435] on div "02 HIPAA violations are punishable by law and those found violating HIPAA are s…" at bounding box center [564, 378] width 486 height 139
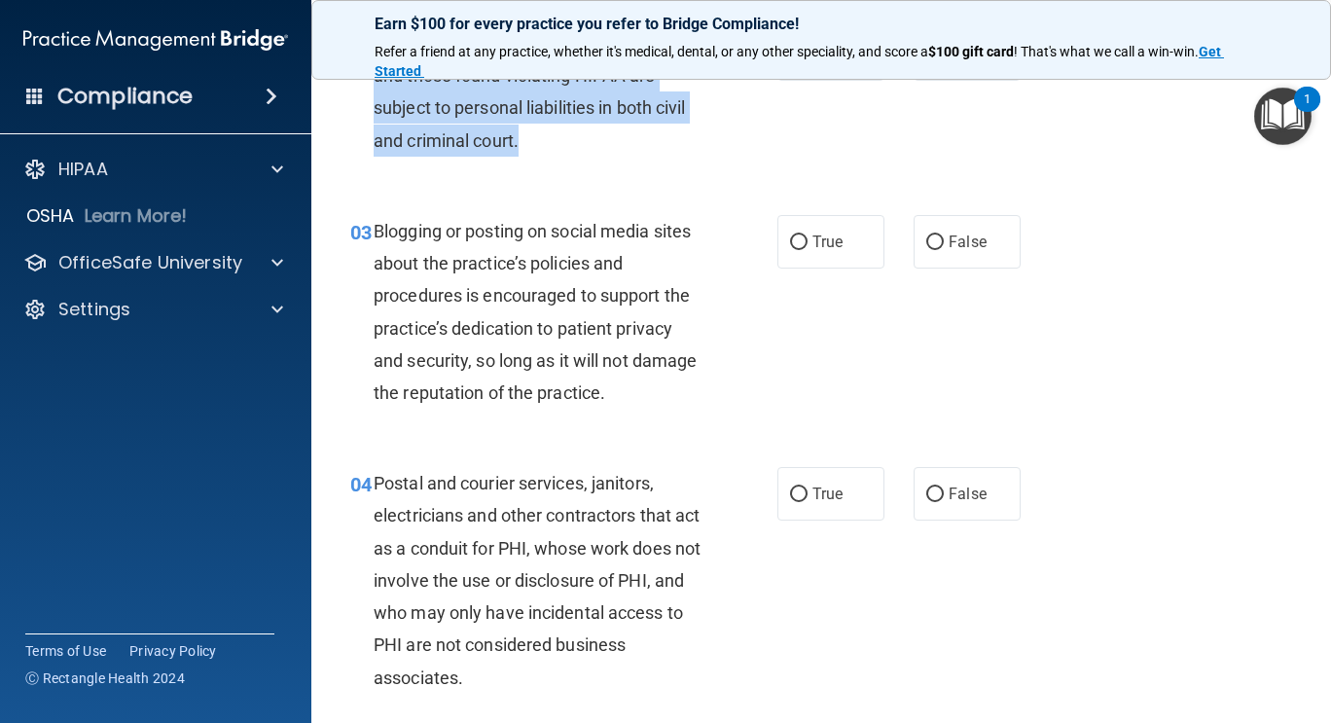
scroll to position [279, 0]
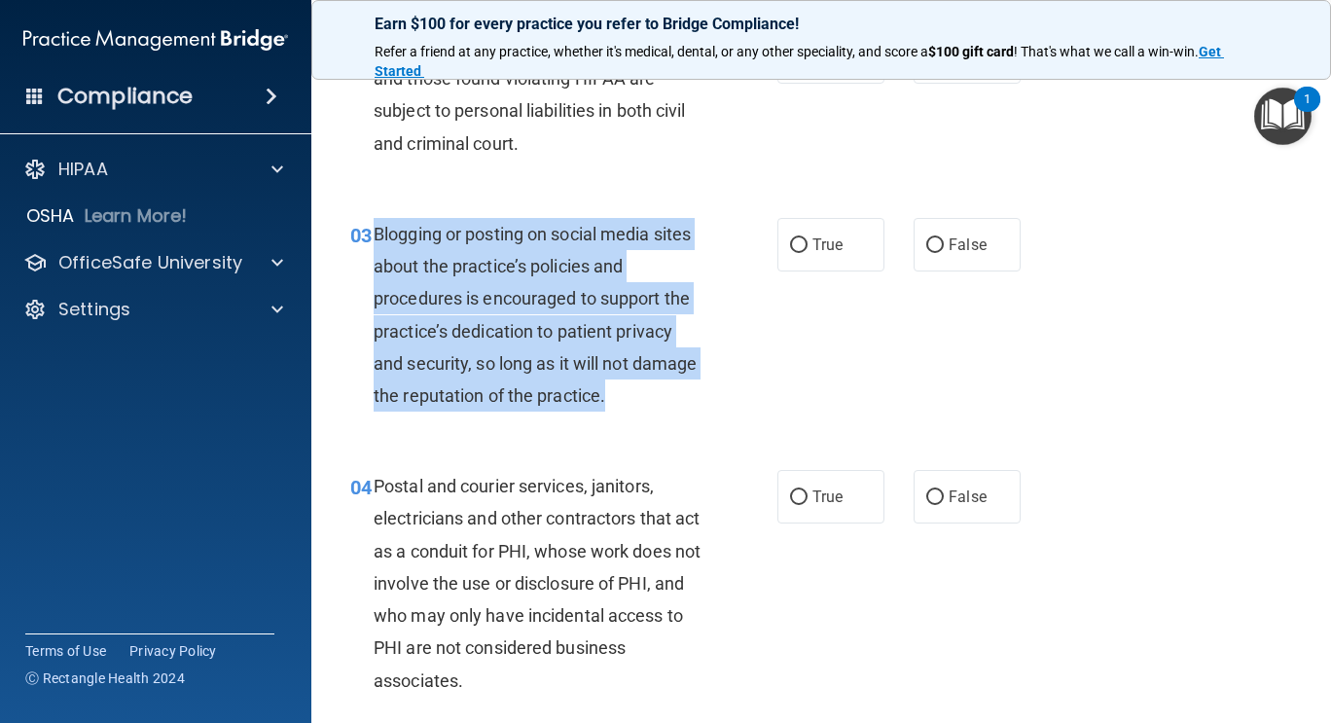
drag, startPoint x: 372, startPoint y: 234, endPoint x: 688, endPoint y: 403, distance: 358.8
click at [688, 403] on div "03 Blogging or posting on social media sites about the practice’s policies and …" at bounding box center [564, 319] width 486 height 203
click at [926, 238] on input "False" at bounding box center [935, 245] width 18 height 15
radio input "true"
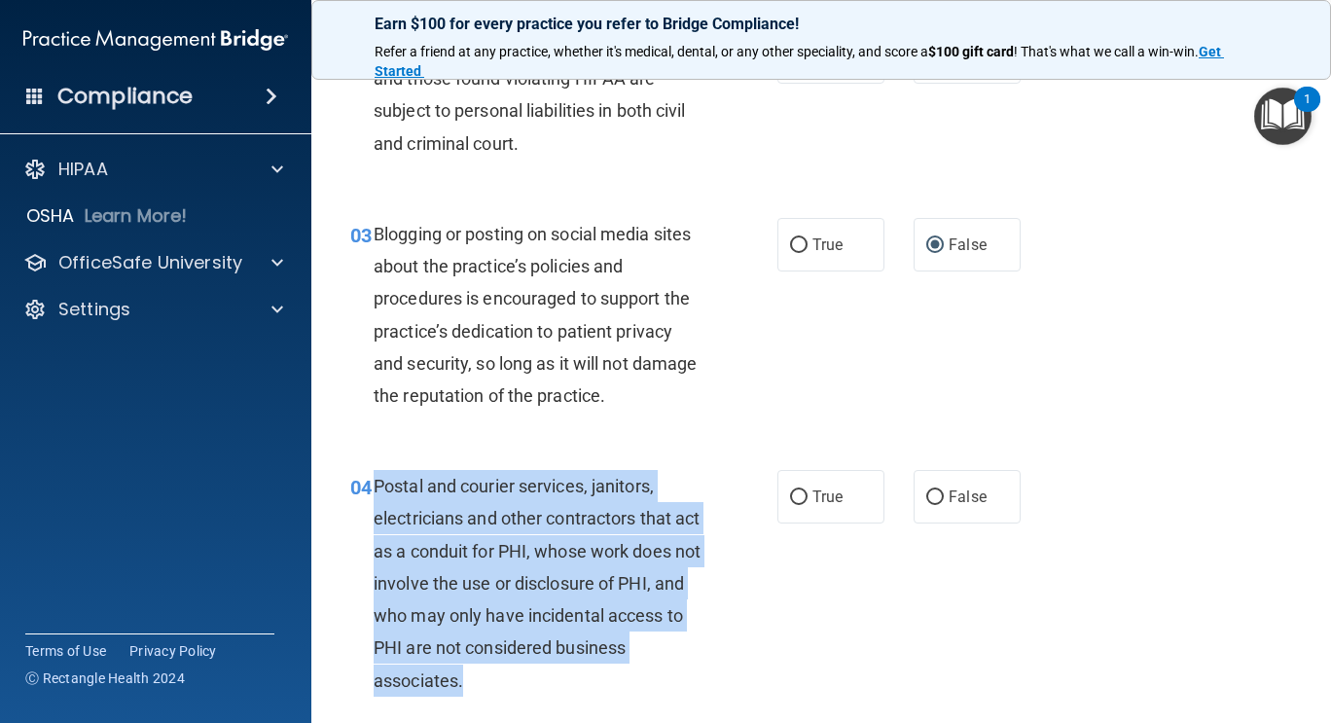
drag, startPoint x: 377, startPoint y: 487, endPoint x: 611, endPoint y: 687, distance: 308.5
click at [611, 687] on div "Postal and courier services, janitors, electricians and other contractors that …" at bounding box center [545, 583] width 343 height 227
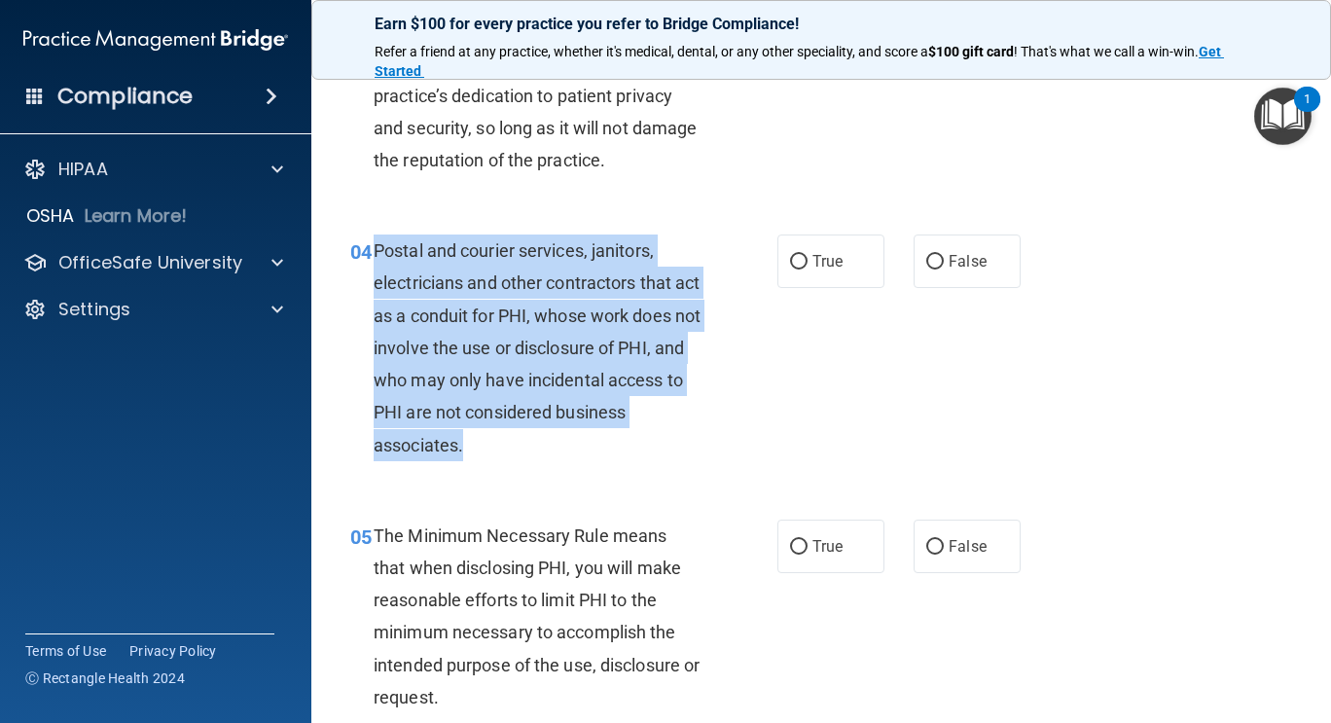
scroll to position [509, 0]
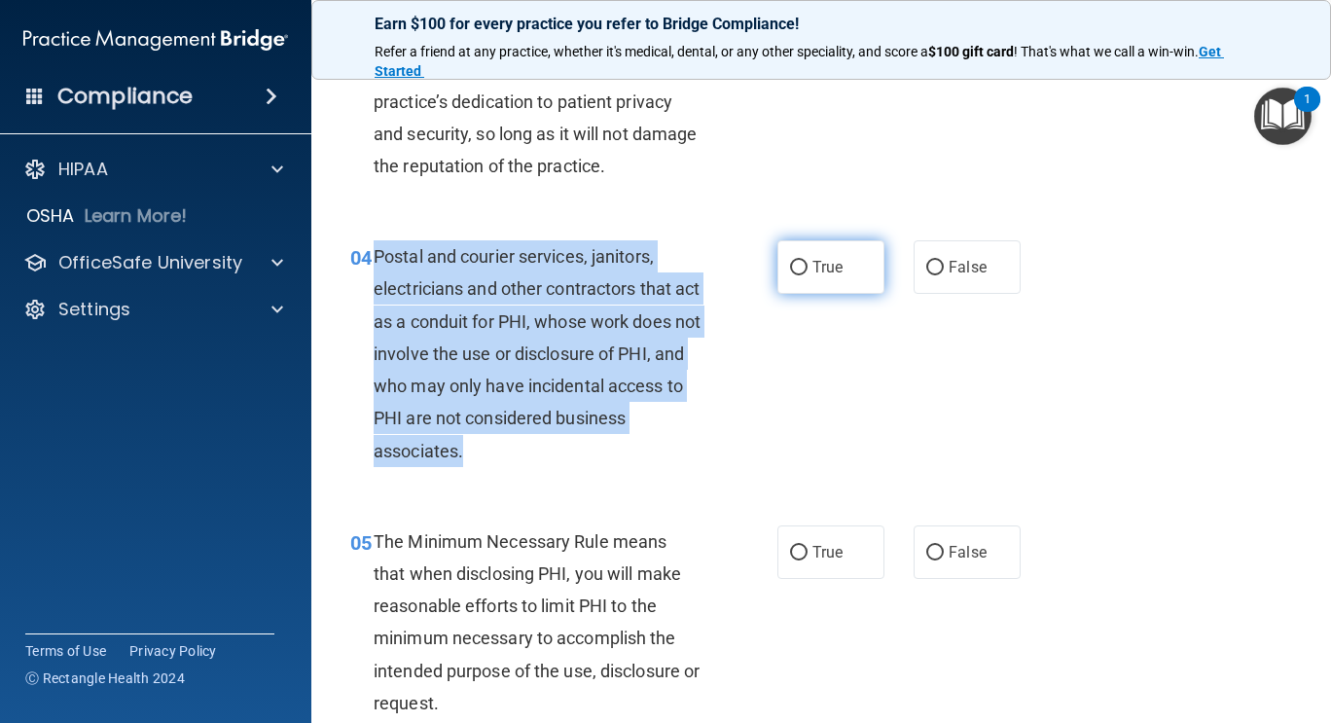
click at [790, 269] on input "True" at bounding box center [799, 268] width 18 height 15
radio input "true"
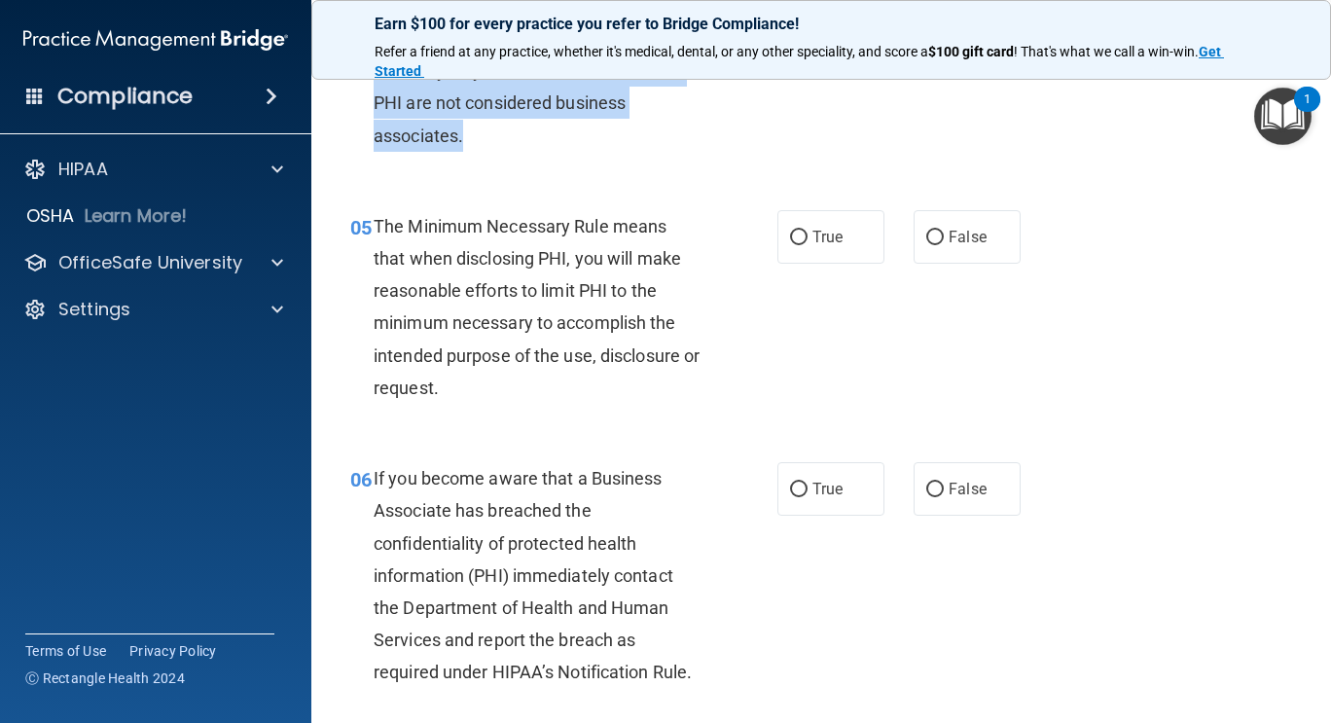
scroll to position [835, 0]
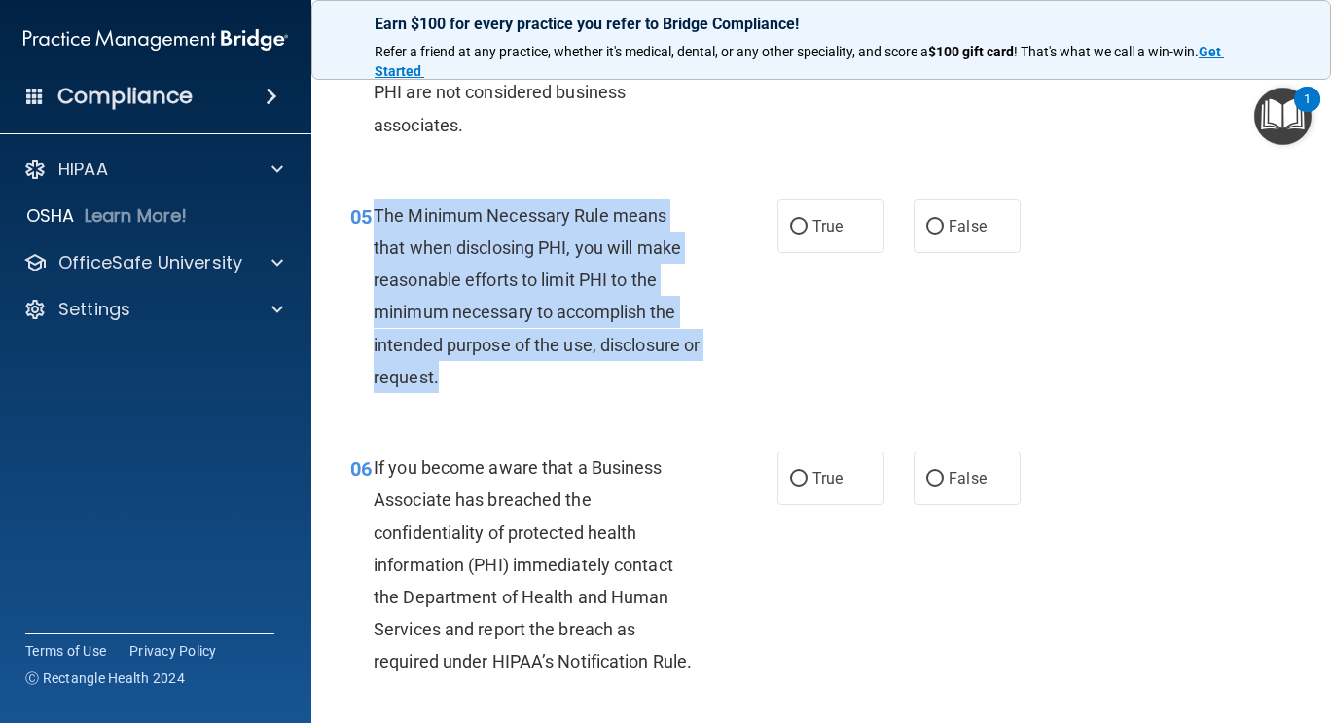
drag, startPoint x: 376, startPoint y: 213, endPoint x: 502, endPoint y: 370, distance: 201.4
click at [502, 370] on div "The Minimum Necessary Rule means that when disclosing PHI, you will make reason…" at bounding box center [545, 297] width 343 height 194
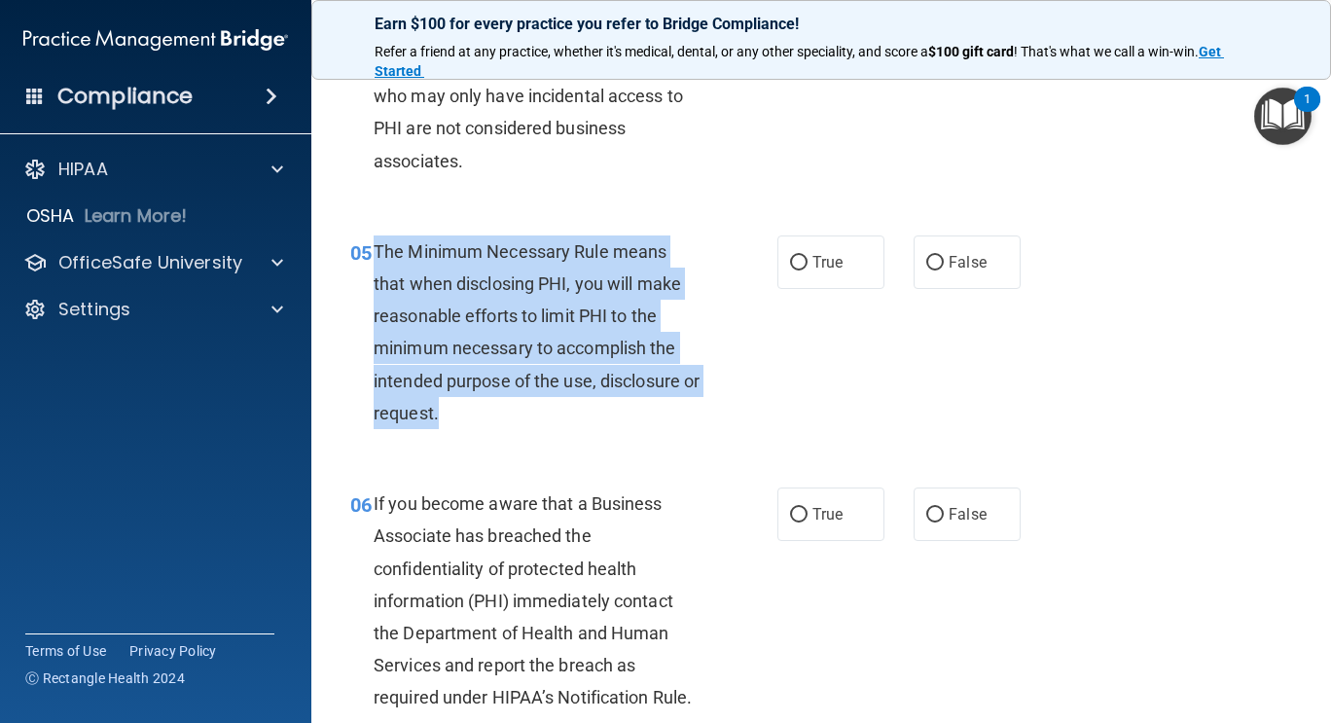
scroll to position [819, 0]
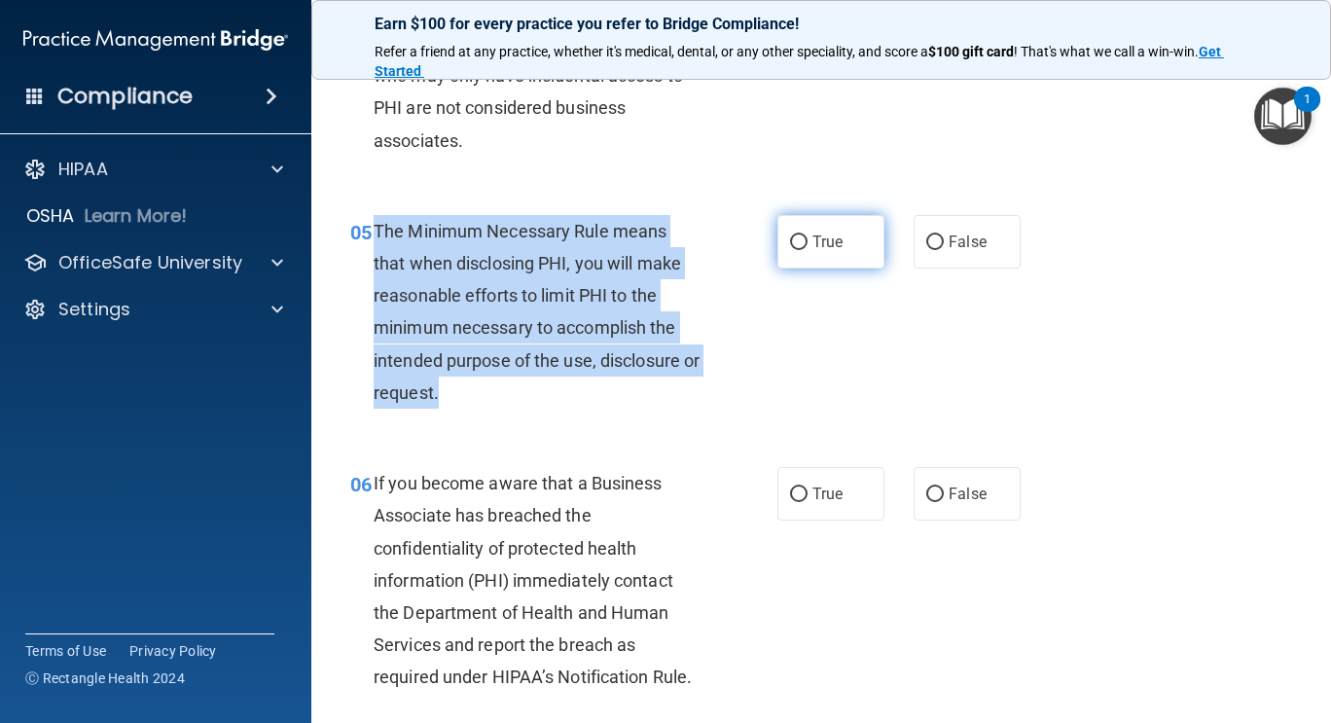
click at [790, 240] on input "True" at bounding box center [799, 243] width 18 height 15
radio input "true"
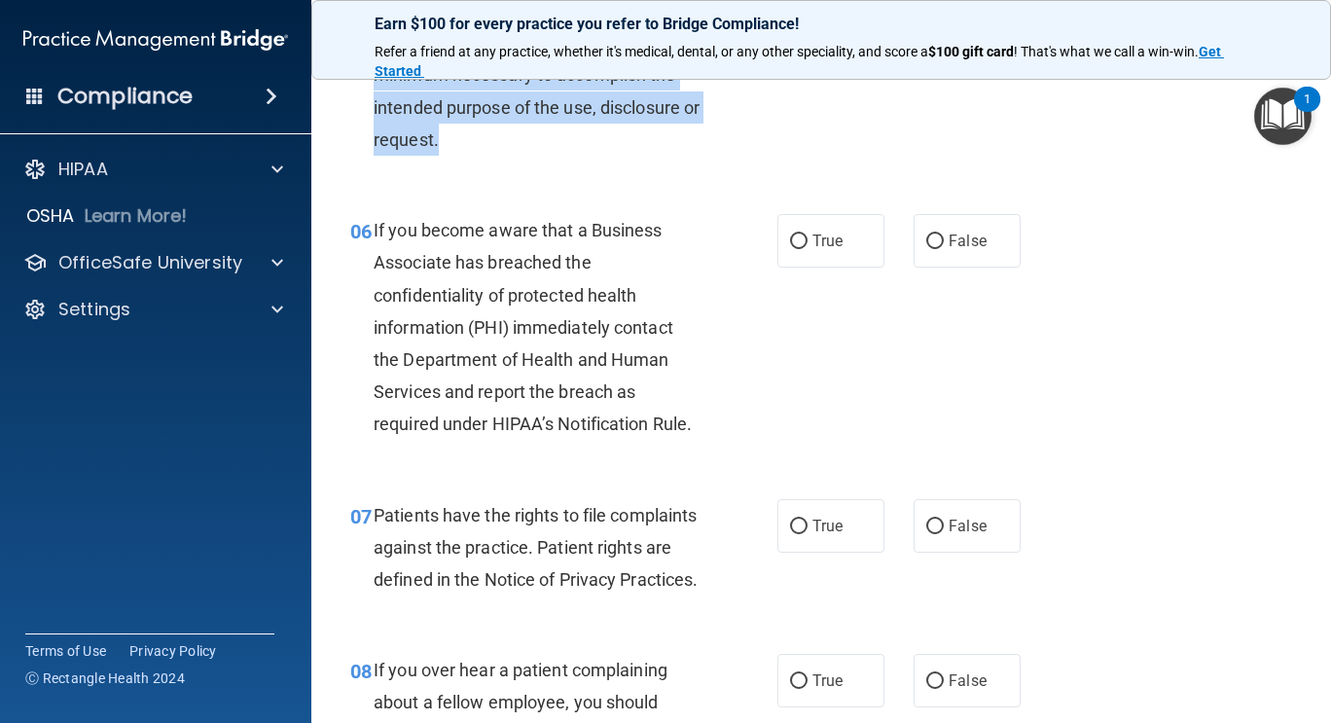
scroll to position [1071, 0]
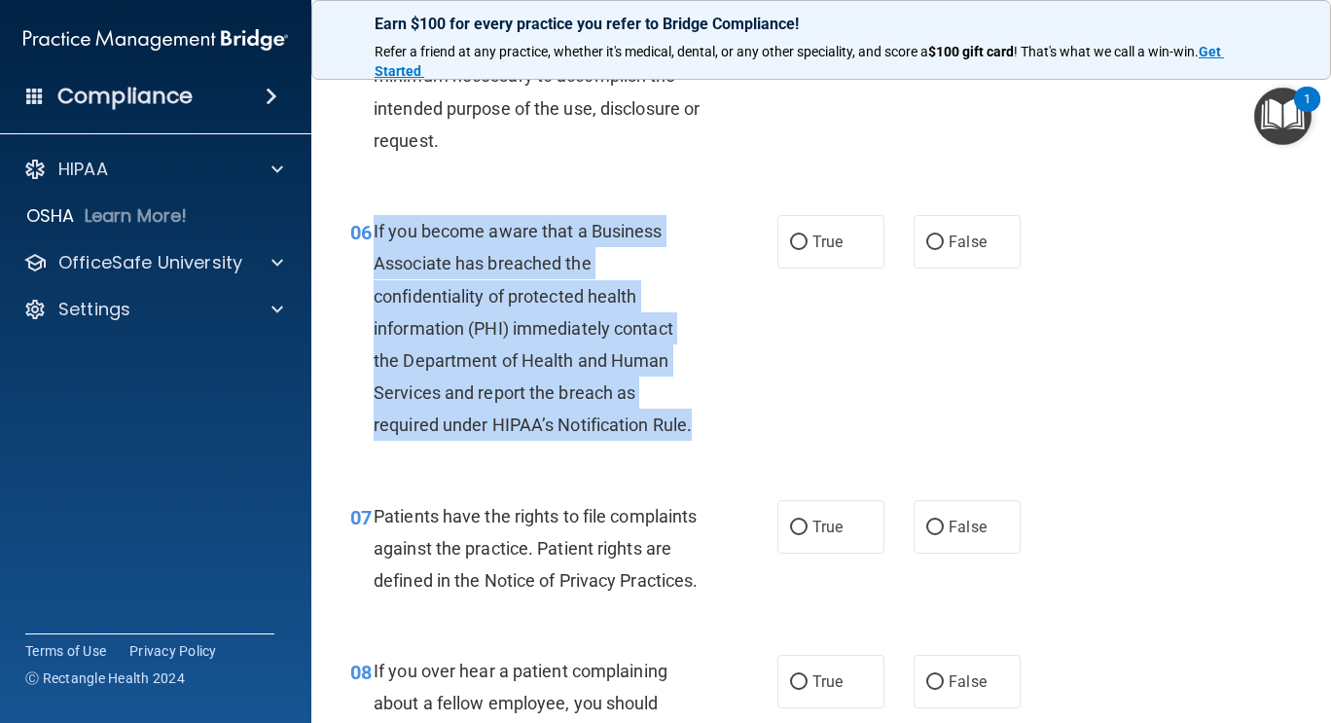
drag, startPoint x: 375, startPoint y: 228, endPoint x: 700, endPoint y: 429, distance: 382.4
click at [700, 429] on div "If you become aware that a Business Associate has breached the confidentiality …" at bounding box center [545, 328] width 343 height 227
click at [926, 243] on input "False" at bounding box center [935, 243] width 18 height 15
radio input "true"
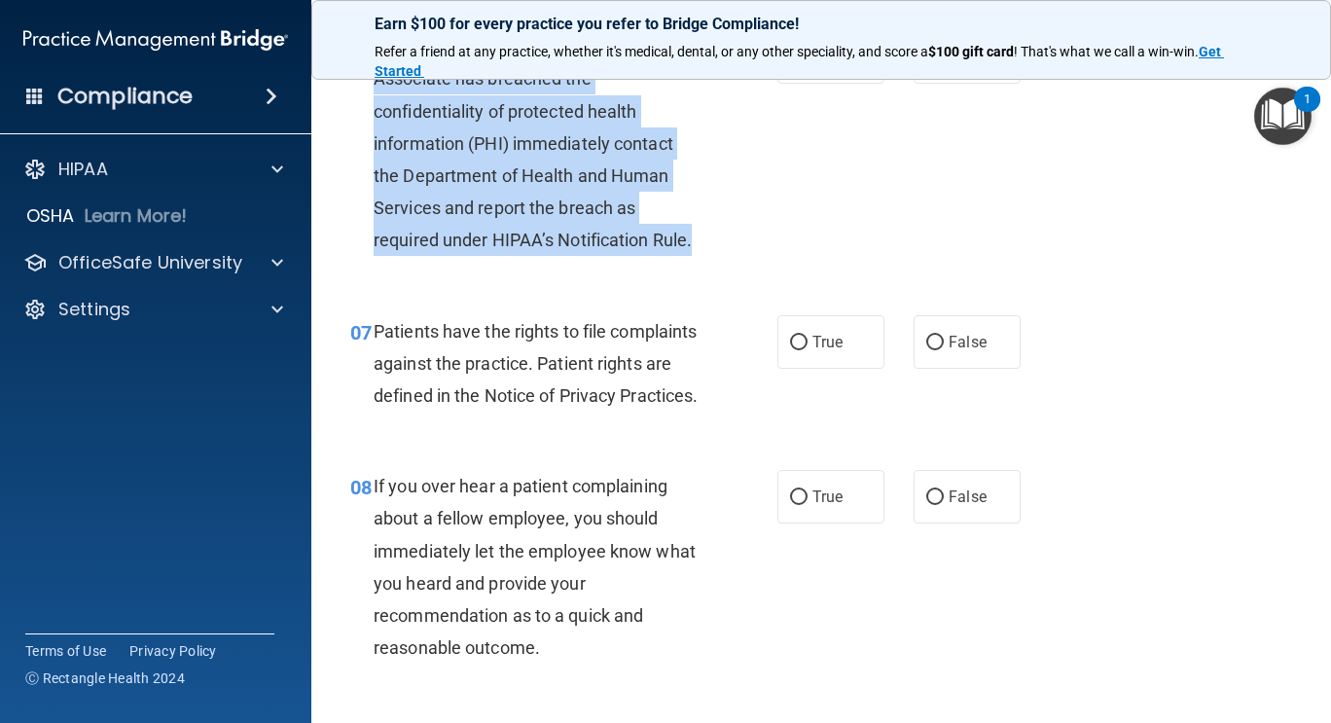
scroll to position [1377, 0]
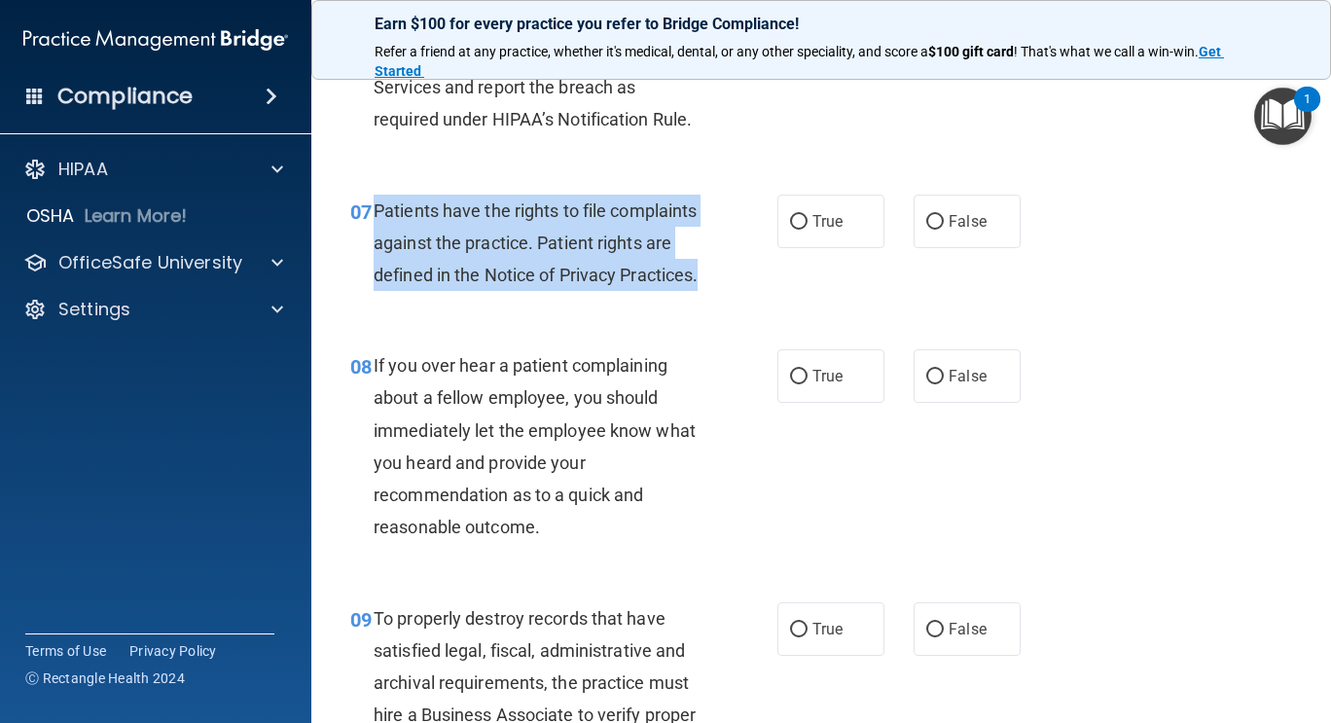
drag, startPoint x: 376, startPoint y: 207, endPoint x: 558, endPoint y: 320, distance: 214.2
click at [558, 292] on div "Patients have the rights to file complaints against the practice. Patient right…" at bounding box center [545, 243] width 343 height 97
click at [790, 218] on input "True" at bounding box center [799, 222] width 18 height 15
radio input "true"
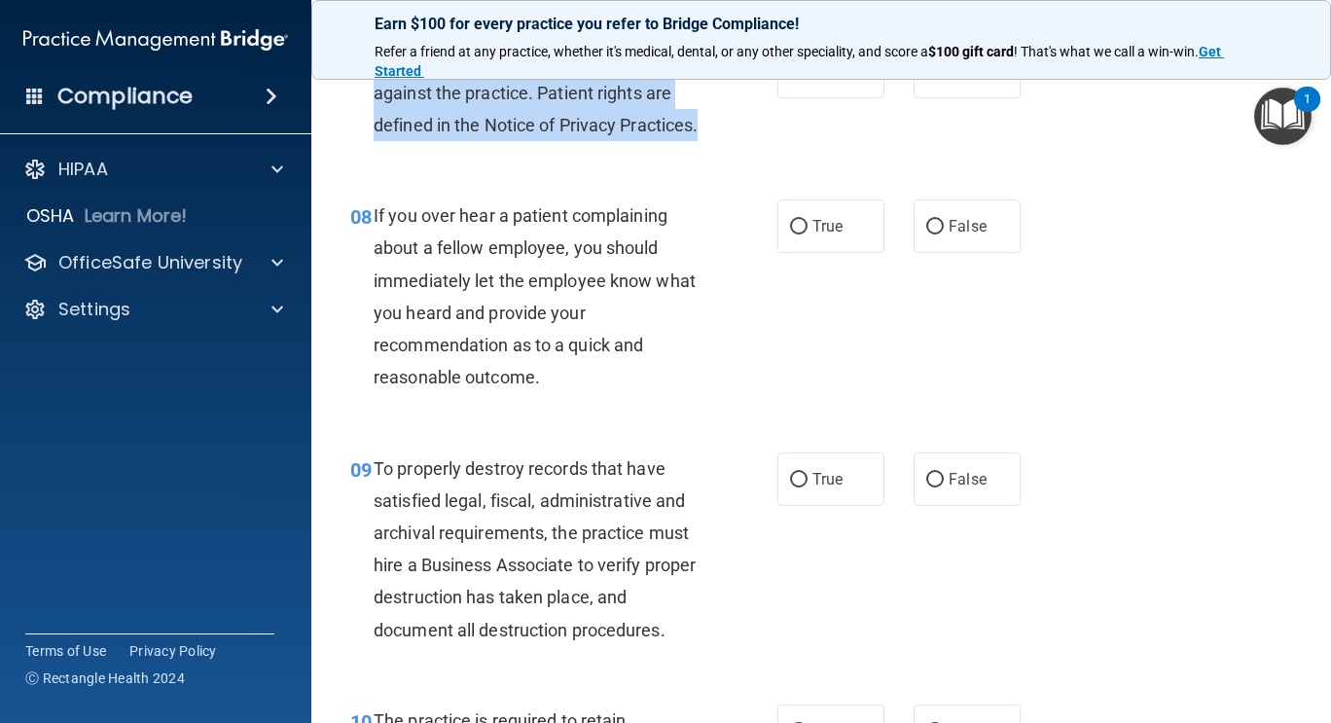
scroll to position [1547, 0]
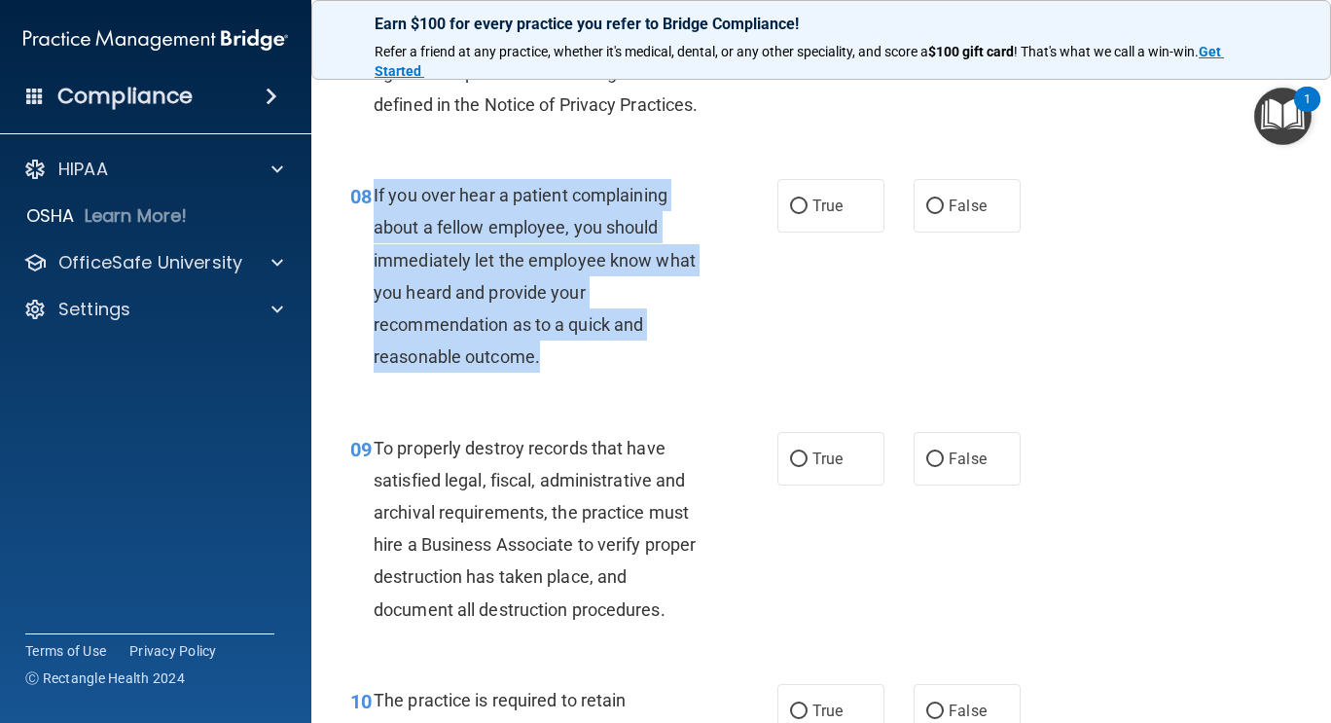
drag, startPoint x: 371, startPoint y: 226, endPoint x: 597, endPoint y: 398, distance: 284.0
click at [597, 382] on div "08 If you over hear a patient complaining about a fellow employee, you should i…" at bounding box center [564, 280] width 486 height 203
click at [926, 214] on input "False" at bounding box center [935, 207] width 18 height 15
radio input "true"
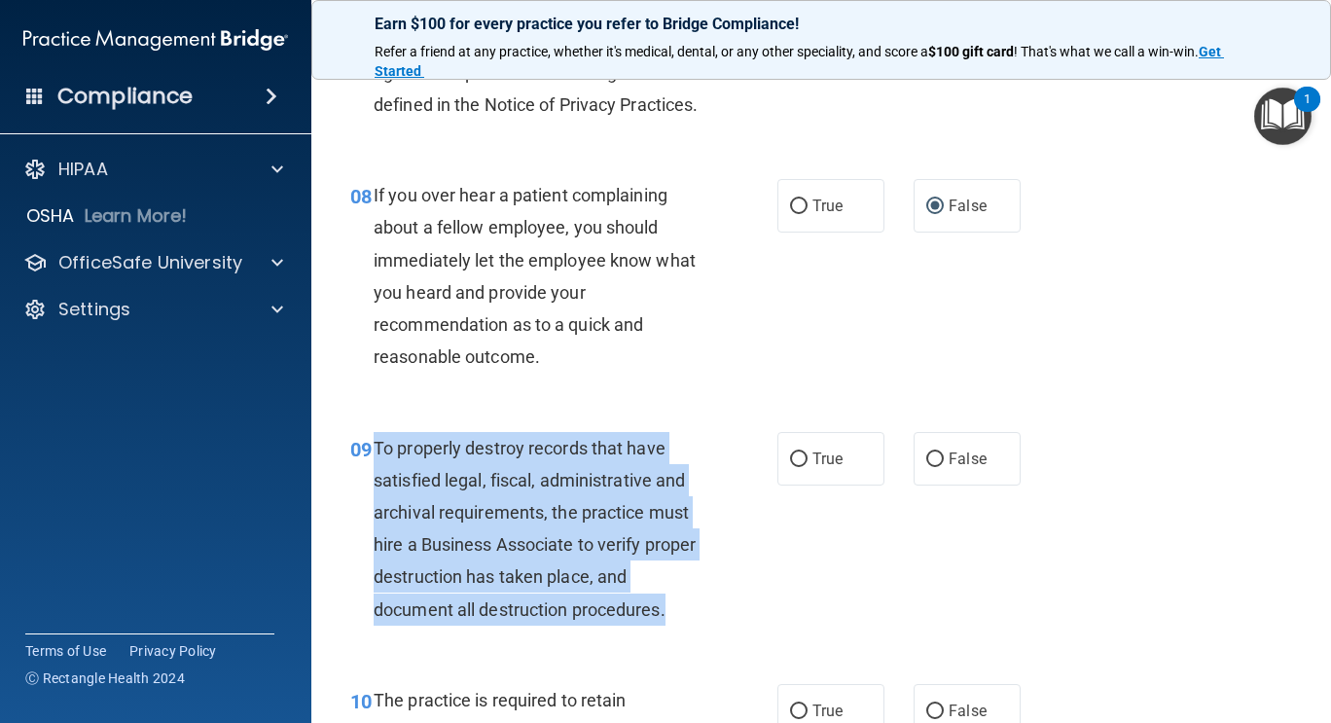
drag, startPoint x: 376, startPoint y: 479, endPoint x: 698, endPoint y: 638, distance: 359.5
click at [698, 626] on div "To properly destroy records that have satisfied legal, fiscal, administrative a…" at bounding box center [545, 529] width 343 height 194
click at [934, 467] on input "False" at bounding box center [935, 460] width 18 height 15
radio input "true"
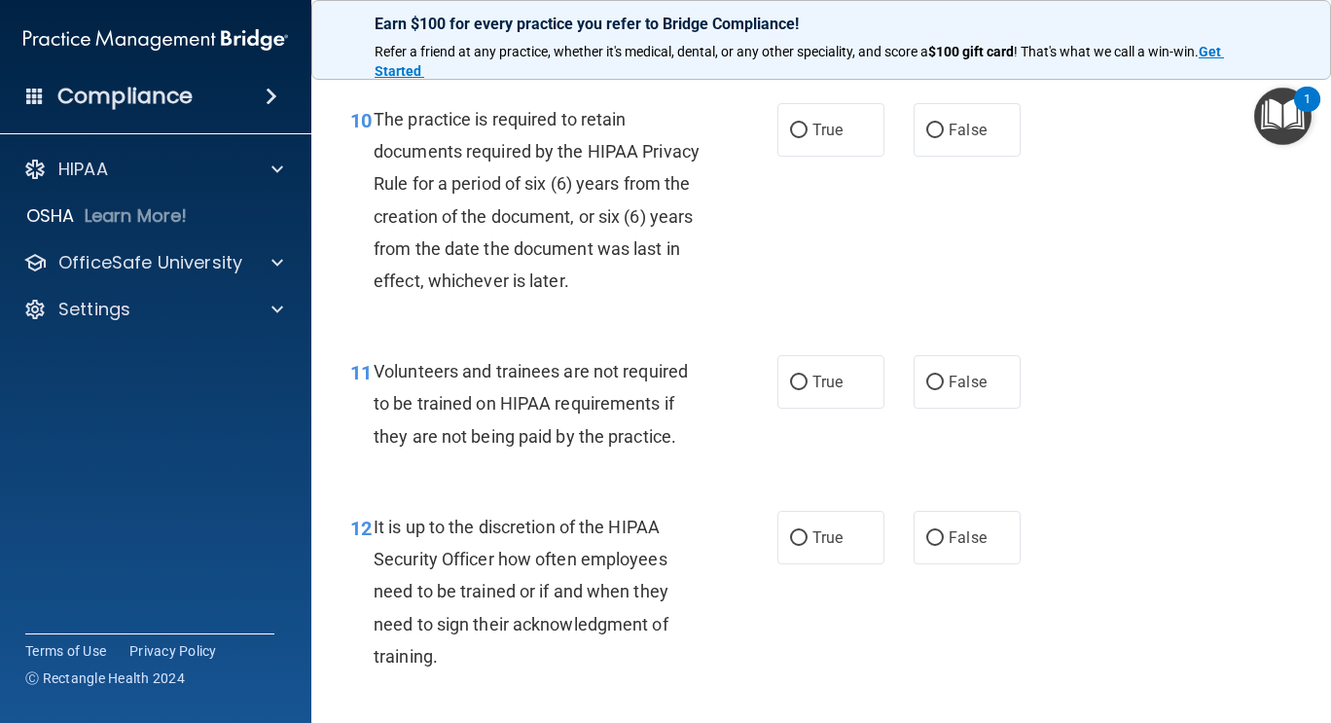
scroll to position [2133, 0]
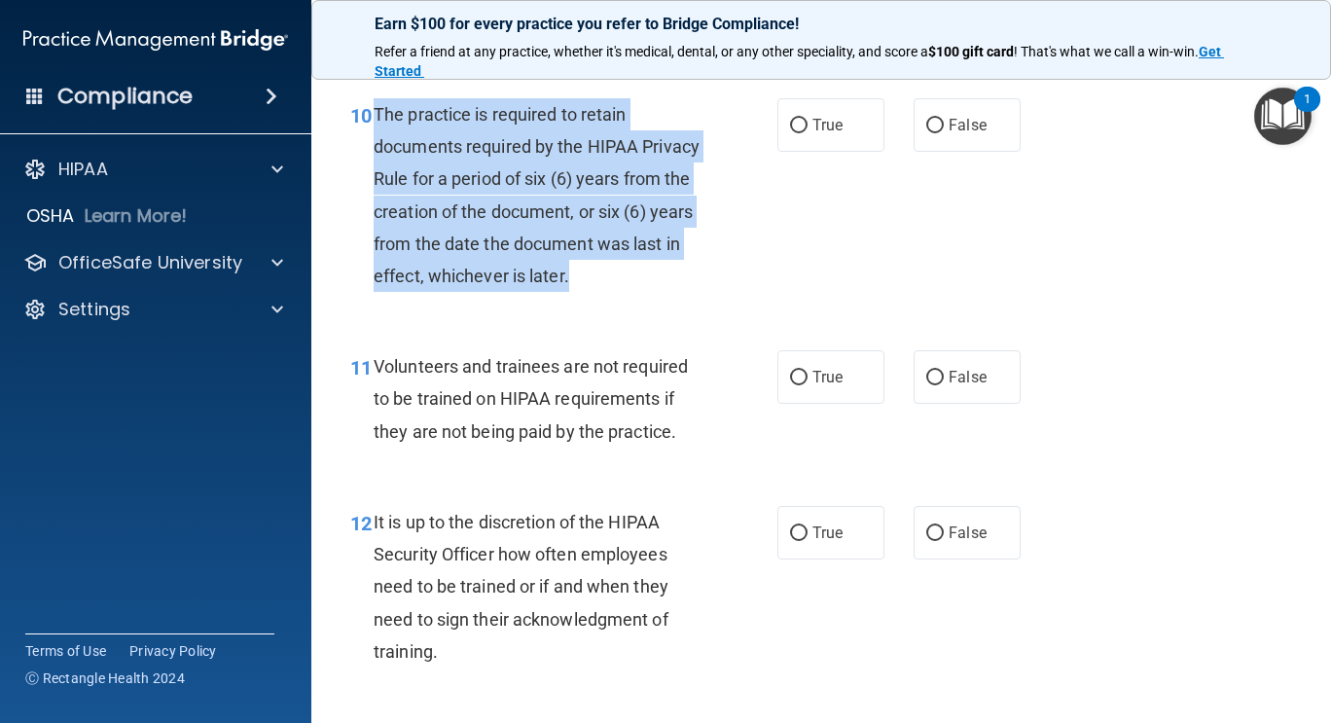
drag, startPoint x: 374, startPoint y: 147, endPoint x: 691, endPoint y: 311, distance: 357.4
click at [691, 292] on div "The practice is required to retain documents required by the HIPAA Privacy Rule…" at bounding box center [545, 195] width 343 height 194
click at [791, 133] on input "True" at bounding box center [799, 126] width 18 height 15
radio input "true"
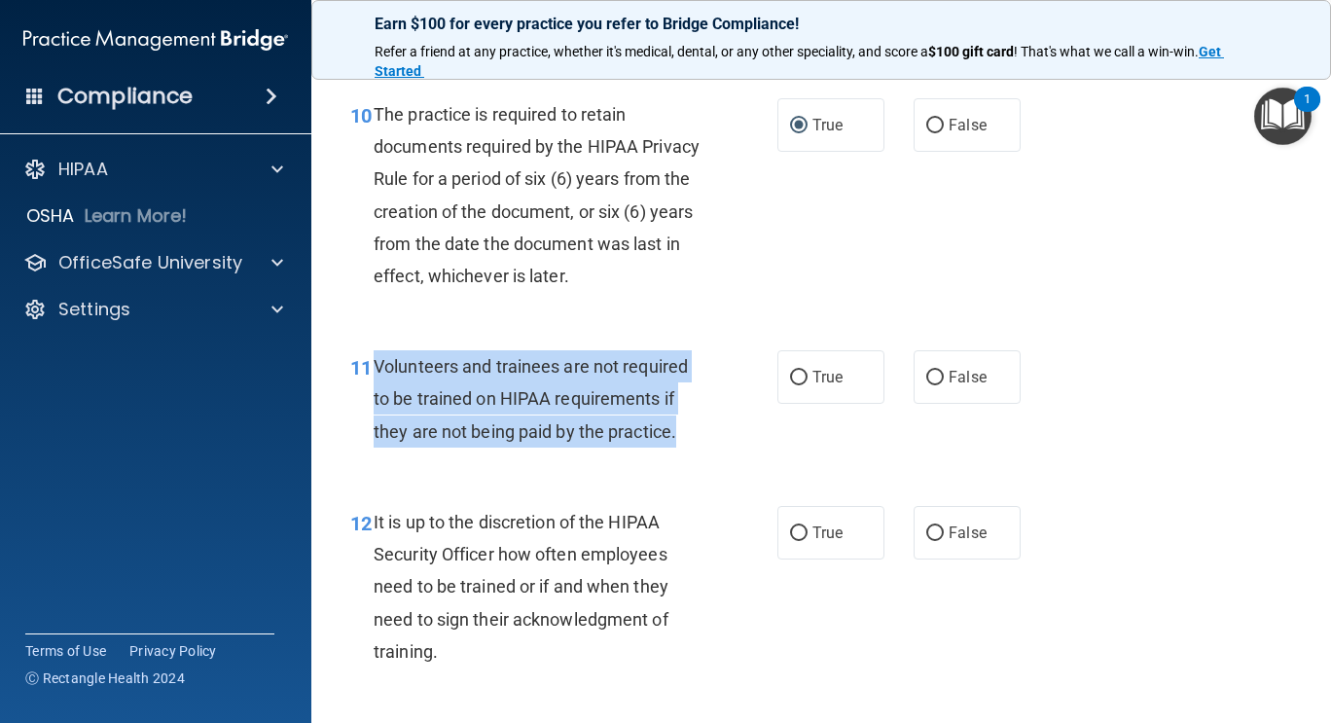
drag, startPoint x: 373, startPoint y: 394, endPoint x: 695, endPoint y: 466, distance: 330.1
click at [695, 448] on div "Volunteers and trainees are not required to be trained on HIPAA requirements if…" at bounding box center [545, 398] width 343 height 97
click at [932, 385] on input "False" at bounding box center [935, 378] width 18 height 15
radio input "true"
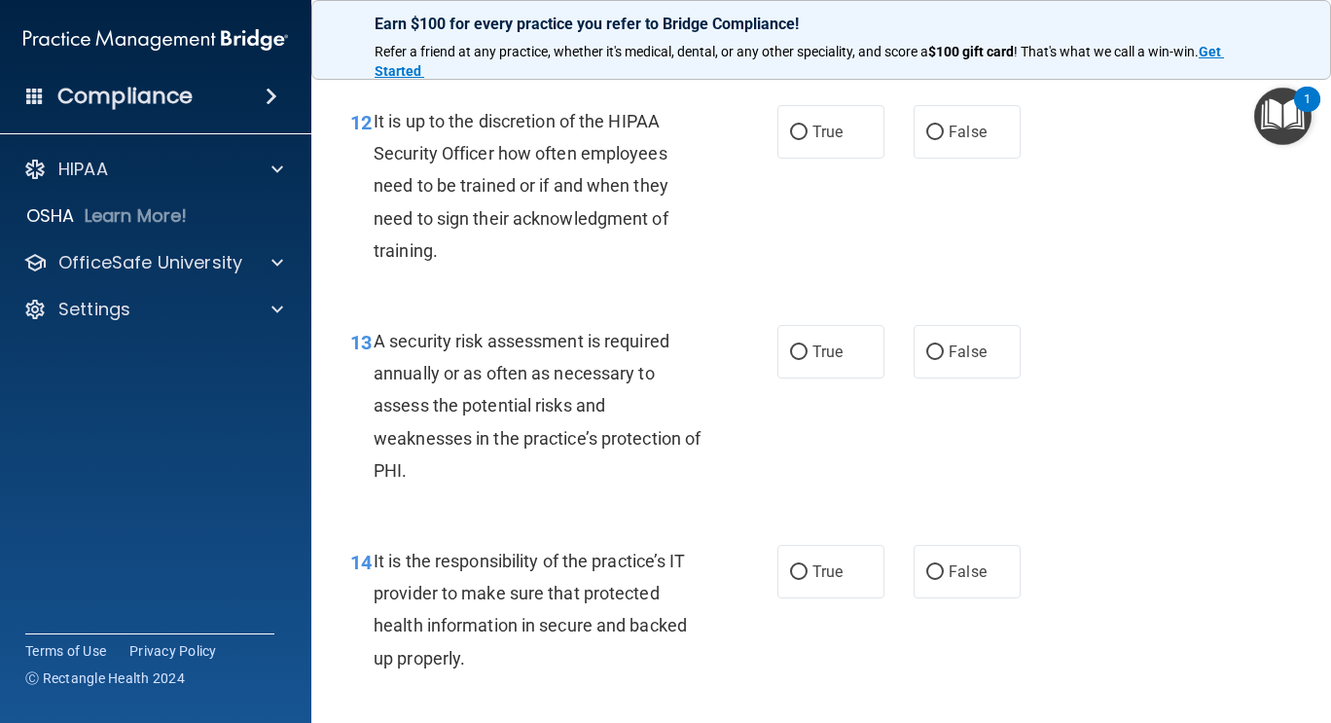
scroll to position [2539, 0]
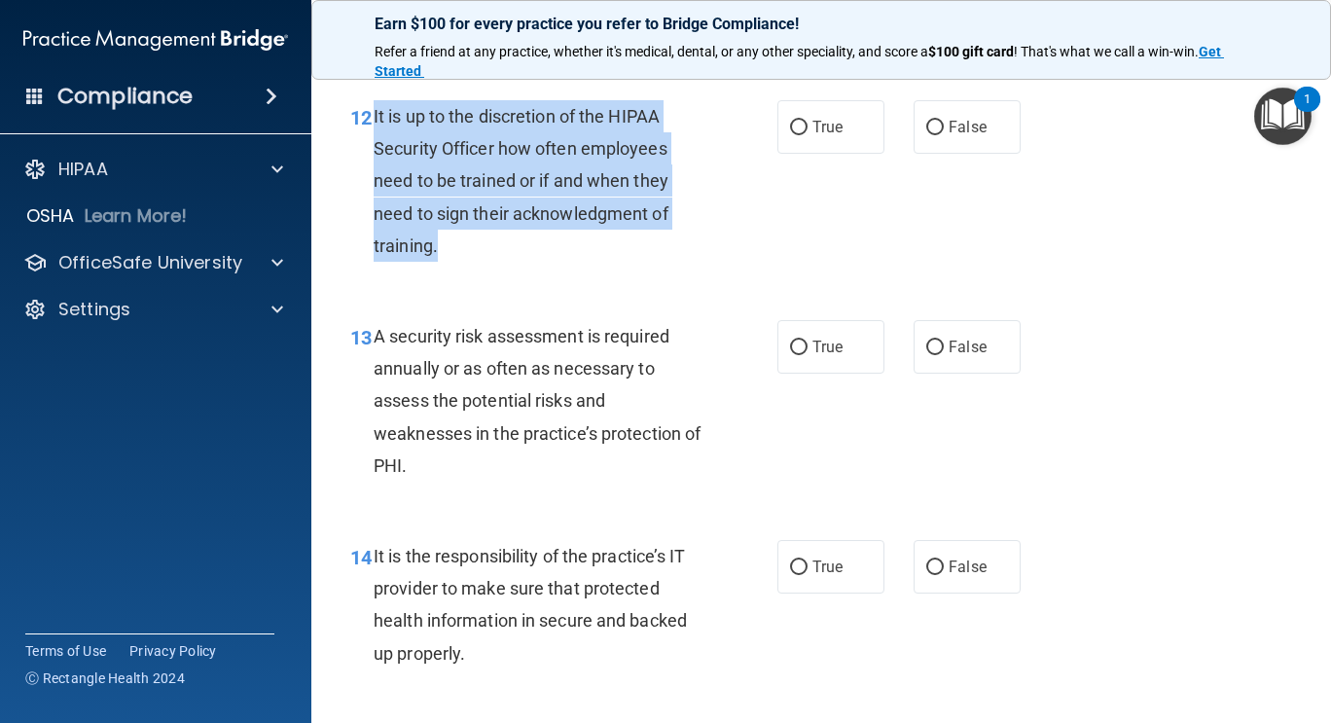
drag, startPoint x: 371, startPoint y: 145, endPoint x: 446, endPoint y: 264, distance: 140.4
click at [446, 264] on div "12 It is up to the discretion of the HIPAA Security Officer how often employees…" at bounding box center [564, 185] width 486 height 171
click at [926, 135] on input "False" at bounding box center [935, 128] width 18 height 15
radio input "true"
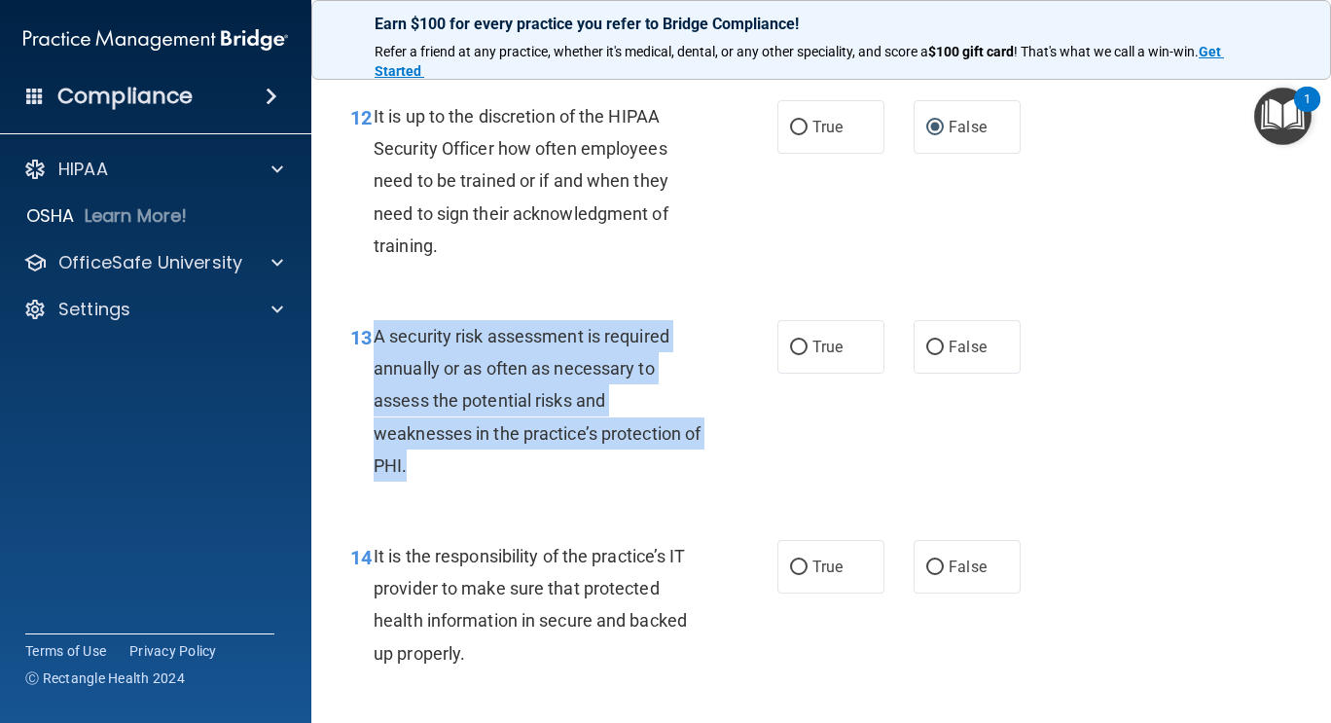
drag, startPoint x: 375, startPoint y: 370, endPoint x: 481, endPoint y: 493, distance: 162.9
click at [481, 482] on div "A security risk assessment is required annually or as often as necessary to ass…" at bounding box center [545, 401] width 343 height 162
click at [793, 355] on input "True" at bounding box center [799, 348] width 18 height 15
radio input "true"
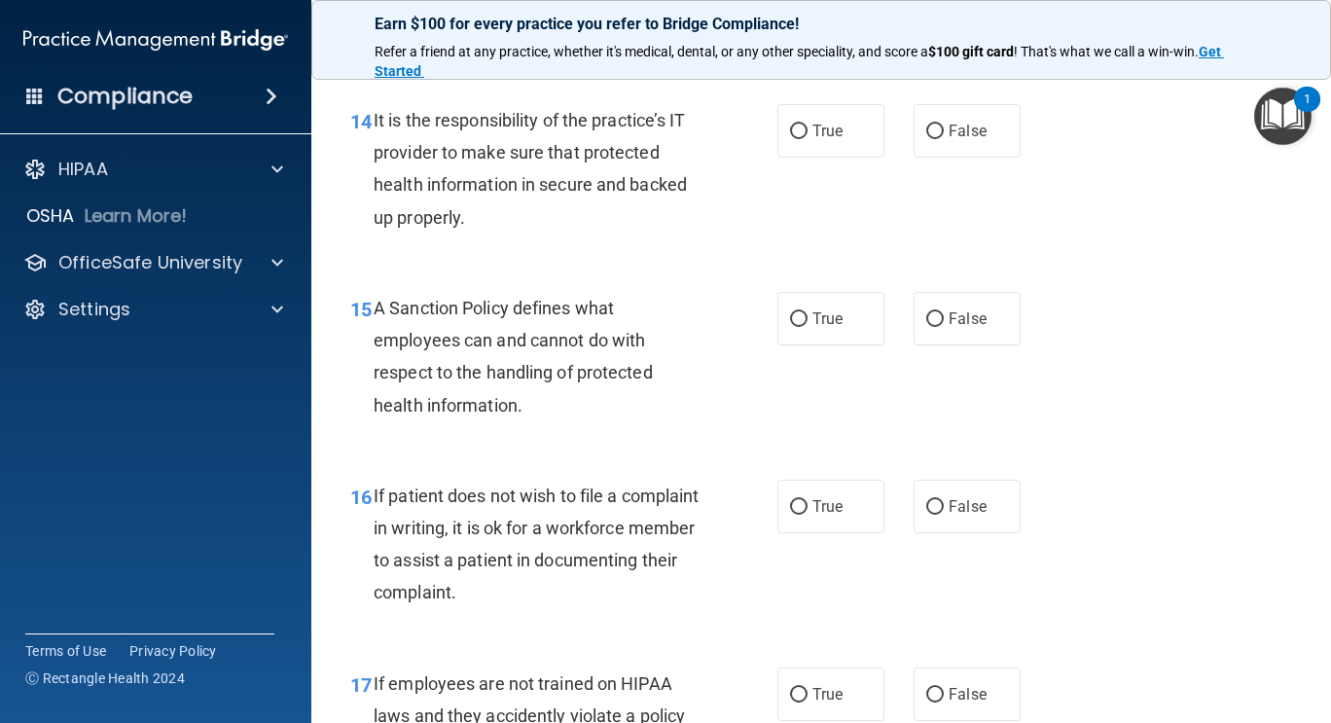
scroll to position [3005, 0]
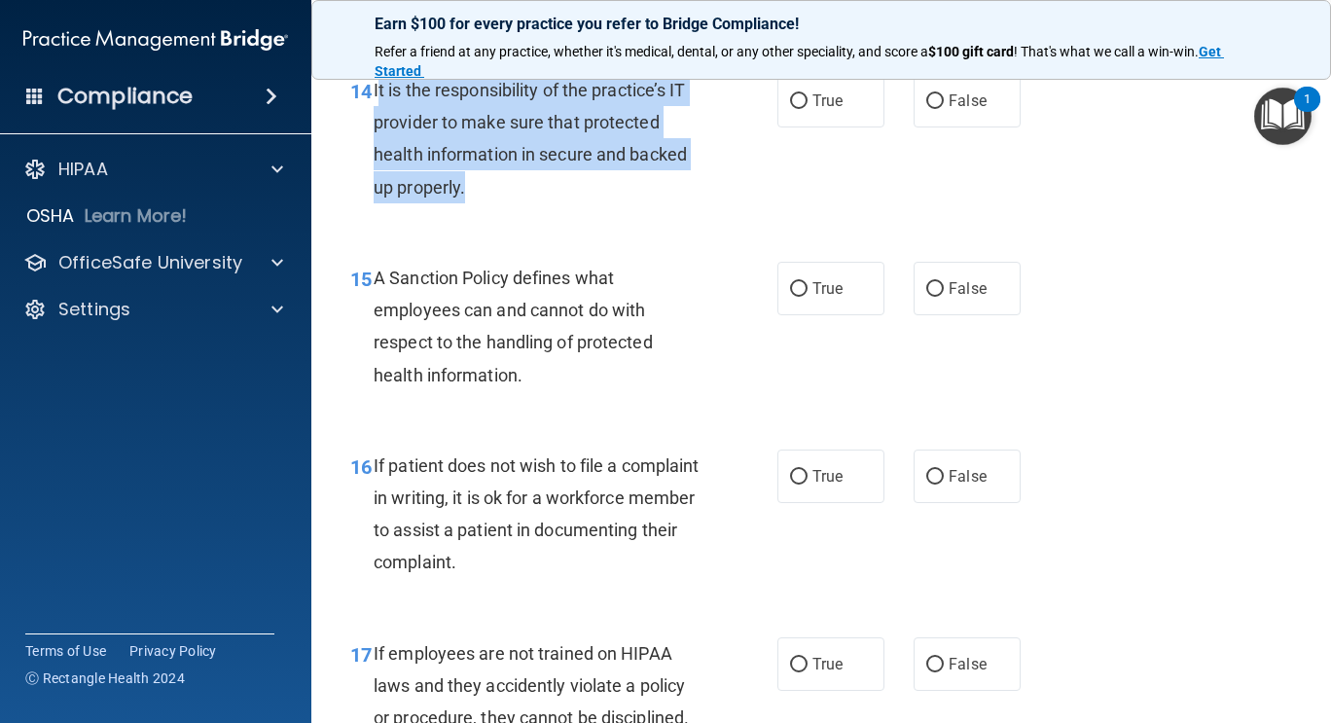
drag, startPoint x: 376, startPoint y: 122, endPoint x: 502, endPoint y: 239, distance: 172.8
click at [502, 213] on div "14 It is the responsibility of the practice’s IT provider to make sure that pro…" at bounding box center [564, 143] width 486 height 139
drag, startPoint x: 374, startPoint y: 125, endPoint x: 485, endPoint y: 239, distance: 159.7
click at [485, 213] on div "14 It is the responsibility of the practice’s IT provider to make sure that pro…" at bounding box center [564, 143] width 486 height 139
click at [926, 109] on input "False" at bounding box center [935, 101] width 18 height 15
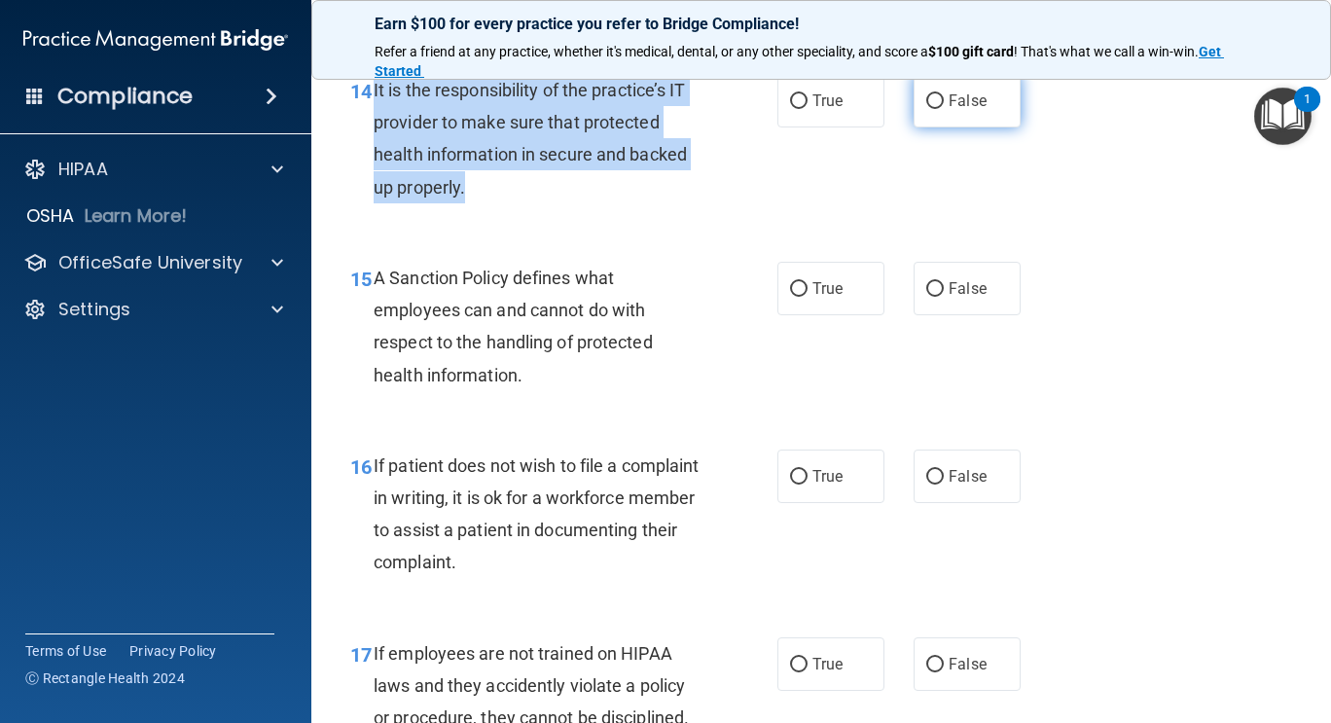
radio input "true"
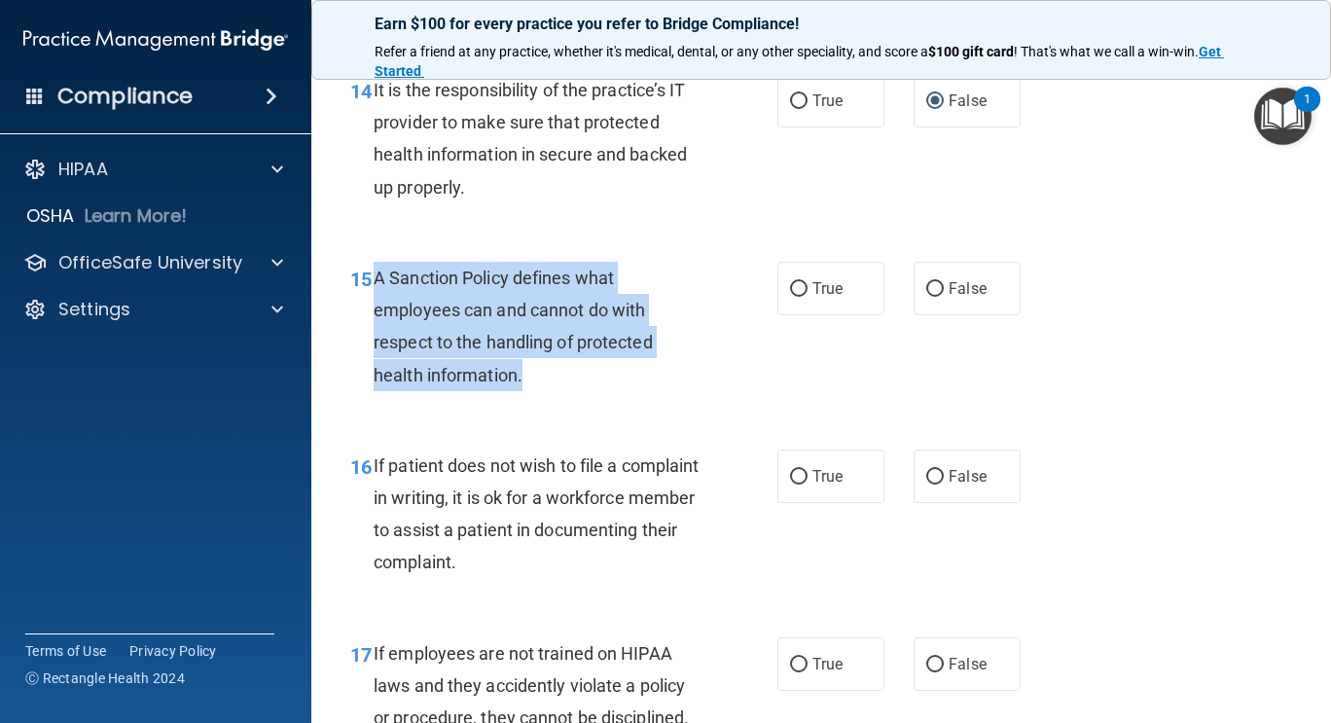
drag, startPoint x: 374, startPoint y: 306, endPoint x: 546, endPoint y: 407, distance: 199.8
click at [546, 391] on div "A Sanction Policy defines what employees can and cannot do with respect to the …" at bounding box center [545, 326] width 343 height 129
click at [930, 297] on input "False" at bounding box center [935, 289] width 18 height 15
radio input "true"
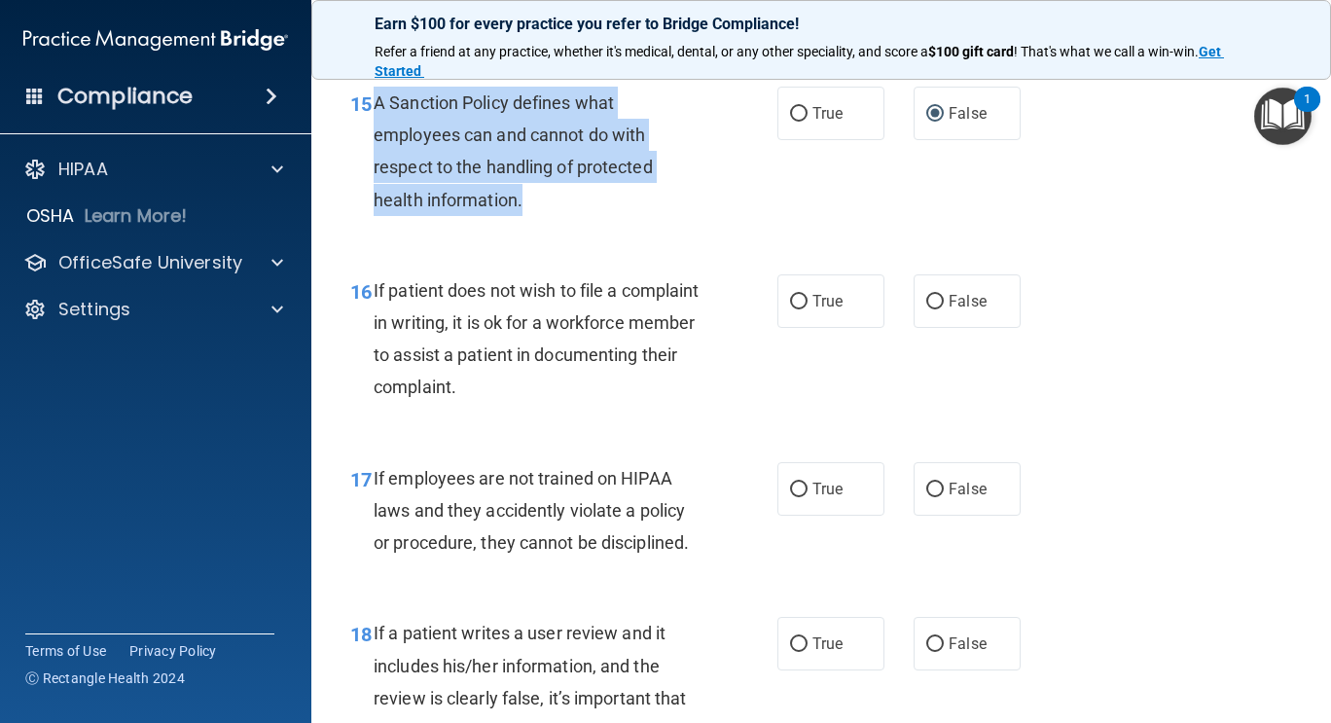
scroll to position [3200, 0]
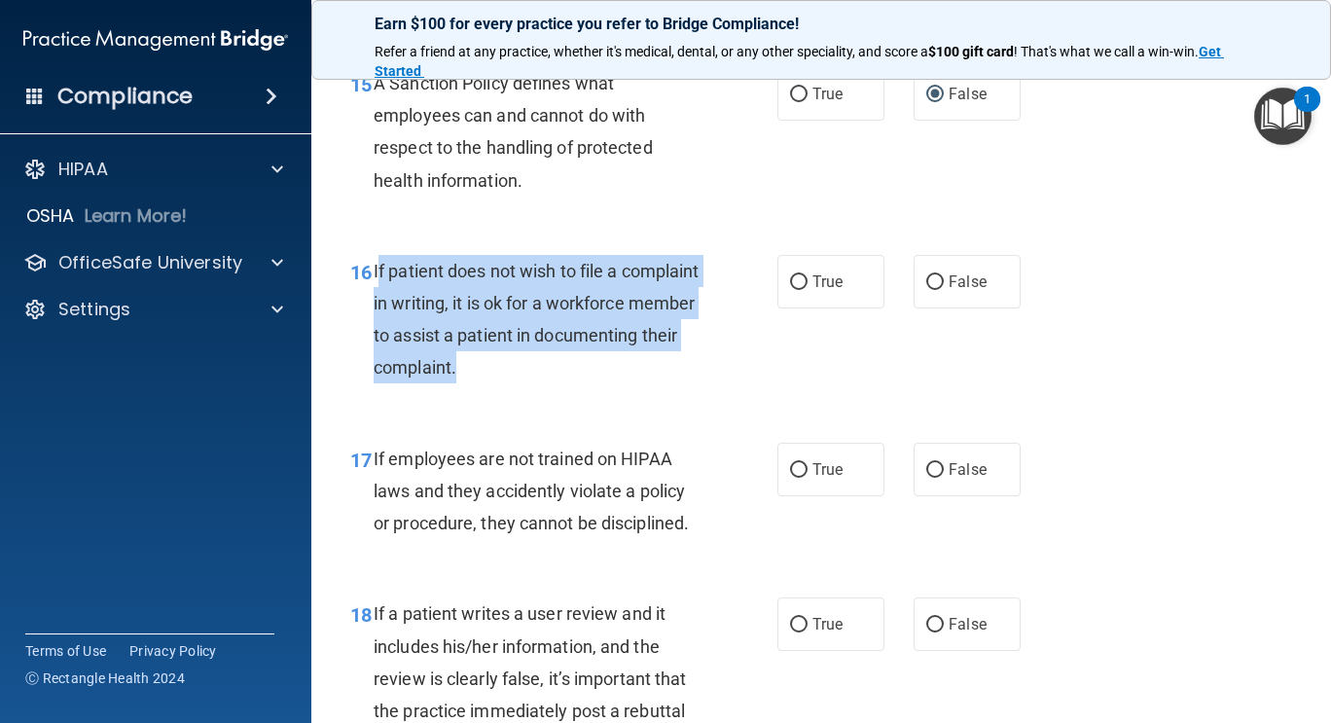
drag, startPoint x: 376, startPoint y: 298, endPoint x: 635, endPoint y: 401, distance: 279.6
click at [635, 384] on div "If patient does not wish to file a complaint in writing, it is ok for a workfor…" at bounding box center [545, 319] width 343 height 129
click at [796, 290] on input "True" at bounding box center [799, 282] width 18 height 15
radio input "true"
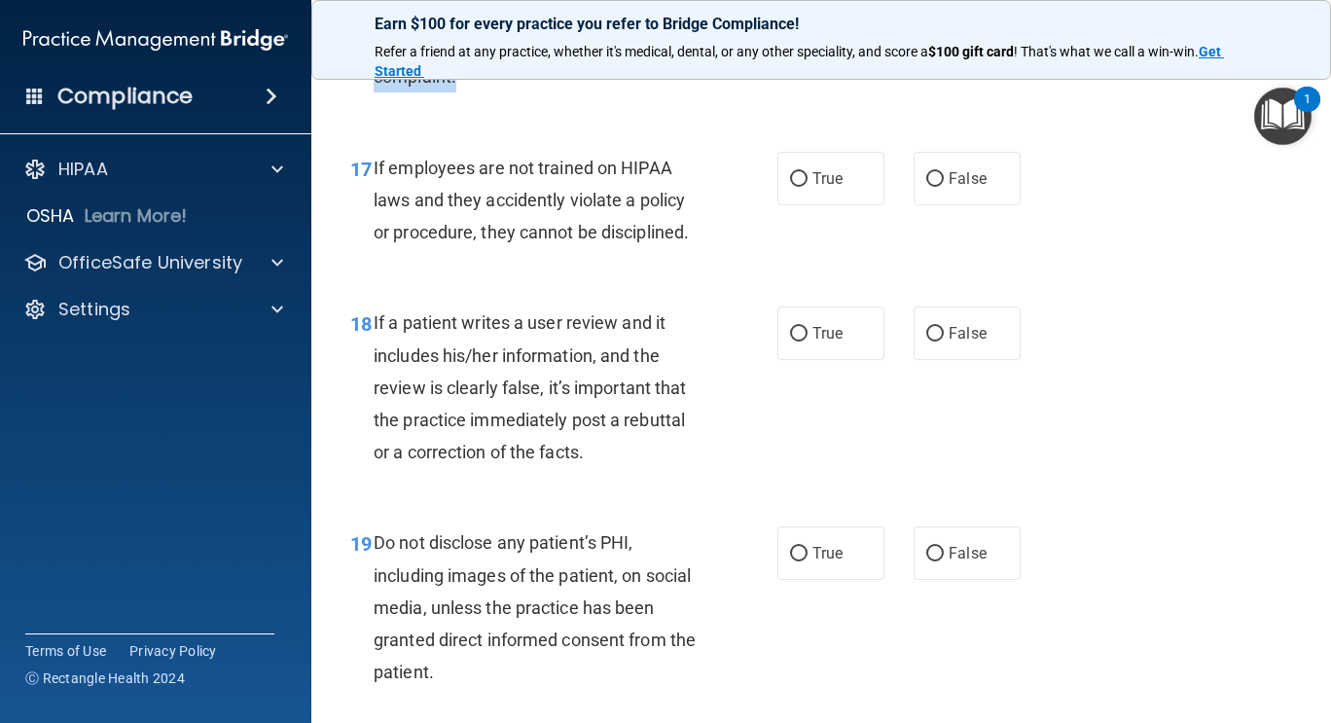
scroll to position [3571, 0]
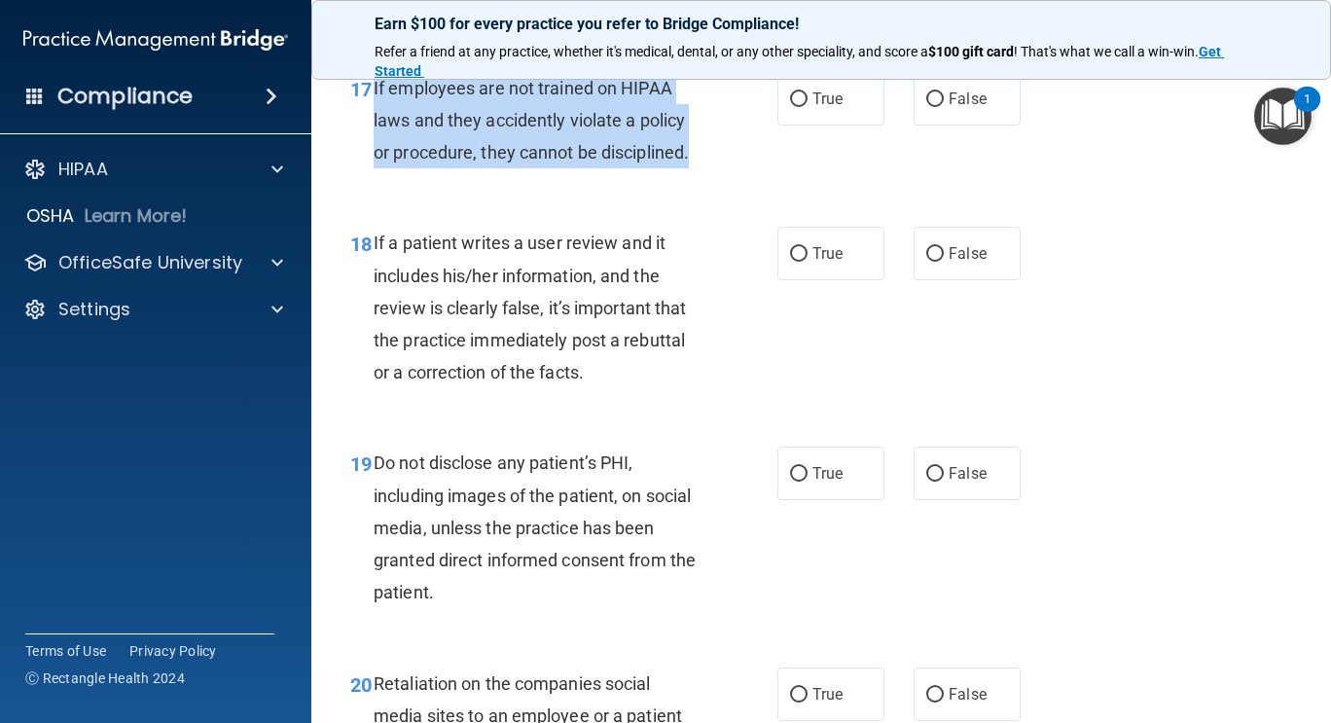
drag, startPoint x: 374, startPoint y: 121, endPoint x: 696, endPoint y: 183, distance: 328.1
click at [696, 169] on div "If employees are not trained on HIPAA laws and they accidently violate a policy…" at bounding box center [545, 120] width 343 height 97
click at [930, 107] on input "False" at bounding box center [935, 99] width 18 height 15
radio input "true"
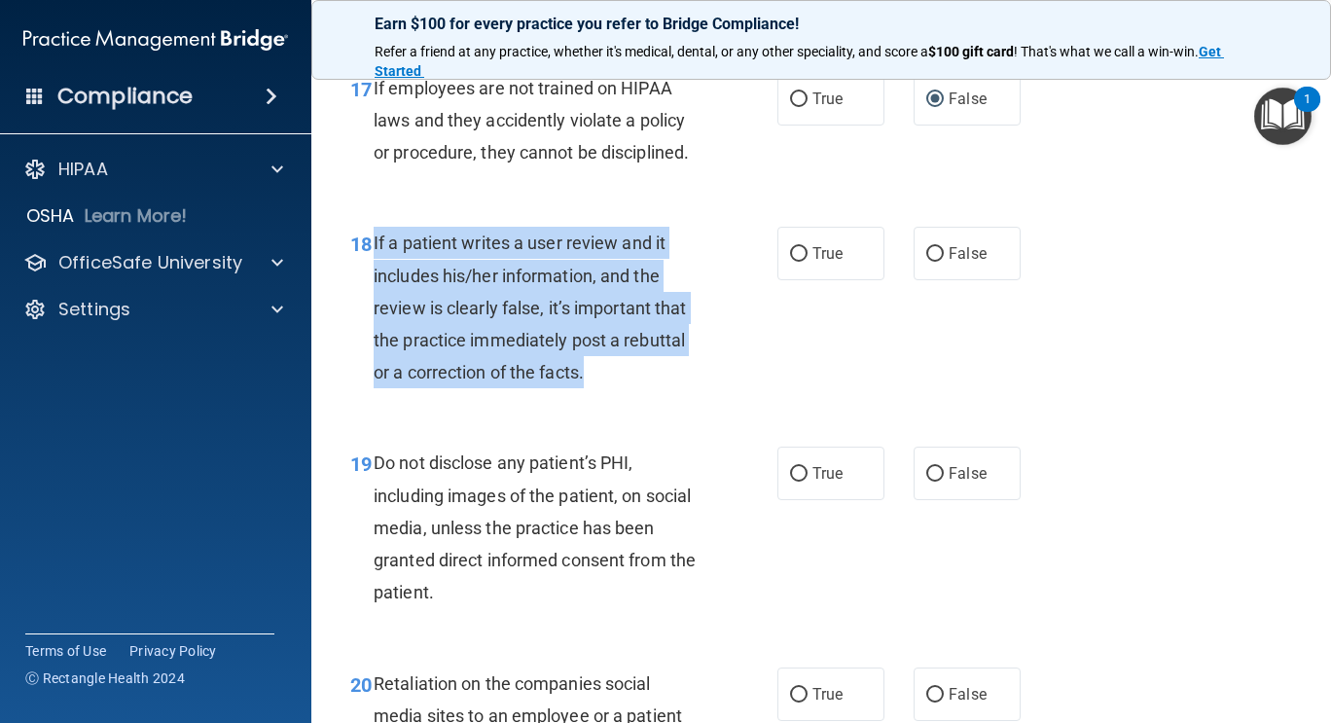
drag, startPoint x: 372, startPoint y: 276, endPoint x: 646, endPoint y: 410, distance: 305.1
click at [646, 398] on div "18 If a patient writes a user review and it includes his/her information, and t…" at bounding box center [564, 312] width 486 height 171
click at [930, 262] on input "False" at bounding box center [935, 254] width 18 height 15
radio input "true"
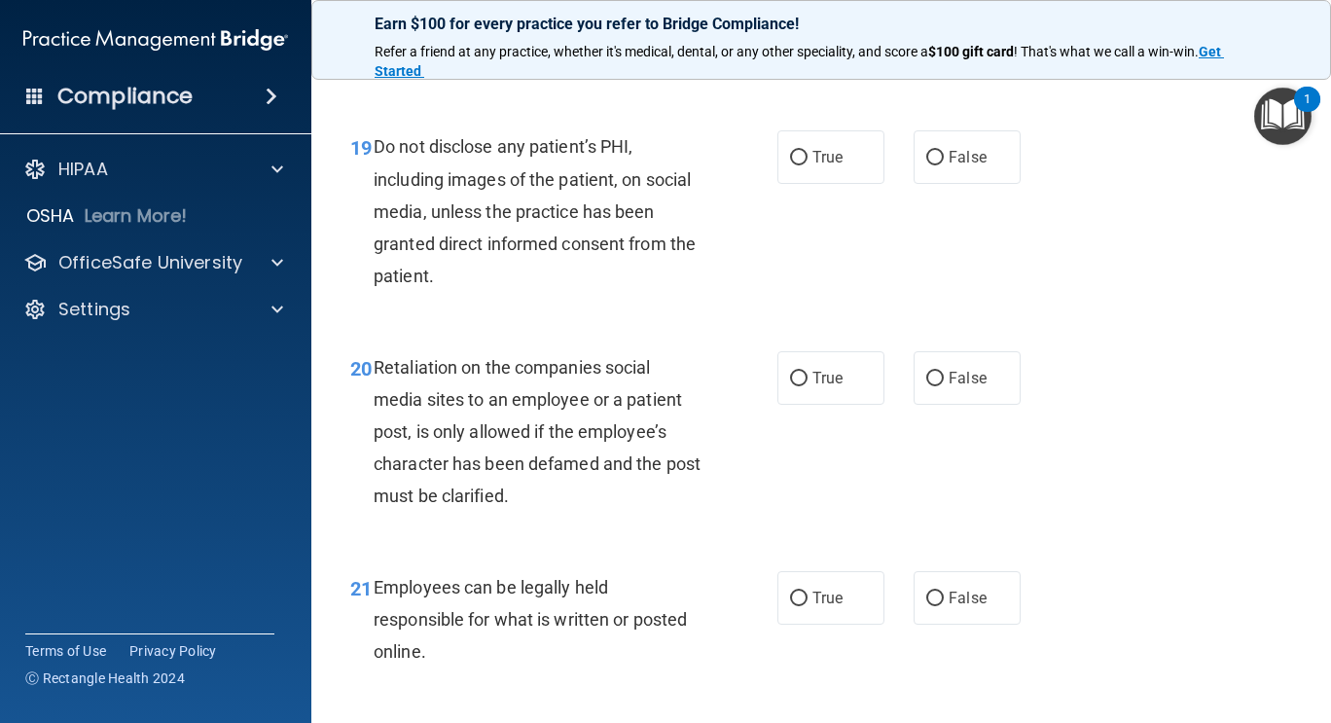
scroll to position [3906, 0]
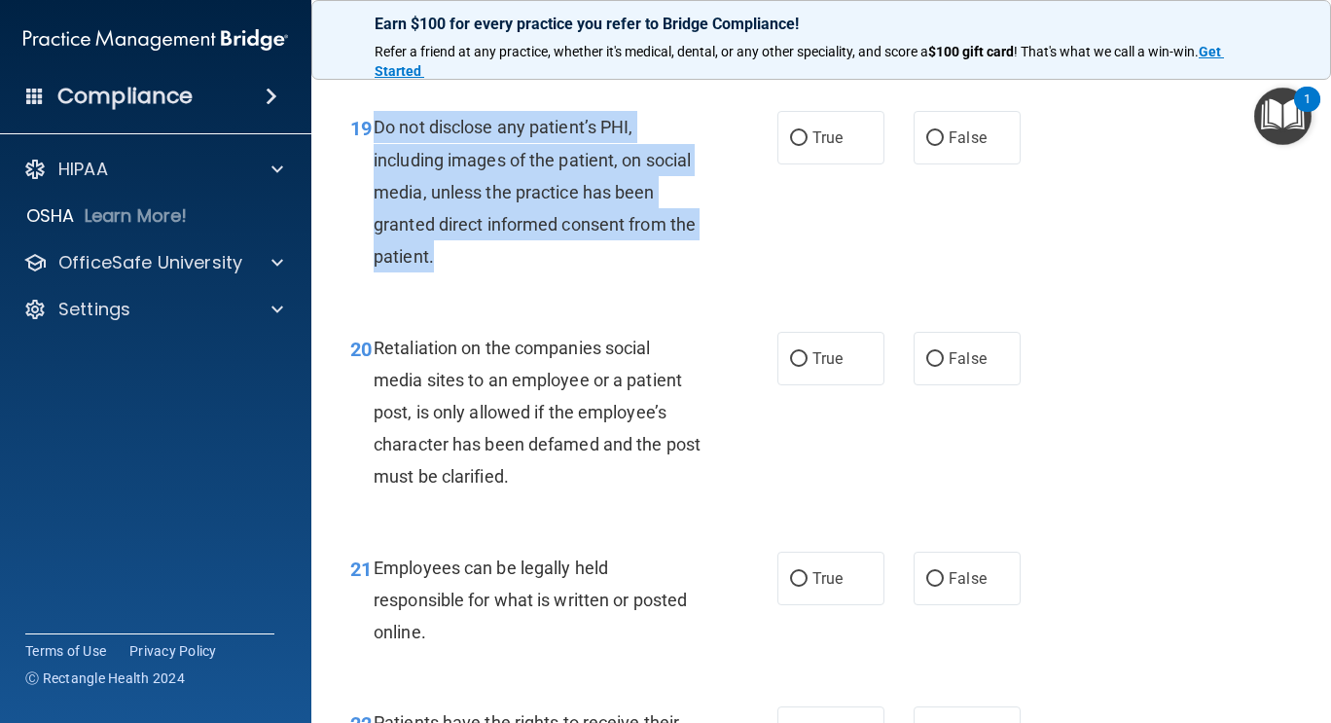
drag, startPoint x: 372, startPoint y: 163, endPoint x: 559, endPoint y: 293, distance: 227.9
click at [559, 282] on div "19 Do not disclose any patient’s PHI, including images of the patient, on socia…" at bounding box center [564, 196] width 486 height 171
click at [793, 146] on input "True" at bounding box center [799, 138] width 18 height 15
radio input "true"
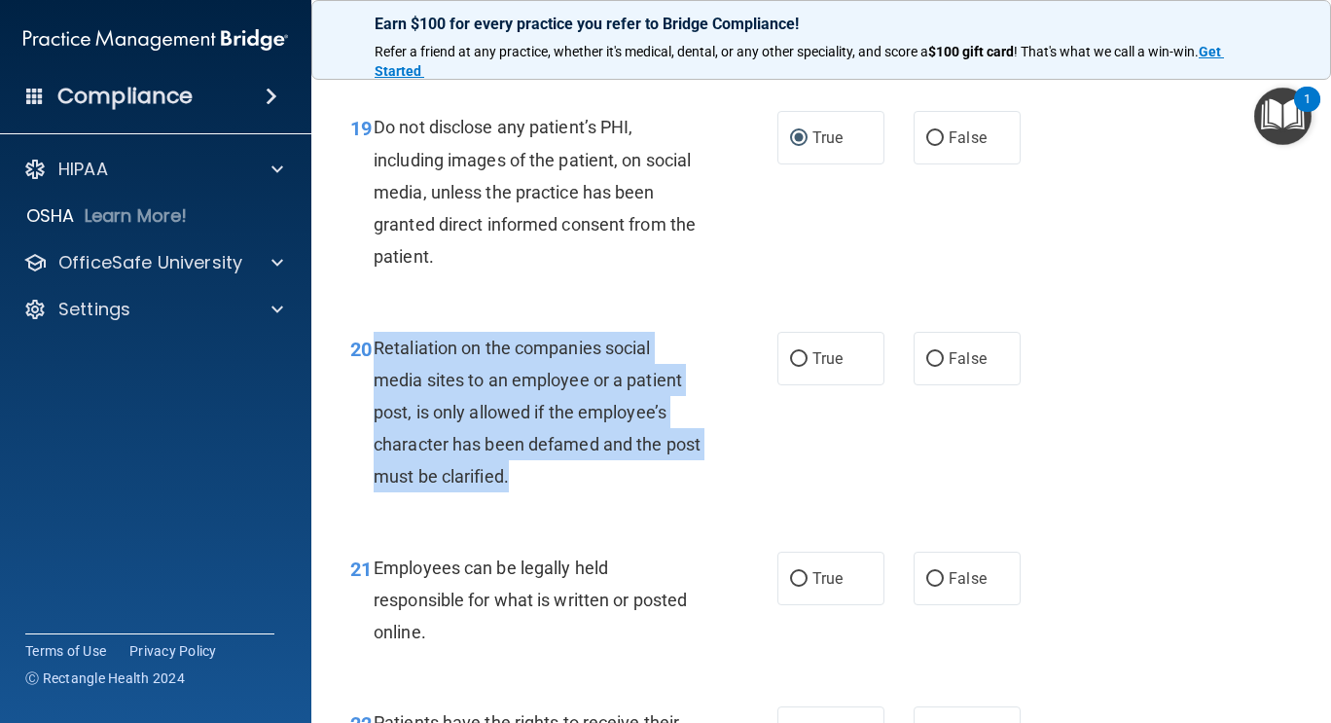
drag, startPoint x: 372, startPoint y: 381, endPoint x: 619, endPoint y: 521, distance: 283.7
click at [619, 503] on div "20 Retaliation on the companies social media sites to an employee or a patient …" at bounding box center [564, 417] width 486 height 171
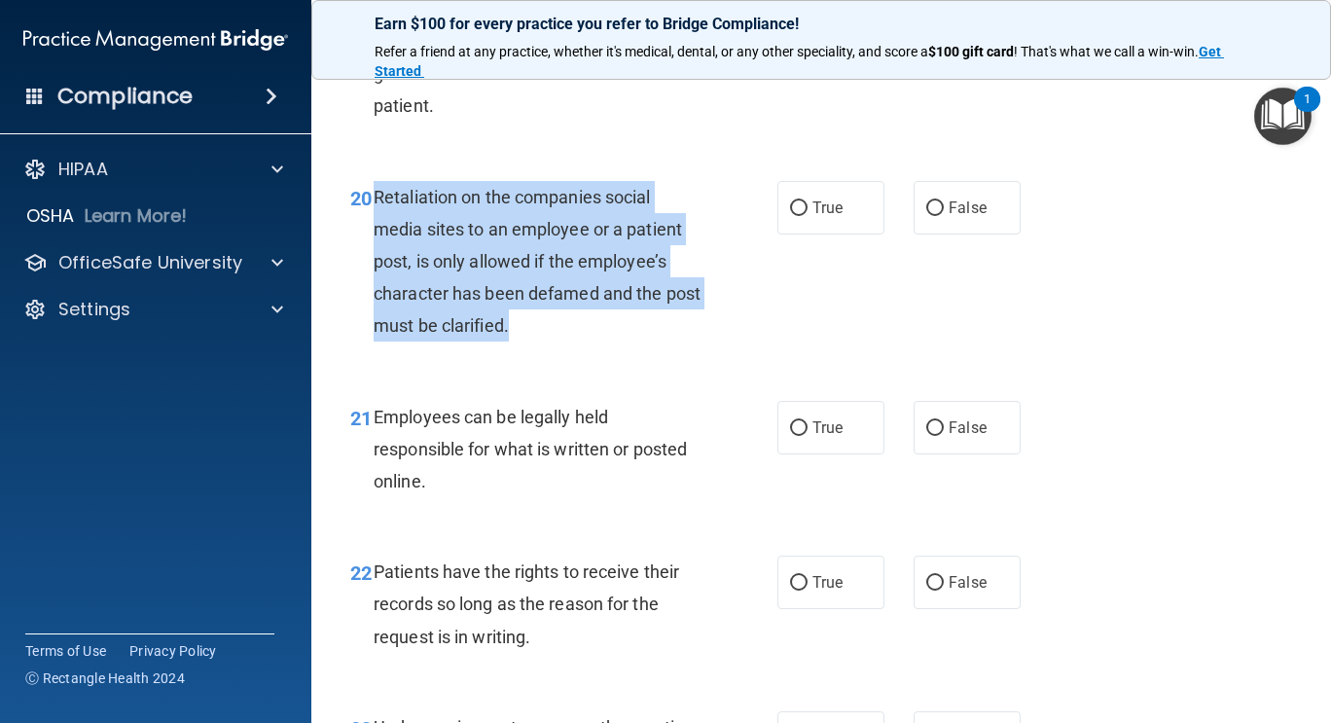
scroll to position [4077, 0]
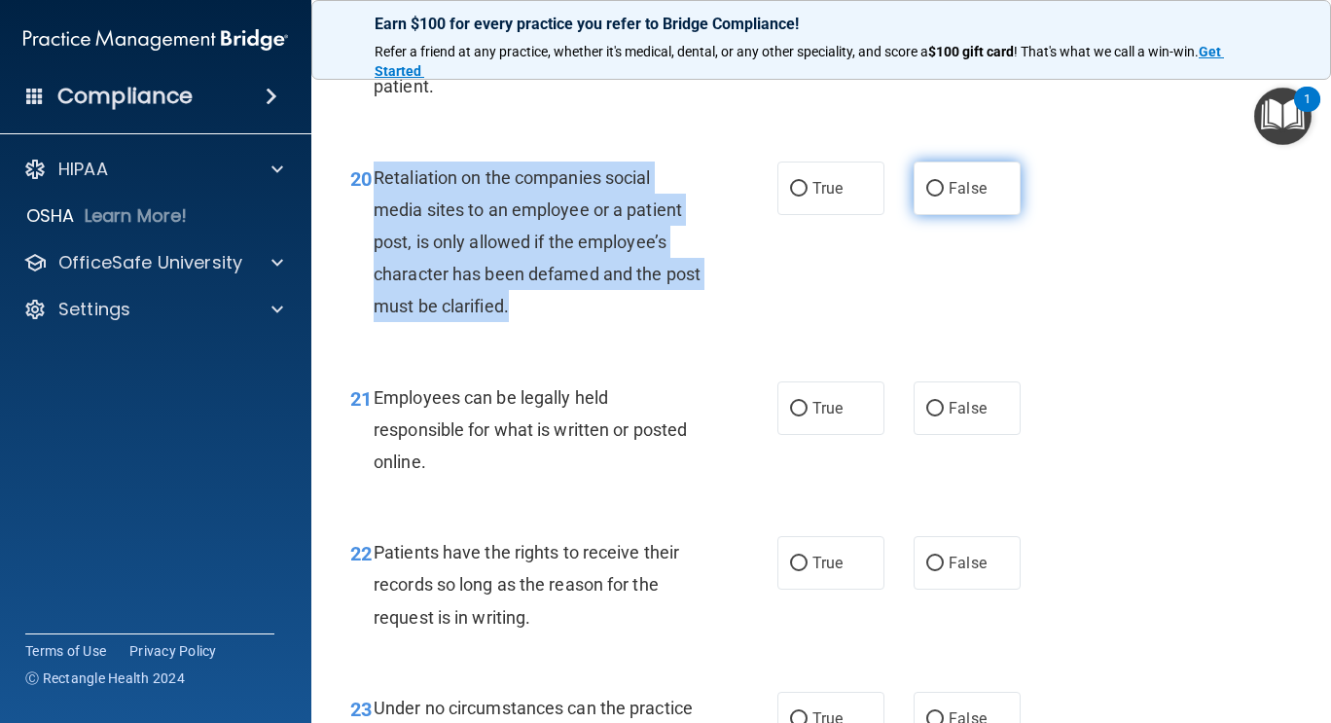
click at [926, 197] on input "False" at bounding box center [935, 189] width 18 height 15
radio input "true"
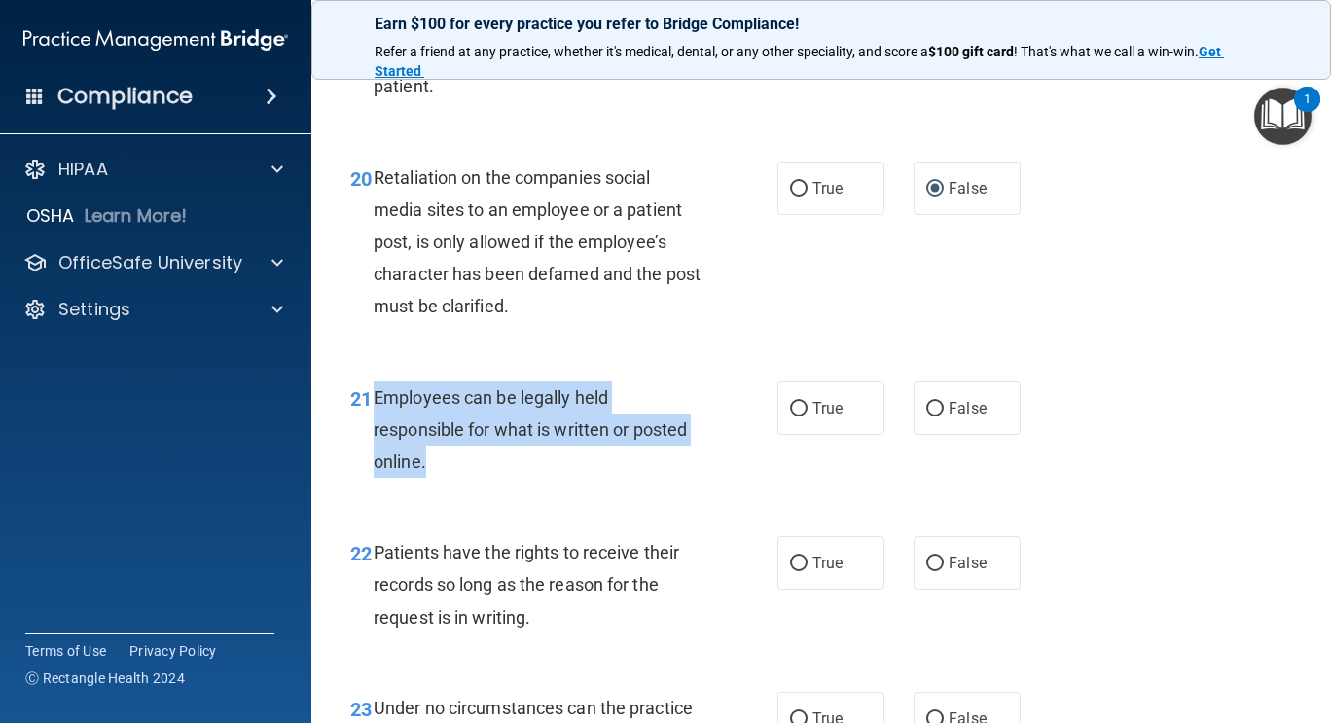
drag, startPoint x: 374, startPoint y: 428, endPoint x: 471, endPoint y: 488, distance: 114.0
click at [471, 479] on div "Employees can be legally held responsible for what is written or posted online." at bounding box center [545, 429] width 343 height 97
click at [796, 417] on input "True" at bounding box center [799, 409] width 18 height 15
radio input "true"
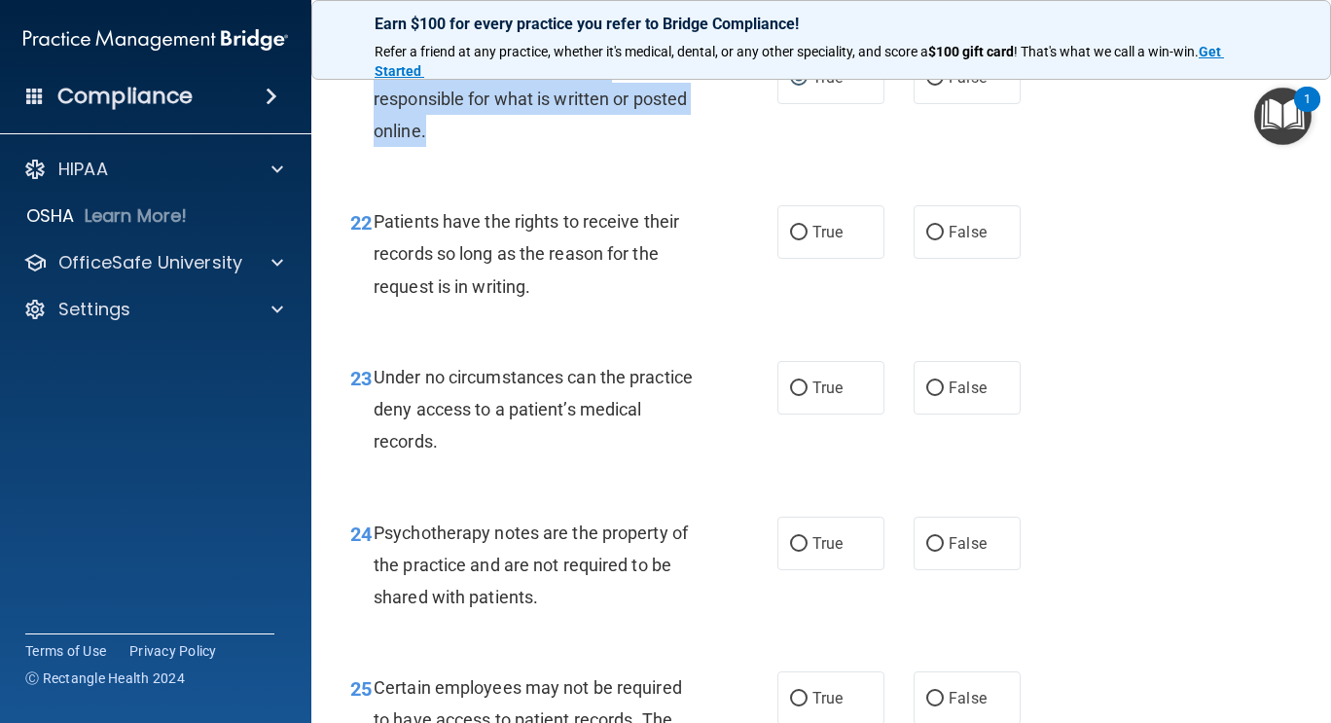
scroll to position [4422, 0]
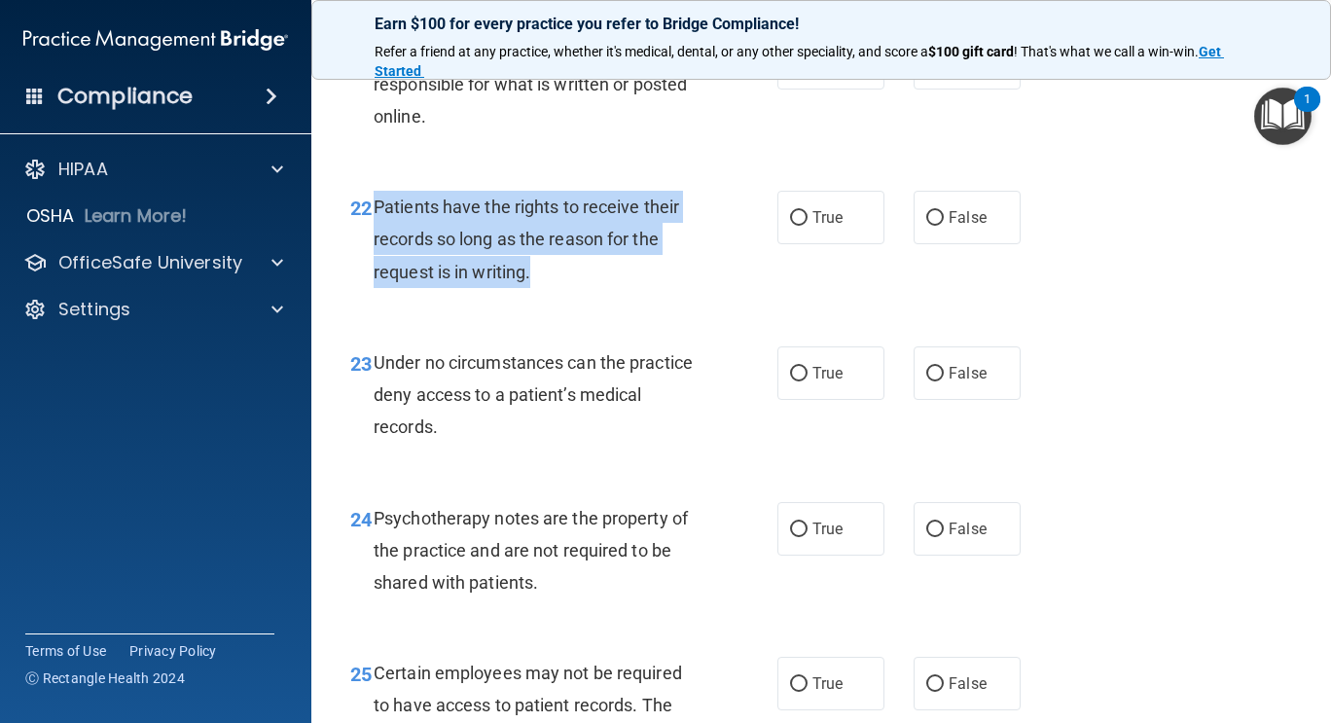
drag, startPoint x: 375, startPoint y: 232, endPoint x: 565, endPoint y: 307, distance: 204.9
click at [565, 288] on div "Patients have the rights to receive their records so long as the reason for the…" at bounding box center [545, 239] width 343 height 97
click at [927, 226] on input "False" at bounding box center [935, 218] width 18 height 15
radio input "true"
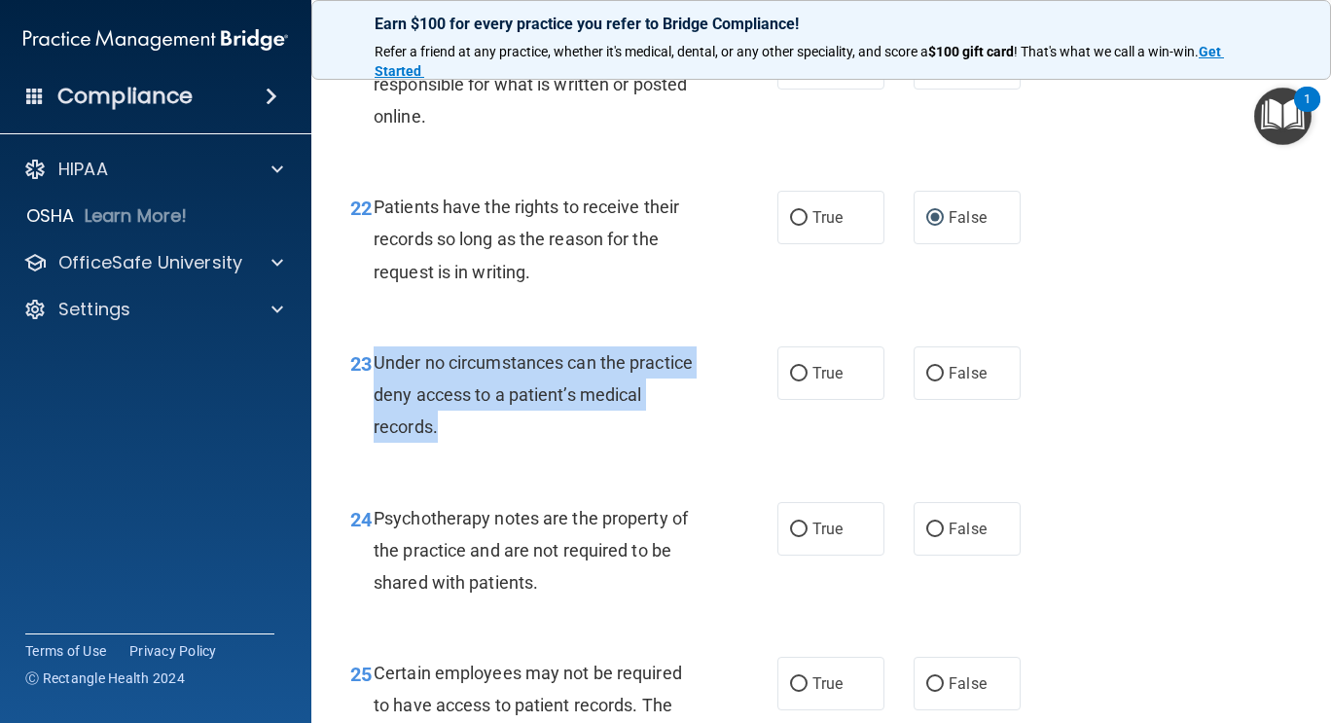
drag, startPoint x: 375, startPoint y: 394, endPoint x: 458, endPoint y: 456, distance: 104.3
click at [458, 444] on div "Under no circumstances can the practice deny access to a patient’s medical reco…" at bounding box center [545, 394] width 343 height 97
click at [926, 381] on input "False" at bounding box center [935, 374] width 18 height 15
radio input "true"
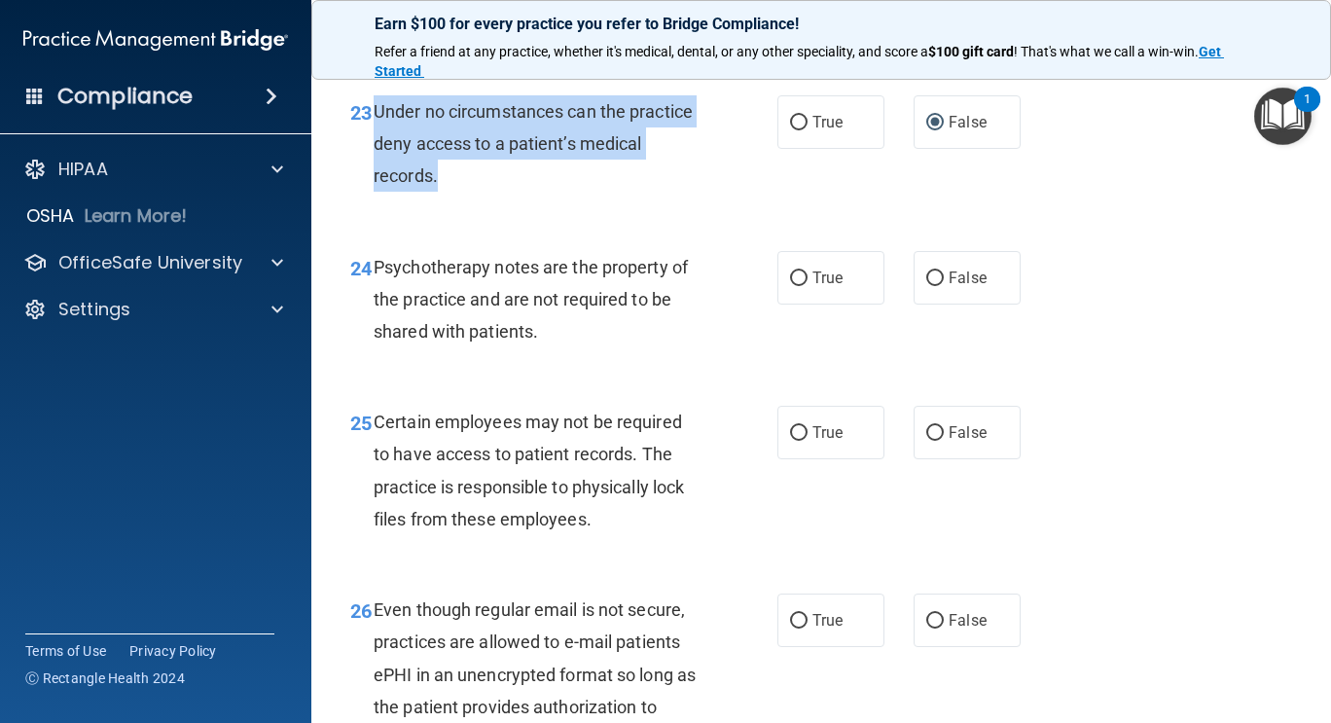
scroll to position [4833, 0]
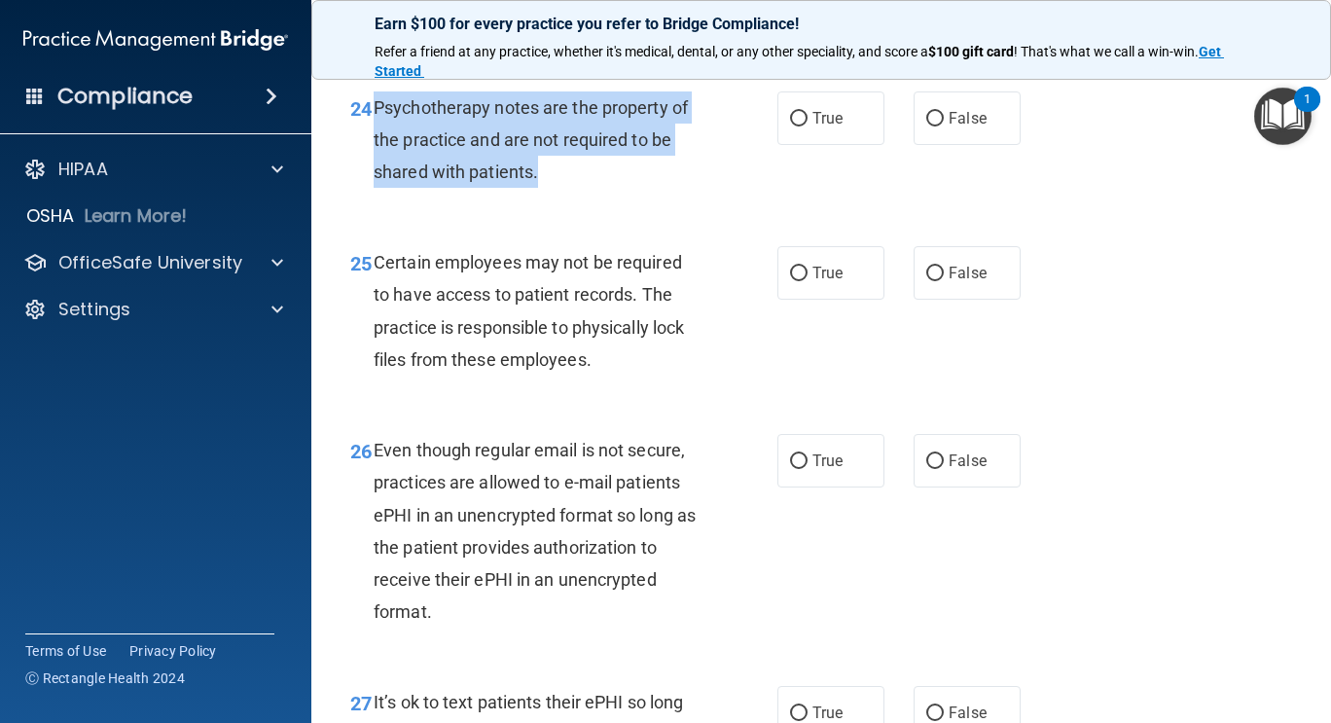
drag, startPoint x: 372, startPoint y: 137, endPoint x: 554, endPoint y: 227, distance: 202.8
click at [554, 199] on div "24 Psychotherapy notes are the property of the practice and are not required to…" at bounding box center [564, 144] width 486 height 107
click at [790, 127] on input "True" at bounding box center [799, 119] width 18 height 15
radio input "true"
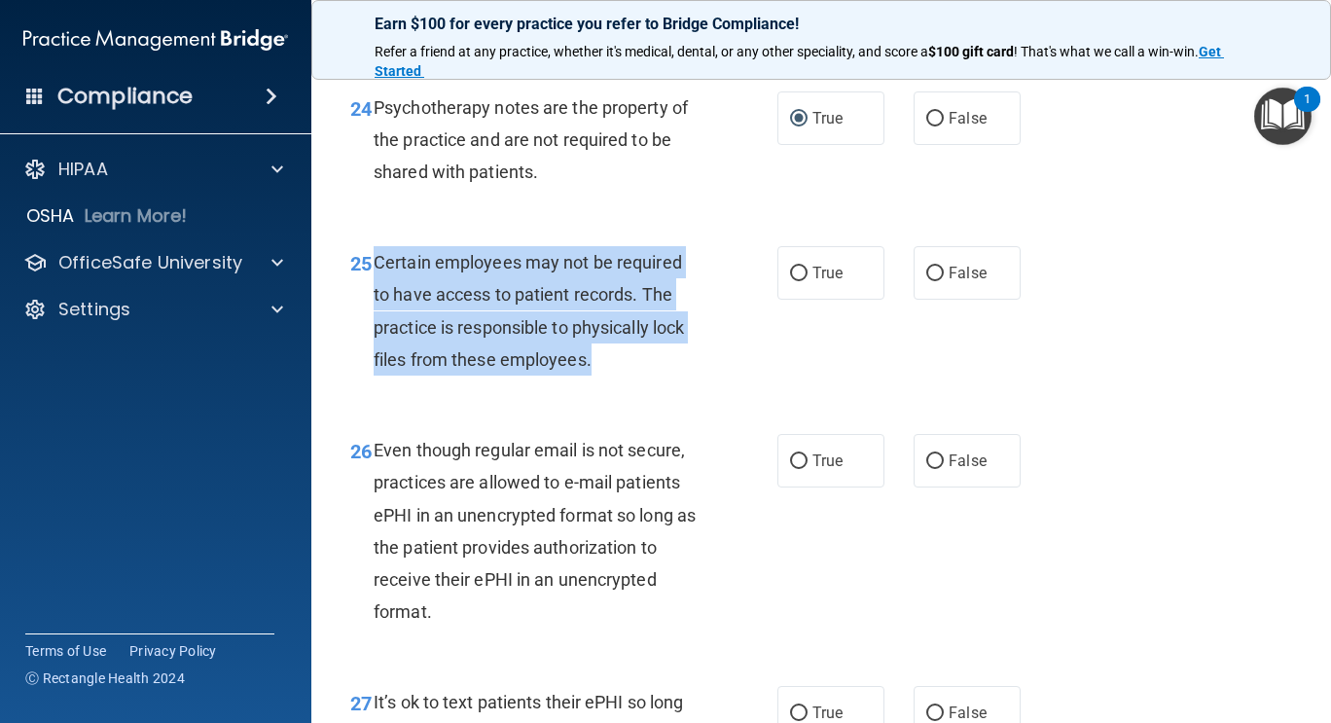
drag, startPoint x: 376, startPoint y: 291, endPoint x: 609, endPoint y: 394, distance: 255.3
click at [609, 376] on div "Certain employees may not be required to have access to patient records. The pr…" at bounding box center [545, 310] width 343 height 129
click at [790, 281] on input "True" at bounding box center [799, 274] width 18 height 15
radio input "true"
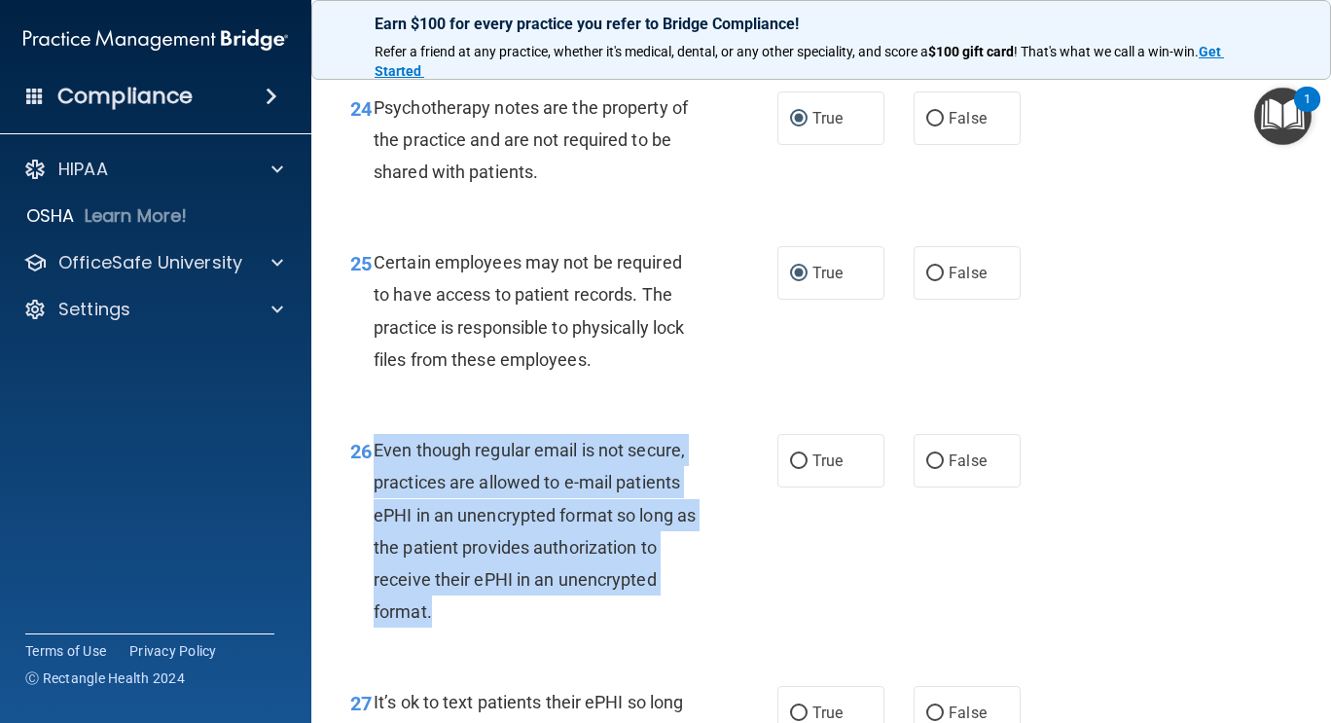
drag, startPoint x: 371, startPoint y: 478, endPoint x: 599, endPoint y: 629, distance: 273.2
click at [599, 629] on div "26 Even though regular email is not secure, practices are allowed to e-mail pat…" at bounding box center [564, 535] width 486 height 203
click at [793, 469] on input "True" at bounding box center [799, 461] width 18 height 15
radio input "true"
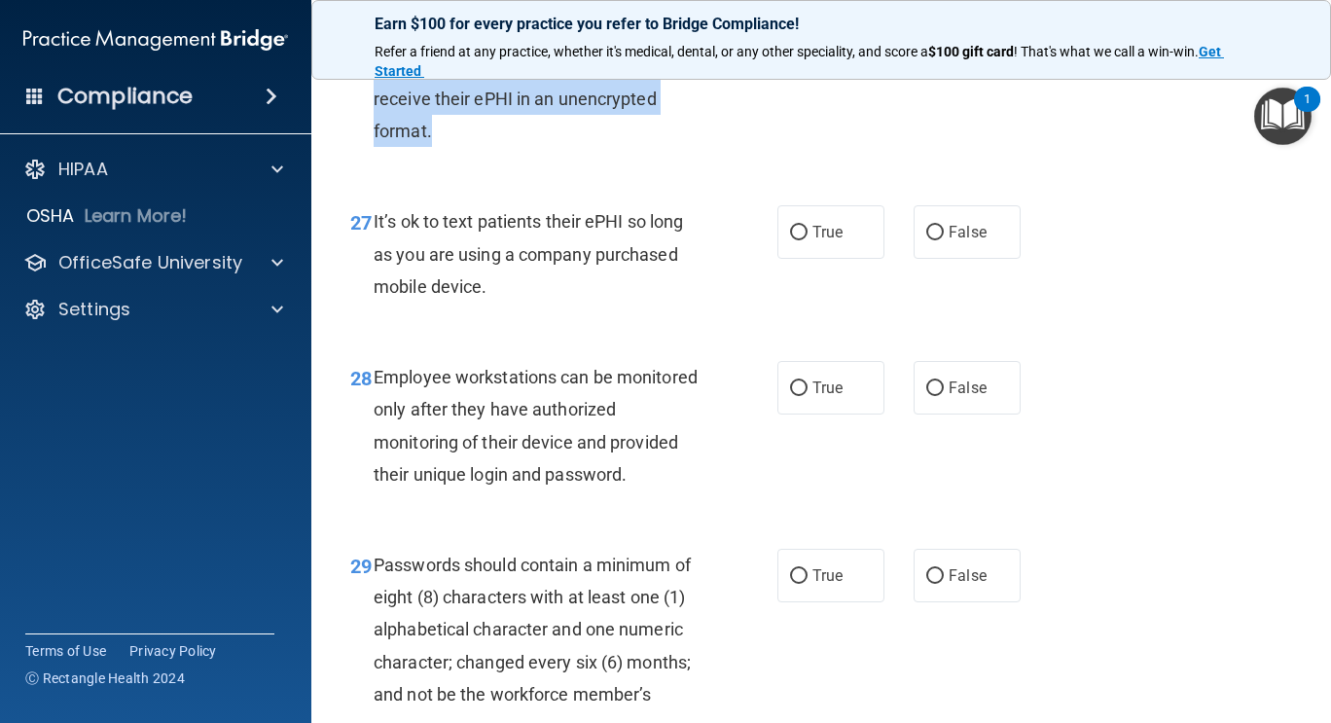
scroll to position [5385, 0]
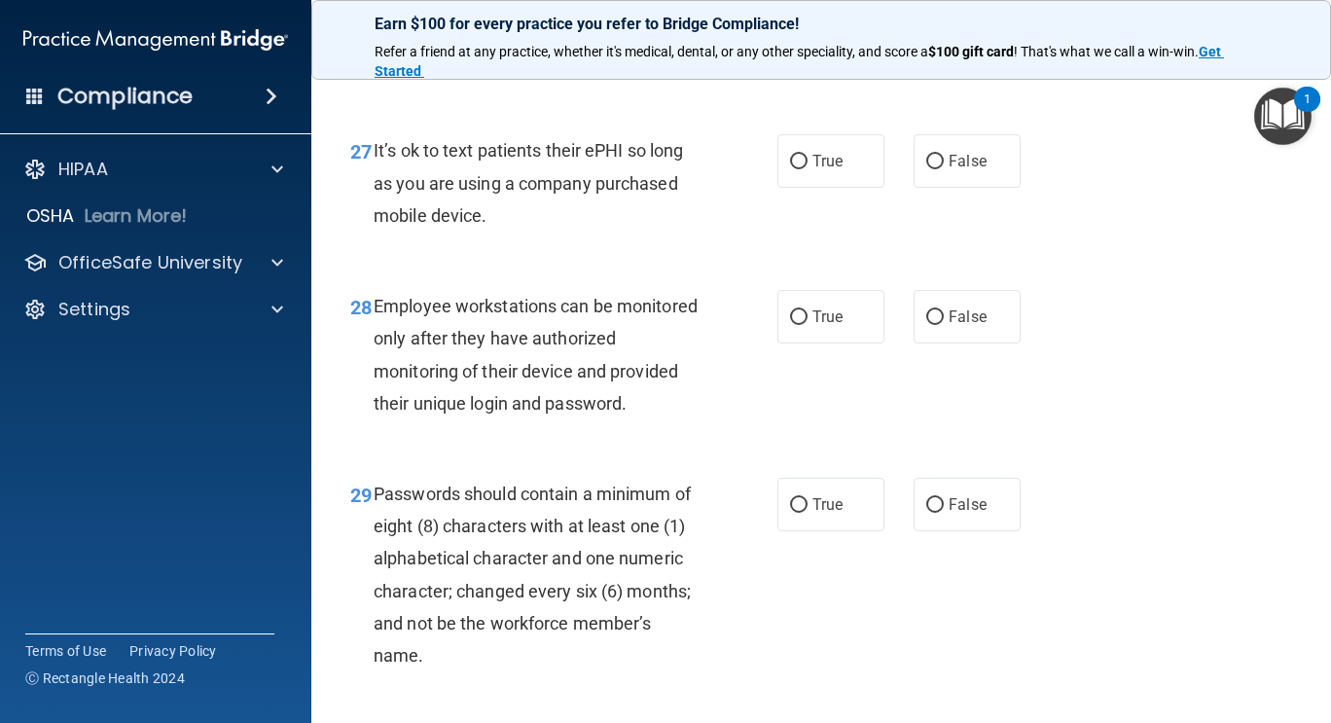
drag, startPoint x: 374, startPoint y: 185, endPoint x: 517, endPoint y: 243, distance: 154.5
click at [517, 232] on div "It’s ok to text patients their ePHI so long as you are using a company purchase…" at bounding box center [545, 182] width 343 height 97
click at [926, 169] on input "False" at bounding box center [935, 162] width 18 height 15
radio input "true"
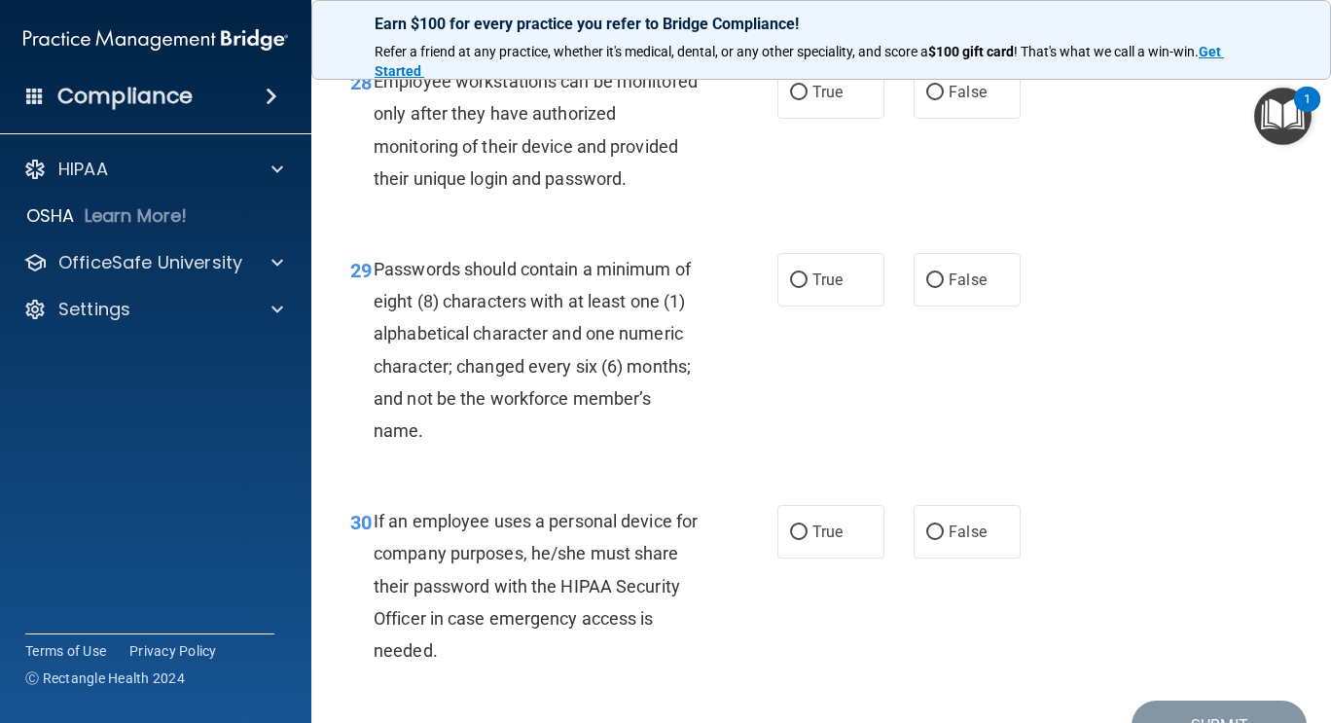
scroll to position [5579, 0]
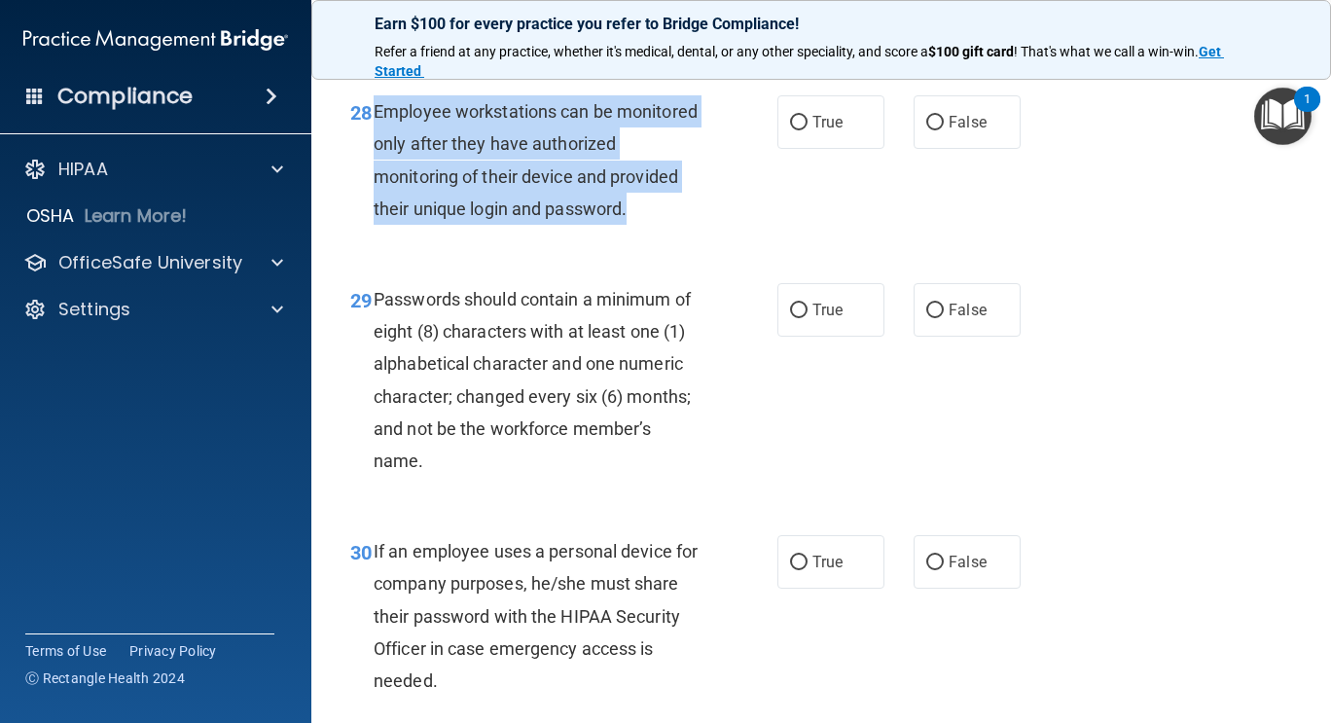
drag, startPoint x: 377, startPoint y: 139, endPoint x: 573, endPoint y: 280, distance: 242.0
click at [573, 225] on div "Employee workstations can be monitored only after they have authorized monitori…" at bounding box center [545, 159] width 343 height 129
click at [926, 130] on input "False" at bounding box center [935, 123] width 18 height 15
radio input "true"
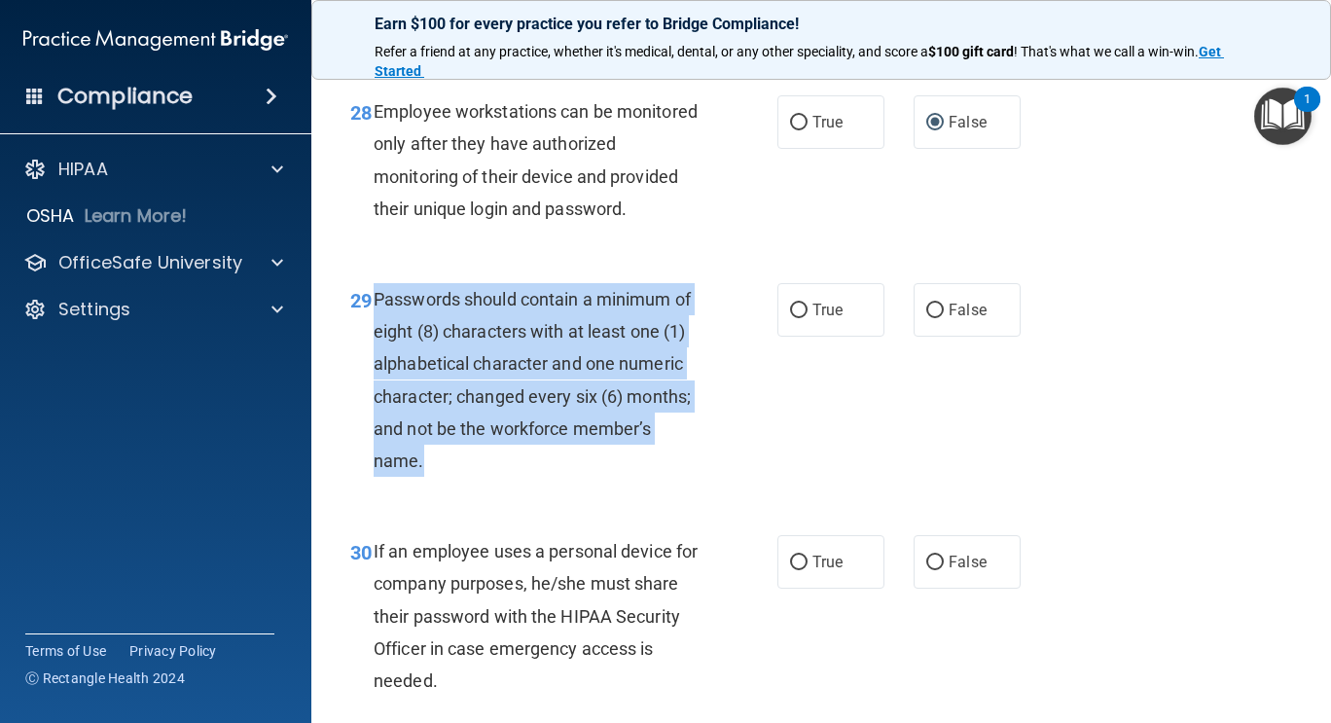
drag, startPoint x: 375, startPoint y: 361, endPoint x: 715, endPoint y: 522, distance: 376.6
click at [715, 487] on div "29 Passwords should contain a minimum of eight (8) characters with at least one…" at bounding box center [564, 384] width 486 height 203
click at [798, 318] on input "True" at bounding box center [799, 311] width 18 height 15
radio input "true"
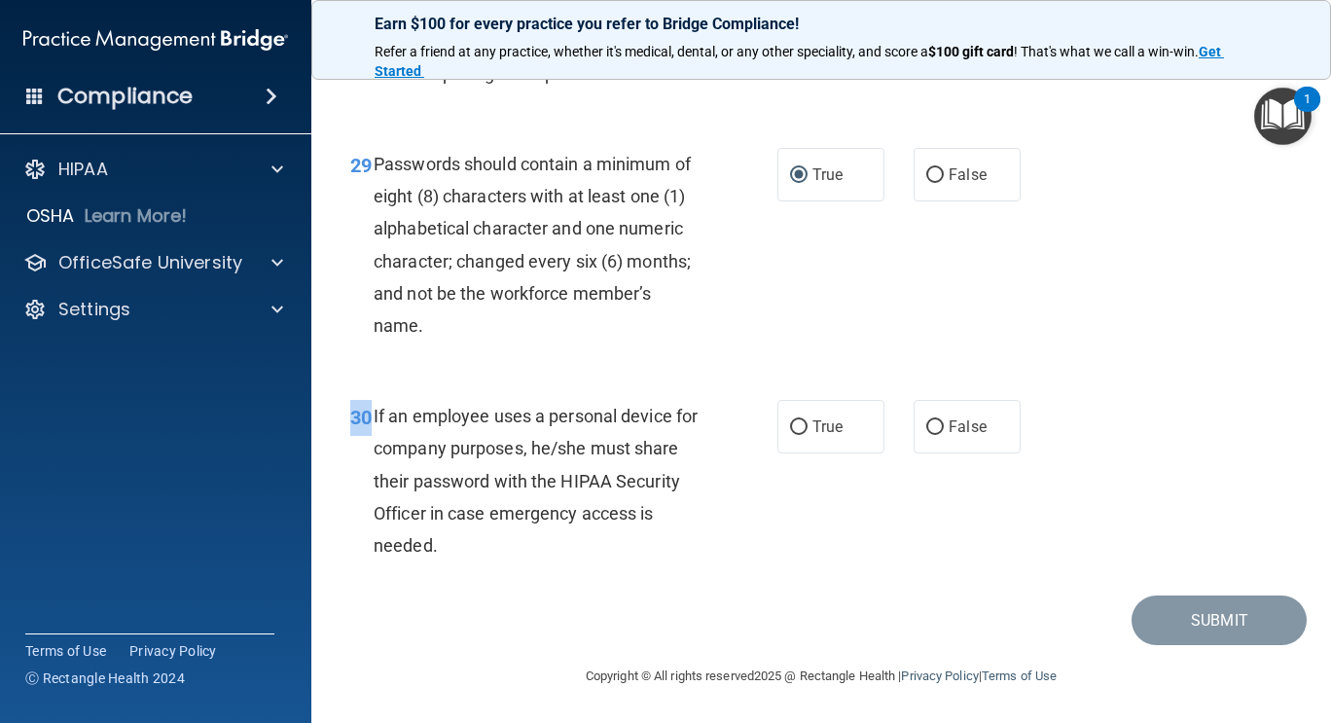
drag, startPoint x: 371, startPoint y: 416, endPoint x: 558, endPoint y: 578, distance: 247.6
click at [558, 578] on div "30 If an employee uses a personal device for company purposes, he/she must shar…" at bounding box center [821, 486] width 971 height 220
click at [404, 393] on div "30 If an employee uses a personal device for company purposes, he/she must shar…" at bounding box center [821, 486] width 971 height 220
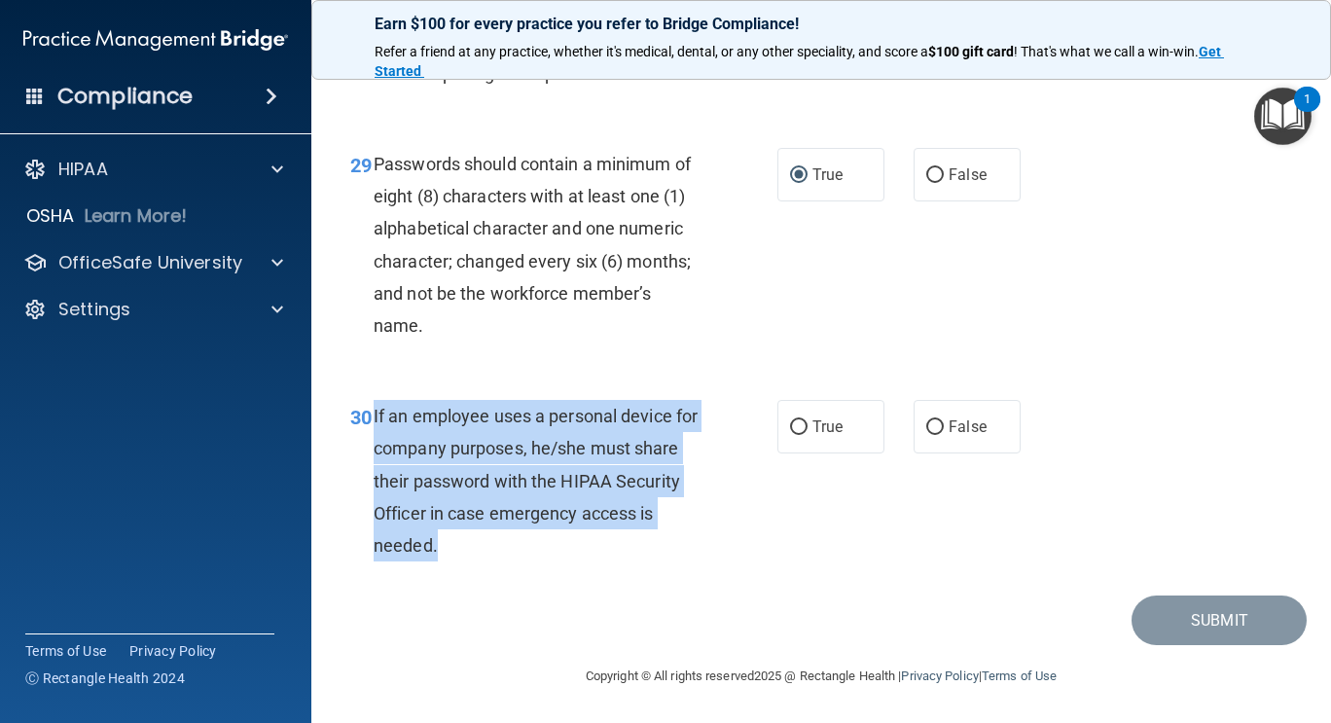
drag, startPoint x: 375, startPoint y: 414, endPoint x: 606, endPoint y: 555, distance: 271.2
click at [606, 555] on div "If an employee uses a personal device for company purposes, he/she must share t…" at bounding box center [545, 481] width 343 height 162
click at [926, 424] on input "False" at bounding box center [935, 427] width 18 height 15
radio input "true"
click at [1214, 625] on button "Submit" at bounding box center [1219, 621] width 175 height 50
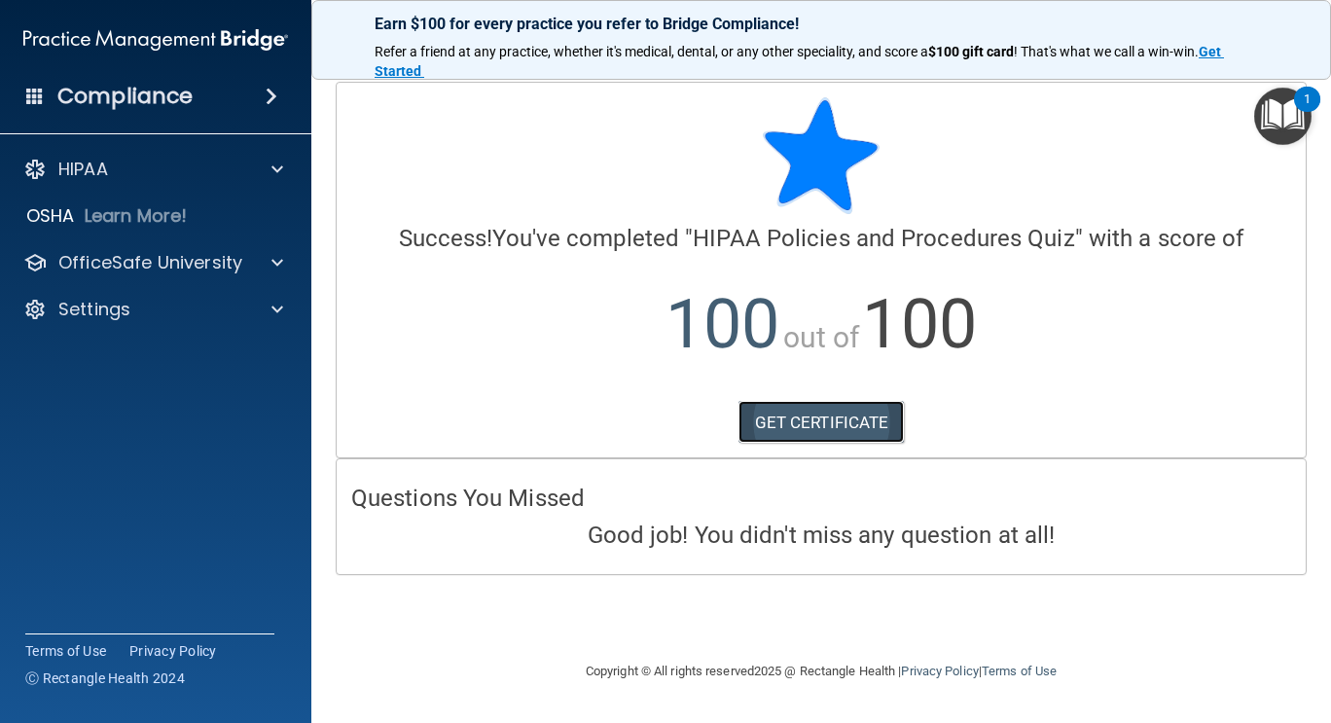
click at [827, 427] on link "GET CERTIFICATE" at bounding box center [822, 422] width 166 height 43
